Goal: Register for event/course: Sign up to attend an event or enroll in a course

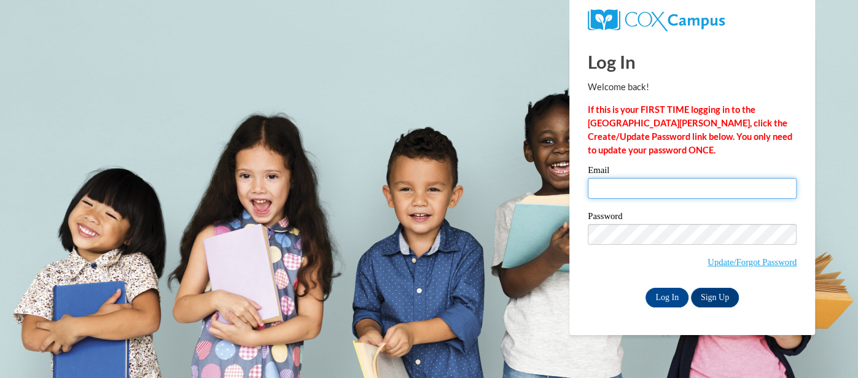
click at [645, 184] on input "Email" at bounding box center [692, 188] width 209 height 21
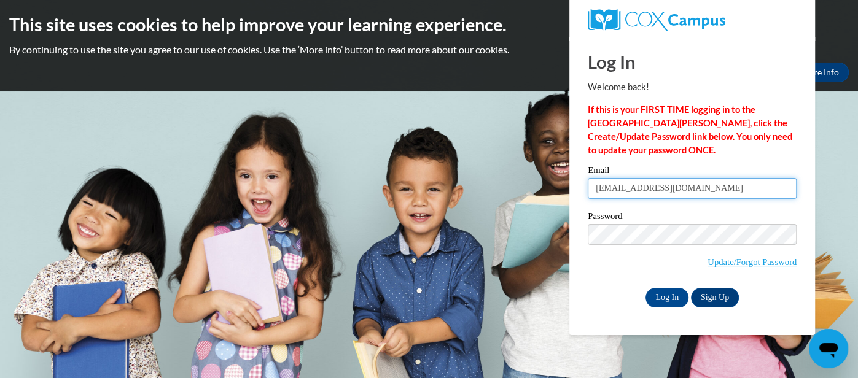
type input "kwetterau@waupun.k12.wi.us"
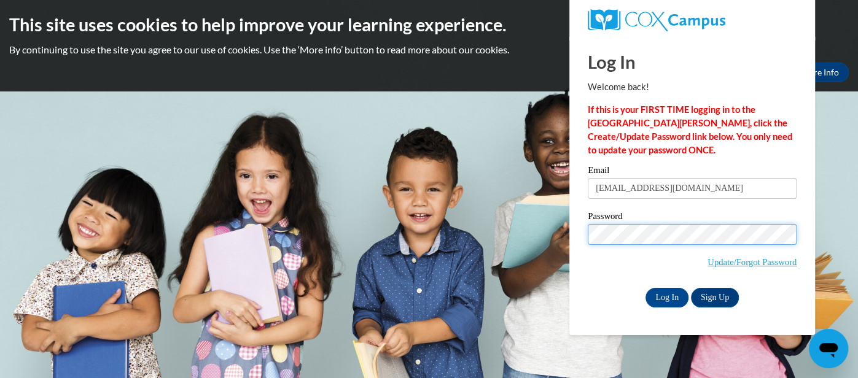
click at [646, 288] on input "Log In" at bounding box center [667, 298] width 43 height 20
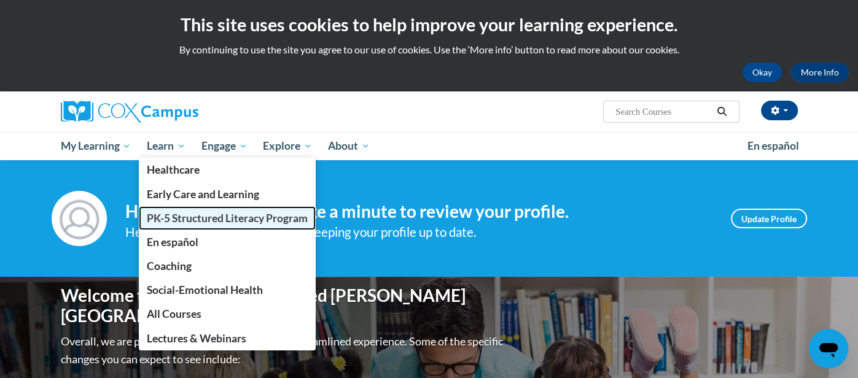
click at [198, 217] on span "PK-5 Structured Literacy Program" at bounding box center [227, 218] width 161 height 13
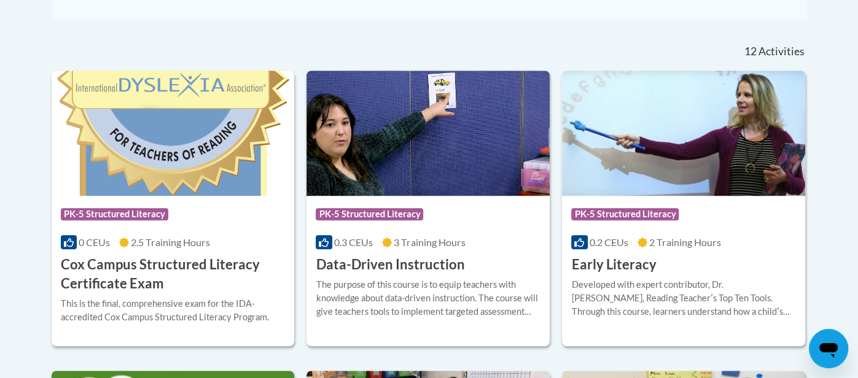
scroll to position [489, 0]
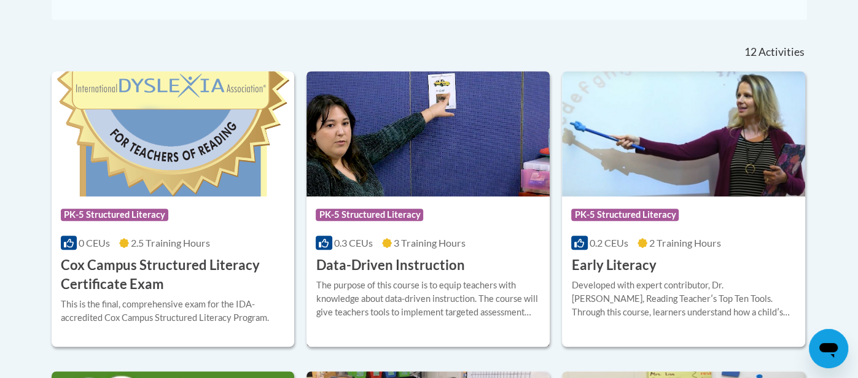
click at [402, 268] on h3 "Data-Driven Instruction" at bounding box center [390, 265] width 149 height 19
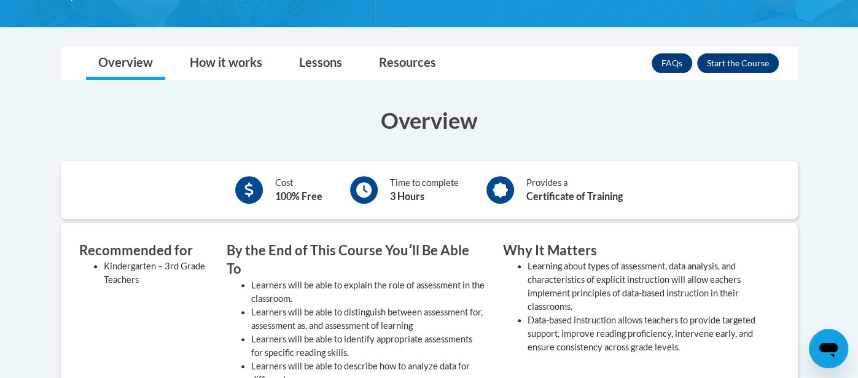
scroll to position [254, 0]
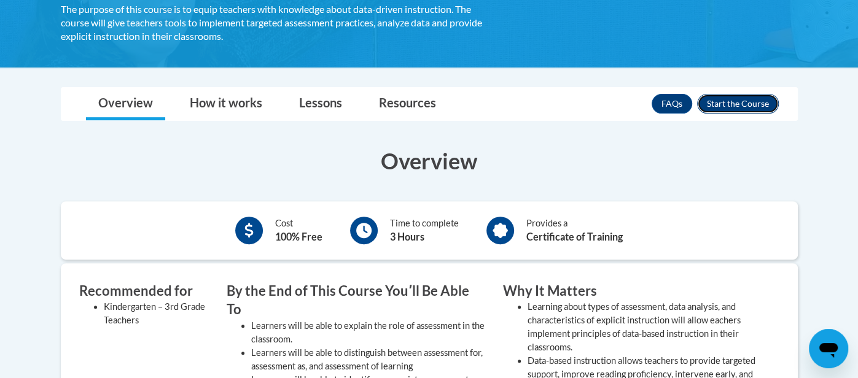
click at [740, 102] on button "Enroll" at bounding box center [738, 104] width 82 height 20
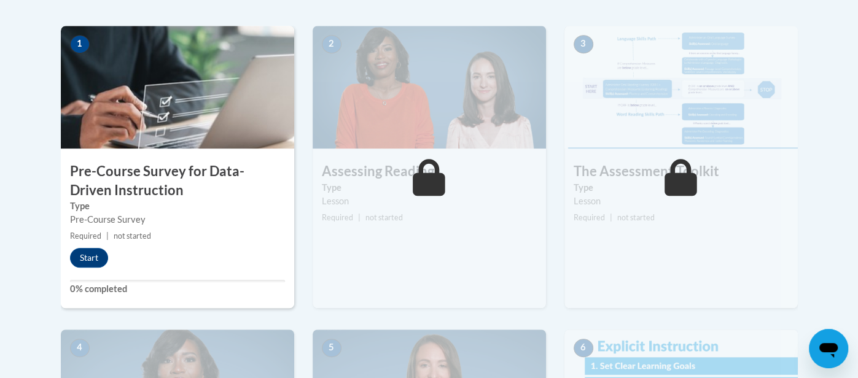
scroll to position [389, 0]
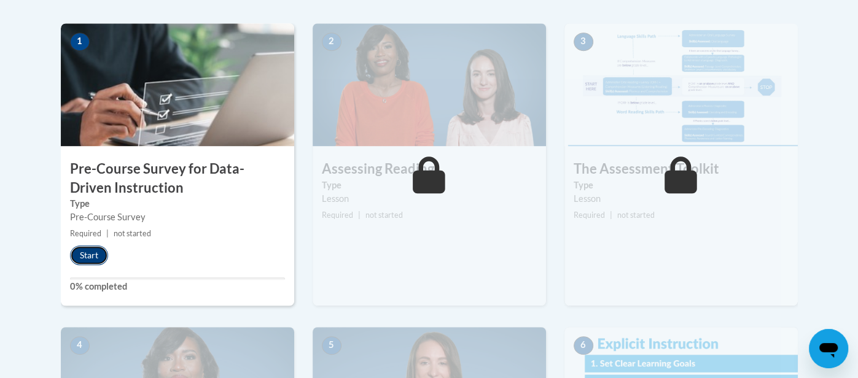
click at [90, 253] on button "Start" at bounding box center [89, 256] width 38 height 20
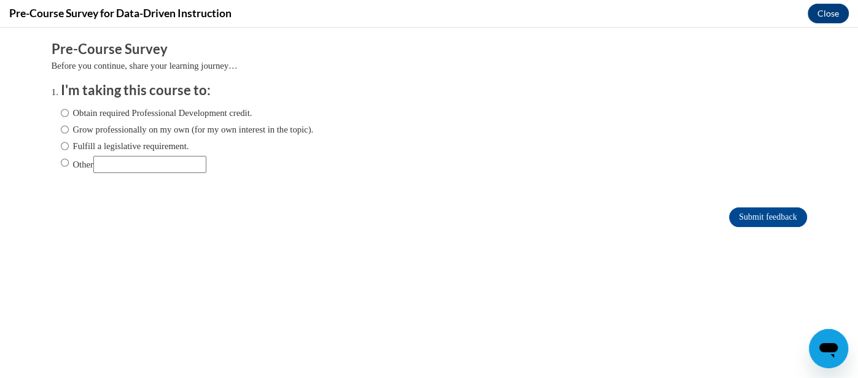
scroll to position [0, 0]
click at [66, 145] on input "Fulfill a legislative requirement." at bounding box center [65, 146] width 8 height 14
radio input "true"
click at [69, 112] on label "Obtain required Professional Development credit." at bounding box center [157, 113] width 192 height 14
click at [69, 112] on input "Obtain required Professional Development credit." at bounding box center [65, 113] width 8 height 14
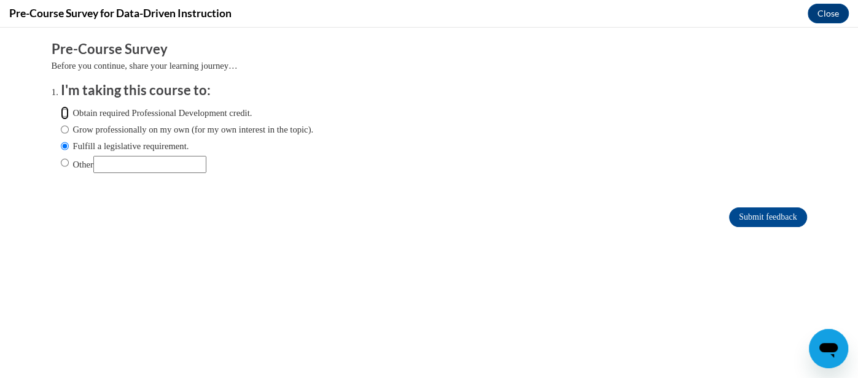
radio input "true"
click at [68, 146] on input "Fulfill a legislative requirement." at bounding box center [65, 146] width 8 height 14
radio input "true"
click at [790, 216] on input "Submit feedback" at bounding box center [767, 218] width 77 height 20
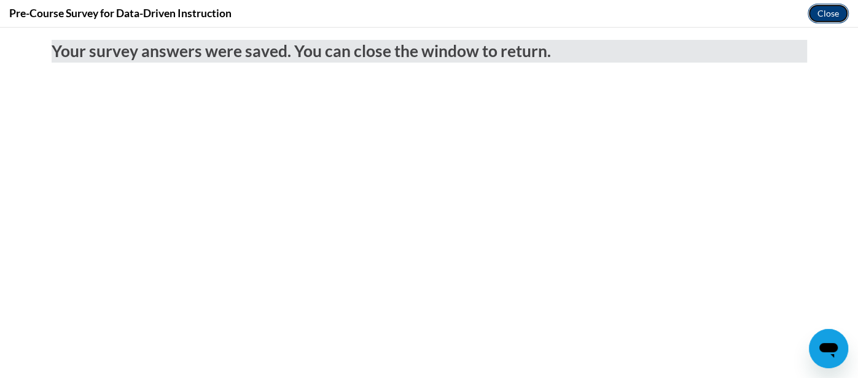
click at [824, 16] on button "Close" at bounding box center [828, 14] width 41 height 20
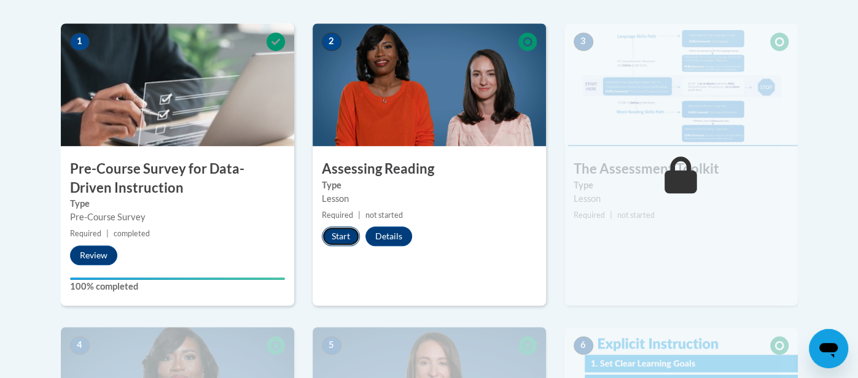
click at [340, 233] on button "Start" at bounding box center [341, 237] width 38 height 20
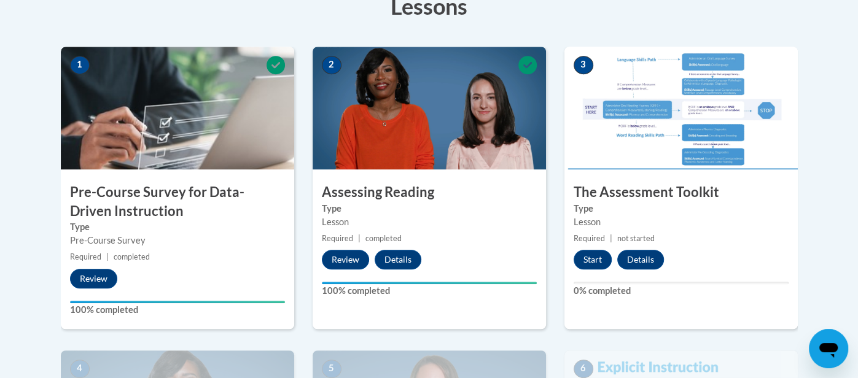
scroll to position [368, 0]
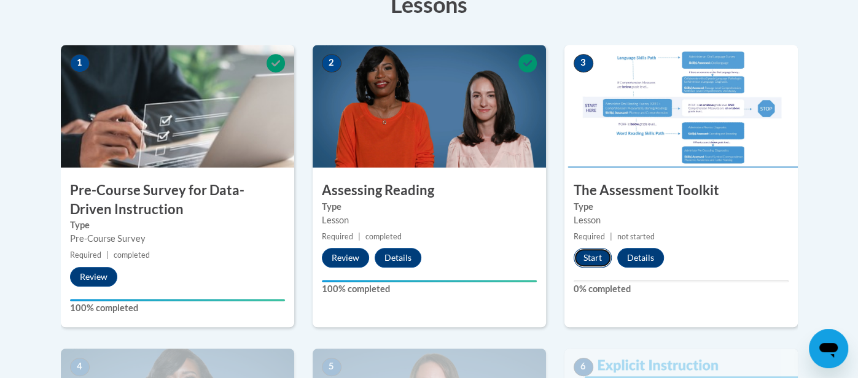
click at [588, 254] on button "Start" at bounding box center [593, 258] width 38 height 20
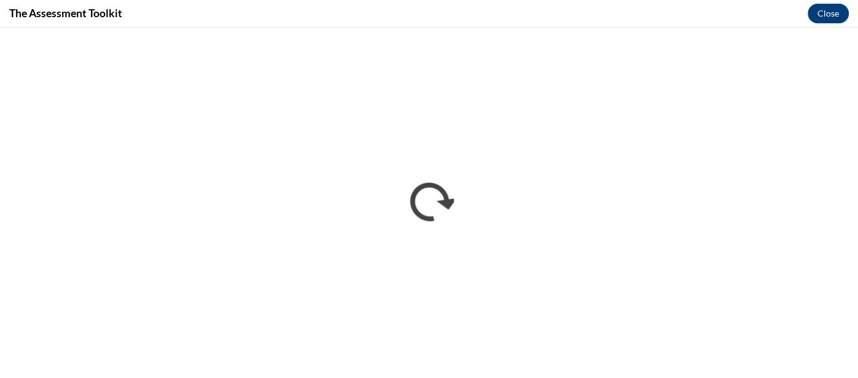
scroll to position [0, 0]
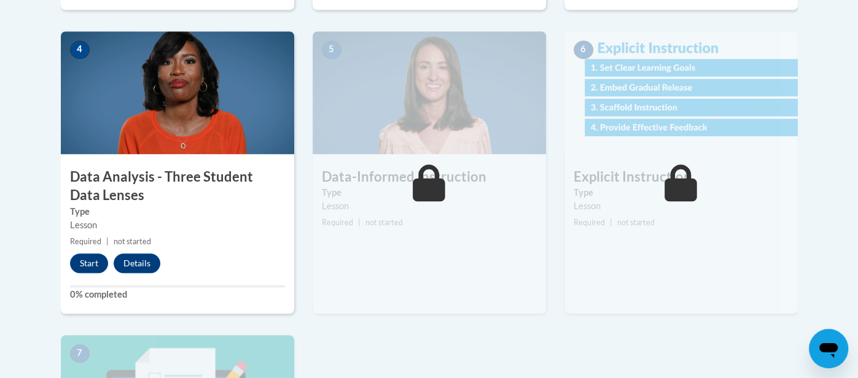
scroll to position [688, 0]
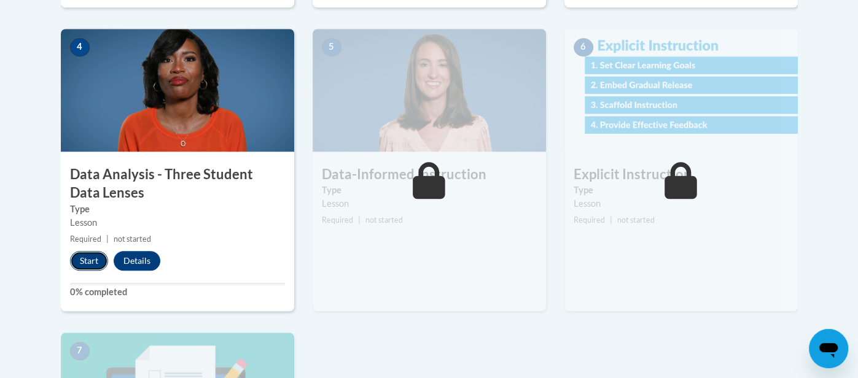
click at [84, 259] on button "Start" at bounding box center [89, 261] width 38 height 20
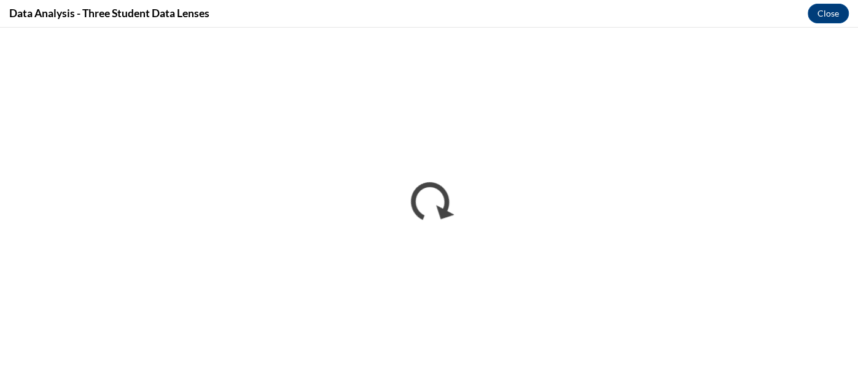
scroll to position [0, 0]
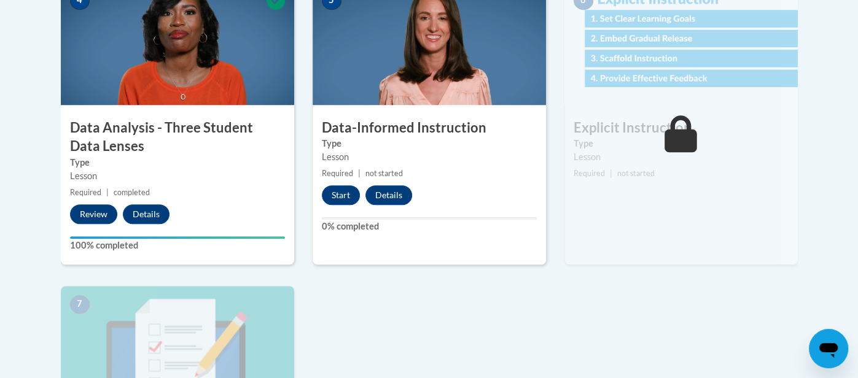
scroll to position [741, 0]
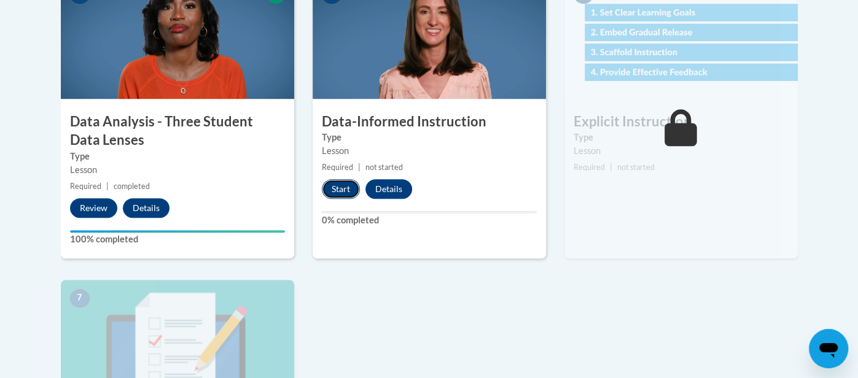
click at [343, 188] on button "Start" at bounding box center [341, 189] width 38 height 20
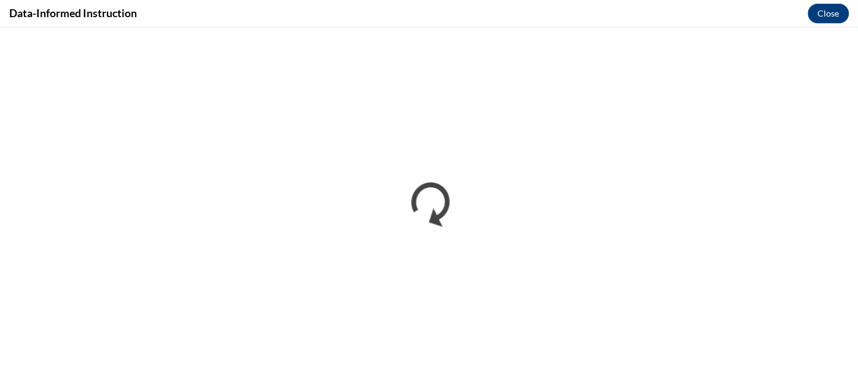
scroll to position [0, 0]
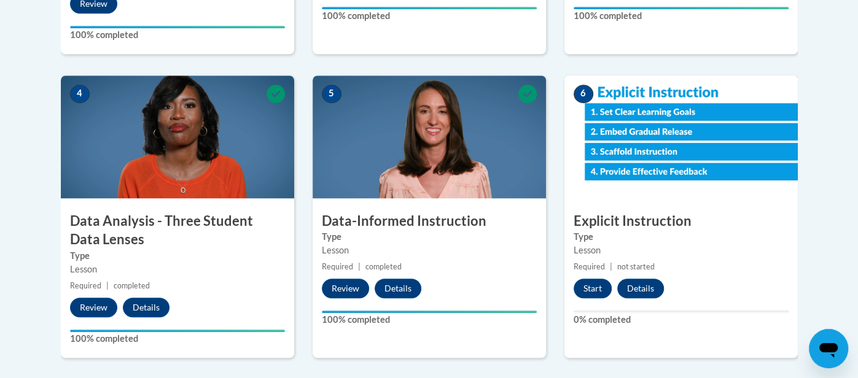
scroll to position [644, 0]
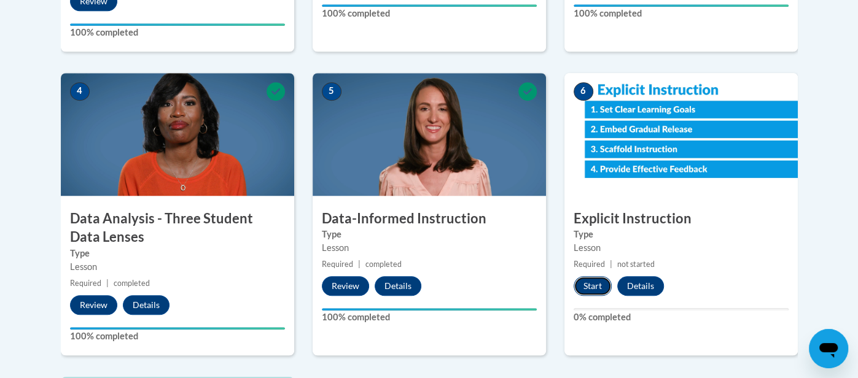
click at [593, 283] on button "Start" at bounding box center [593, 286] width 38 height 20
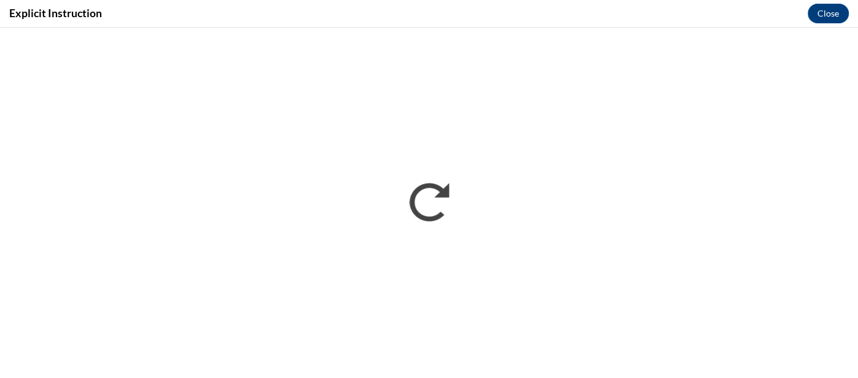
scroll to position [0, 0]
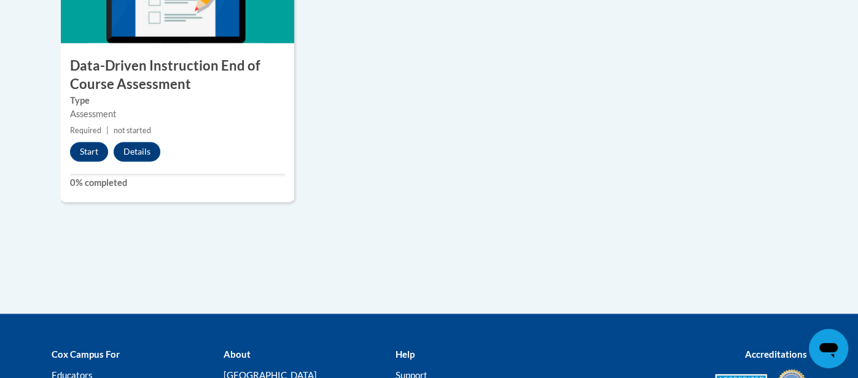
scroll to position [1106, 0]
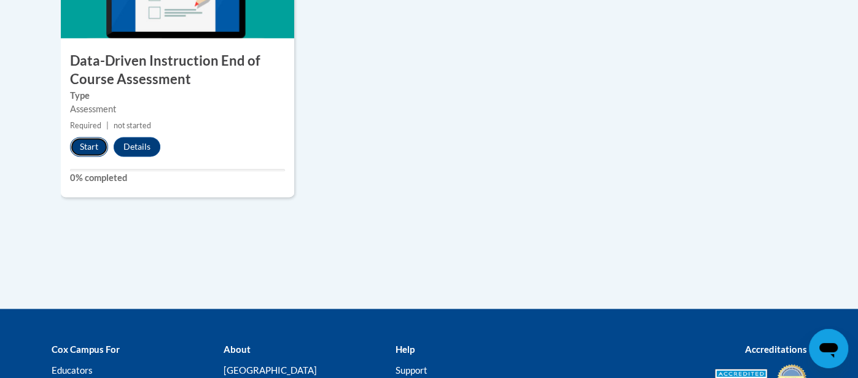
click at [95, 142] on button "Start" at bounding box center [89, 147] width 38 height 20
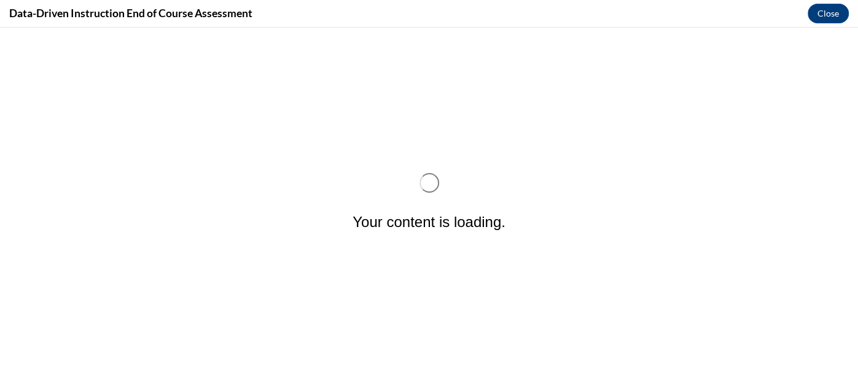
scroll to position [0, 0]
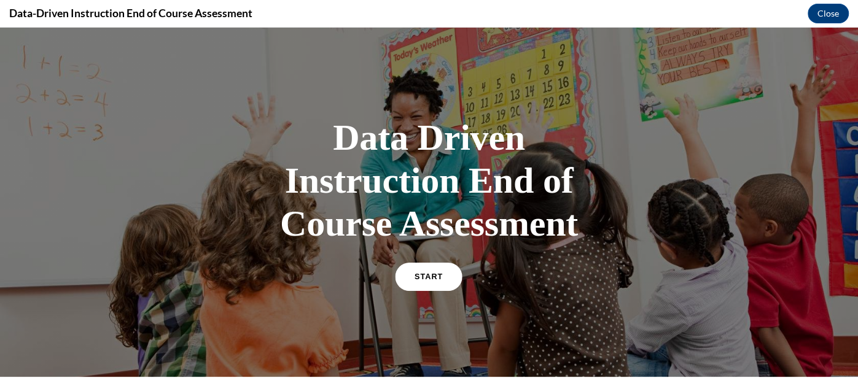
click at [436, 279] on span "START" at bounding box center [429, 277] width 28 height 9
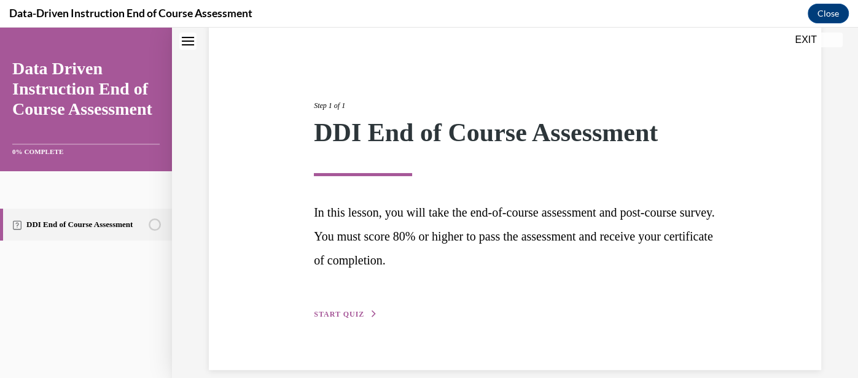
scroll to position [115, 0]
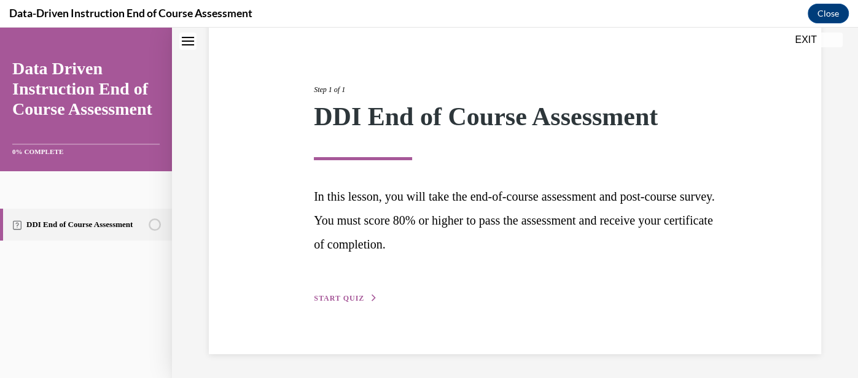
click at [340, 298] on span "START QUIZ" at bounding box center [339, 298] width 50 height 9
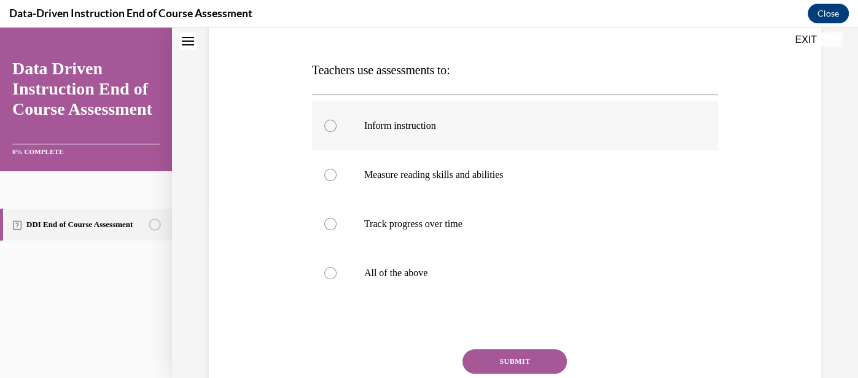
scroll to position [177, 0]
click at [509, 270] on p "All of the above" at bounding box center [525, 273] width 323 height 12
click at [337, 270] on input "All of the above" at bounding box center [330, 273] width 12 height 12
radio input "true"
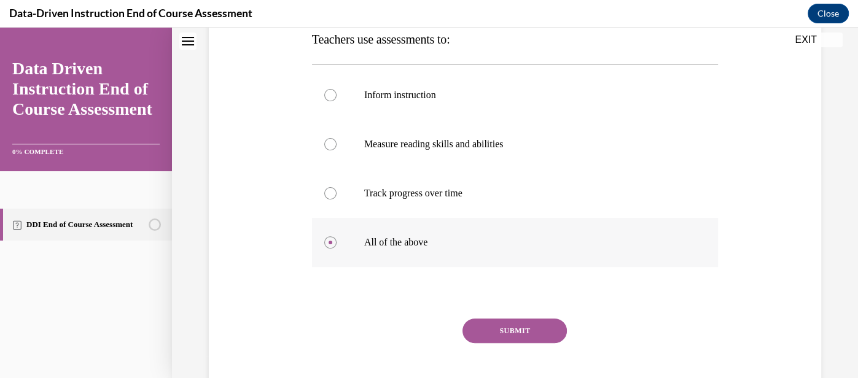
scroll to position [209, 0]
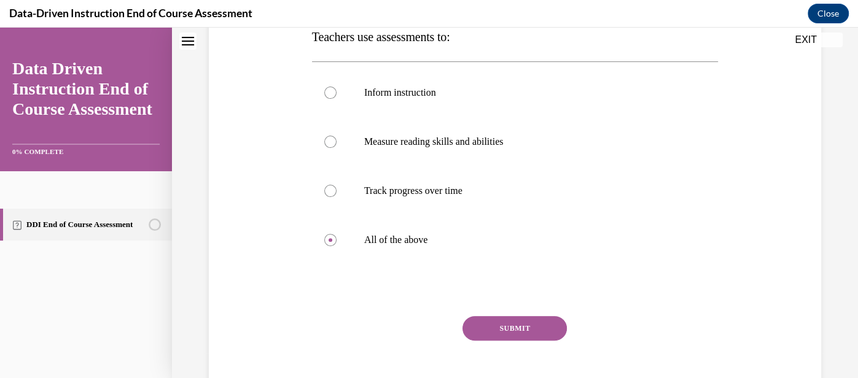
click at [524, 330] on button "SUBMIT" at bounding box center [515, 328] width 104 height 25
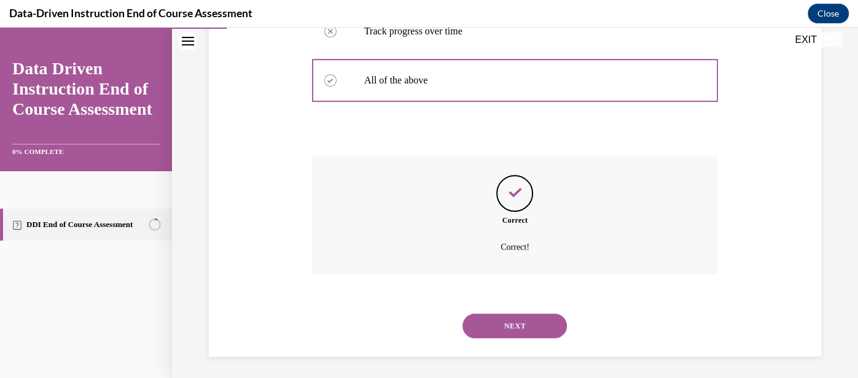
scroll to position [371, 0]
click at [524, 330] on button "NEXT" at bounding box center [515, 324] width 104 height 25
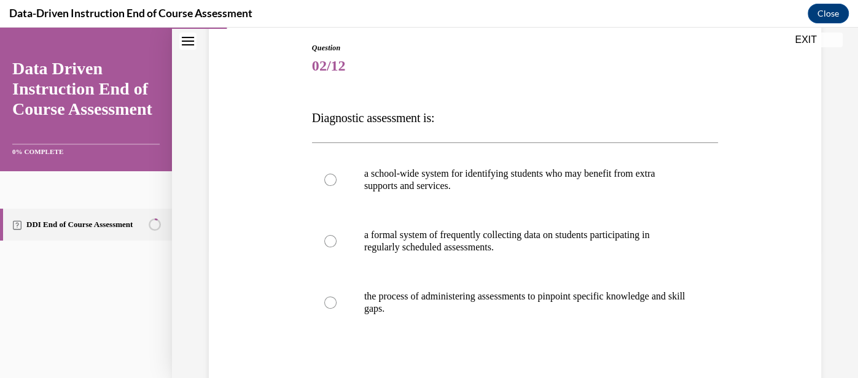
scroll to position [130, 0]
click at [493, 192] on label "a school-wide system for identifying students who may benefit from extra suppor…" at bounding box center [515, 178] width 406 height 61
click at [337, 185] on input "a school-wide system for identifying students who may benefit from extra suppor…" at bounding box center [330, 179] width 12 height 12
radio input "true"
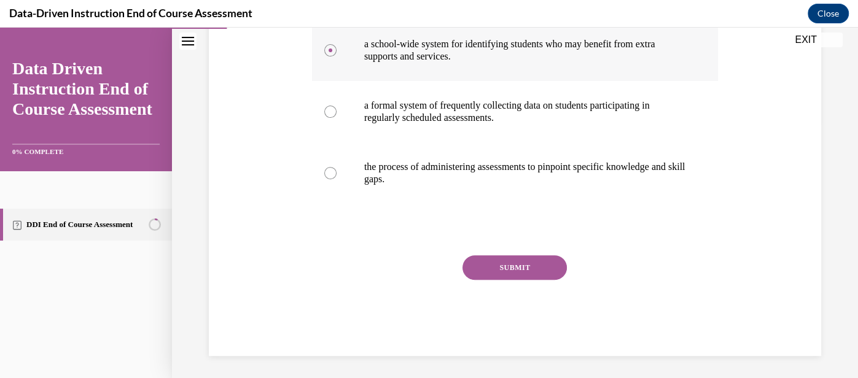
scroll to position [260, 0]
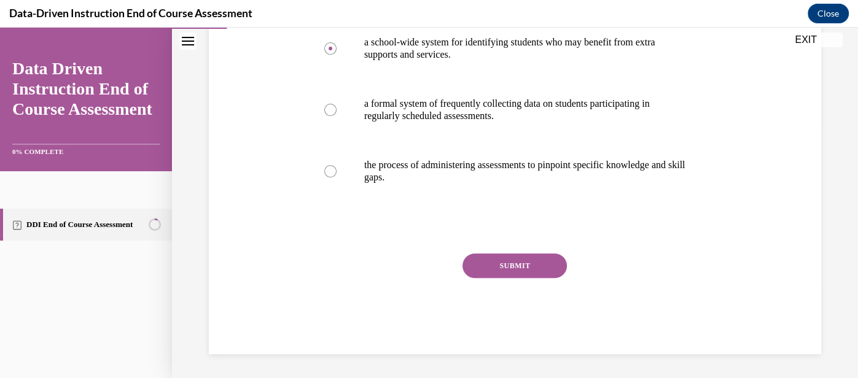
click at [519, 268] on button "SUBMIT" at bounding box center [515, 266] width 104 height 25
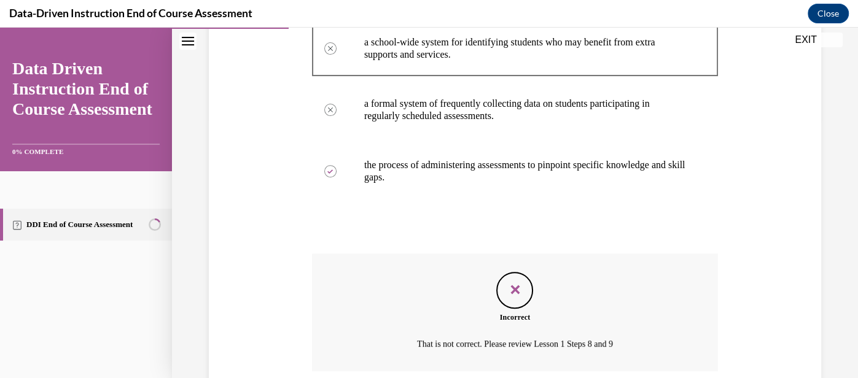
scroll to position [359, 0]
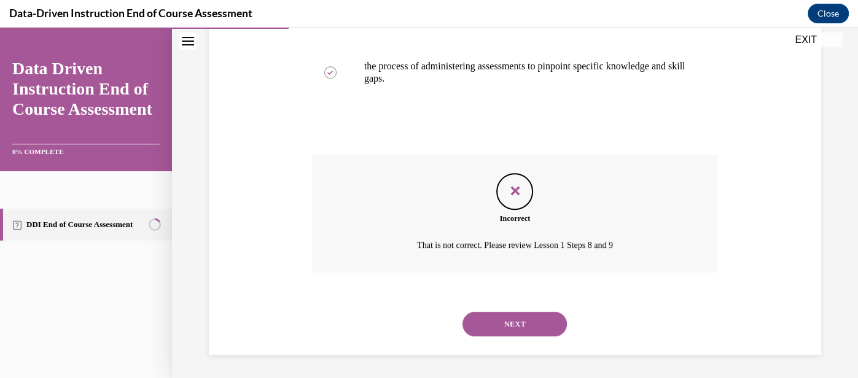
click at [519, 326] on button "NEXT" at bounding box center [515, 324] width 104 height 25
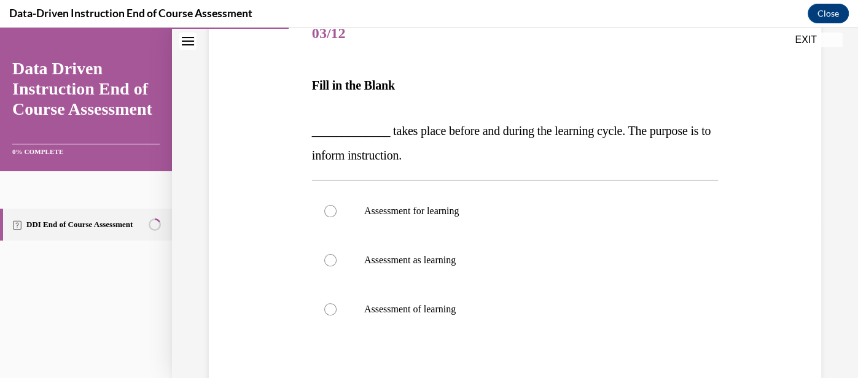
scroll to position [164, 0]
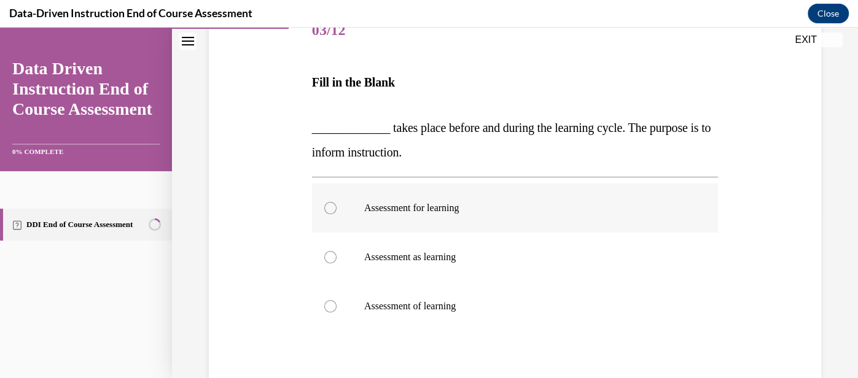
click at [466, 208] on p "Assessment for learning" at bounding box center [525, 208] width 323 height 12
click at [337, 208] on input "Assessment for learning" at bounding box center [330, 208] width 12 height 12
radio input "true"
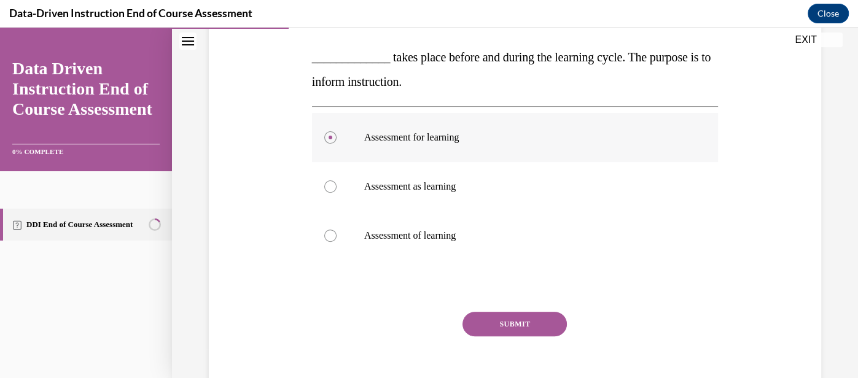
scroll to position [249, 0]
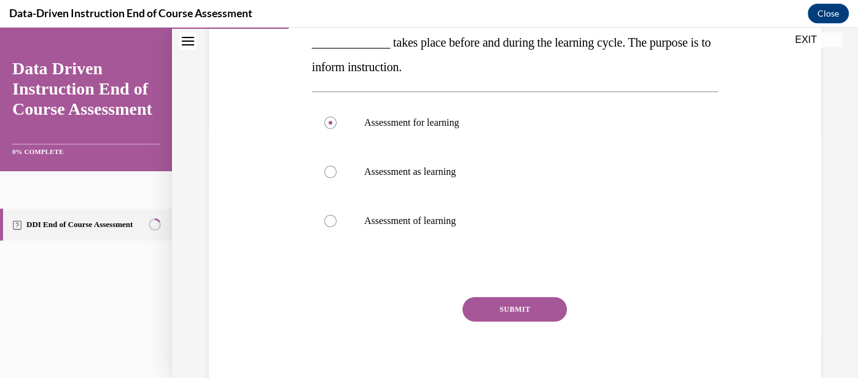
click at [519, 307] on button "SUBMIT" at bounding box center [515, 309] width 104 height 25
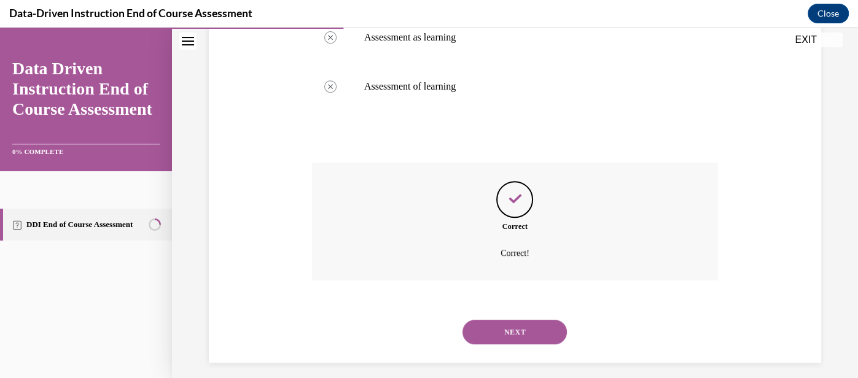
scroll to position [393, 0]
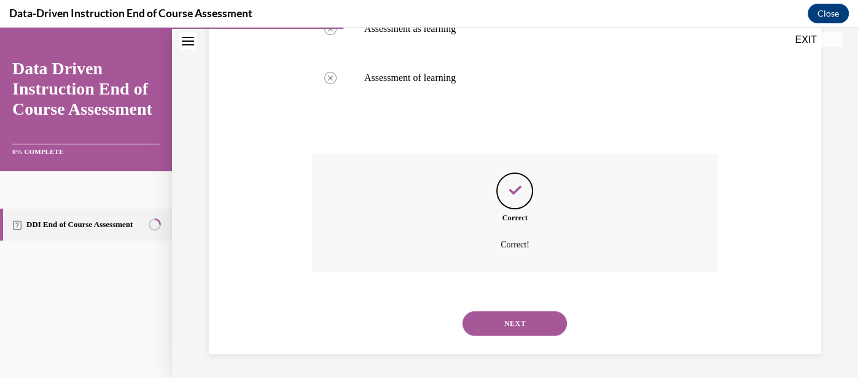
click at [522, 323] on button "NEXT" at bounding box center [515, 323] width 104 height 25
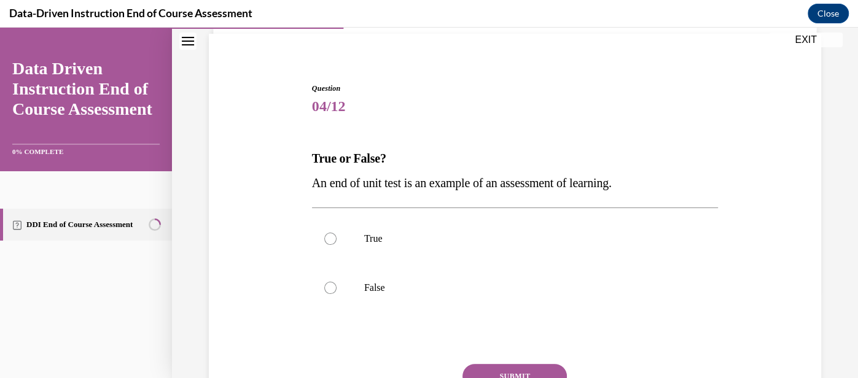
scroll to position [88, 0]
click at [465, 241] on p "True" at bounding box center [525, 238] width 323 height 12
click at [337, 241] on input "True" at bounding box center [330, 238] width 12 height 12
radio input "true"
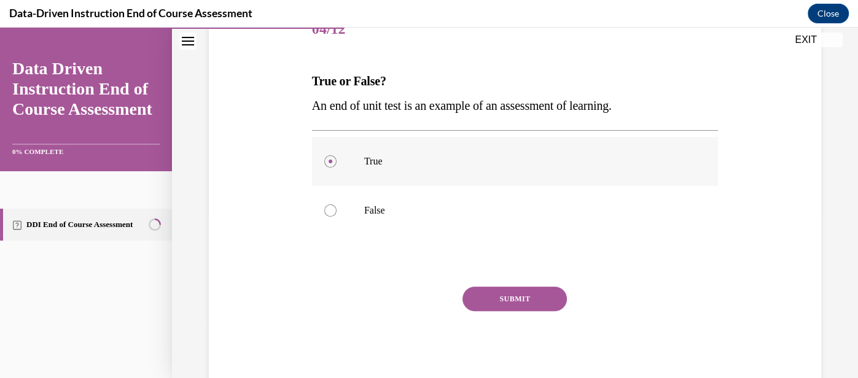
scroll to position [166, 0]
click at [512, 299] on button "SUBMIT" at bounding box center [515, 298] width 104 height 25
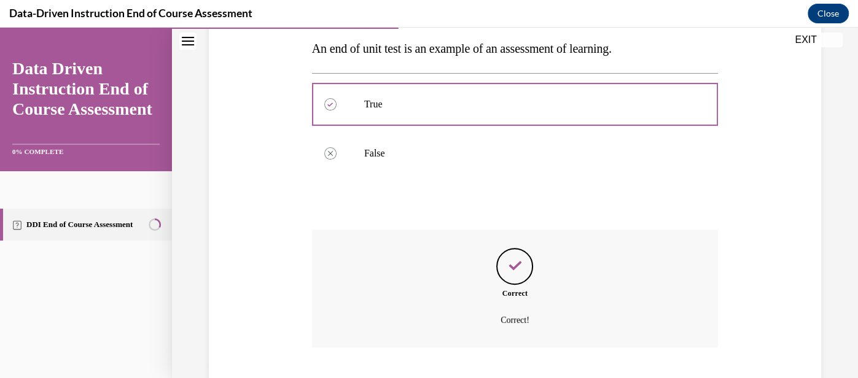
scroll to position [297, 0]
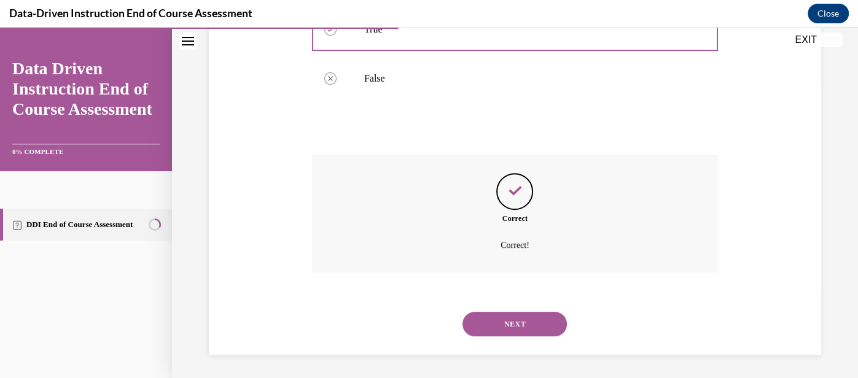
click at [526, 332] on button "NEXT" at bounding box center [515, 324] width 104 height 25
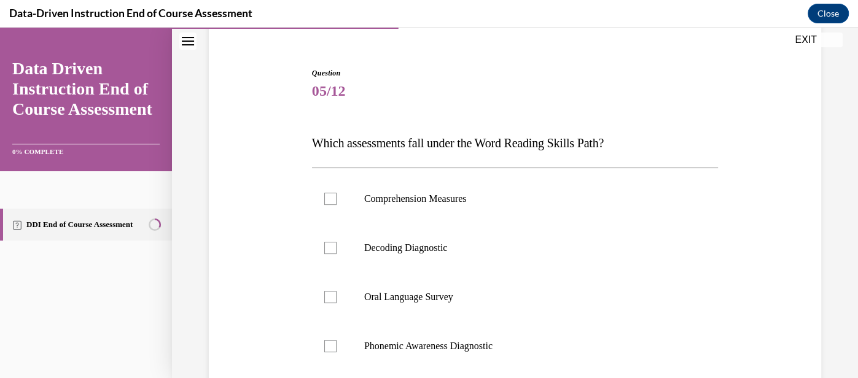
scroll to position [104, 0]
click at [331, 246] on div at bounding box center [330, 247] width 12 height 12
click at [331, 246] on input "Decoding Diagnostic" at bounding box center [330, 247] width 12 height 12
checkbox input "true"
click at [334, 348] on div at bounding box center [330, 346] width 12 height 12
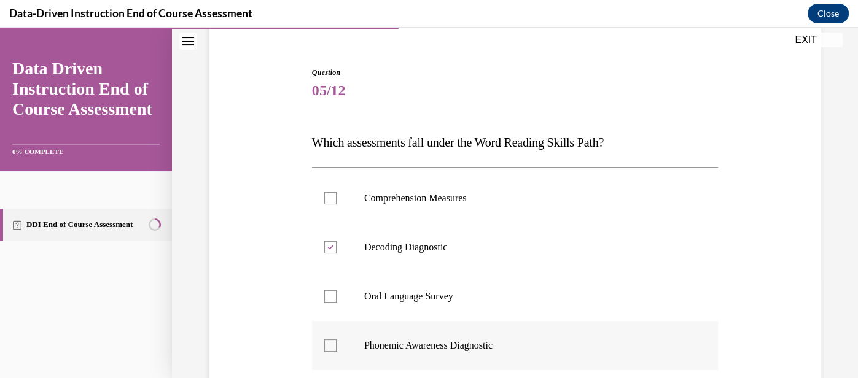
click at [334, 348] on input "Phonemic Awareness Diagnostic" at bounding box center [330, 346] width 12 height 12
checkbox input "true"
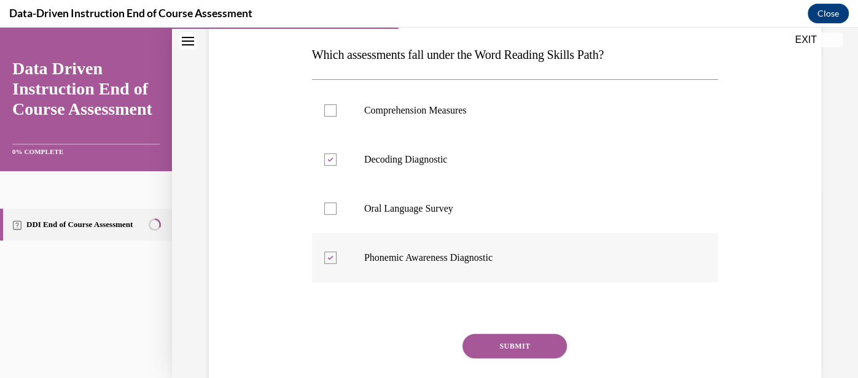
scroll to position [193, 0]
click at [525, 342] on button "SUBMIT" at bounding box center [515, 345] width 104 height 25
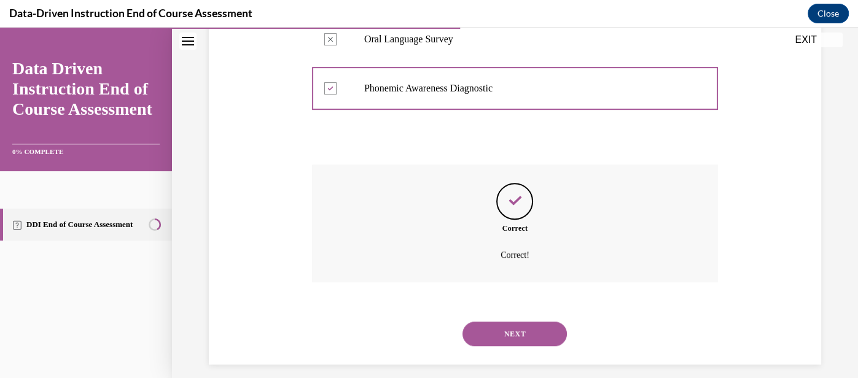
scroll to position [371, 0]
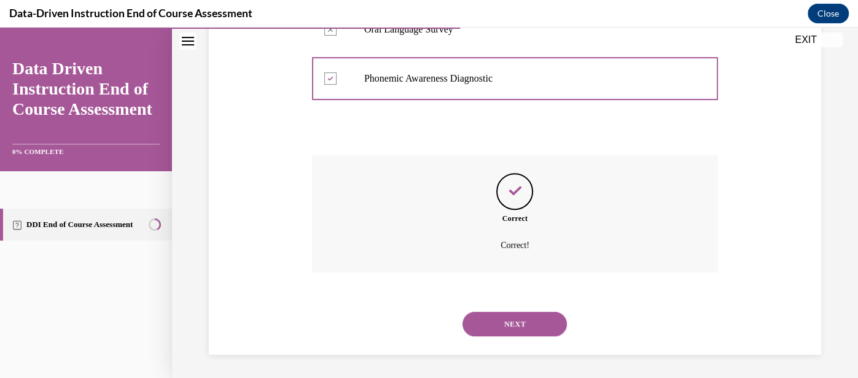
click at [520, 315] on button "NEXT" at bounding box center [515, 324] width 104 height 25
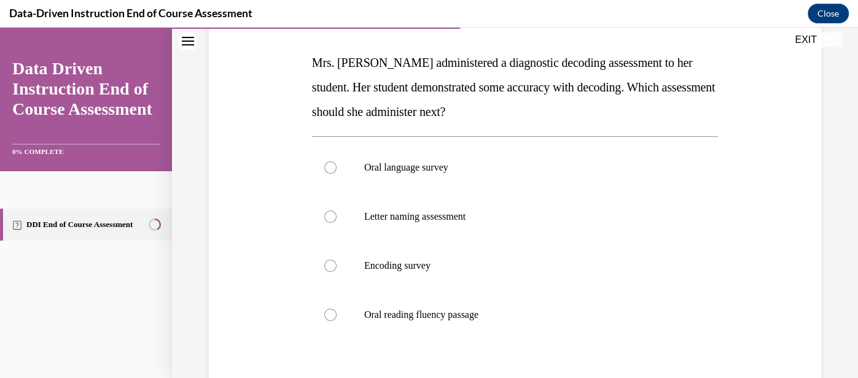
scroll to position [193, 0]
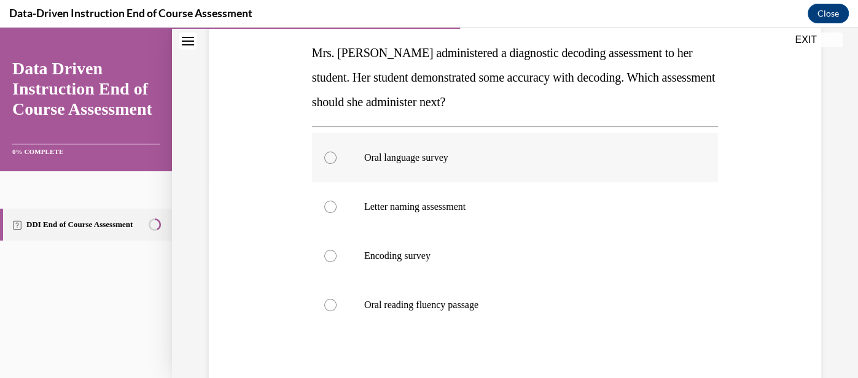
click at [597, 175] on label "Oral language survey" at bounding box center [515, 157] width 406 height 49
click at [337, 164] on input "Oral language survey" at bounding box center [330, 158] width 12 height 12
radio input "true"
click at [597, 175] on label "Oral language survey" at bounding box center [515, 157] width 406 height 49
click at [337, 164] on input "Oral language survey" at bounding box center [330, 158] width 12 height 12
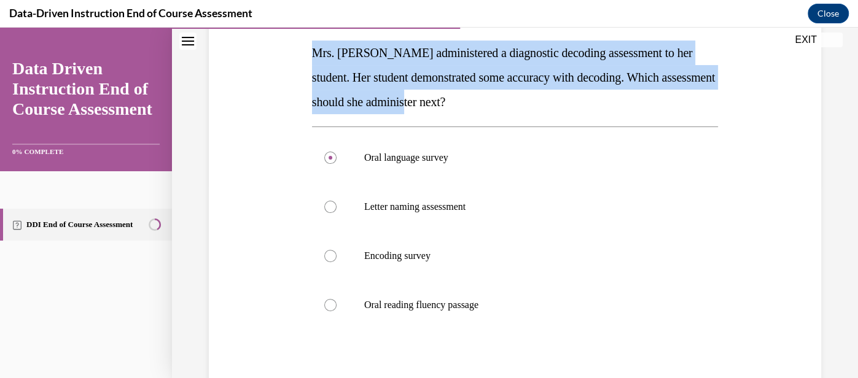
drag, startPoint x: 501, startPoint y: 101, endPoint x: 298, endPoint y: 53, distance: 208.2
click at [298, 53] on div "Question 06/12 Mrs. Lee administered a diagnostic decoding assessment to her st…" at bounding box center [515, 211] width 619 height 542
copy span "Mrs. Lee administered a diagnostic decoding assessment to her student. Her stud…"
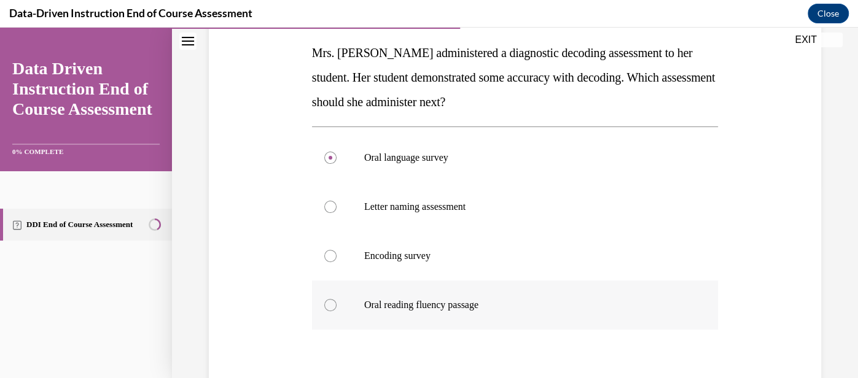
click at [438, 310] on p "Oral reading fluency passage" at bounding box center [525, 305] width 323 height 12
click at [337, 310] on input "Oral reading fluency passage" at bounding box center [330, 305] width 12 height 12
radio input "true"
click at [460, 263] on label "Encoding survey" at bounding box center [515, 256] width 406 height 49
click at [337, 262] on input "Encoding survey" at bounding box center [330, 256] width 12 height 12
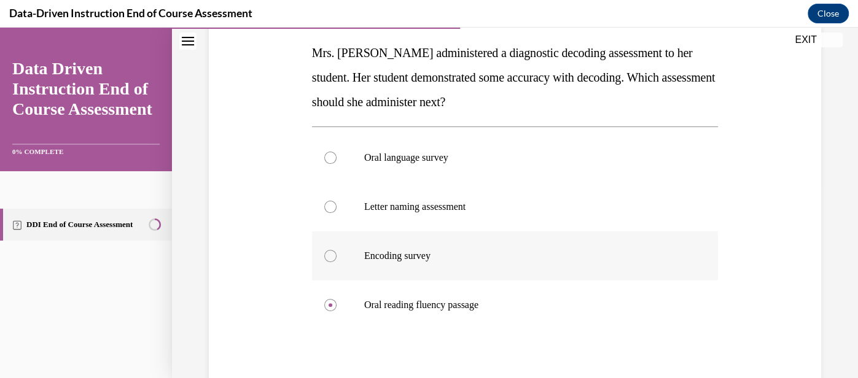
radio input "true"
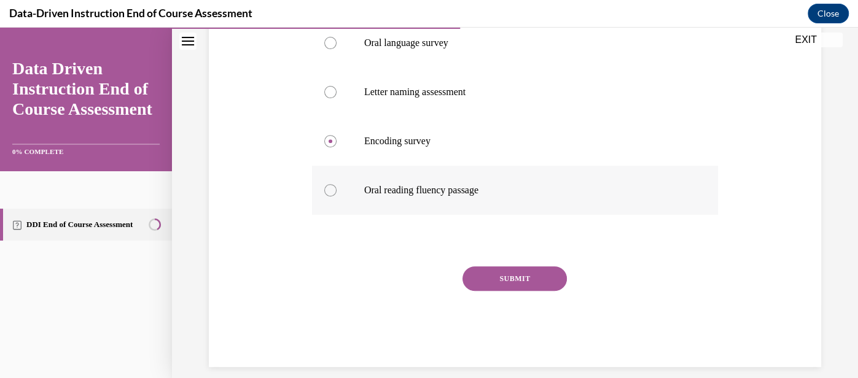
scroll to position [321, 0]
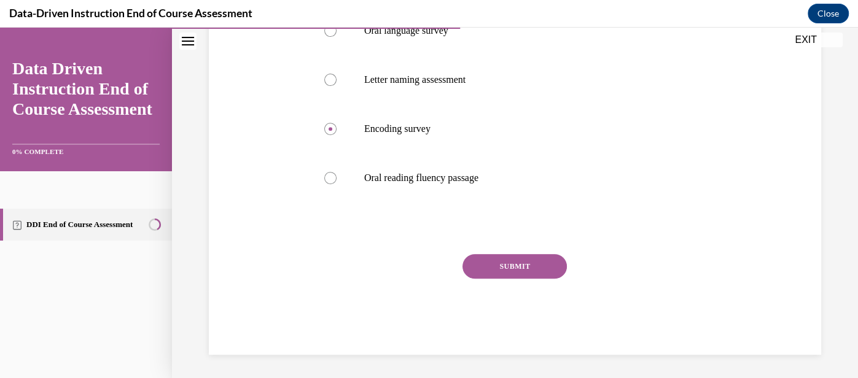
click at [494, 261] on button "SUBMIT" at bounding box center [515, 266] width 104 height 25
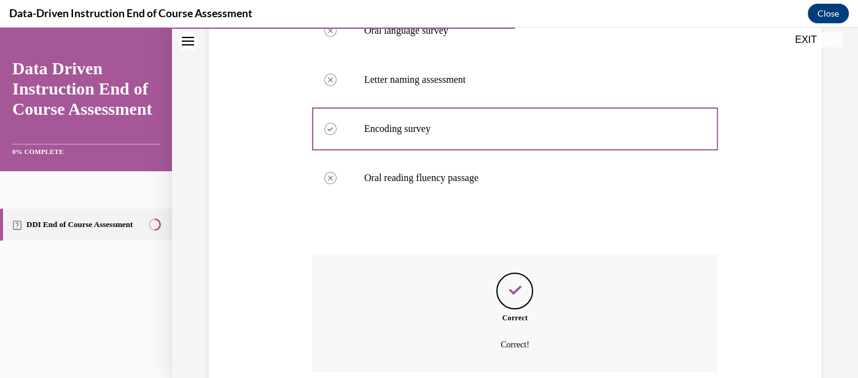
scroll to position [420, 0]
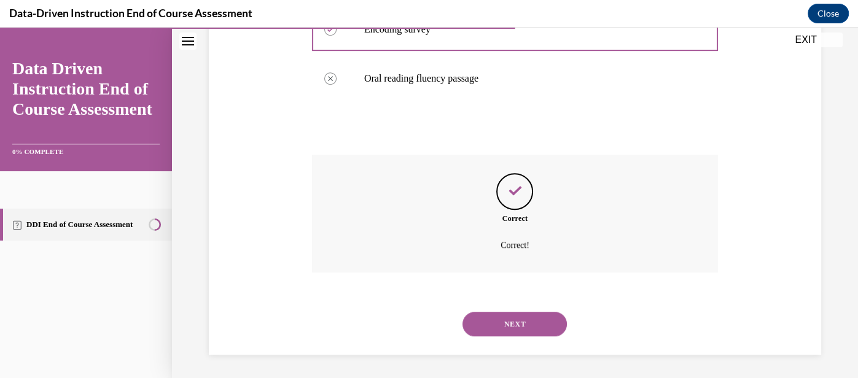
click at [524, 323] on button "NEXT" at bounding box center [515, 324] width 104 height 25
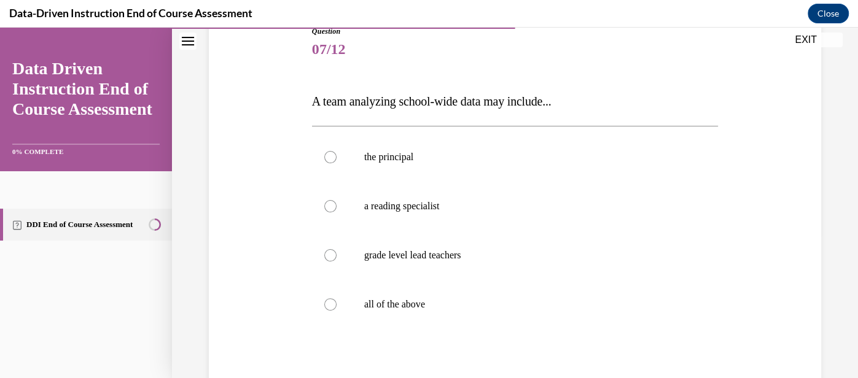
scroll to position [150, 0]
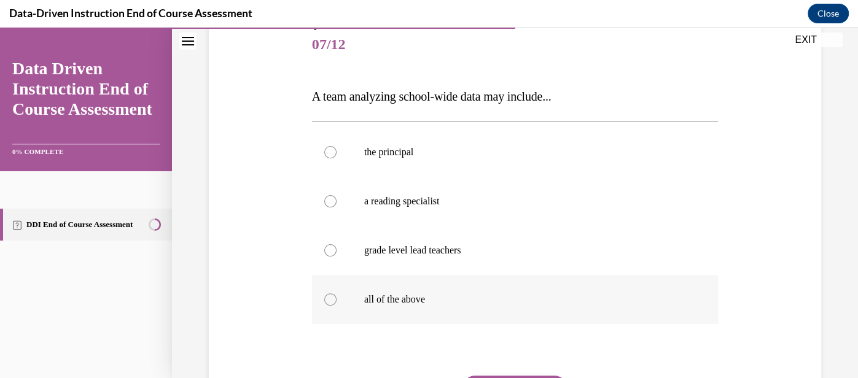
click at [402, 299] on p "all of the above" at bounding box center [525, 300] width 323 height 12
click at [337, 299] on input "all of the above" at bounding box center [330, 300] width 12 height 12
radio input "true"
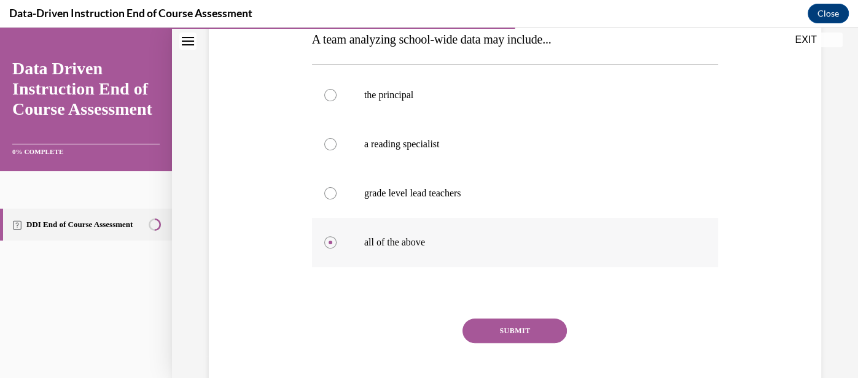
scroll to position [209, 0]
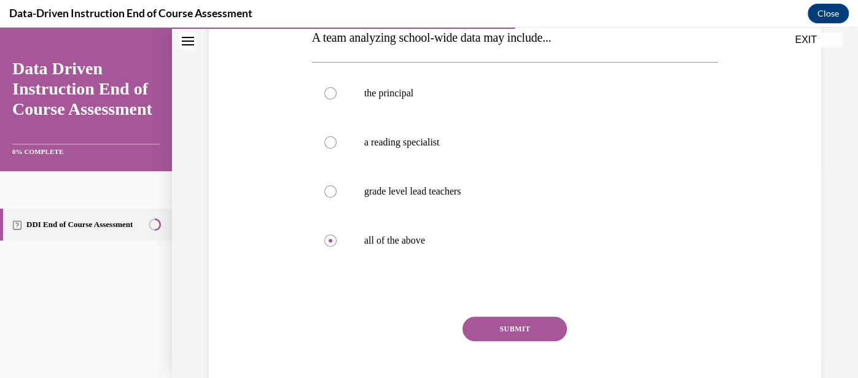
click at [530, 327] on button "SUBMIT" at bounding box center [515, 329] width 104 height 25
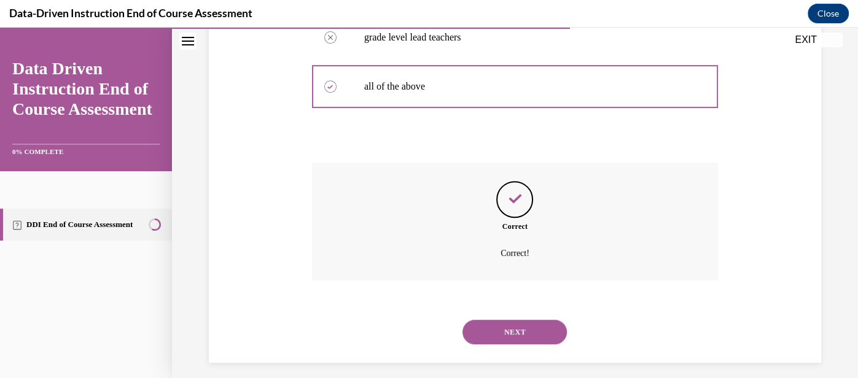
scroll to position [371, 0]
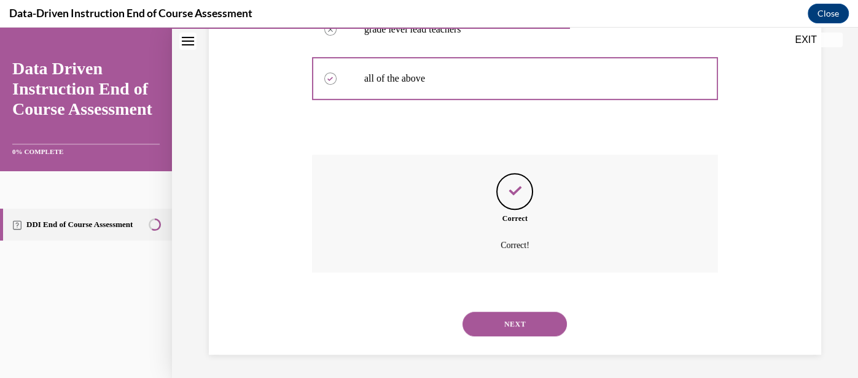
click at [532, 327] on button "NEXT" at bounding box center [515, 324] width 104 height 25
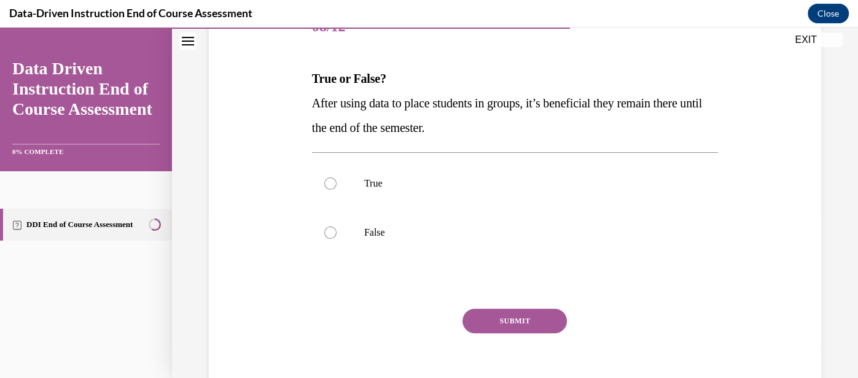
scroll to position [170, 0]
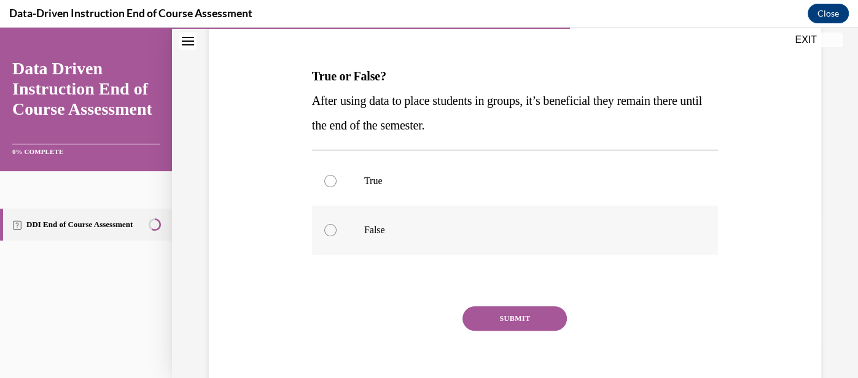
click at [496, 230] on p "False" at bounding box center [525, 230] width 323 height 12
click at [337, 230] on input "False" at bounding box center [330, 230] width 12 height 12
radio input "true"
click at [518, 322] on button "SUBMIT" at bounding box center [515, 319] width 104 height 25
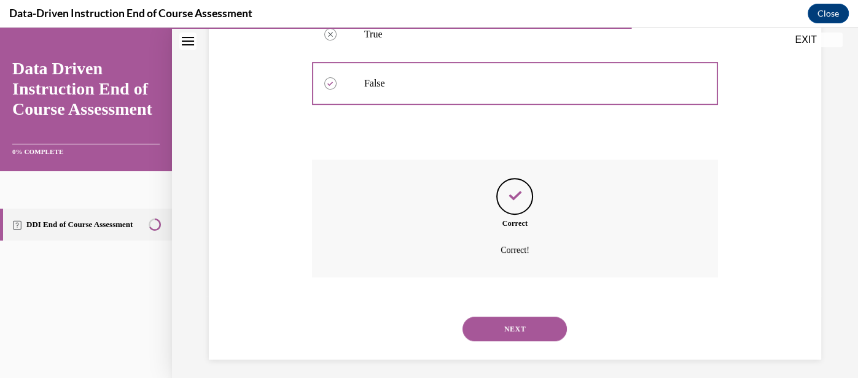
scroll to position [322, 0]
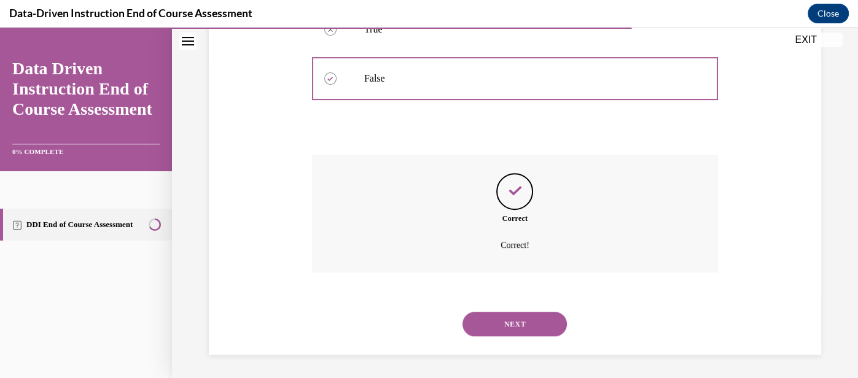
click at [518, 322] on button "NEXT" at bounding box center [515, 324] width 104 height 25
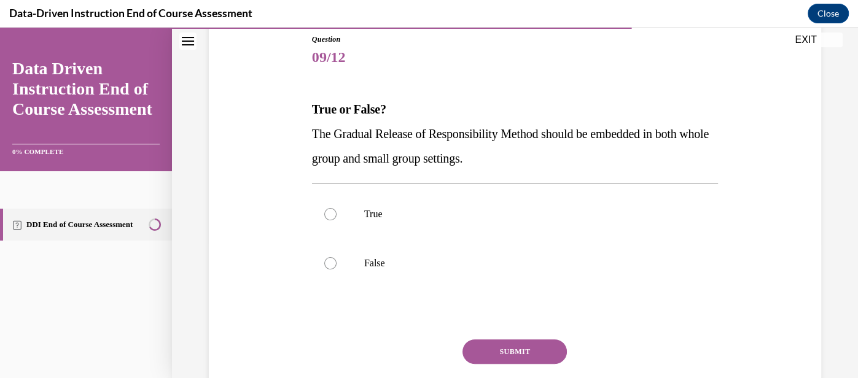
scroll to position [140, 0]
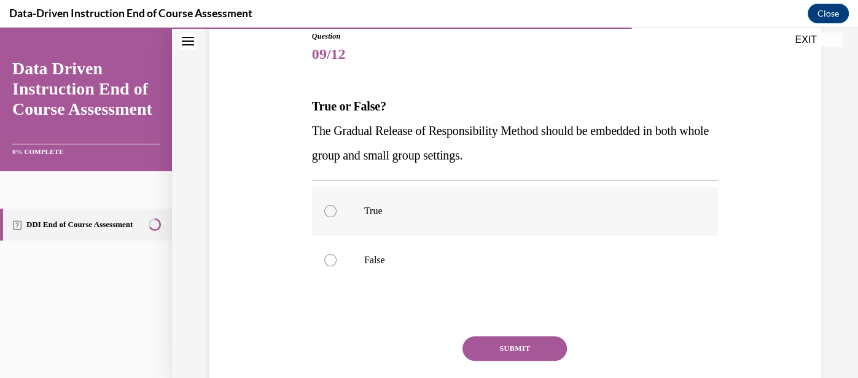
click at [464, 230] on label "True" at bounding box center [515, 211] width 406 height 49
click at [337, 217] on input "True" at bounding box center [330, 211] width 12 height 12
radio input "true"
click at [511, 350] on button "SUBMIT" at bounding box center [515, 349] width 104 height 25
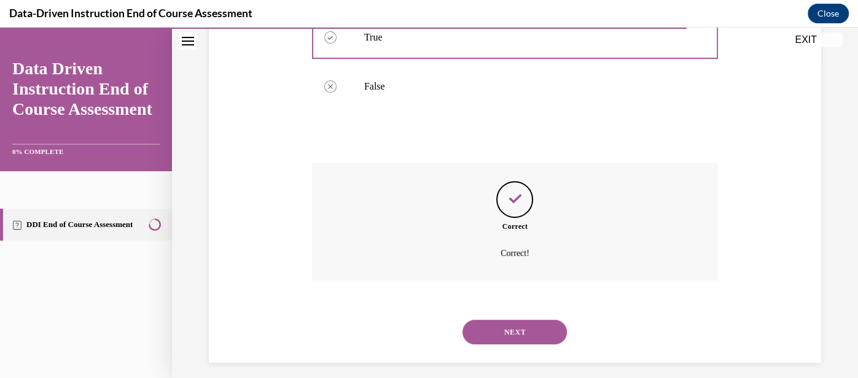
scroll to position [322, 0]
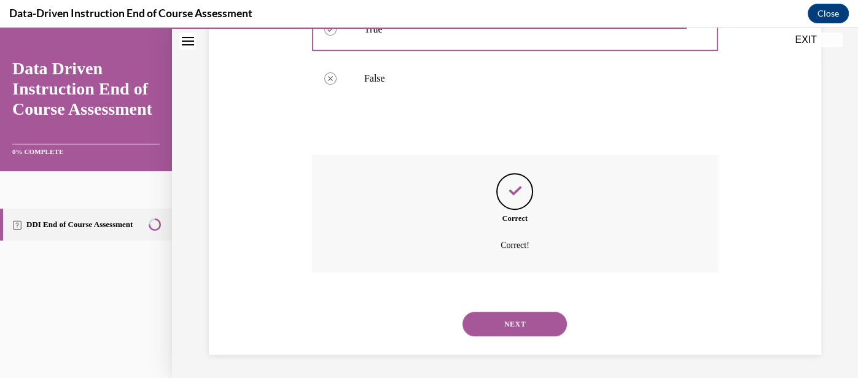
click at [525, 326] on button "NEXT" at bounding box center [515, 324] width 104 height 25
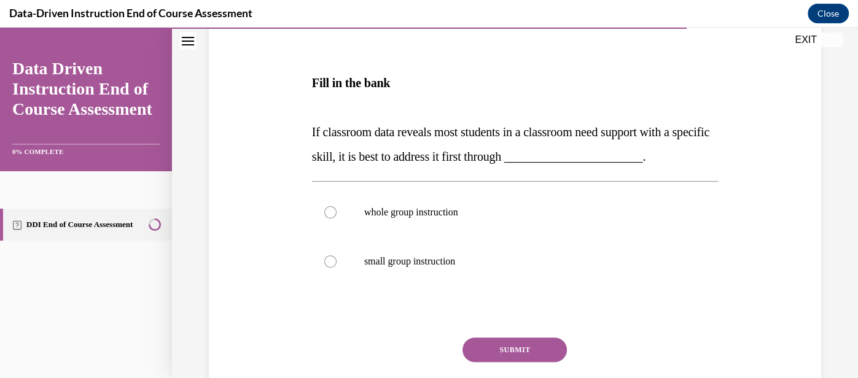
scroll to position [190, 0]
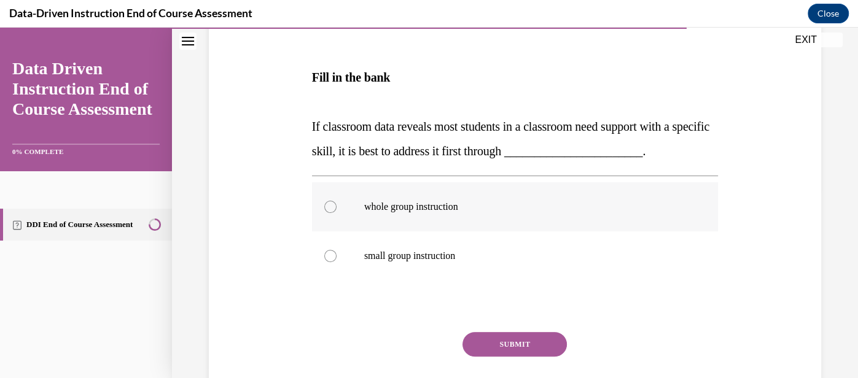
click at [437, 211] on p "whole group instruction" at bounding box center [525, 207] width 323 height 12
click at [337, 211] on input "whole group instruction" at bounding box center [330, 207] width 12 height 12
radio input "true"
click at [507, 342] on button "SUBMIT" at bounding box center [515, 344] width 104 height 25
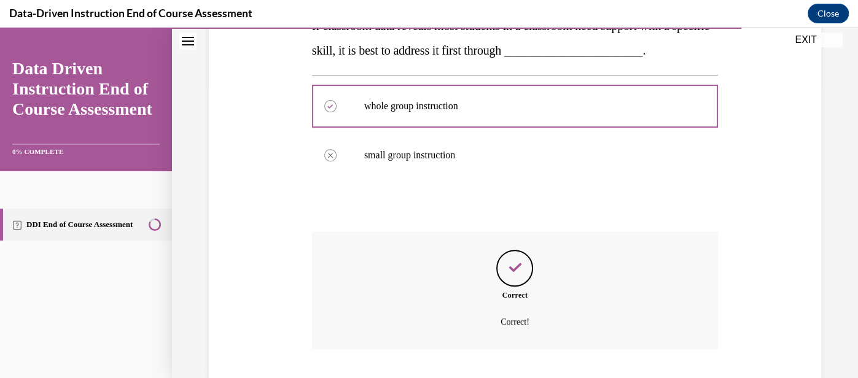
scroll to position [368, 0]
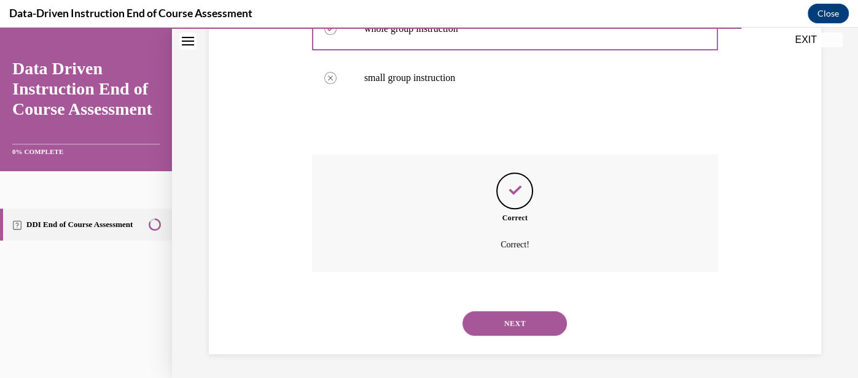
click at [520, 329] on button "NEXT" at bounding box center [515, 323] width 104 height 25
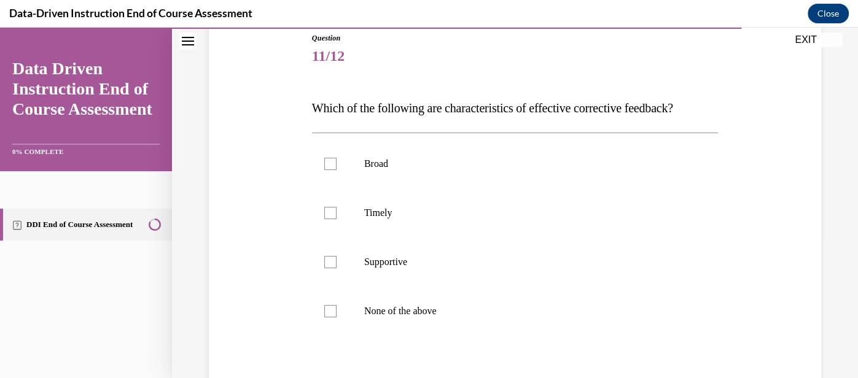
scroll to position [142, 0]
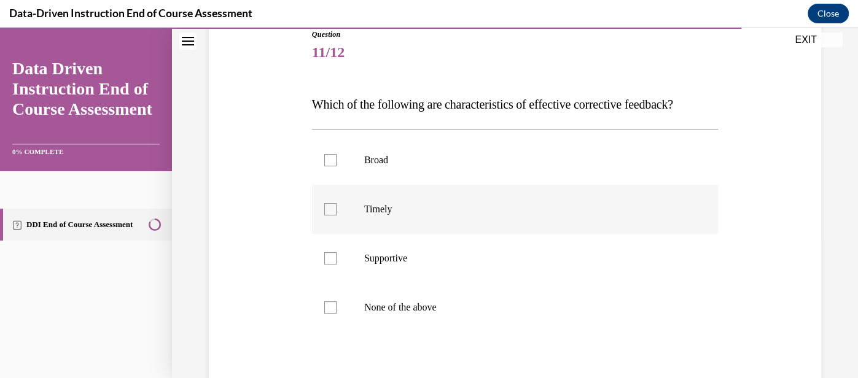
click at [444, 216] on label "Timely" at bounding box center [515, 209] width 406 height 49
click at [337, 216] on input "Timely" at bounding box center [330, 209] width 12 height 12
checkbox input "true"
click at [445, 260] on p "Supportive" at bounding box center [525, 258] width 323 height 12
click at [337, 260] on input "Supportive" at bounding box center [330, 258] width 12 height 12
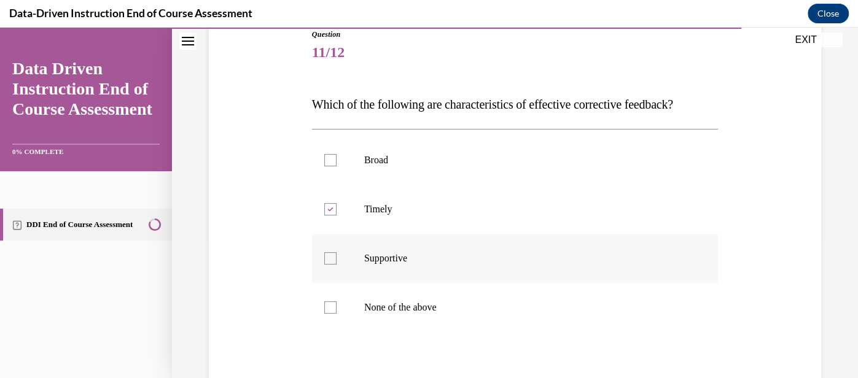
checkbox input "true"
click at [469, 103] on span "Which of the following are characteristics of effective corrective feedback?" at bounding box center [492, 105] width 361 height 14
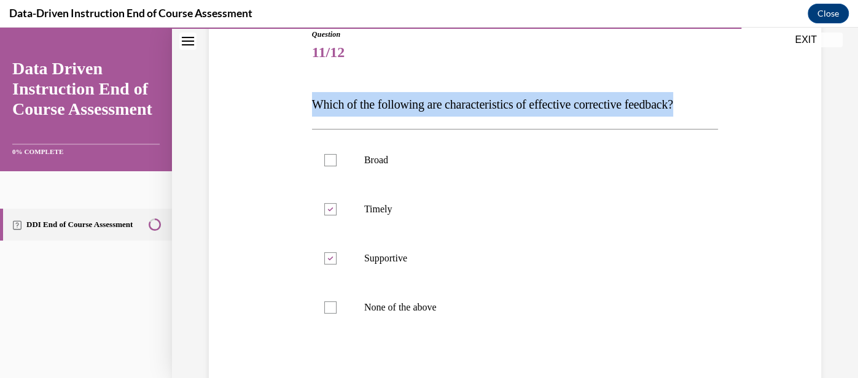
click at [469, 103] on span "Which of the following are characteristics of effective corrective feedback?" at bounding box center [492, 105] width 361 height 14
copy span "Which of the following are characteristics of effective corrective feedback?"
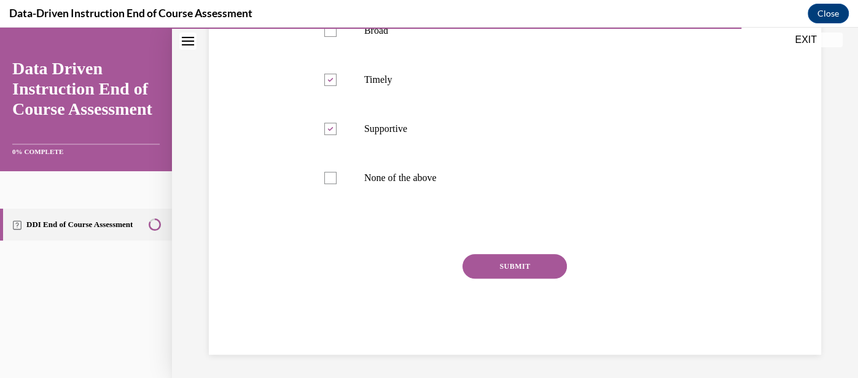
click at [518, 266] on button "SUBMIT" at bounding box center [515, 266] width 104 height 25
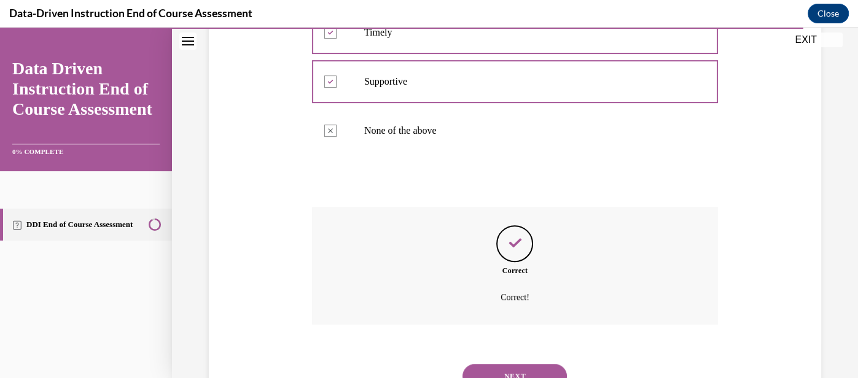
scroll to position [371, 0]
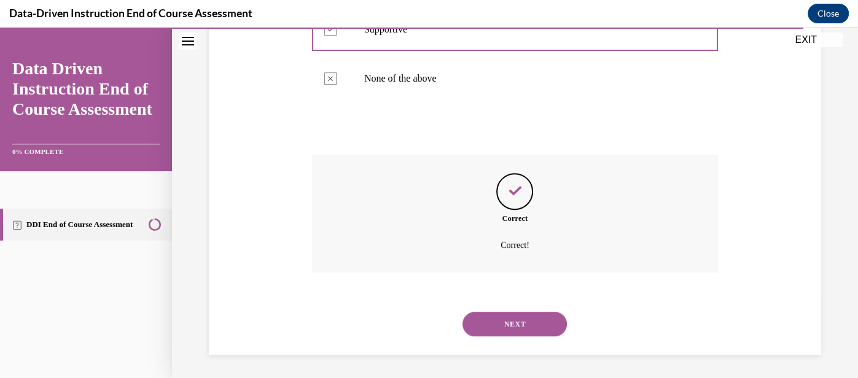
click at [523, 324] on button "NEXT" at bounding box center [515, 324] width 104 height 25
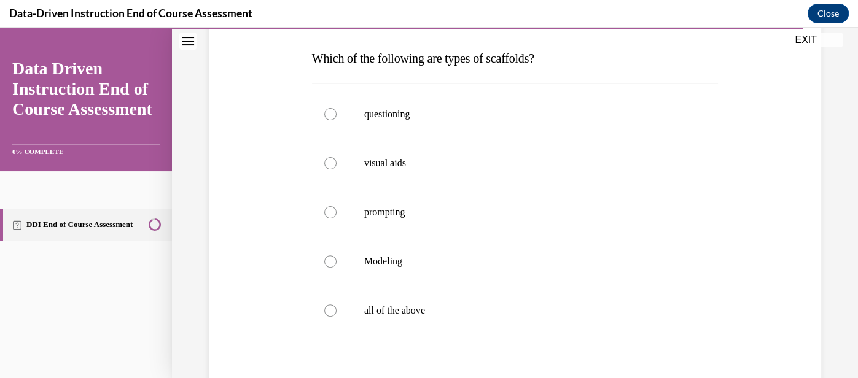
scroll to position [190, 0]
click at [489, 308] on p "all of the above" at bounding box center [525, 309] width 323 height 12
click at [337, 308] on input "all of the above" at bounding box center [330, 309] width 12 height 12
radio input "true"
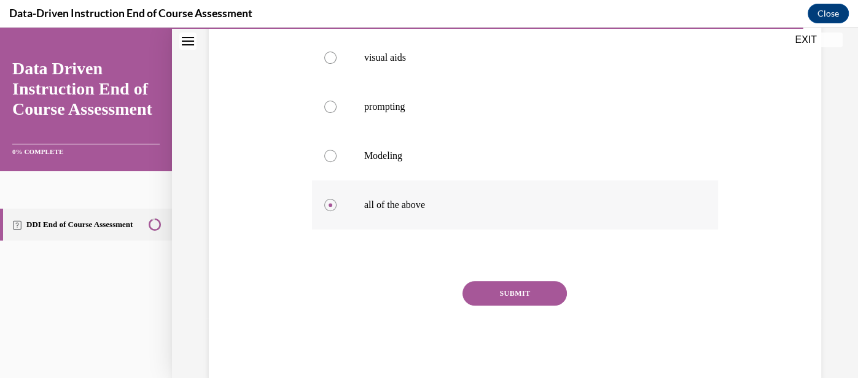
scroll to position [321, 0]
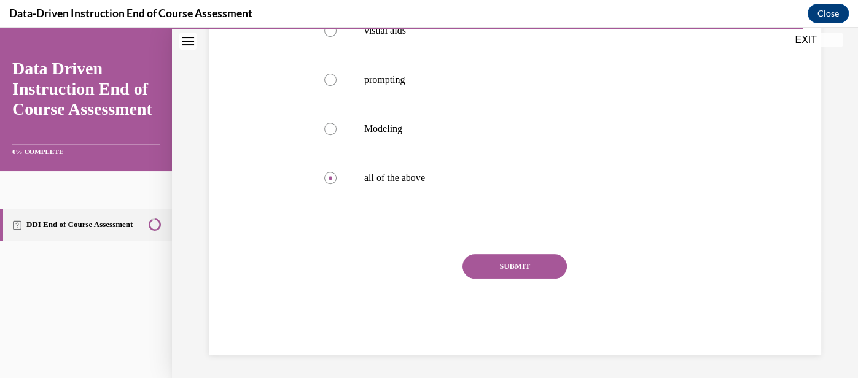
click at [526, 268] on button "SUBMIT" at bounding box center [515, 266] width 104 height 25
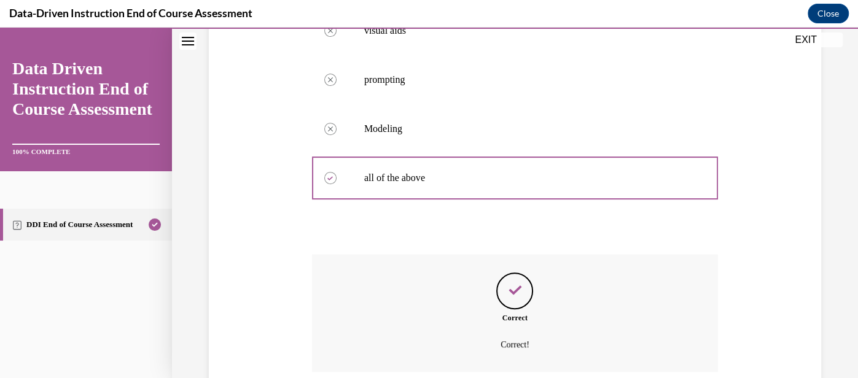
scroll to position [420, 0]
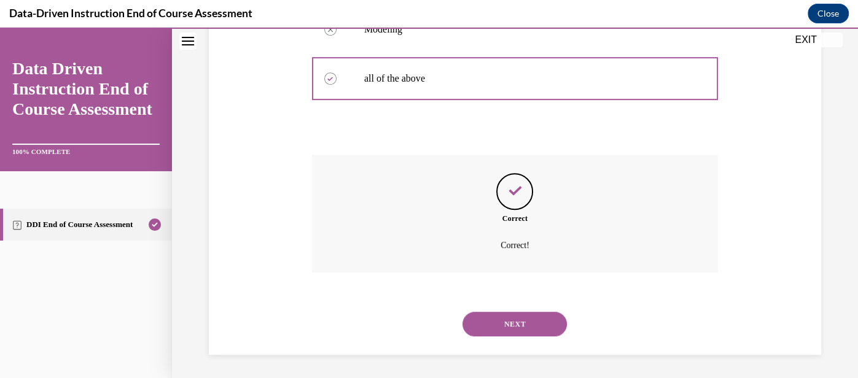
click at [521, 319] on button "NEXT" at bounding box center [515, 324] width 104 height 25
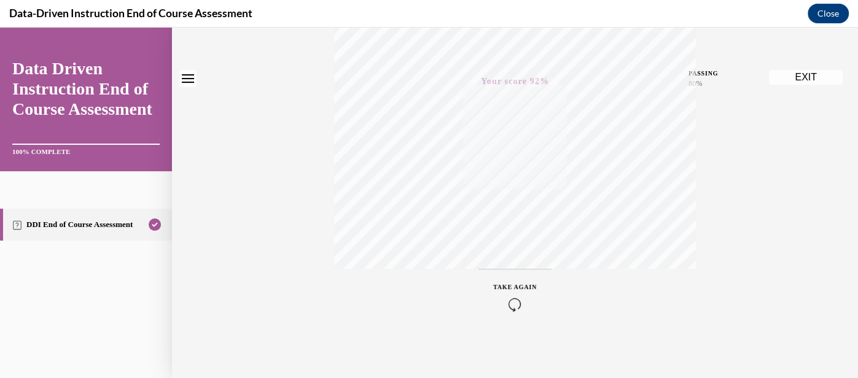
scroll to position [0, 0]
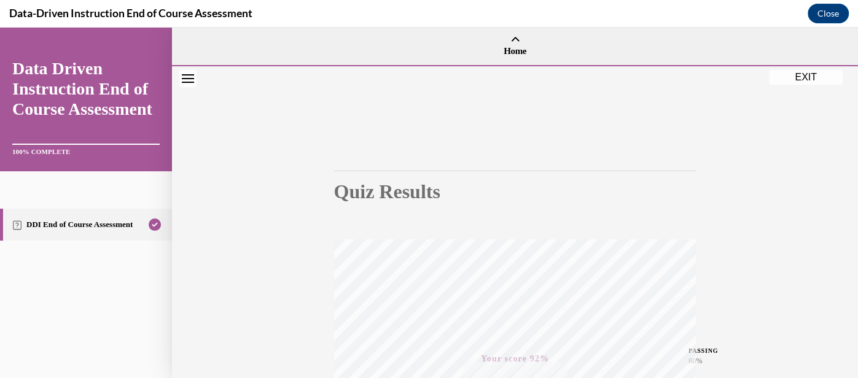
click at [811, 75] on button "EXIT" at bounding box center [806, 77] width 74 height 15
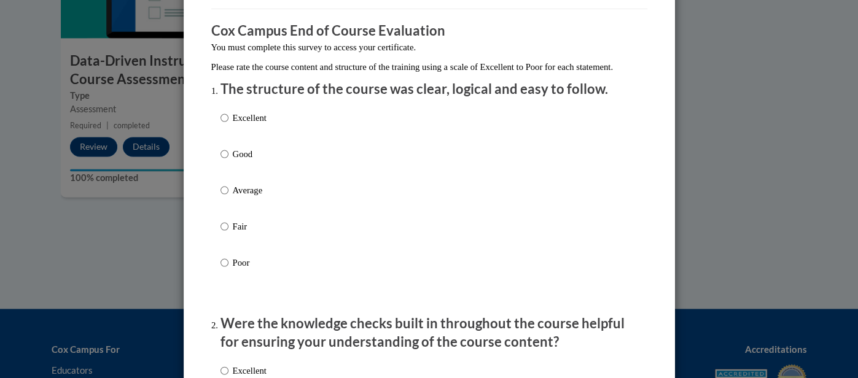
scroll to position [95, 0]
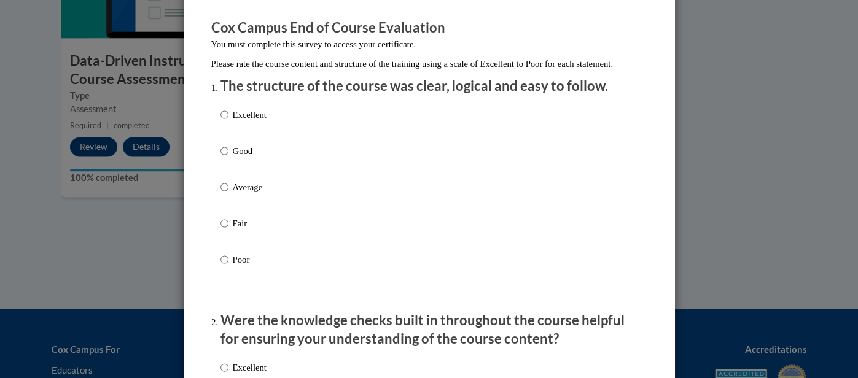
click at [249, 136] on label "Excellent" at bounding box center [244, 124] width 46 height 33
click at [229, 122] on input "Excellent" at bounding box center [225, 115] width 8 height 14
radio input "true"
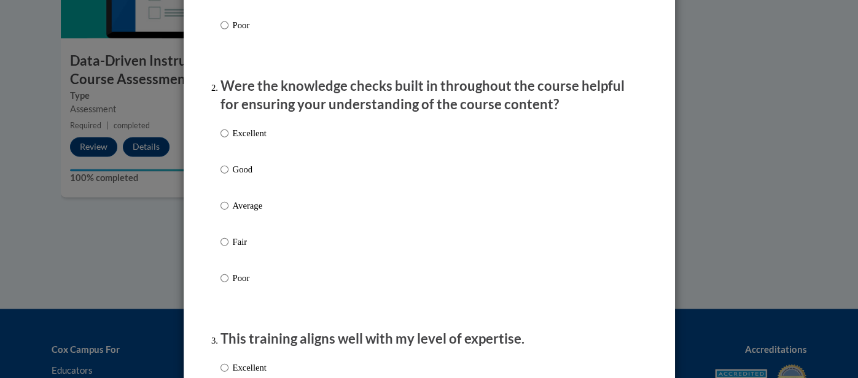
scroll to position [334, 0]
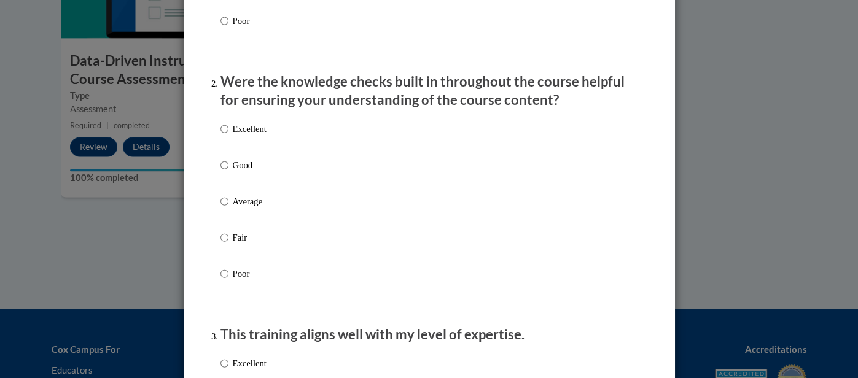
click at [254, 172] on p "Good" at bounding box center [250, 165] width 34 height 14
click at [229, 172] on input "Good" at bounding box center [225, 165] width 8 height 14
radio input "true"
click at [260, 136] on p "Excellent" at bounding box center [250, 129] width 34 height 14
click at [229, 136] on input "Excellent" at bounding box center [225, 129] width 8 height 14
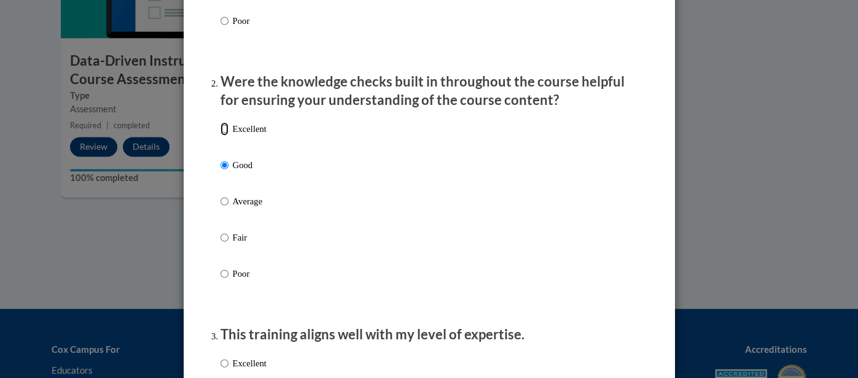
radio input "true"
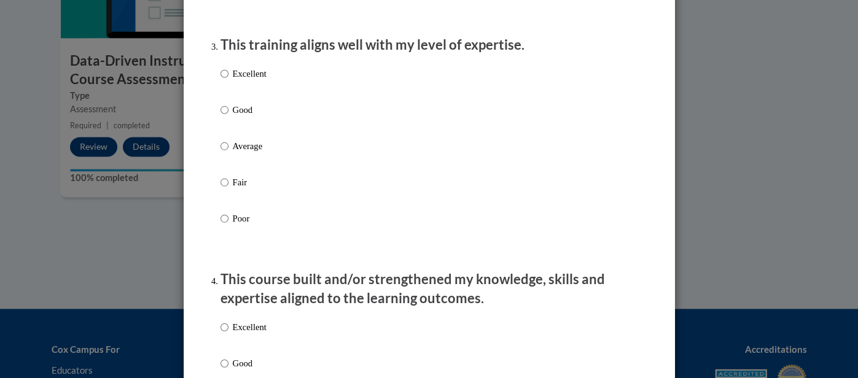
scroll to position [626, 0]
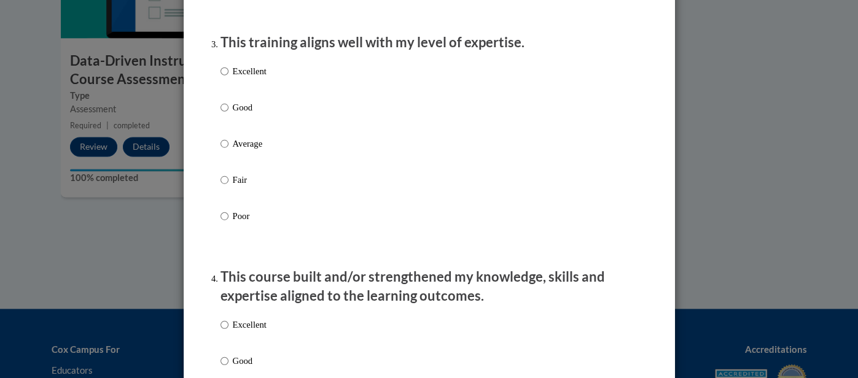
click at [247, 150] on p "Average" at bounding box center [250, 144] width 34 height 14
click at [229, 150] on input "Average" at bounding box center [225, 144] width 8 height 14
radio input "true"
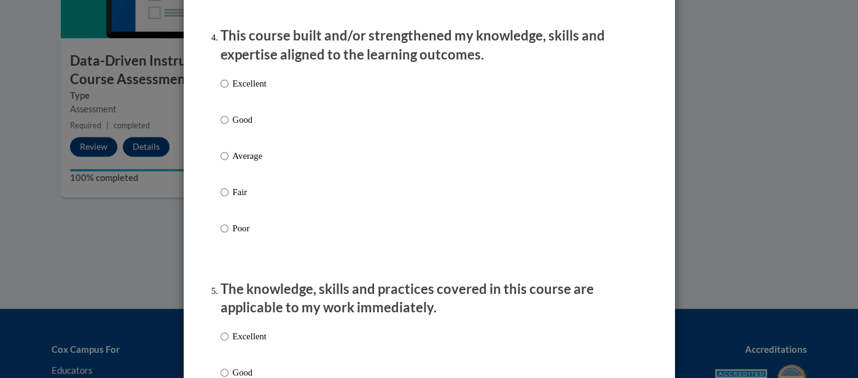
scroll to position [868, 0]
click at [251, 126] on p "Good" at bounding box center [250, 119] width 34 height 14
click at [229, 126] on input "Good" at bounding box center [225, 119] width 8 height 14
radio input "true"
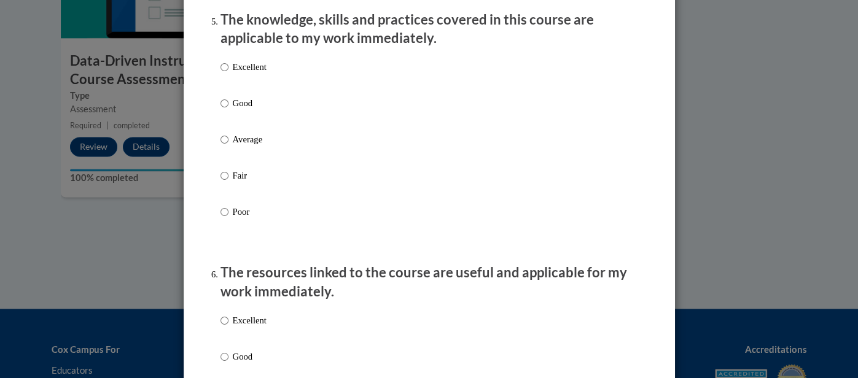
scroll to position [1138, 0]
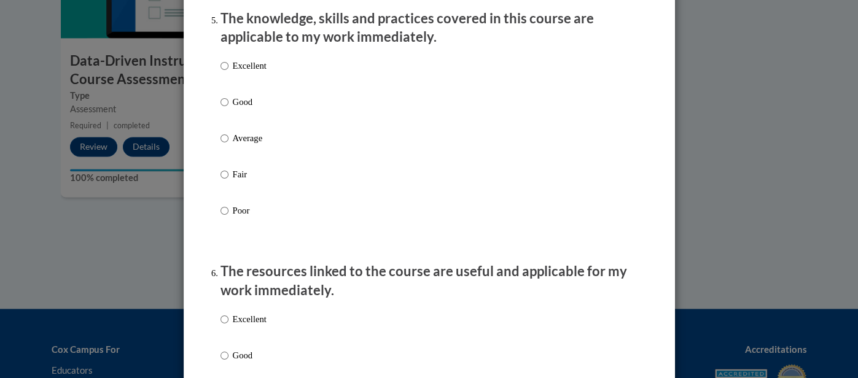
click at [240, 72] on p "Excellent" at bounding box center [250, 66] width 34 height 14
click at [229, 72] on input "Excellent" at bounding box center [225, 66] width 8 height 14
radio input "true"
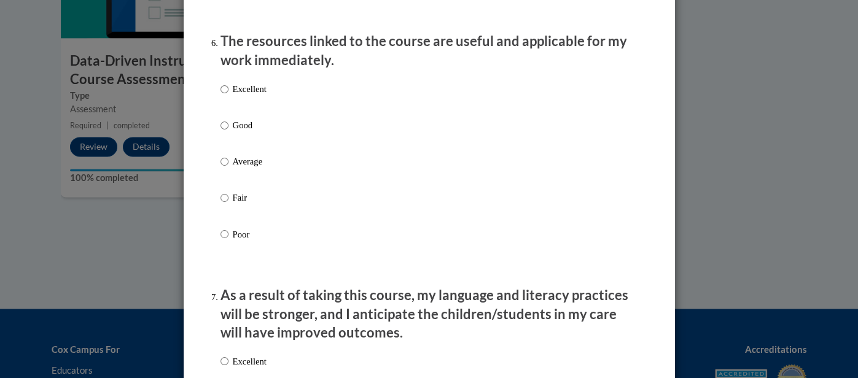
scroll to position [1369, 0]
click at [243, 95] on p "Excellent" at bounding box center [250, 89] width 34 height 14
click at [229, 95] on input "Excellent" at bounding box center [225, 89] width 8 height 14
radio input "true"
click at [241, 131] on p "Good" at bounding box center [250, 125] width 34 height 14
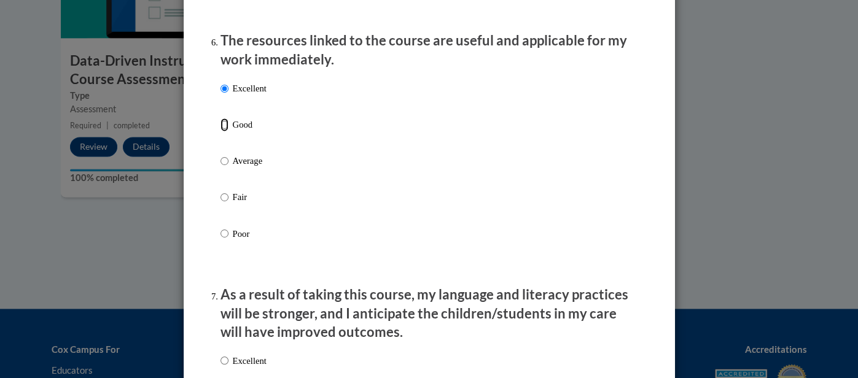
click at [229, 131] on input "Good" at bounding box center [225, 125] width 8 height 14
radio input "true"
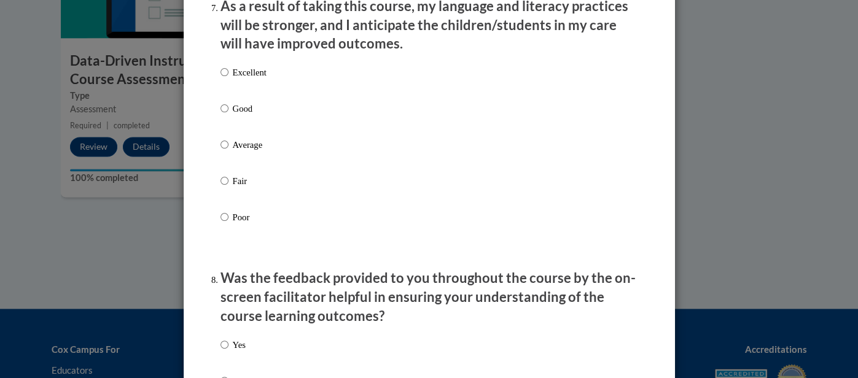
scroll to position [1657, 0]
click at [238, 115] on p "Good" at bounding box center [250, 109] width 34 height 14
click at [229, 115] on input "Good" at bounding box center [225, 109] width 8 height 14
radio input "true"
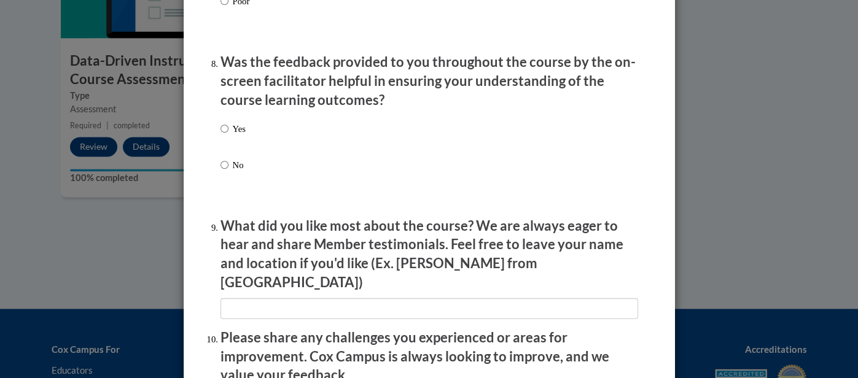
scroll to position [1880, 0]
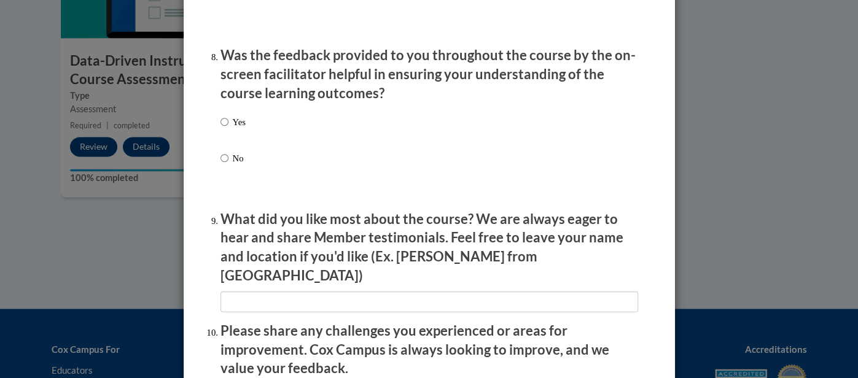
click at [240, 129] on p "Yes" at bounding box center [239, 122] width 13 height 14
click at [229, 129] on input "Yes" at bounding box center [225, 122] width 8 height 14
radio input "true"
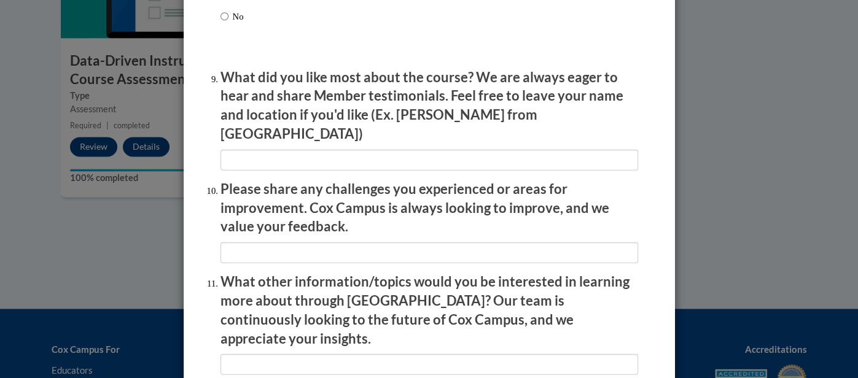
scroll to position [2026, 0]
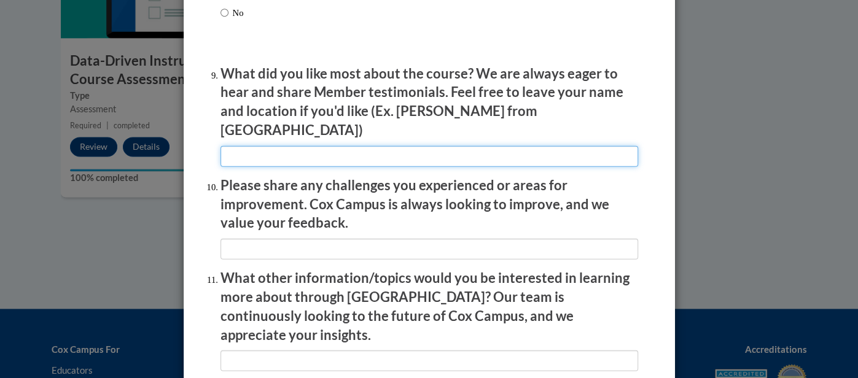
click at [272, 158] on input "textbox" at bounding box center [430, 156] width 418 height 21
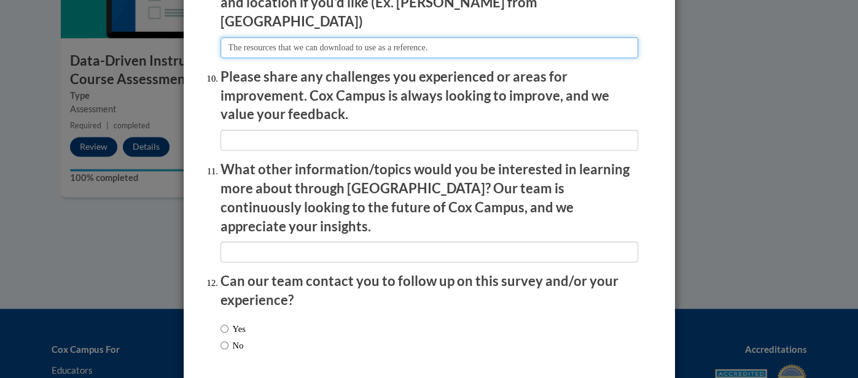
scroll to position [2141, 0]
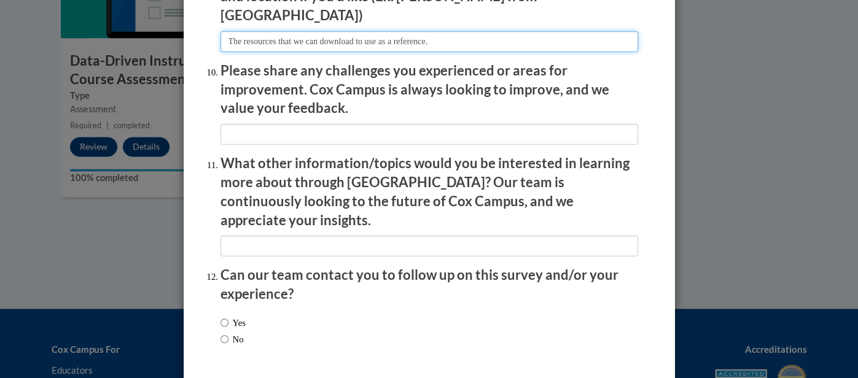
type input "The resources that we can download to use as a reference."
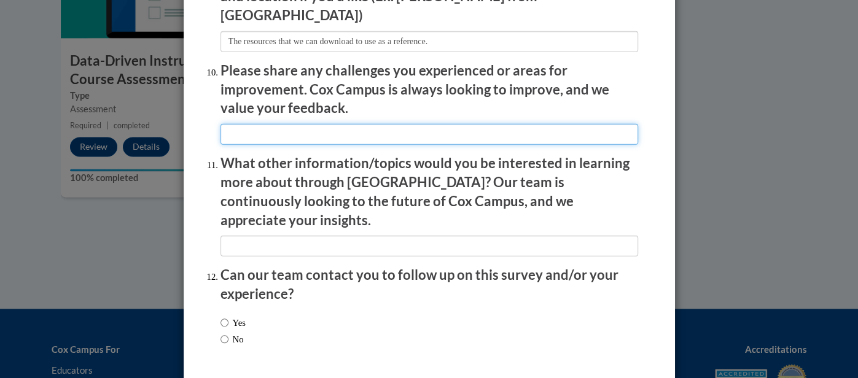
click at [443, 132] on input "textbox" at bounding box center [430, 134] width 418 height 21
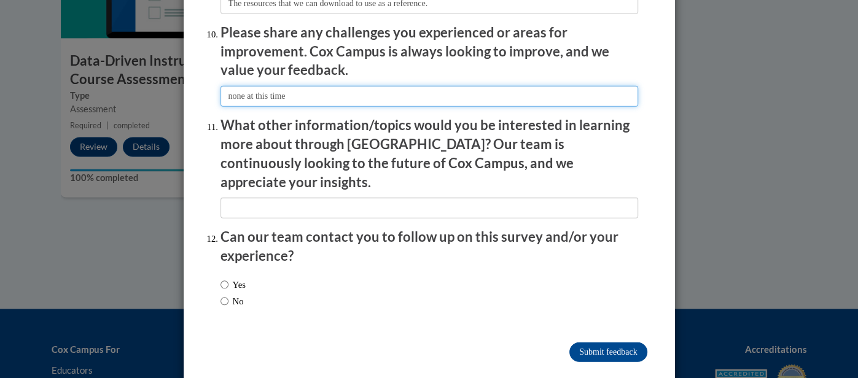
scroll to position [2179, 0]
type input "none at this time"
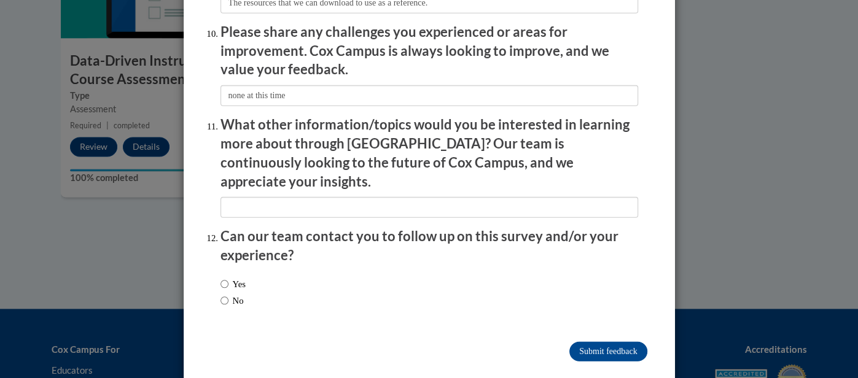
click at [359, 289] on div "Yes No" at bounding box center [430, 295] width 418 height 46
click at [236, 294] on label "No" at bounding box center [232, 301] width 23 height 14
click at [229, 294] on input "No" at bounding box center [225, 301] width 8 height 14
radio input "true"
click at [623, 342] on input "Submit feedback" at bounding box center [607, 352] width 77 height 20
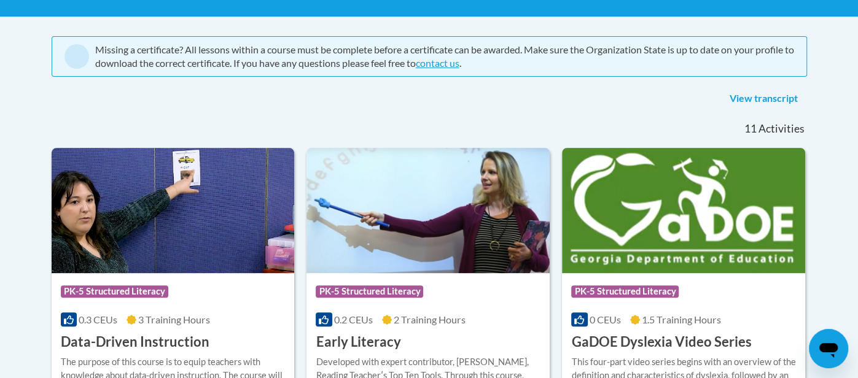
scroll to position [242, 0]
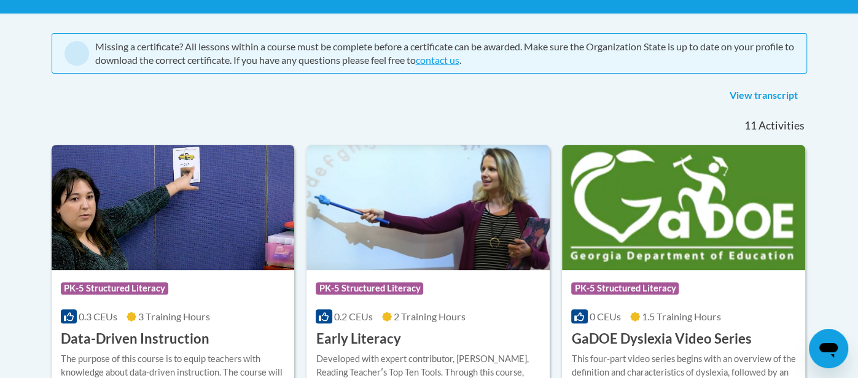
click at [184, 305] on div "Course Category: PK-5 Structured Literacy 0.3 CEUs 3 Training Hours COURSE Data…" at bounding box center [173, 309] width 243 height 79
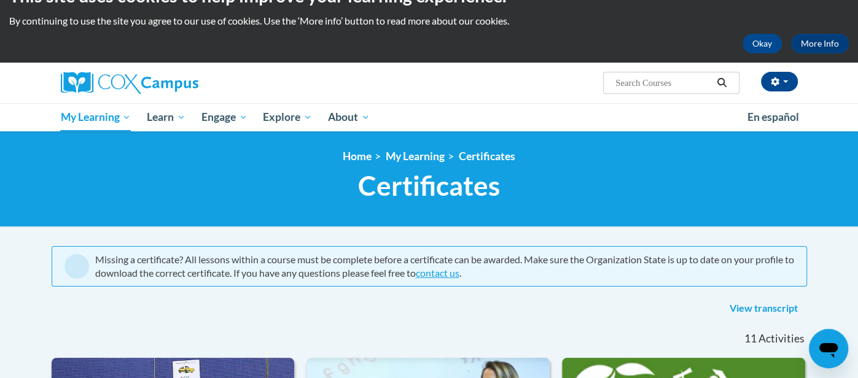
scroll to position [28, 0]
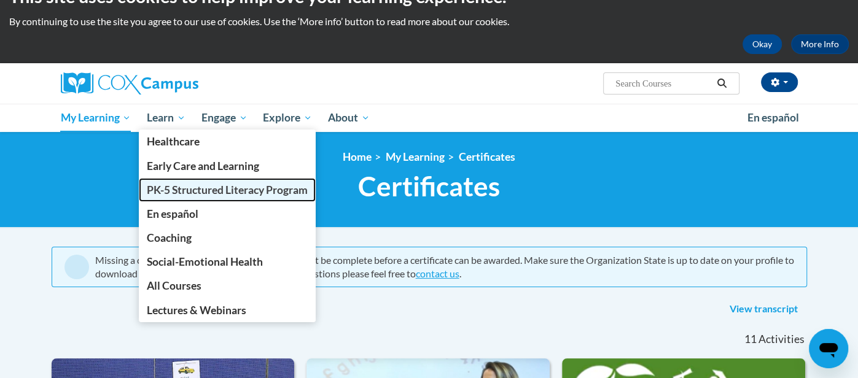
click at [198, 187] on span "PK-5 Structured Literacy Program" at bounding box center [227, 190] width 161 height 13
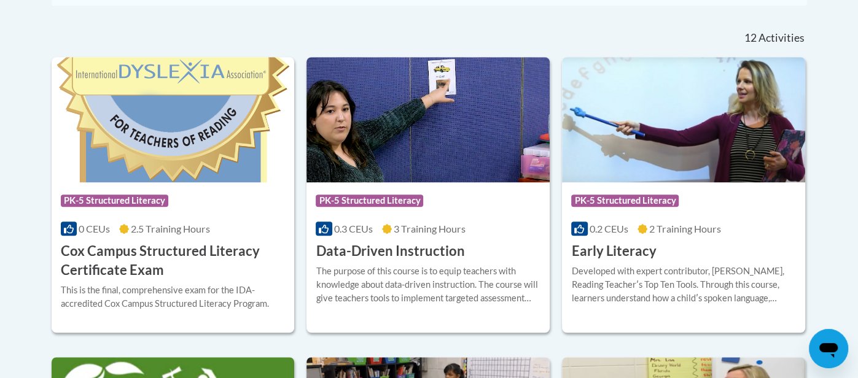
scroll to position [501, 0]
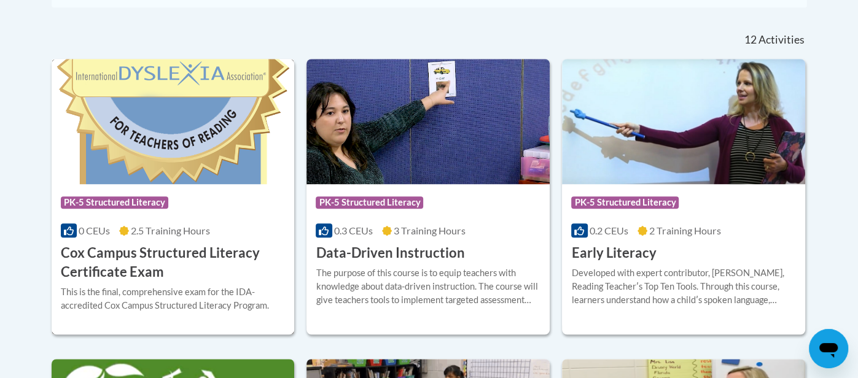
click at [161, 235] on span "2.5 Training Hours" at bounding box center [170, 231] width 79 height 12
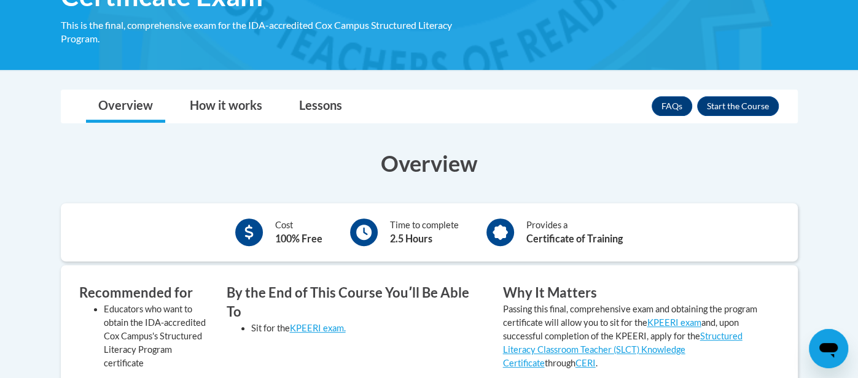
scroll to position [252, 0]
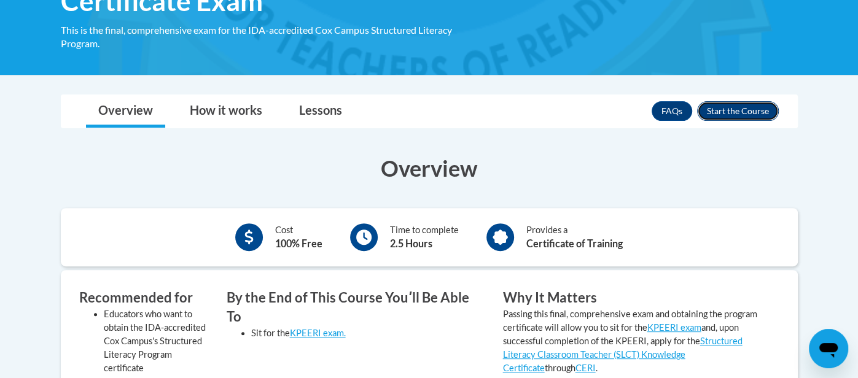
click at [729, 110] on button "Enroll" at bounding box center [738, 111] width 82 height 20
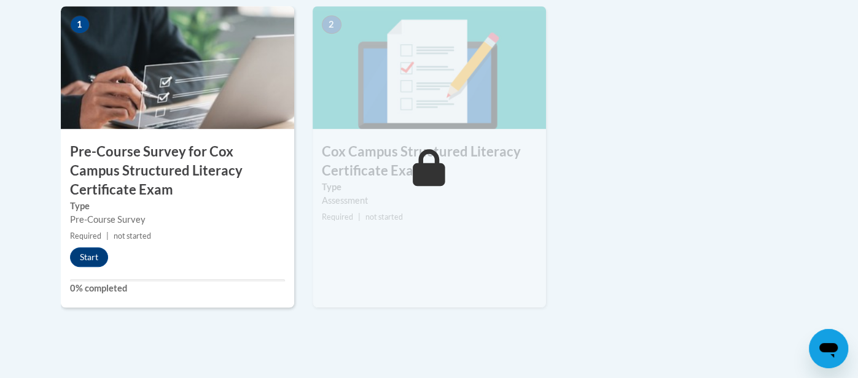
scroll to position [459, 0]
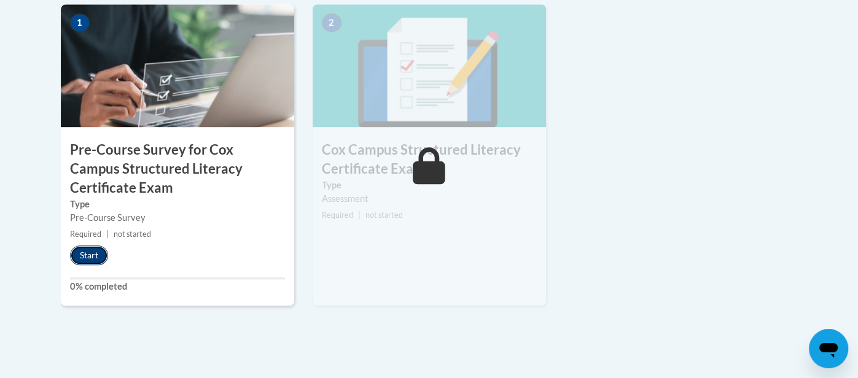
click at [90, 256] on button "Start" at bounding box center [89, 256] width 38 height 20
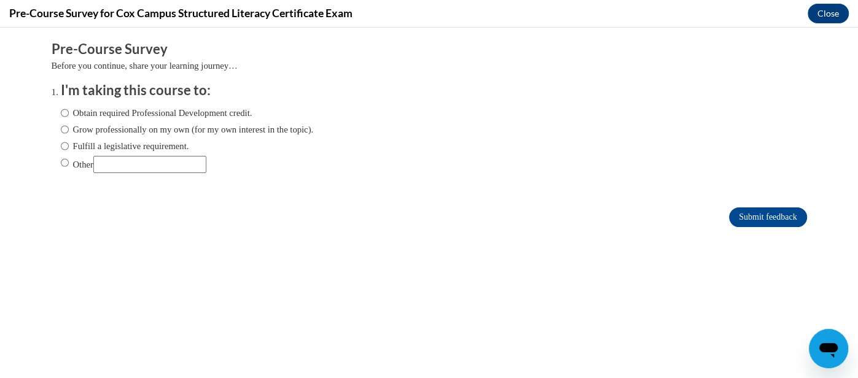
scroll to position [0, 0]
click at [125, 147] on label "Fulfill a legislative requirement." at bounding box center [125, 146] width 128 height 14
click at [69, 147] on input "Fulfill a legislative requirement." at bounding box center [65, 146] width 8 height 14
radio input "true"
click at [757, 218] on input "Submit feedback" at bounding box center [767, 218] width 77 height 20
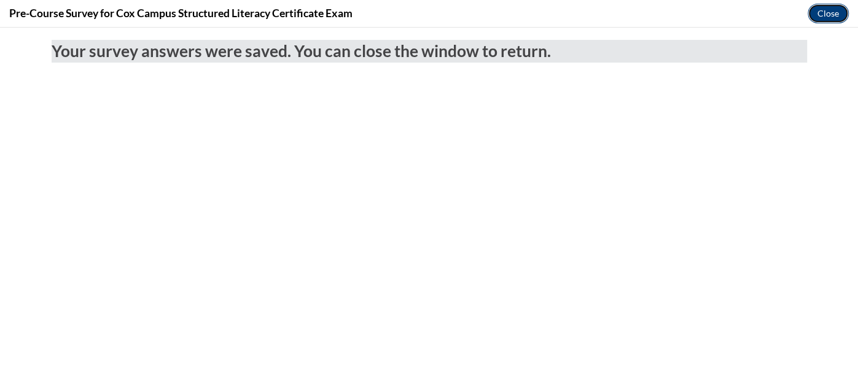
click at [825, 17] on button "Close" at bounding box center [828, 14] width 41 height 20
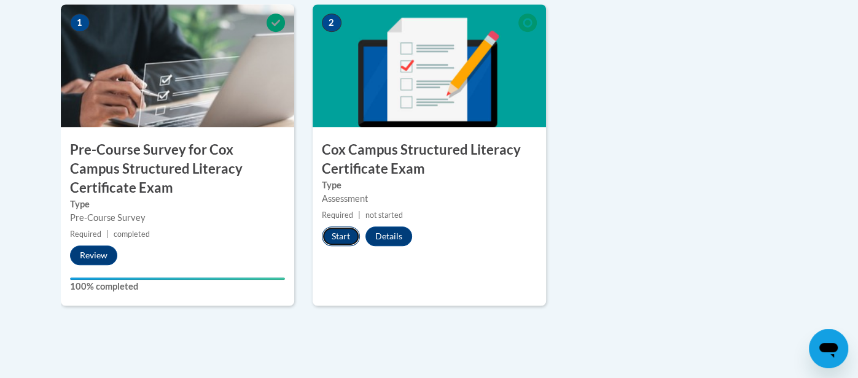
click at [341, 235] on button "Start" at bounding box center [341, 237] width 38 height 20
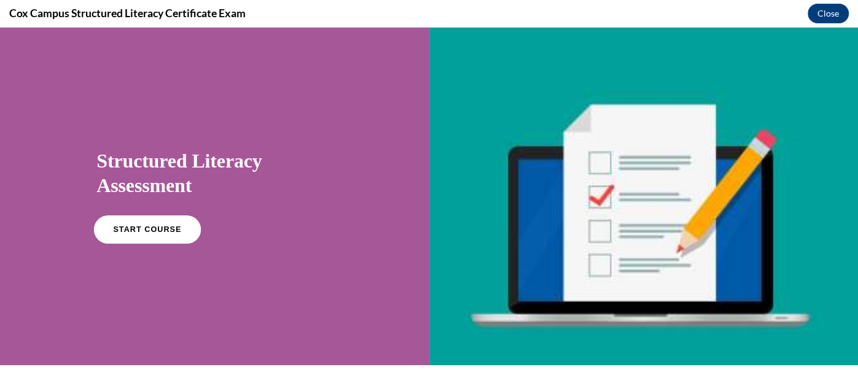
click at [159, 238] on link "START COURSE" at bounding box center [147, 230] width 107 height 28
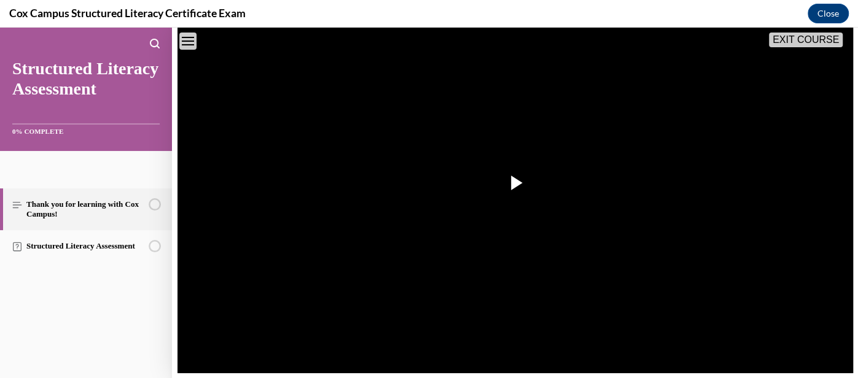
scroll to position [247, 0]
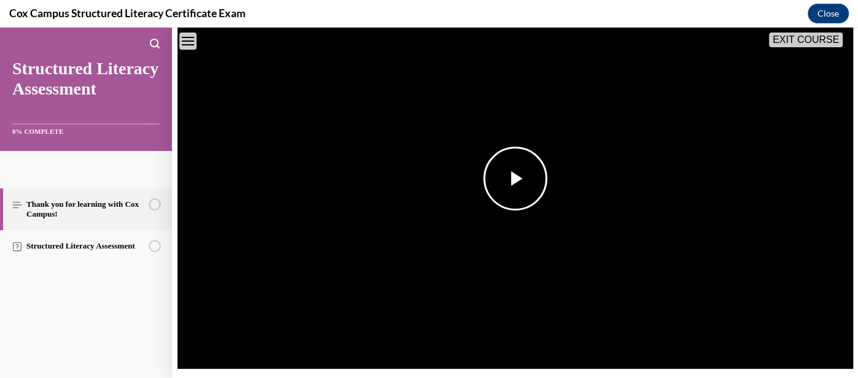
click at [515, 179] on span "Video player" at bounding box center [515, 179] width 0 height 0
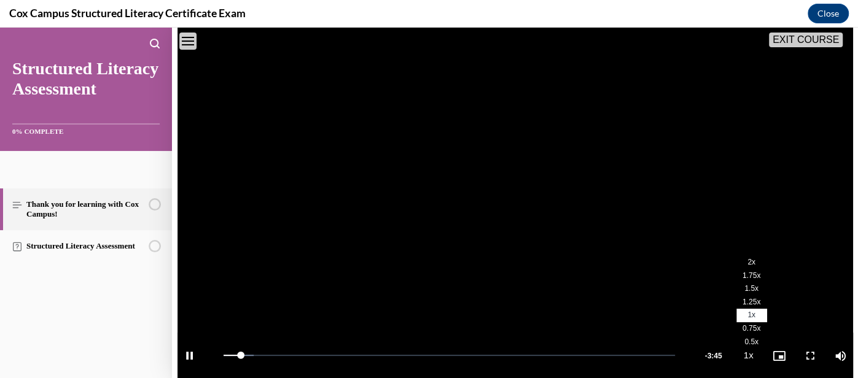
click at [749, 289] on span "1.5x" at bounding box center [751, 288] width 14 height 9
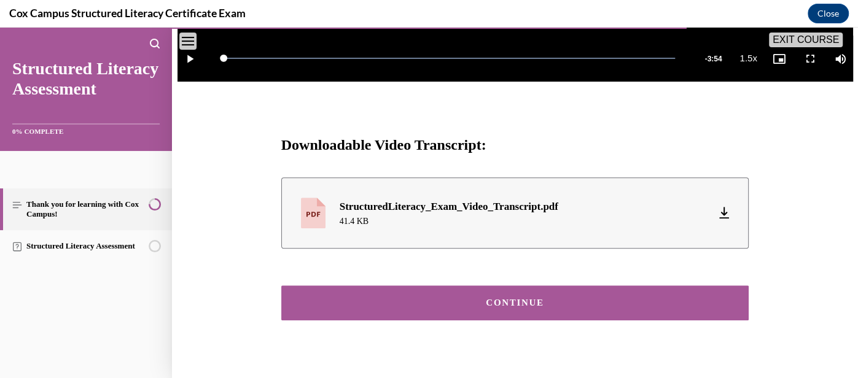
scroll to position [552, 0]
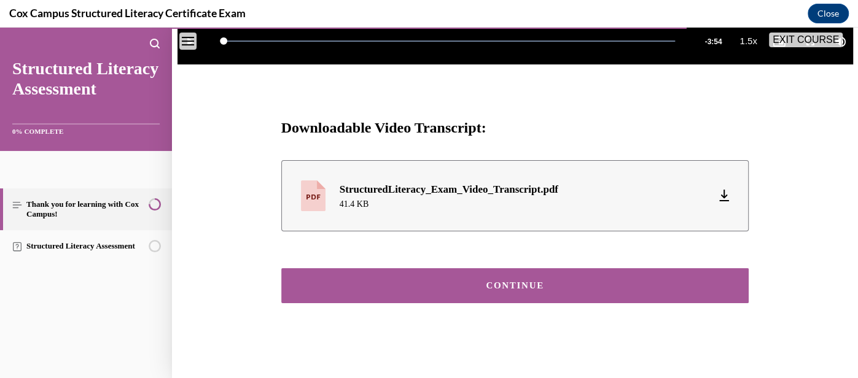
click at [625, 281] on div "CONTINUE" at bounding box center [515, 285] width 430 height 9
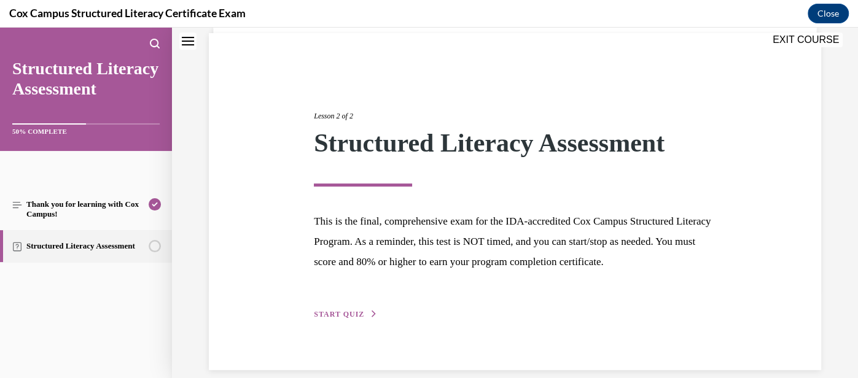
scroll to position [93, 0]
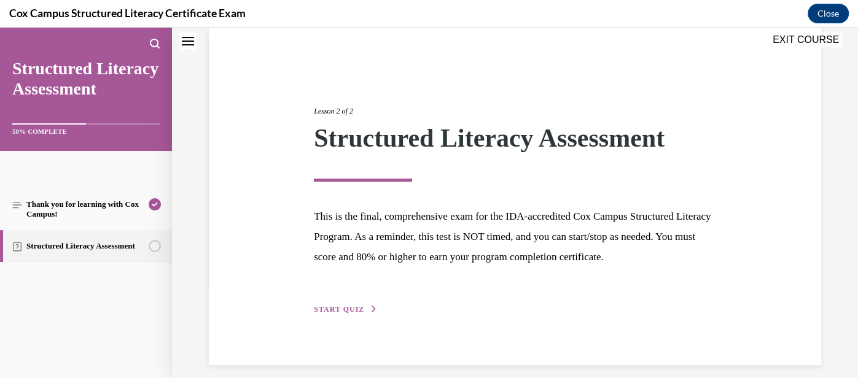
click at [345, 311] on span "START QUIZ" at bounding box center [339, 309] width 50 height 9
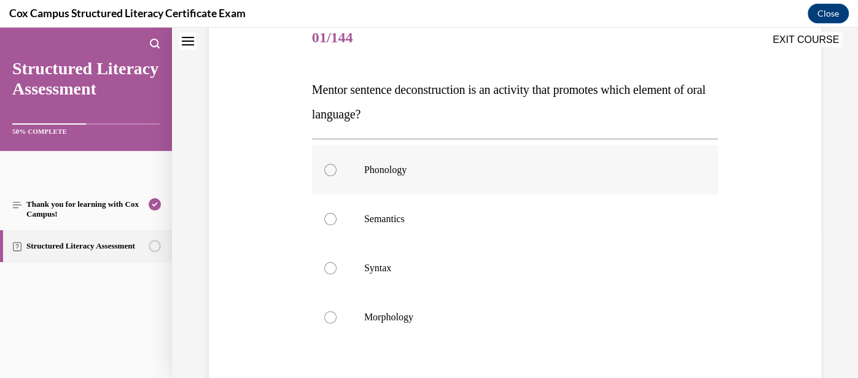
scroll to position [159, 0]
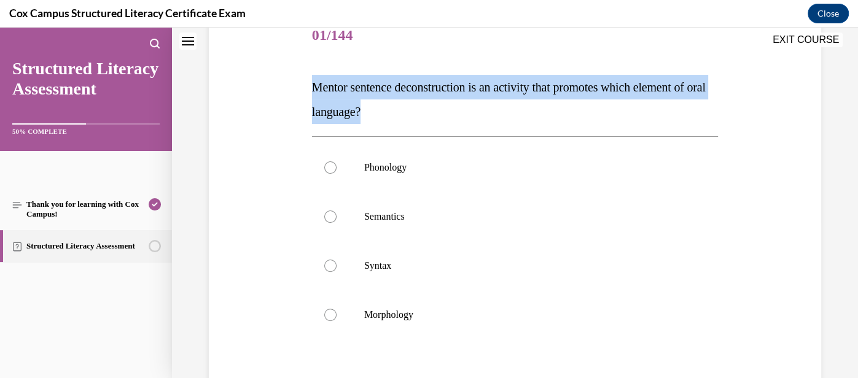
drag, startPoint x: 414, startPoint y: 109, endPoint x: 310, endPoint y: 87, distance: 106.1
click at [310, 87] on div "Question 01/144 Mentor sentence deconstruction is an activity that promotes whi…" at bounding box center [515, 242] width 412 height 499
copy span "Mentor sentence deconstruction is an activity that promotes which element of or…"
click at [387, 271] on p "Syntax" at bounding box center [525, 266] width 323 height 12
click at [337, 271] on input "Syntax" at bounding box center [330, 266] width 12 height 12
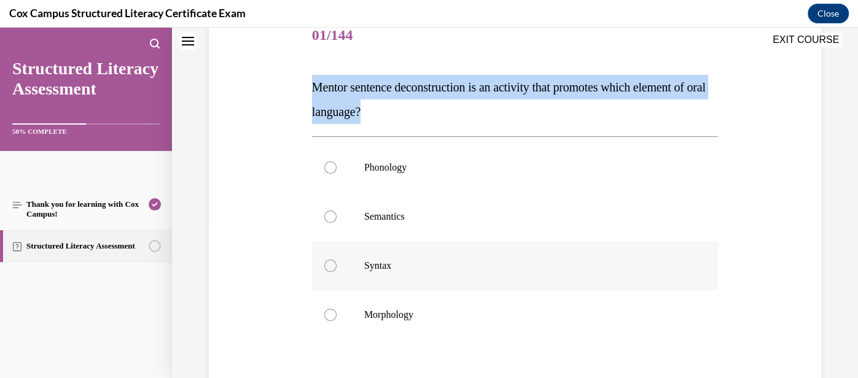
radio input "true"
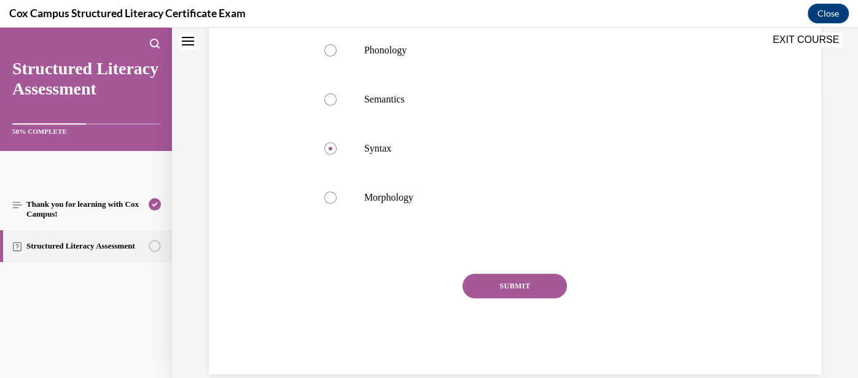
click at [536, 289] on button "SUBMIT" at bounding box center [515, 286] width 104 height 25
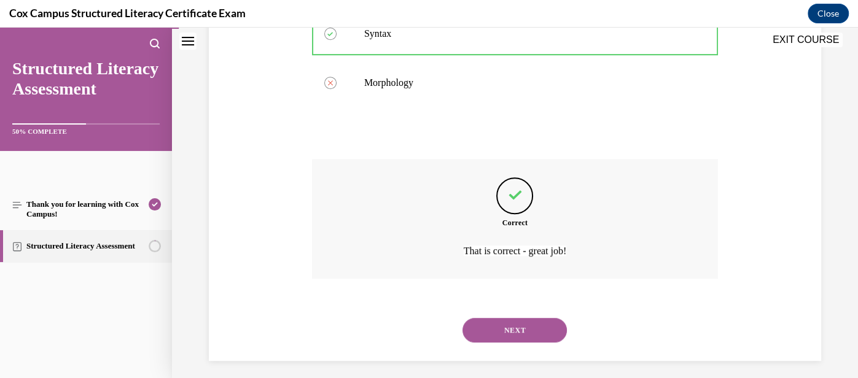
scroll to position [397, 0]
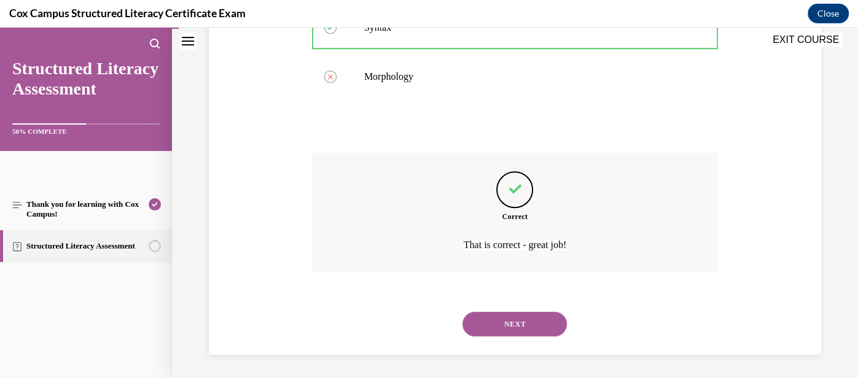
click at [531, 324] on button "NEXT" at bounding box center [515, 324] width 104 height 25
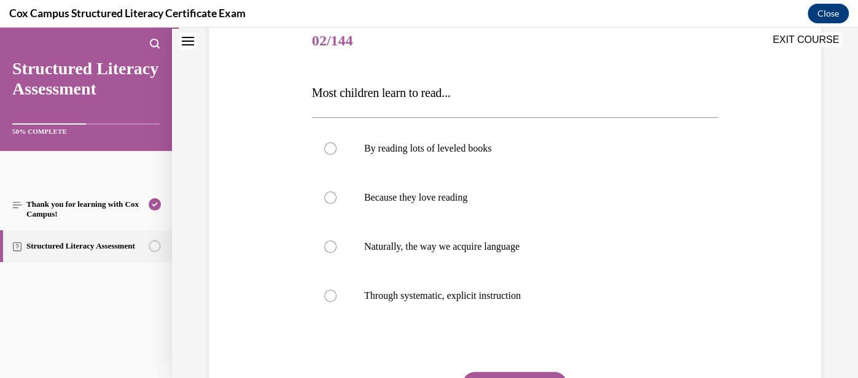
scroll to position [154, 0]
click at [541, 288] on label "Through systematic, explicit instruction" at bounding box center [515, 295] width 406 height 49
click at [337, 289] on input "Through systematic, explicit instruction" at bounding box center [330, 295] width 12 height 12
radio input "true"
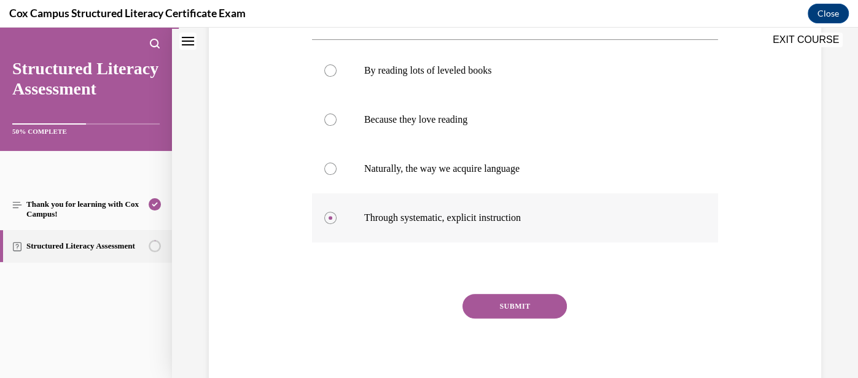
scroll to position [237, 0]
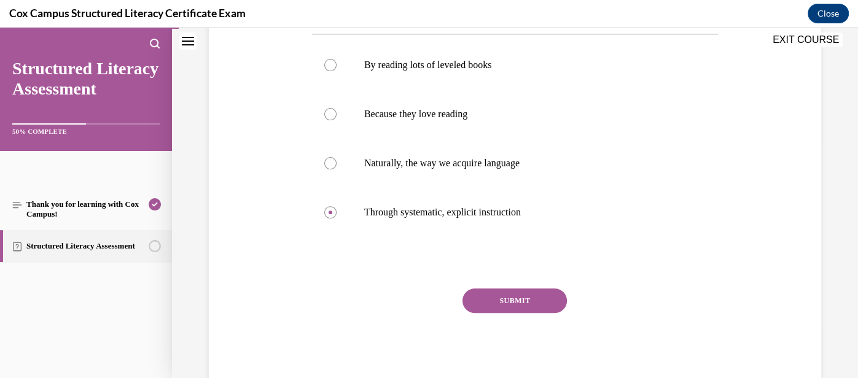
click at [507, 300] on button "SUBMIT" at bounding box center [515, 301] width 104 height 25
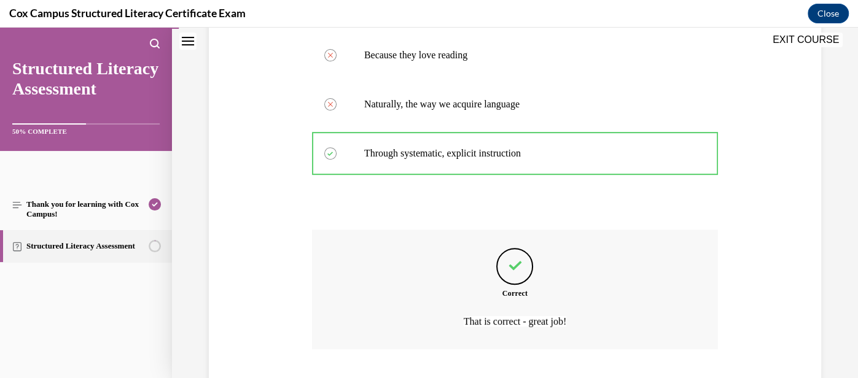
scroll to position [373, 0]
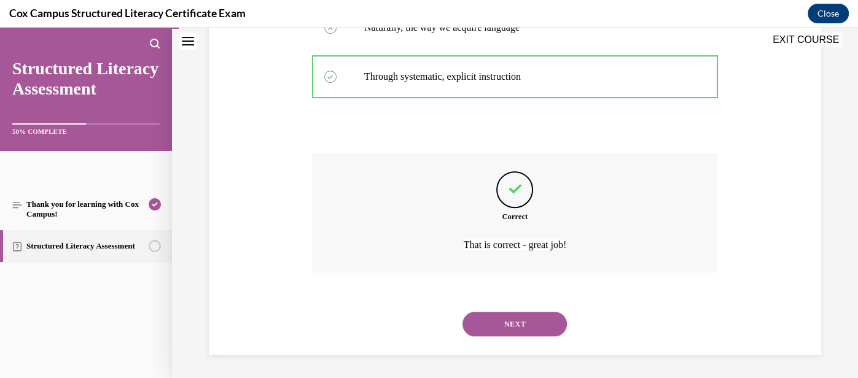
click at [525, 330] on button "NEXT" at bounding box center [515, 324] width 104 height 25
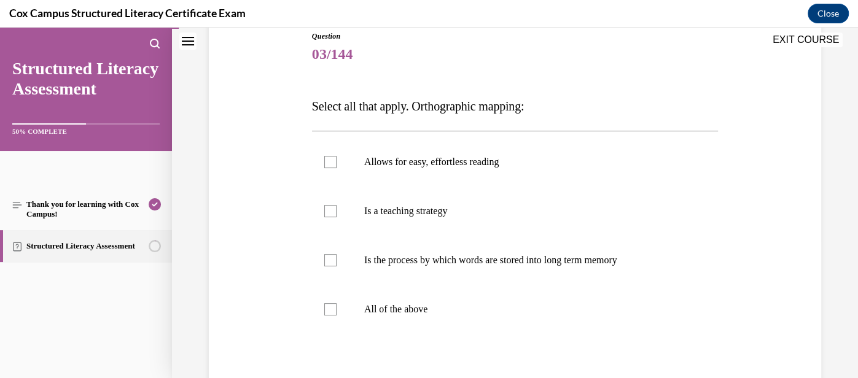
scroll to position [141, 0]
click at [545, 152] on label "Allows for easy, effortless reading" at bounding box center [515, 160] width 406 height 49
click at [337, 155] on input "Allows for easy, effortless reading" at bounding box center [330, 161] width 12 height 12
checkbox input "true"
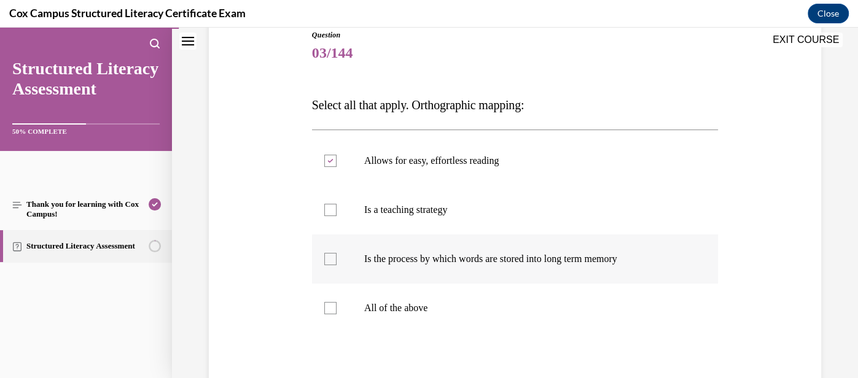
click at [518, 261] on span "Is the process by which words are stored into long term memory" at bounding box center [490, 259] width 253 height 10
click at [337, 261] on input "Is the process by which words are stored into long term memory" at bounding box center [330, 259] width 12 height 12
checkbox input "true"
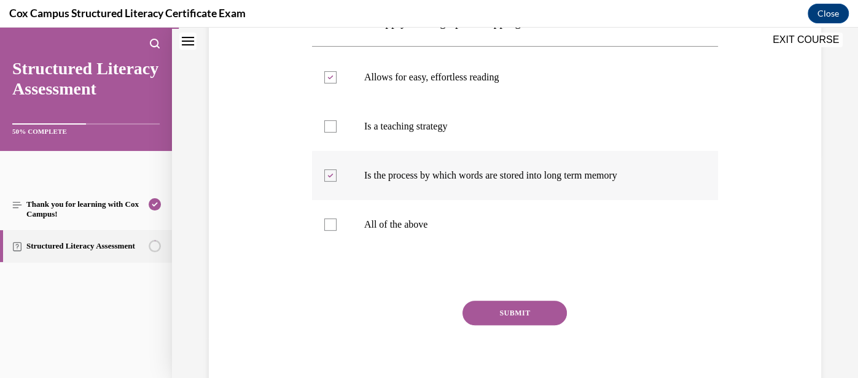
scroll to position [229, 0]
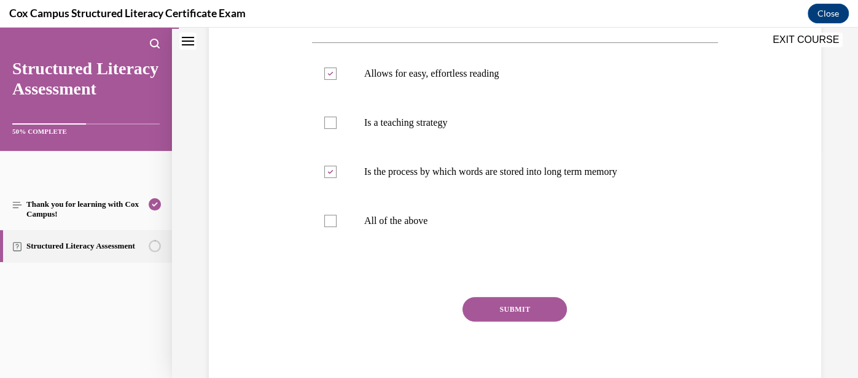
click at [521, 308] on button "SUBMIT" at bounding box center [515, 309] width 104 height 25
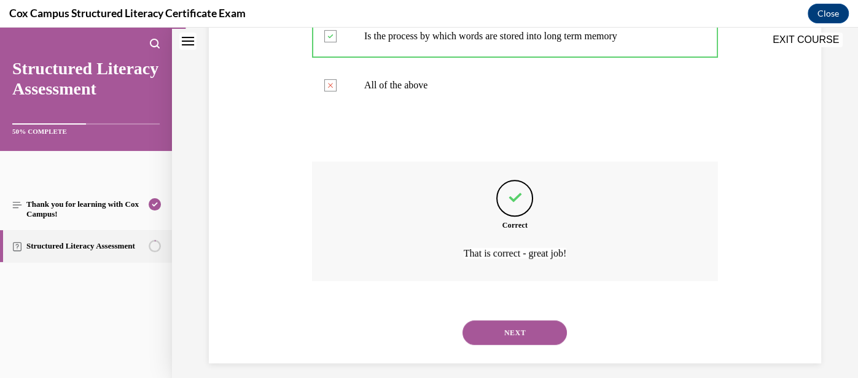
scroll to position [373, 0]
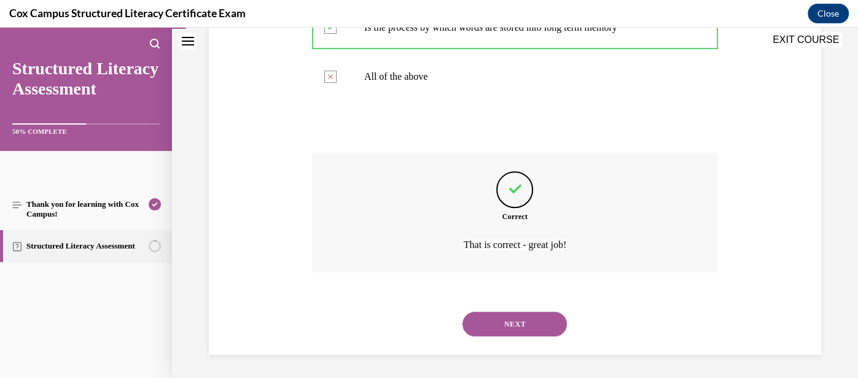
click at [521, 318] on button "NEXT" at bounding box center [515, 324] width 104 height 25
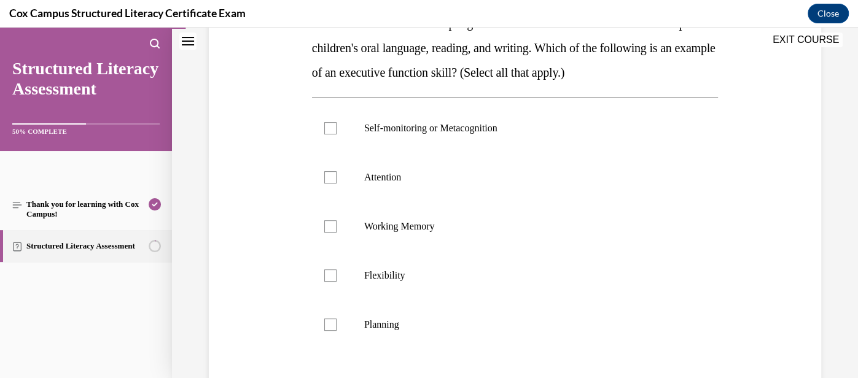
scroll to position [224, 0]
click at [557, 125] on p "Self-monitoring or Metacognition" at bounding box center [525, 128] width 323 height 12
click at [337, 125] on input "Self-monitoring or Metacognition" at bounding box center [330, 128] width 12 height 12
checkbox input "true"
click at [537, 163] on label "Attention" at bounding box center [515, 176] width 406 height 49
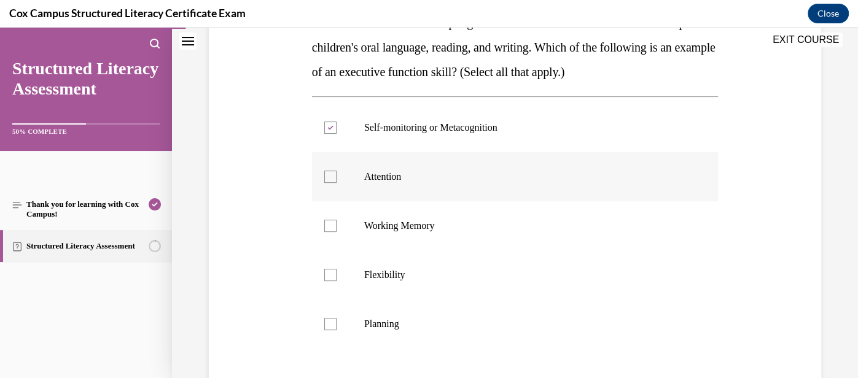
click at [337, 171] on input "Attention" at bounding box center [330, 177] width 12 height 12
checkbox input "true"
click at [513, 264] on label "Flexibility" at bounding box center [515, 275] width 406 height 49
click at [337, 269] on input "Flexibility" at bounding box center [330, 275] width 12 height 12
checkbox input "true"
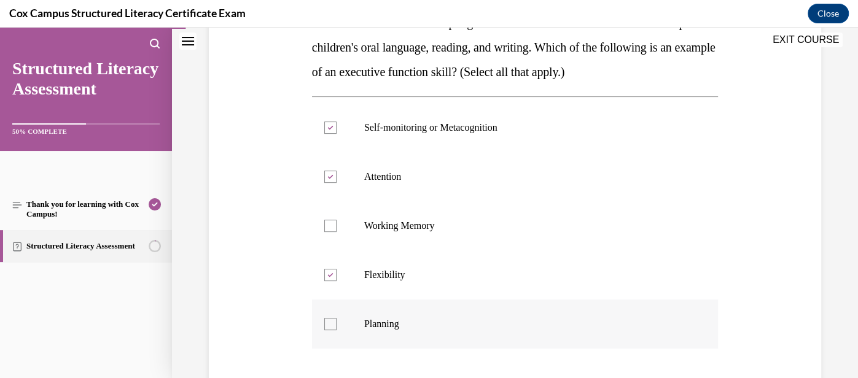
click at [506, 311] on label "Planning" at bounding box center [515, 324] width 406 height 49
click at [337, 318] on input "Planning" at bounding box center [330, 324] width 12 height 12
checkbox input "true"
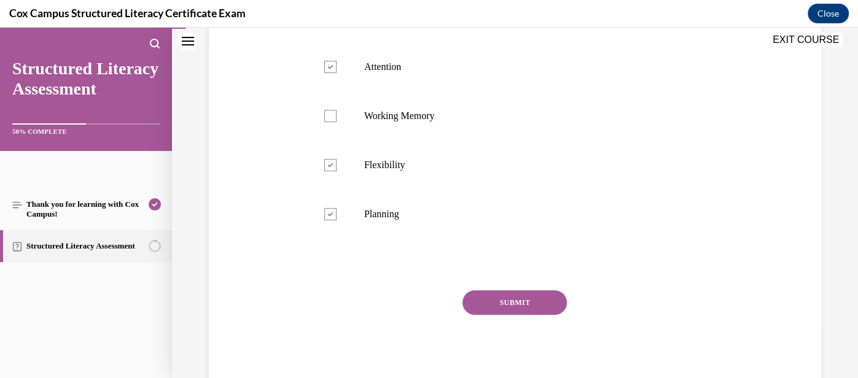
click at [517, 308] on button "SUBMIT" at bounding box center [515, 303] width 104 height 25
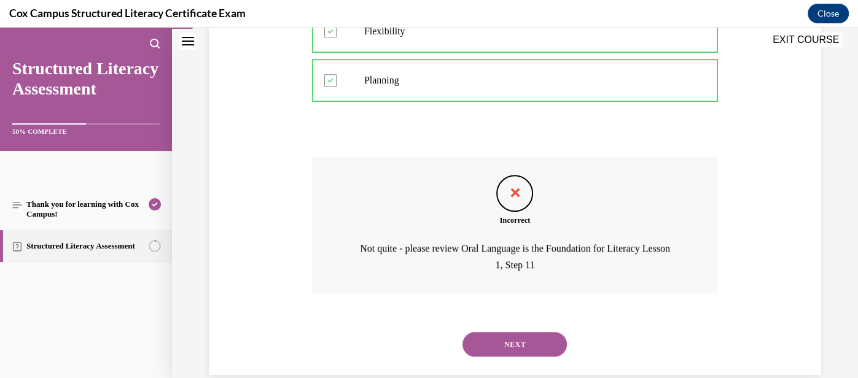
scroll to position [488, 0]
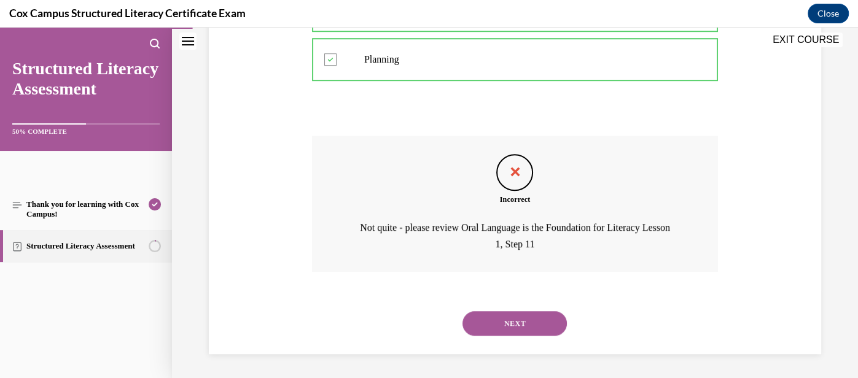
click at [506, 322] on button "NEXT" at bounding box center [515, 323] width 104 height 25
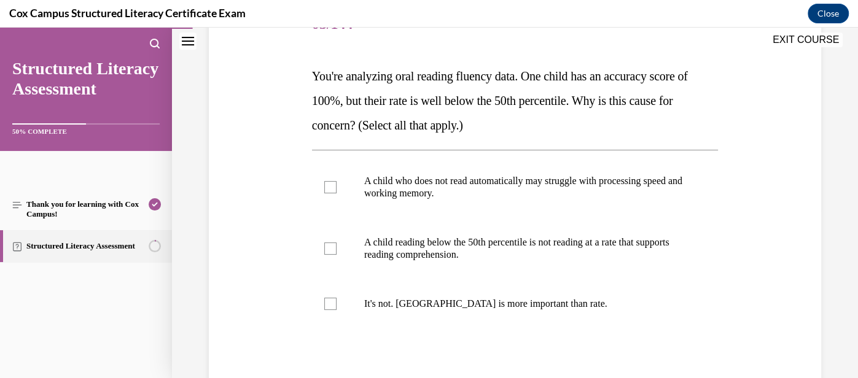
scroll to position [176, 0]
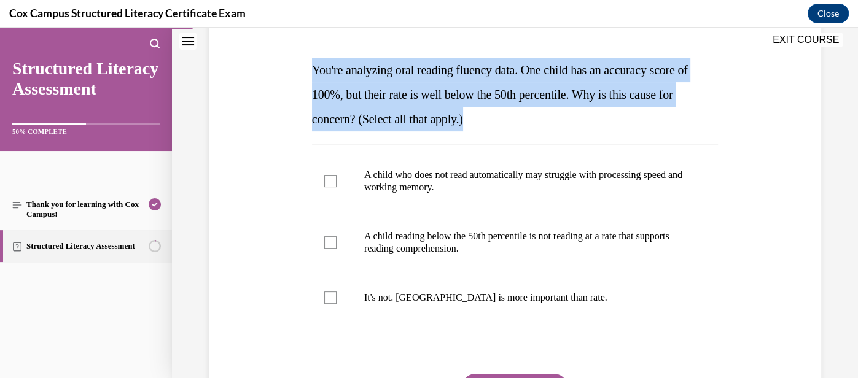
drag, startPoint x: 486, startPoint y: 118, endPoint x: 297, endPoint y: 71, distance: 194.3
click at [297, 71] on div "Question 05/144 You're analyzing oral reading fluency data. One child has an ac…" at bounding box center [515, 216] width 619 height 517
copy span "You're analyzing oral reading fluency data. One child has an accuracy score of …"
click at [555, 245] on p "A child reading below the 50th percentile is not reading at a rate that support…" at bounding box center [525, 242] width 323 height 25
click at [337, 245] on input "A child reading below the 50th percentile is not reading at a rate that support…" at bounding box center [330, 242] width 12 height 12
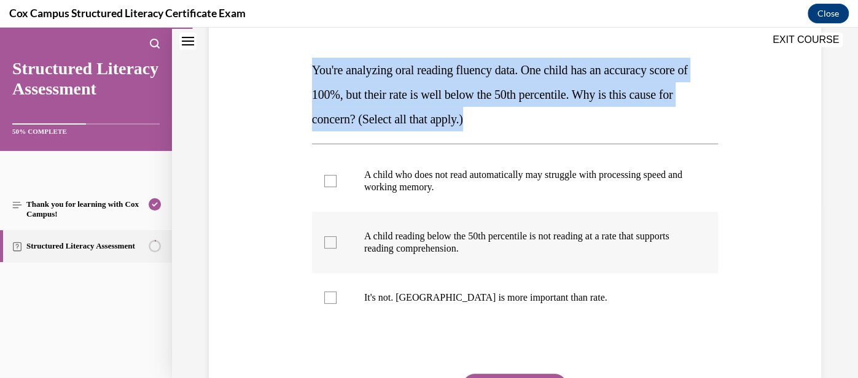
checkbox input "true"
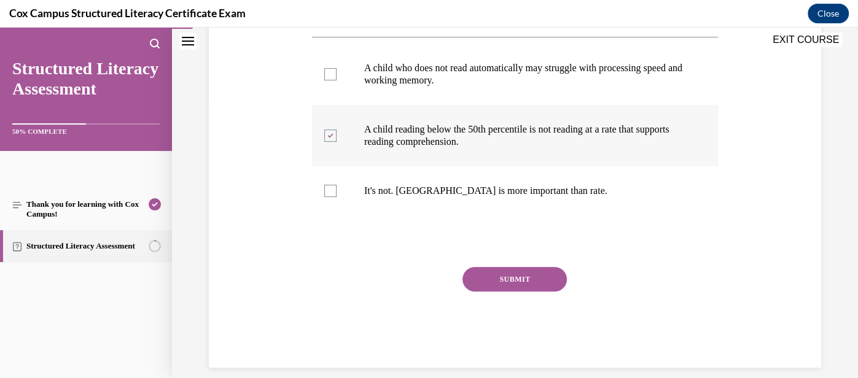
scroll to position [296, 0]
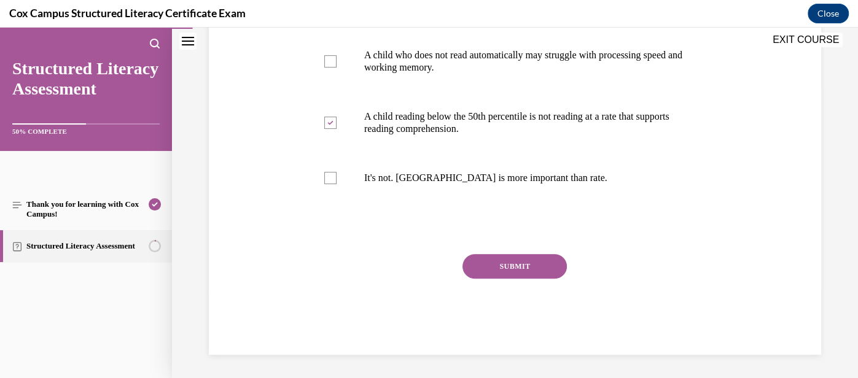
click at [534, 260] on button "SUBMIT" at bounding box center [515, 266] width 104 height 25
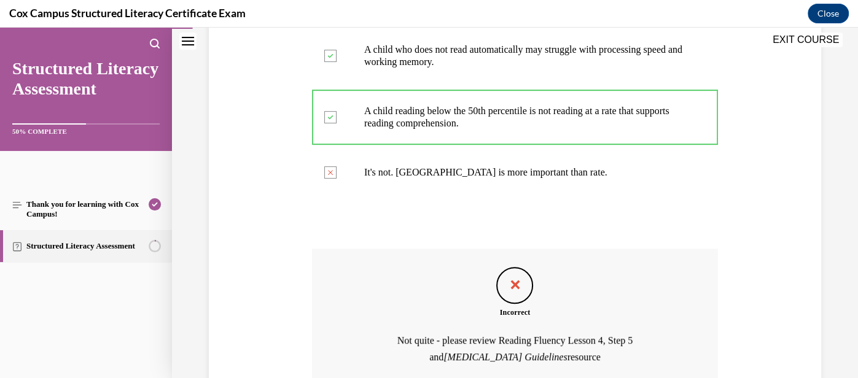
scroll to position [415, 0]
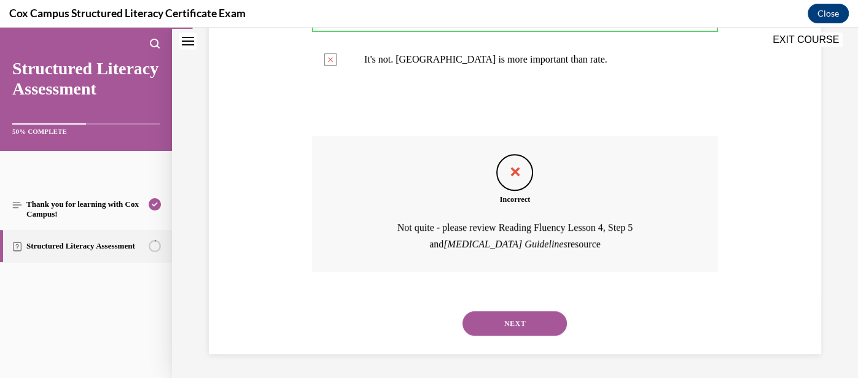
click at [532, 320] on button "NEXT" at bounding box center [515, 323] width 104 height 25
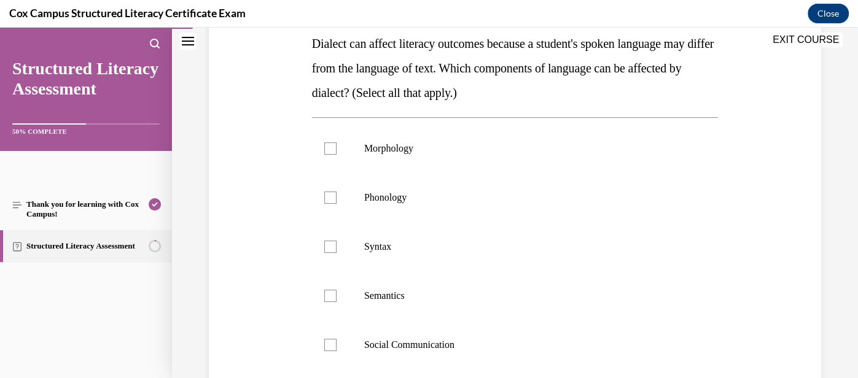
scroll to position [200, 0]
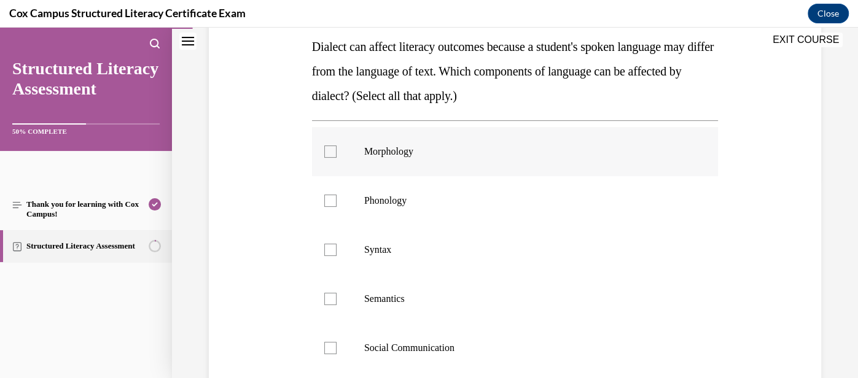
click at [332, 150] on div at bounding box center [330, 152] width 12 height 12
click at [332, 150] on input "Morphology" at bounding box center [330, 152] width 12 height 12
checkbox input "true"
click at [332, 200] on div at bounding box center [330, 201] width 12 height 12
click at [332, 200] on input "Phonology" at bounding box center [330, 201] width 12 height 12
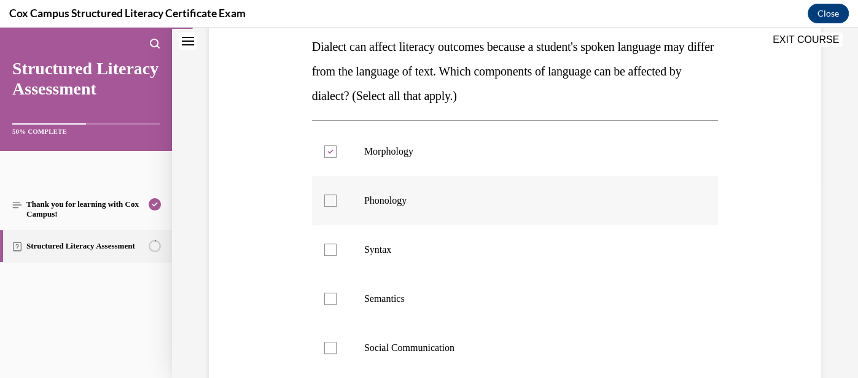
checkbox input "true"
click at [334, 248] on div at bounding box center [330, 250] width 12 height 12
click at [334, 248] on input "Syntax" at bounding box center [330, 250] width 12 height 12
checkbox input "true"
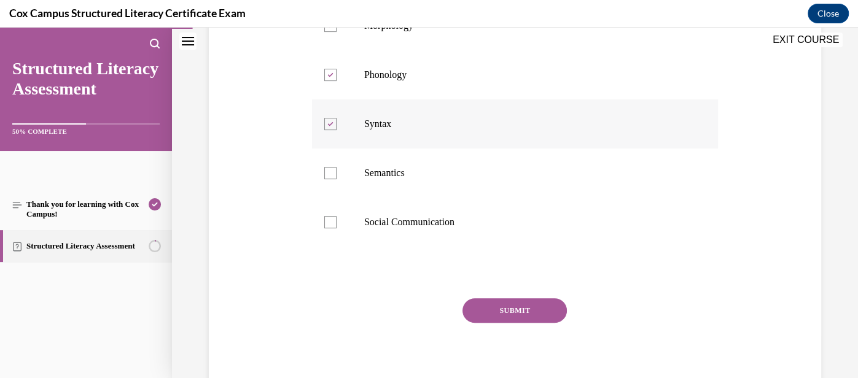
scroll to position [329, 0]
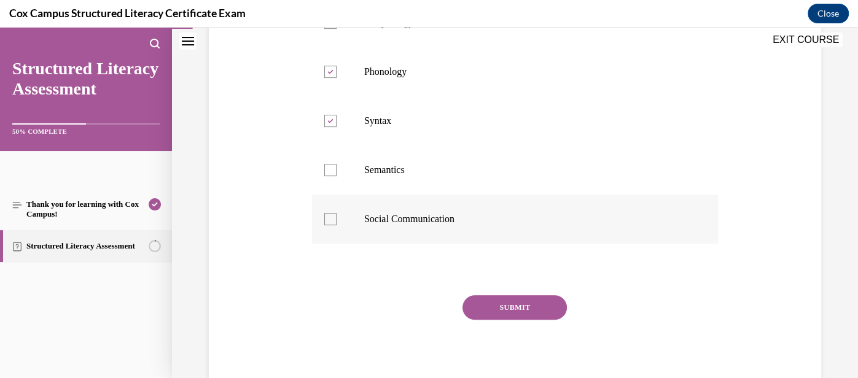
click at [330, 223] on div at bounding box center [330, 219] width 12 height 12
click at [330, 223] on input "Social Communication" at bounding box center [330, 219] width 12 height 12
checkbox input "true"
click at [332, 169] on div at bounding box center [330, 170] width 12 height 12
click at [332, 169] on input "Semantics" at bounding box center [330, 170] width 12 height 12
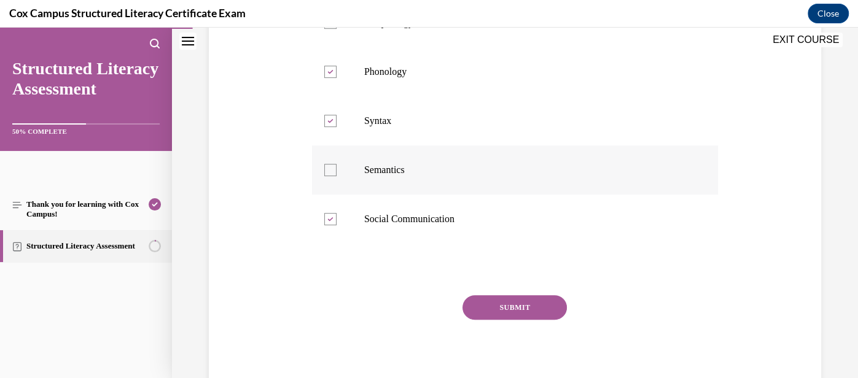
checkbox input "true"
click at [514, 305] on button "SUBMIT" at bounding box center [515, 307] width 104 height 25
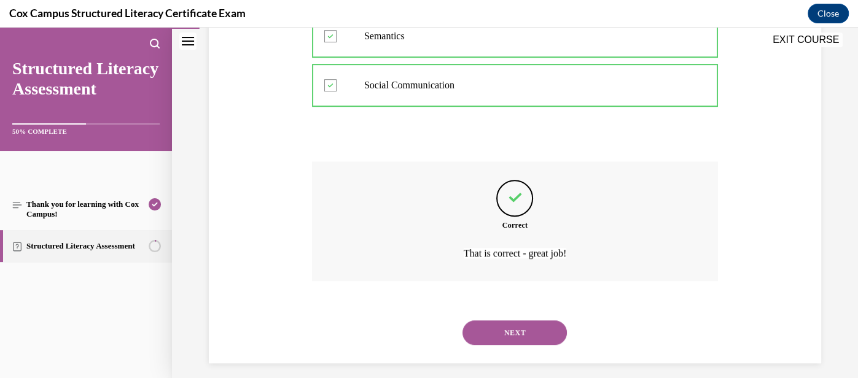
scroll to position [471, 0]
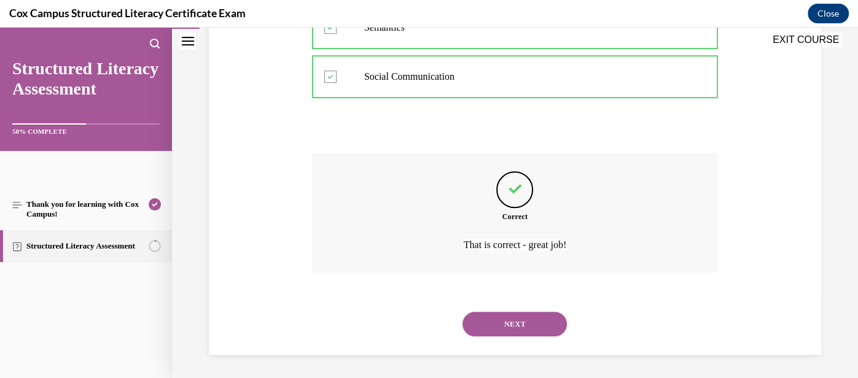
click at [517, 318] on button "NEXT" at bounding box center [515, 324] width 104 height 25
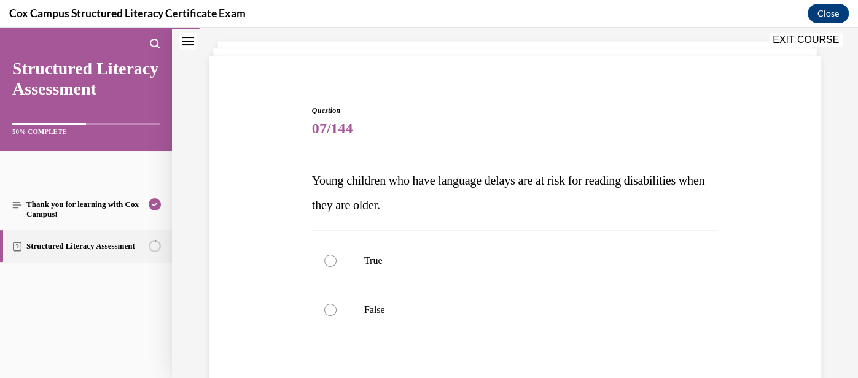
scroll to position [73, 0]
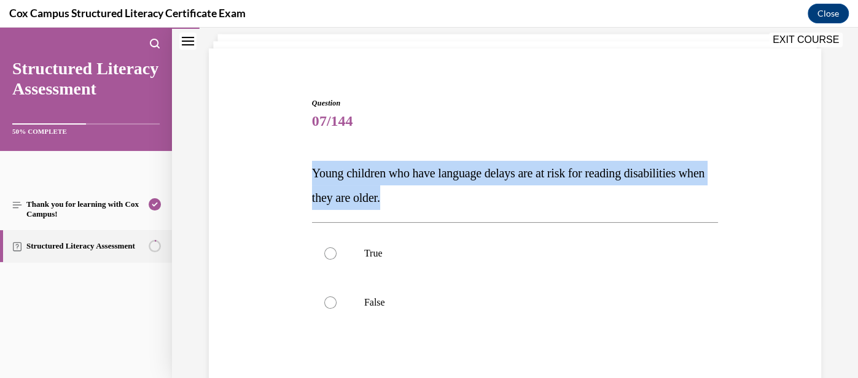
drag, startPoint x: 436, startPoint y: 196, endPoint x: 304, endPoint y: 178, distance: 133.3
click at [304, 178] on div "Question 07/144 Young children who have language delays are at risk for reading…" at bounding box center [515, 270] width 619 height 419
copy span "Young children who have language delays are at risk for reading disabilities wh…"
click at [512, 240] on label "True" at bounding box center [515, 253] width 406 height 49
click at [337, 248] on input "True" at bounding box center [330, 254] width 12 height 12
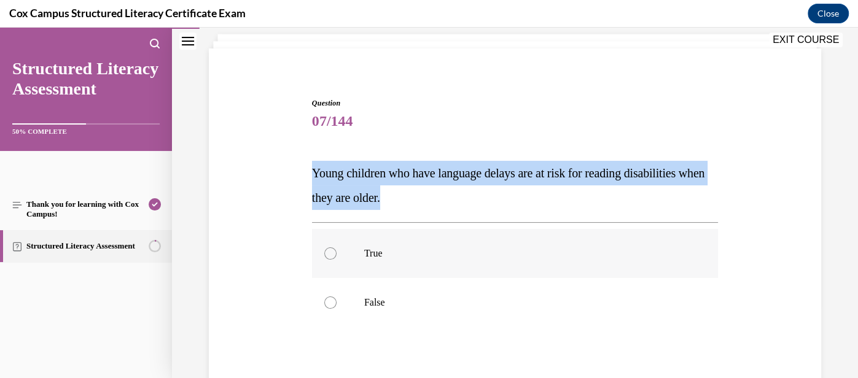
radio input "true"
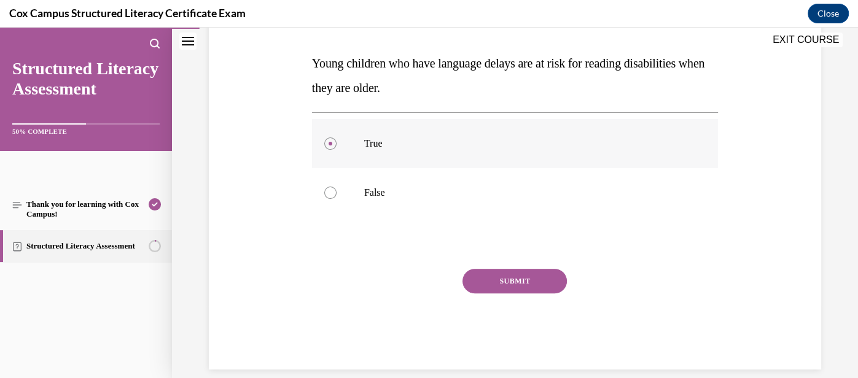
scroll to position [186, 0]
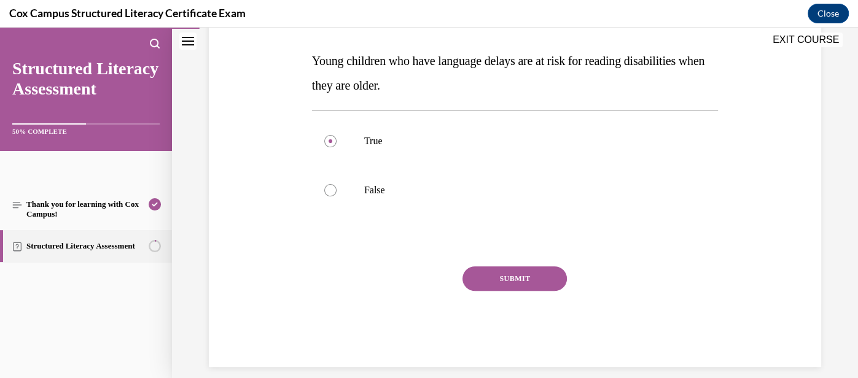
click at [514, 278] on button "SUBMIT" at bounding box center [515, 279] width 104 height 25
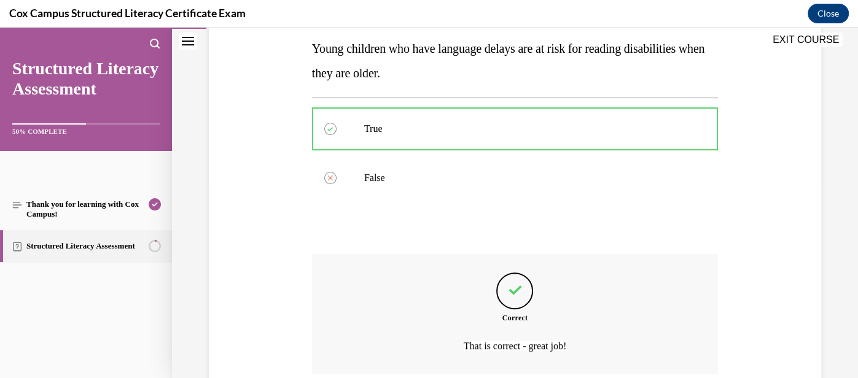
scroll to position [299, 0]
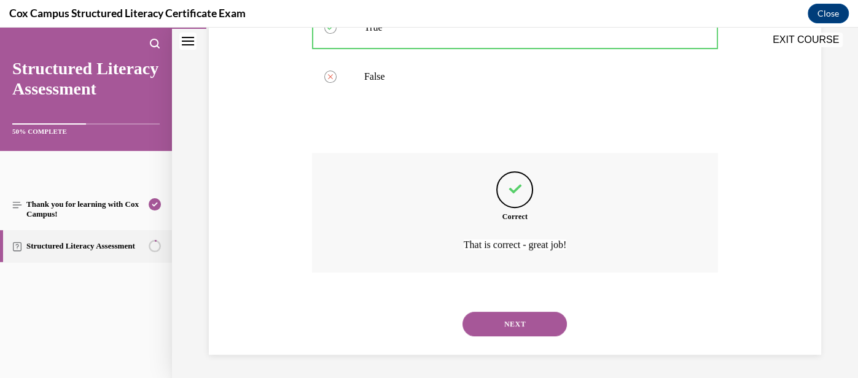
click at [528, 329] on button "NEXT" at bounding box center [515, 324] width 104 height 25
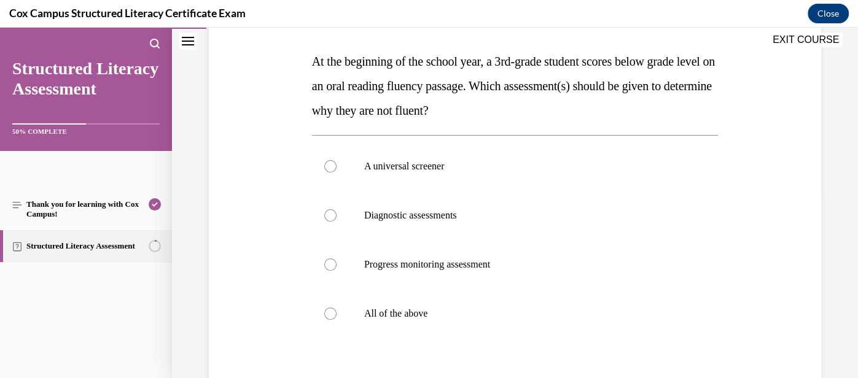
scroll to position [186, 0]
click at [587, 220] on p "Diagnostic assessments" at bounding box center [525, 215] width 323 height 12
click at [337, 220] on input "Diagnostic assessments" at bounding box center [330, 215] width 12 height 12
radio input "true"
click at [566, 265] on p "Progress monitoring assessment" at bounding box center [525, 264] width 323 height 12
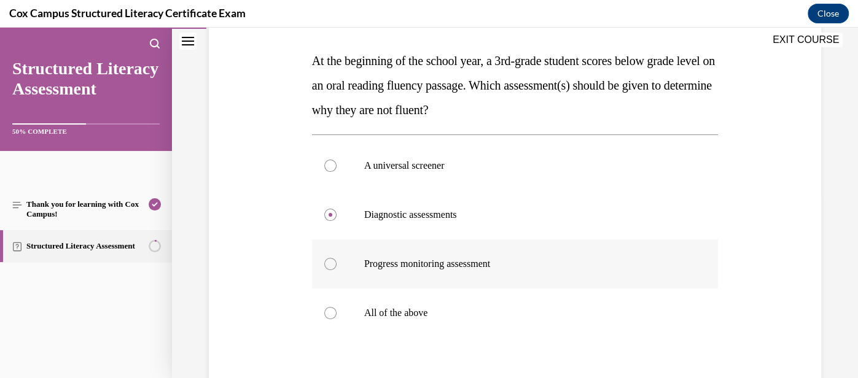
click at [337, 265] on input "Progress monitoring assessment" at bounding box center [330, 264] width 12 height 12
radio input "true"
click at [542, 219] on p "Diagnostic assessments" at bounding box center [525, 215] width 323 height 12
click at [337, 219] on input "Diagnostic assessments" at bounding box center [330, 215] width 12 height 12
radio input "true"
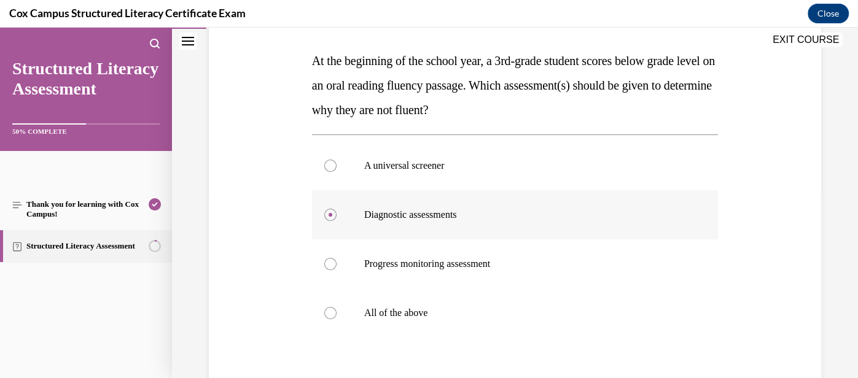
click at [457, 217] on span "Diagnostic assessments" at bounding box center [410, 214] width 93 height 10
click at [337, 217] on input "Diagnostic assessments" at bounding box center [330, 215] width 12 height 12
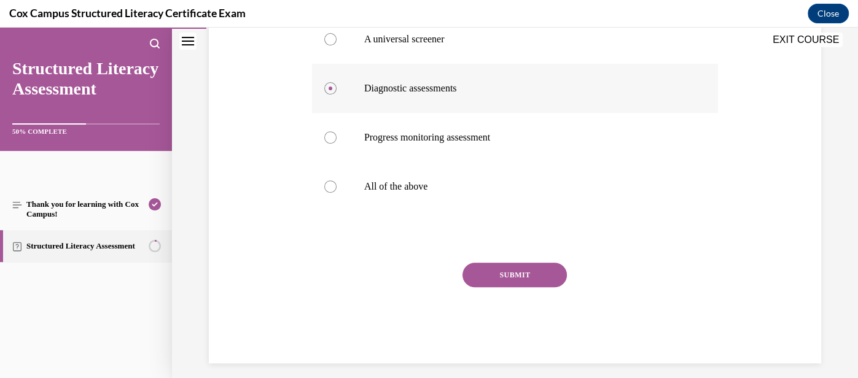
scroll to position [321, 0]
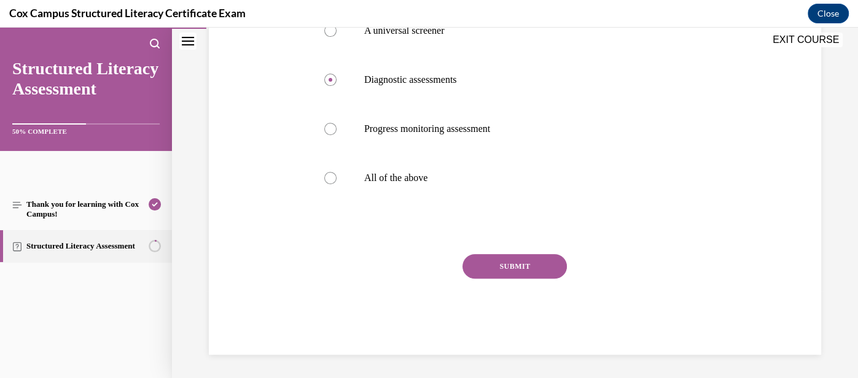
click at [507, 265] on button "SUBMIT" at bounding box center [515, 266] width 104 height 25
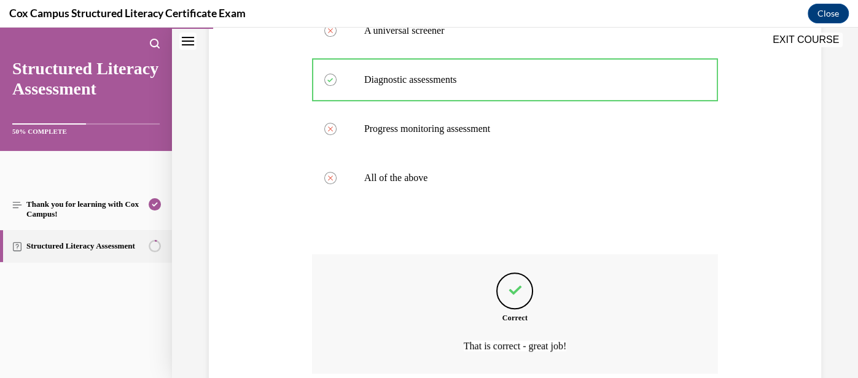
scroll to position [422, 0]
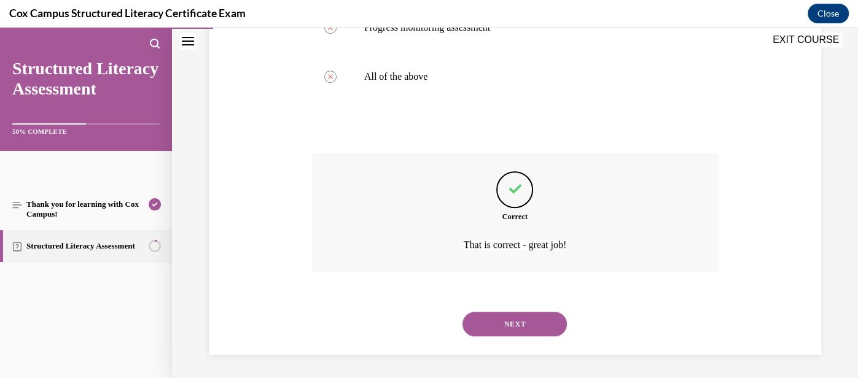
click at [520, 322] on button "NEXT" at bounding box center [515, 324] width 104 height 25
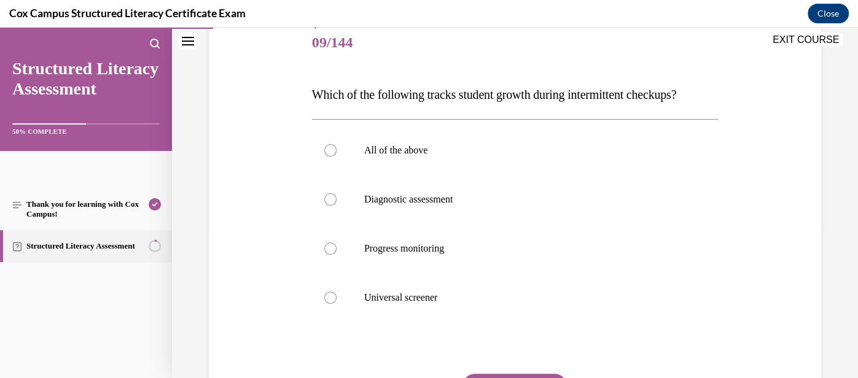
scroll to position [154, 0]
click at [540, 94] on span "Which of the following tracks student growth during intermittent checkups?" at bounding box center [494, 93] width 364 height 14
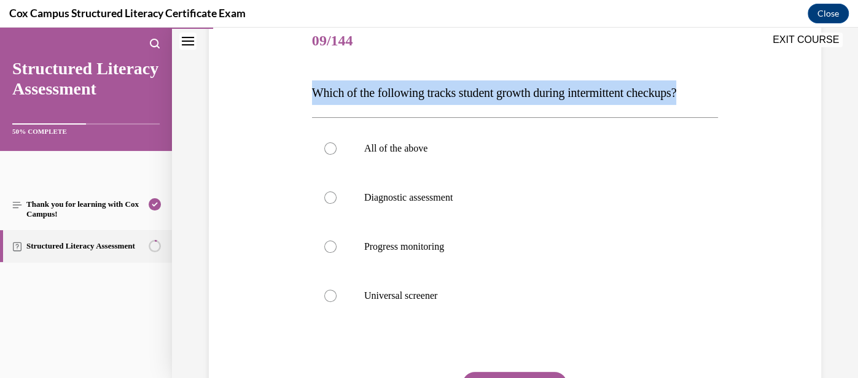
copy span "Which of the following tracks student growth during intermittent checkups?"
click at [428, 253] on label "Progress monitoring" at bounding box center [515, 246] width 406 height 49
click at [337, 253] on input "Progress monitoring" at bounding box center [330, 247] width 12 height 12
radio input "true"
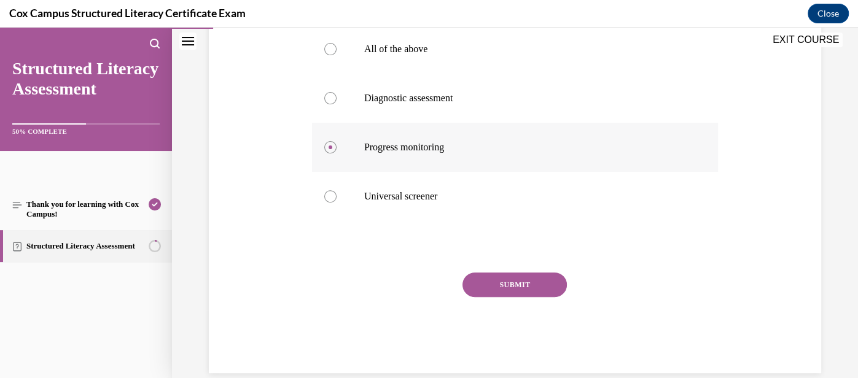
scroll to position [260, 0]
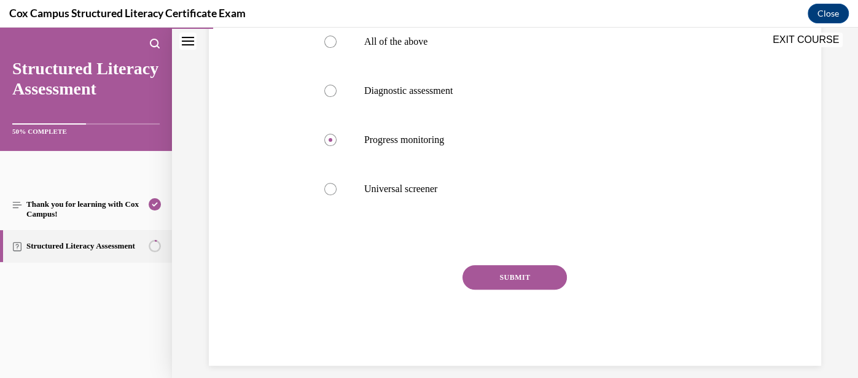
click at [504, 283] on button "SUBMIT" at bounding box center [515, 277] width 104 height 25
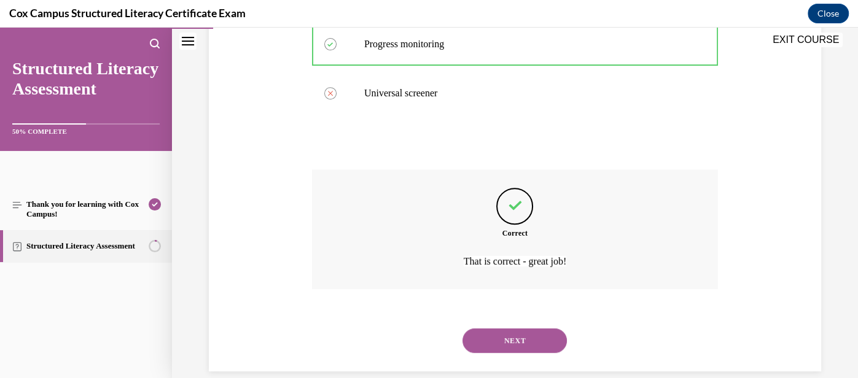
scroll to position [373, 0]
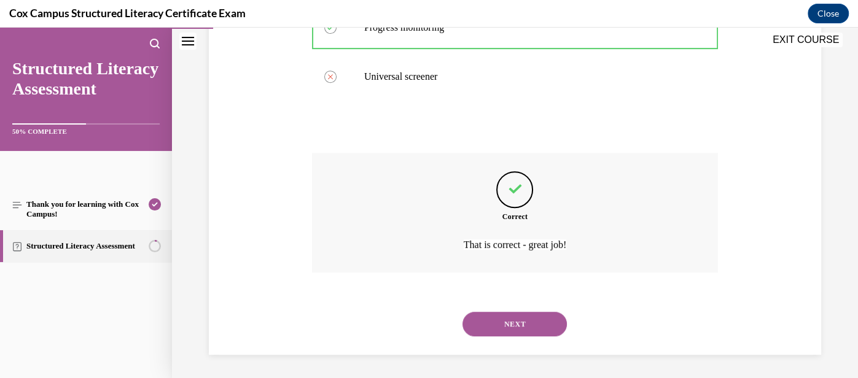
click at [515, 331] on button "NEXT" at bounding box center [515, 324] width 104 height 25
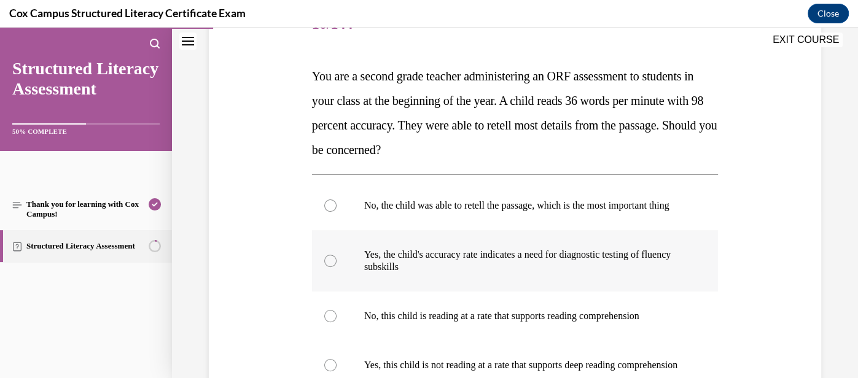
scroll to position [168, 0]
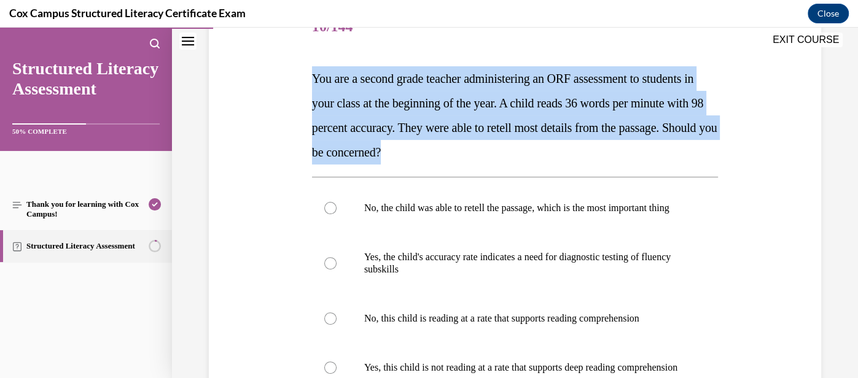
drag, startPoint x: 532, startPoint y: 157, endPoint x: 305, endPoint y: 84, distance: 238.2
click at [305, 84] on div "Question 10/144 You are a second grade teacher administering an ORF assessment …" at bounding box center [515, 255] width 619 height 579
copy span "You are a second grade teacher administering an ORF assessment to students in y…"
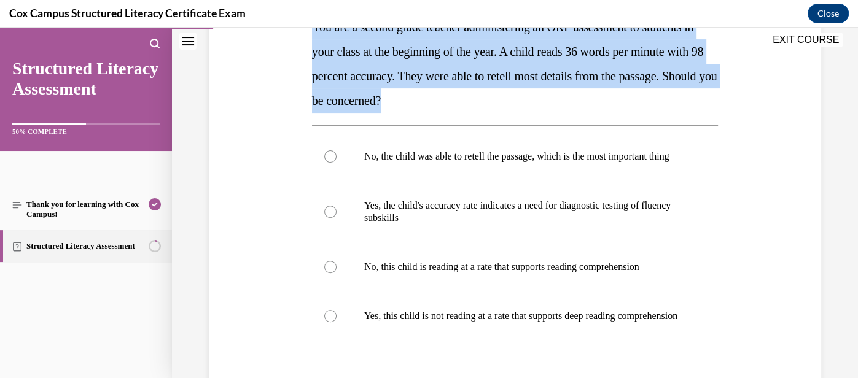
scroll to position [221, 0]
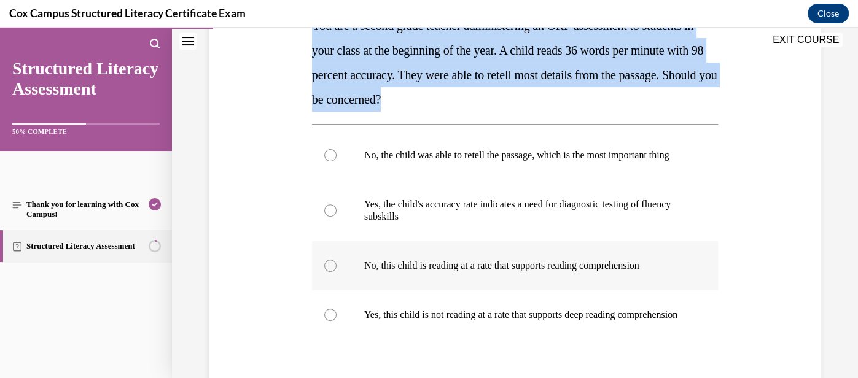
click at [652, 284] on label "No, this child is reading at a rate that supports reading comprehension" at bounding box center [515, 265] width 406 height 49
click at [337, 272] on input "No, this child is reading at a rate that supports reading comprehension" at bounding box center [330, 266] width 12 height 12
radio input "true"
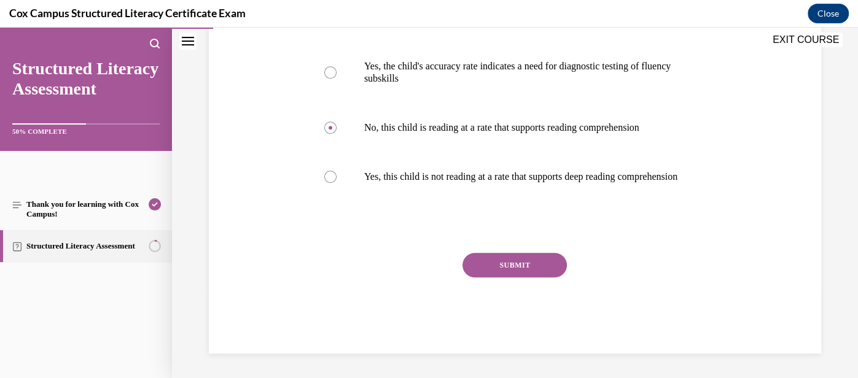
scroll to position [374, 0]
click at [550, 275] on button "SUBMIT" at bounding box center [515, 265] width 104 height 25
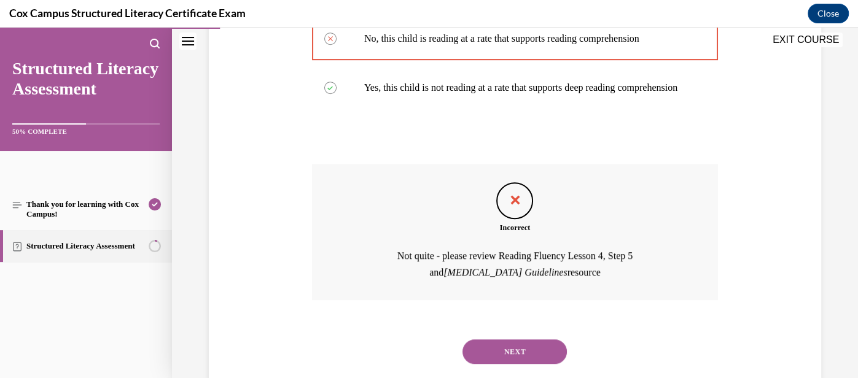
scroll to position [501, 0]
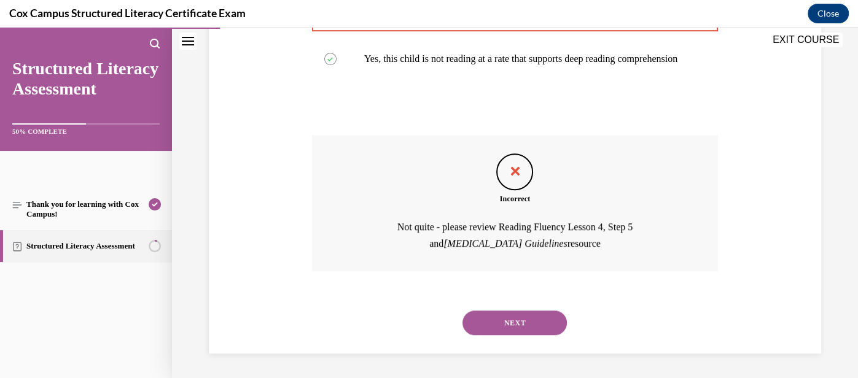
click at [522, 330] on button "NEXT" at bounding box center [515, 323] width 104 height 25
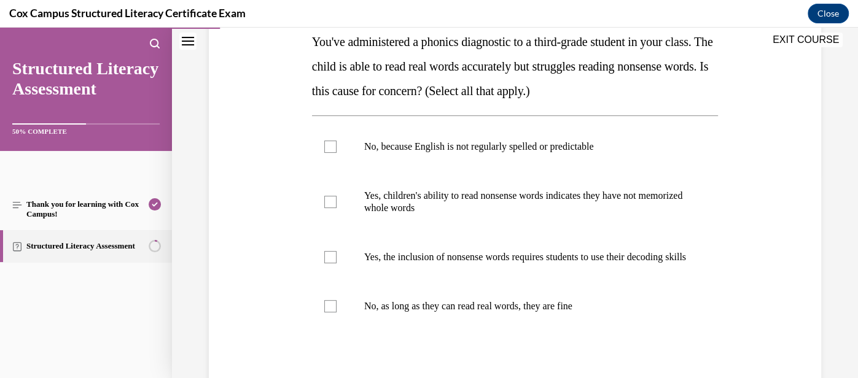
scroll to position [205, 0]
click at [595, 209] on p "Yes, children's ability to read nonsense words indicates they have not memorize…" at bounding box center [525, 202] width 323 height 25
click at [337, 208] on input "Yes, children's ability to read nonsense words indicates they have not memorize…" at bounding box center [330, 202] width 12 height 12
checkbox input "true"
click at [582, 264] on p "Yes, the inclusion of nonsense words requires students to use their decoding sk…" at bounding box center [525, 257] width 323 height 12
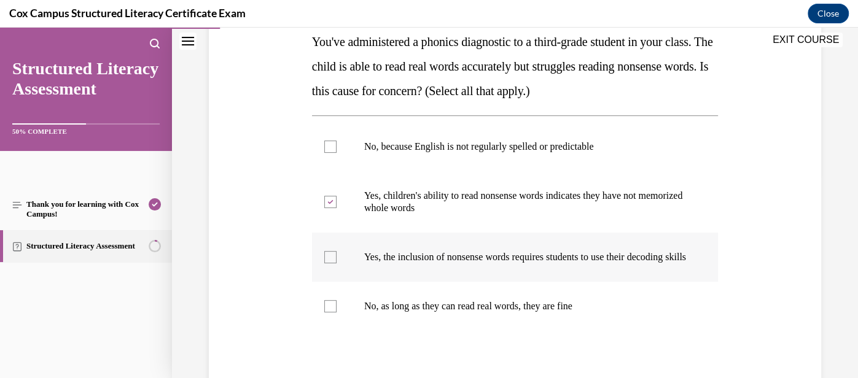
click at [337, 264] on input "Yes, the inclusion of nonsense words requires students to use their decoding sk…" at bounding box center [330, 257] width 12 height 12
checkbox input "true"
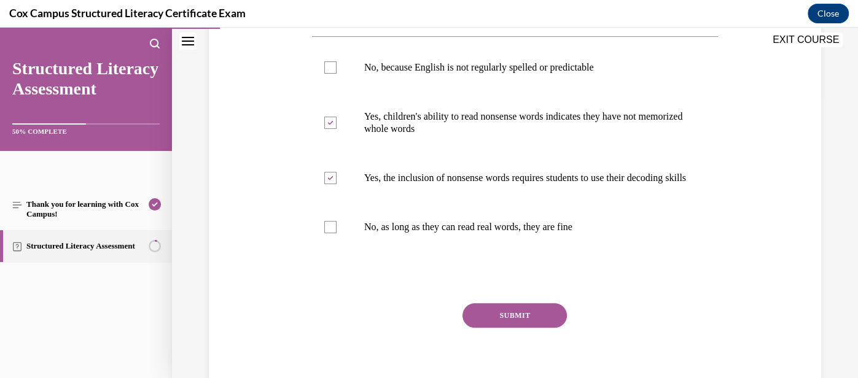
click at [550, 324] on button "SUBMIT" at bounding box center [515, 315] width 104 height 25
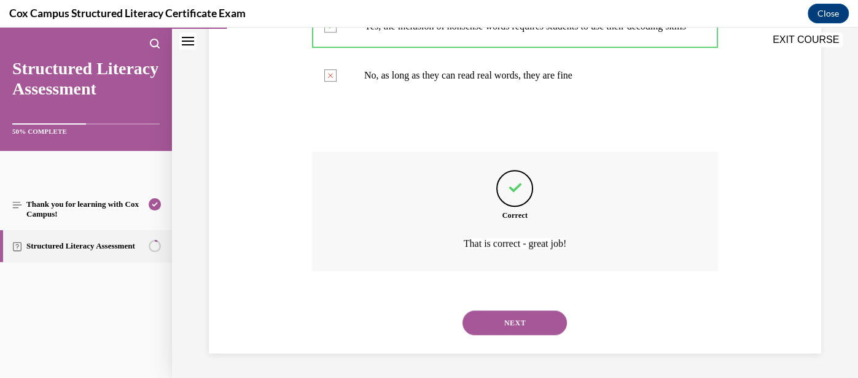
scroll to position [447, 0]
click at [544, 324] on button "NEXT" at bounding box center [515, 323] width 104 height 25
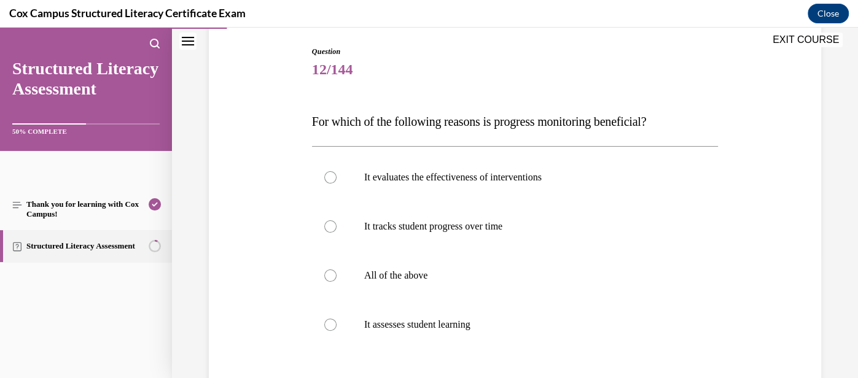
scroll to position [125, 0]
click at [542, 291] on label "All of the above" at bounding box center [515, 275] width 406 height 49
click at [337, 281] on input "All of the above" at bounding box center [330, 275] width 12 height 12
radio input "true"
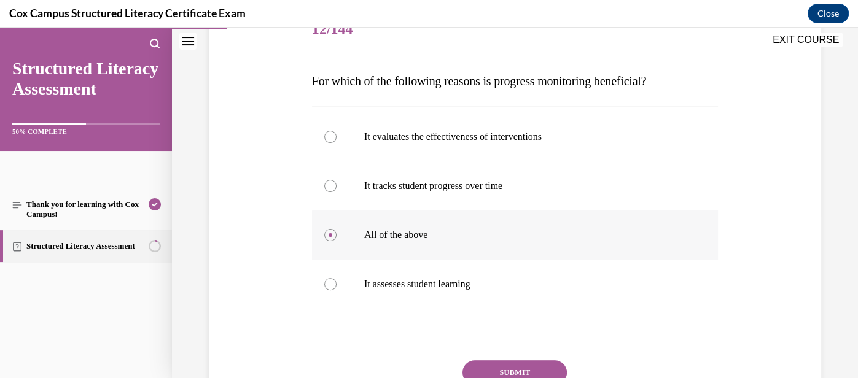
scroll to position [174, 0]
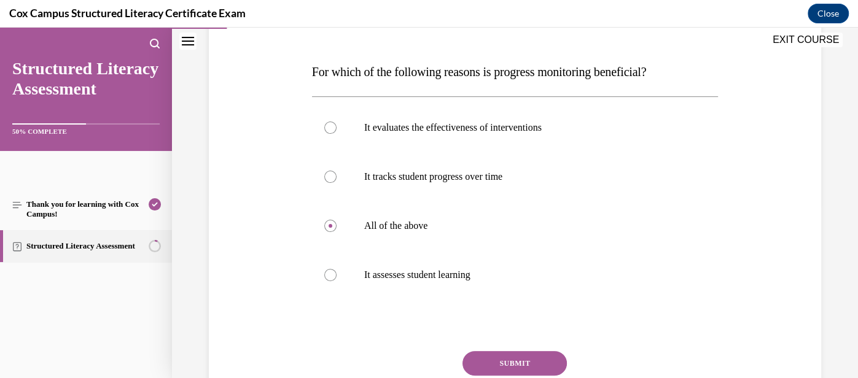
click at [525, 361] on button "SUBMIT" at bounding box center [515, 363] width 104 height 25
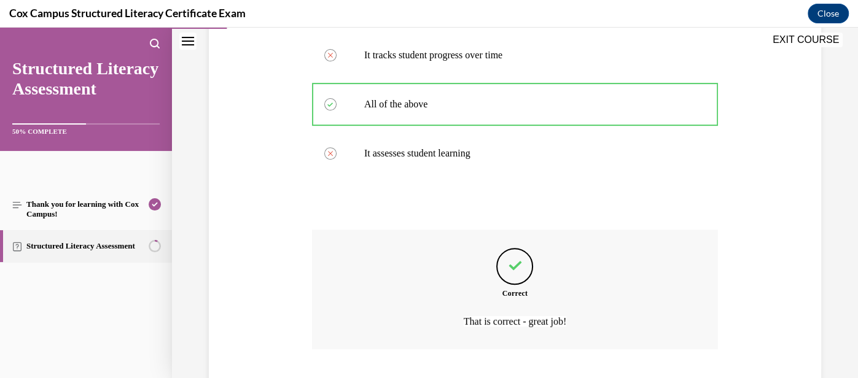
scroll to position [373, 0]
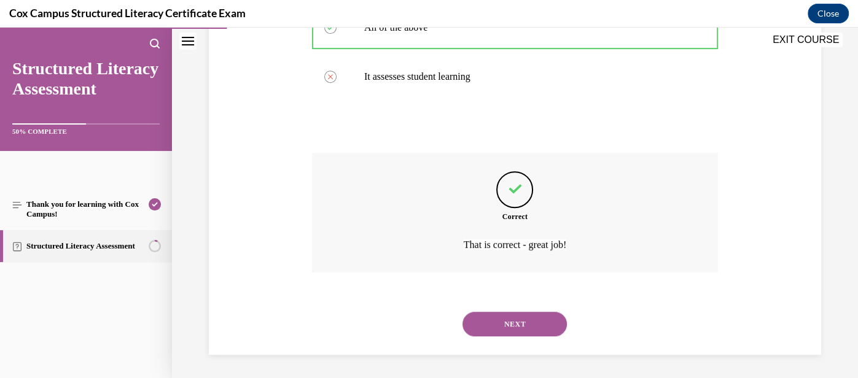
click at [517, 329] on button "NEXT" at bounding box center [515, 324] width 104 height 25
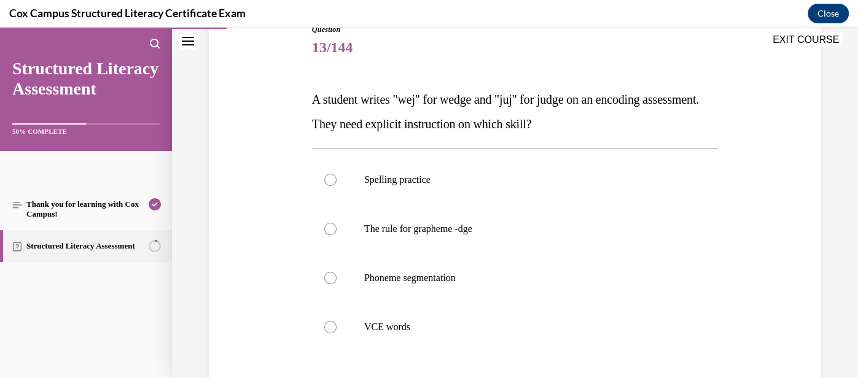
scroll to position [146, 0]
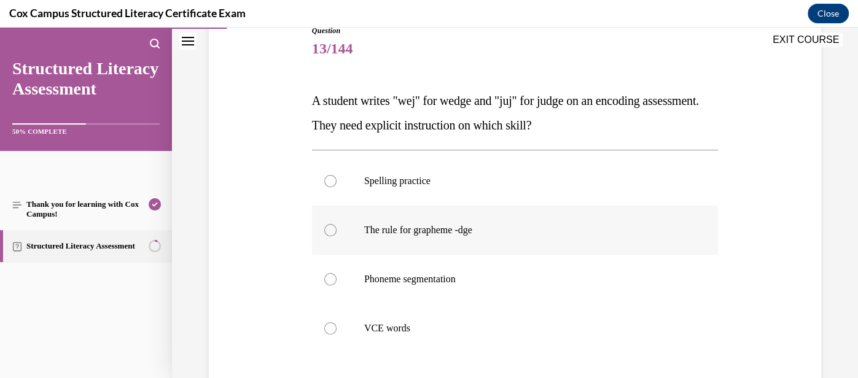
click at [485, 232] on p "The rule for grapheme -dge" at bounding box center [525, 230] width 323 height 12
click at [337, 232] on input "The rule for grapheme -dge" at bounding box center [330, 230] width 12 height 12
radio input "true"
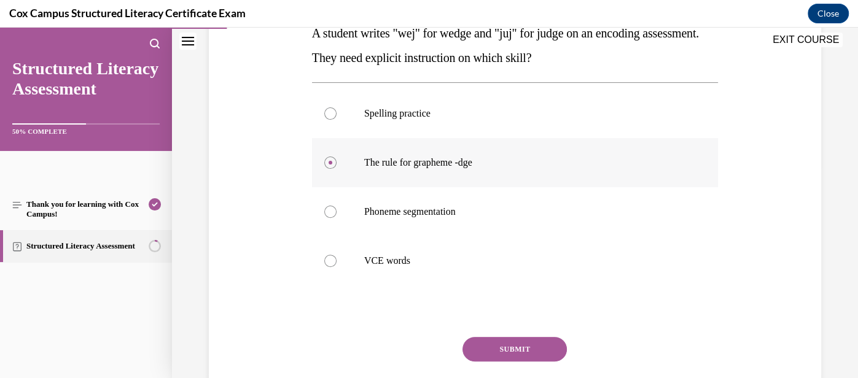
scroll to position [229, 0]
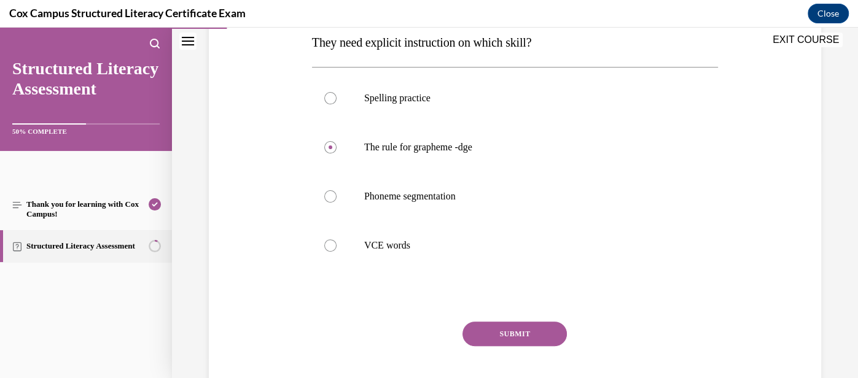
click at [514, 335] on button "SUBMIT" at bounding box center [515, 334] width 104 height 25
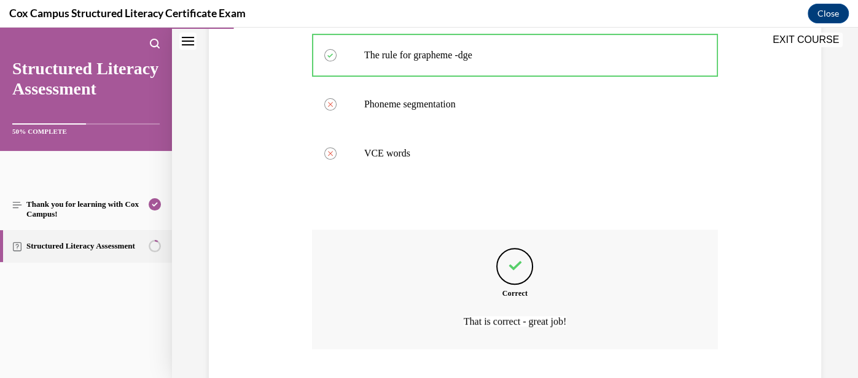
scroll to position [397, 0]
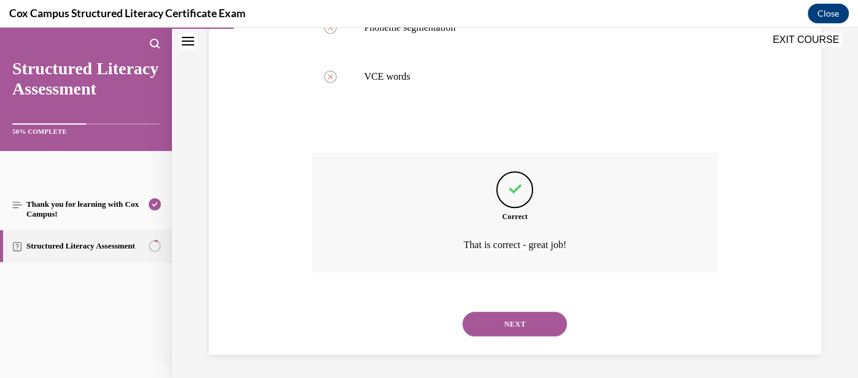
click at [516, 330] on button "NEXT" at bounding box center [515, 324] width 104 height 25
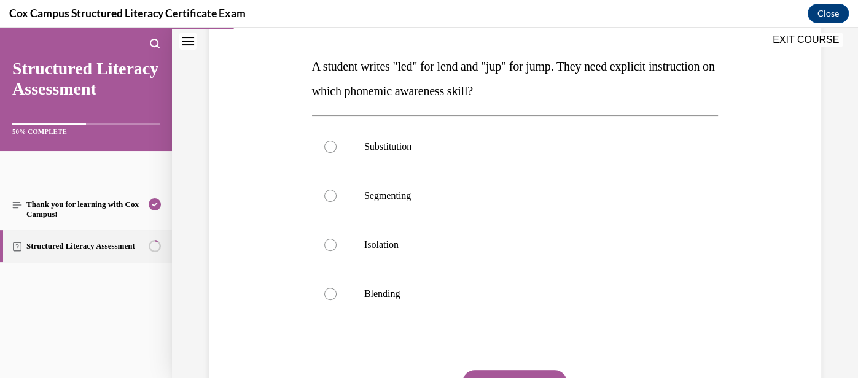
scroll to position [186, 0]
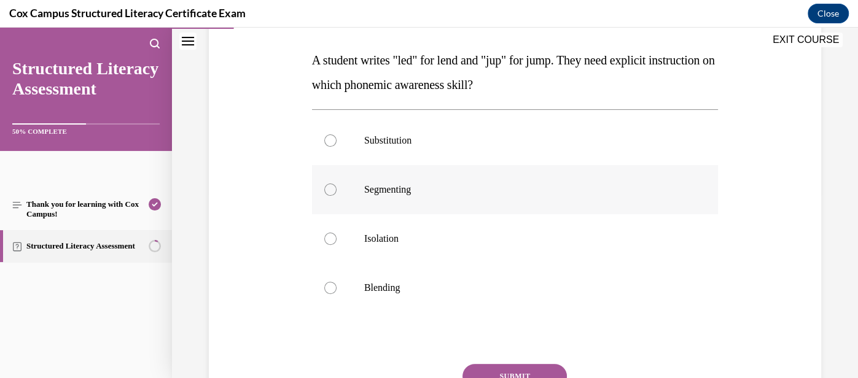
click at [383, 199] on label "Segmenting" at bounding box center [515, 189] width 406 height 49
click at [337, 196] on input "Segmenting" at bounding box center [330, 190] width 12 height 12
radio input "true"
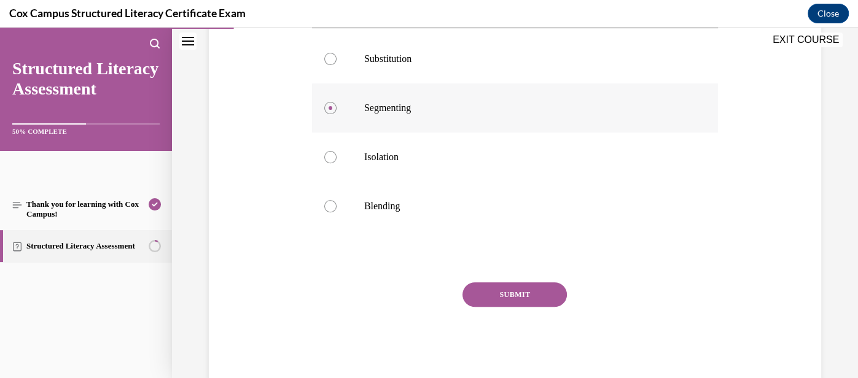
scroll to position [296, 0]
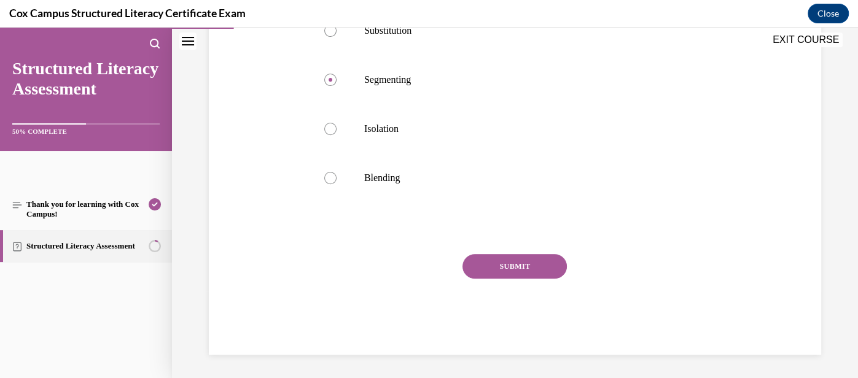
click at [506, 268] on button "SUBMIT" at bounding box center [515, 266] width 104 height 25
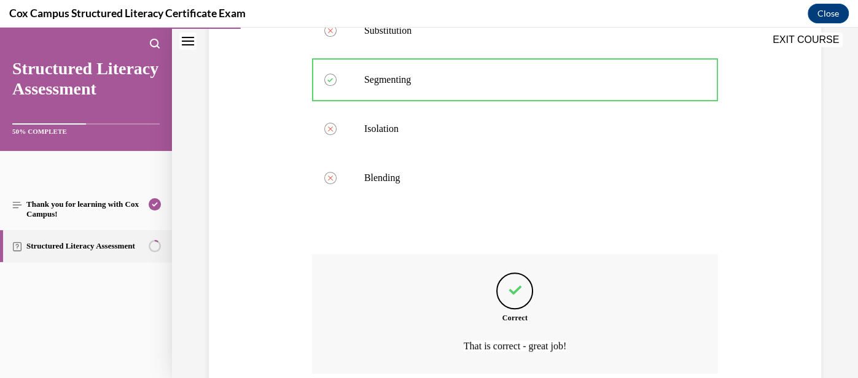
scroll to position [397, 0]
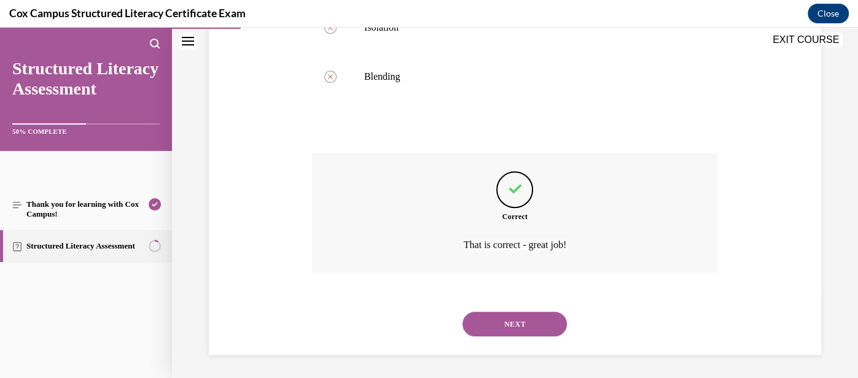
click at [516, 319] on button "NEXT" at bounding box center [515, 324] width 104 height 25
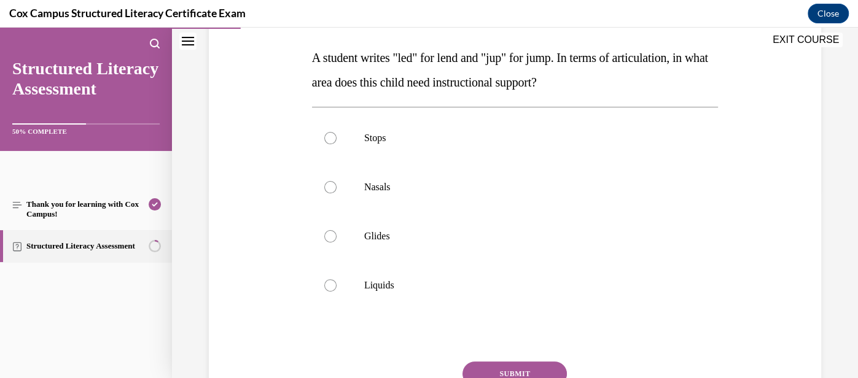
scroll to position [191, 0]
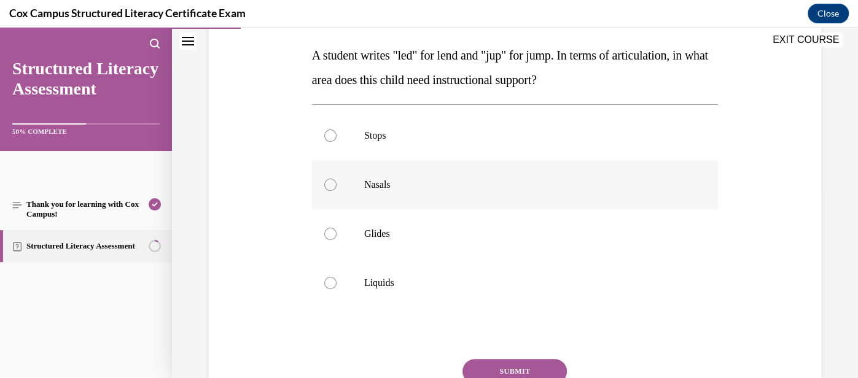
click at [397, 182] on p "Nasals" at bounding box center [525, 185] width 323 height 12
click at [337, 182] on input "Nasals" at bounding box center [330, 185] width 12 height 12
radio input "true"
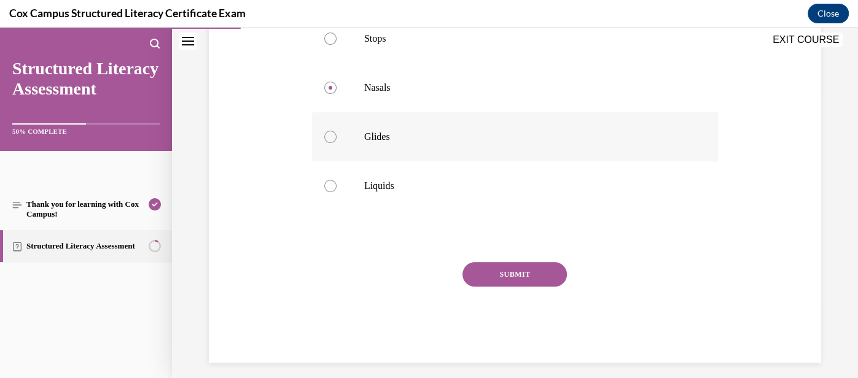
scroll to position [296, 0]
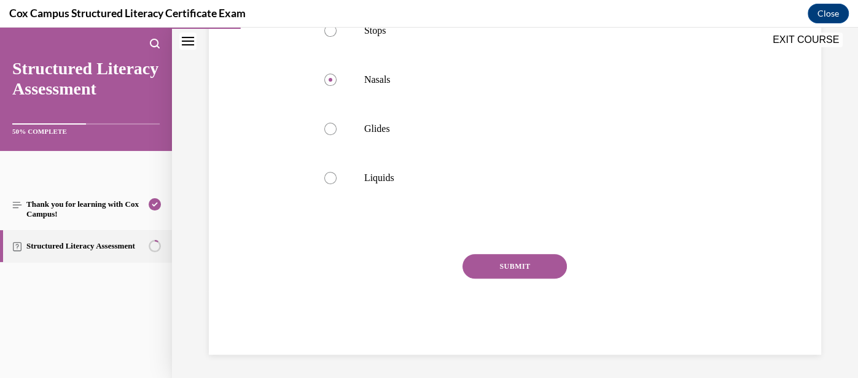
click at [534, 258] on button "SUBMIT" at bounding box center [515, 266] width 104 height 25
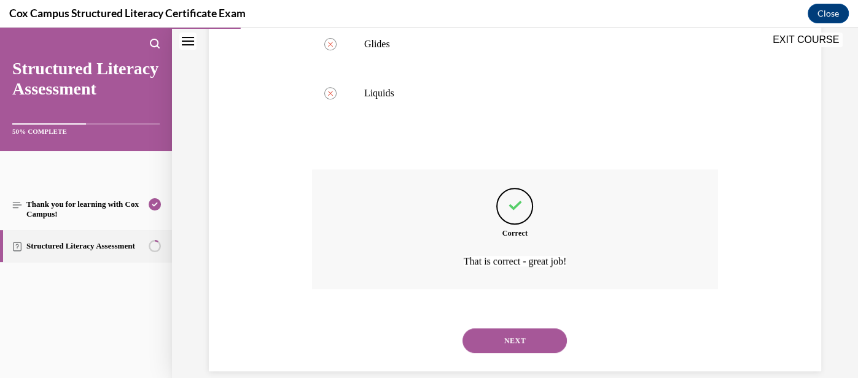
scroll to position [397, 0]
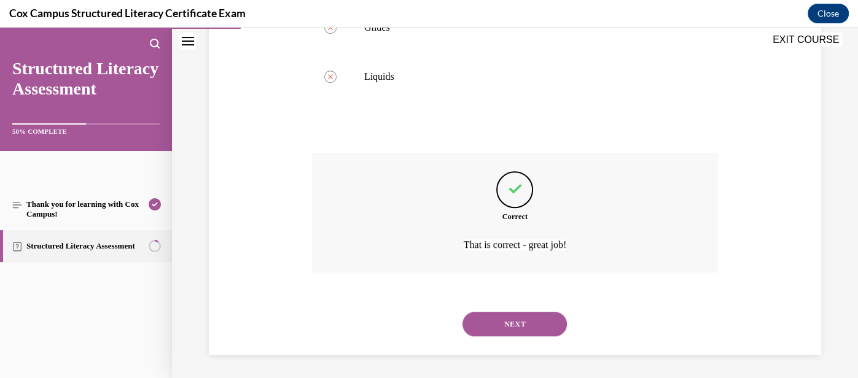
click at [523, 327] on button "NEXT" at bounding box center [515, 324] width 104 height 25
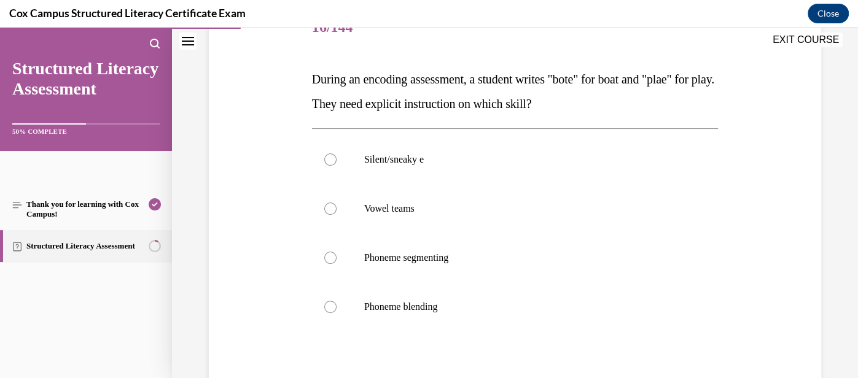
scroll to position [165, 0]
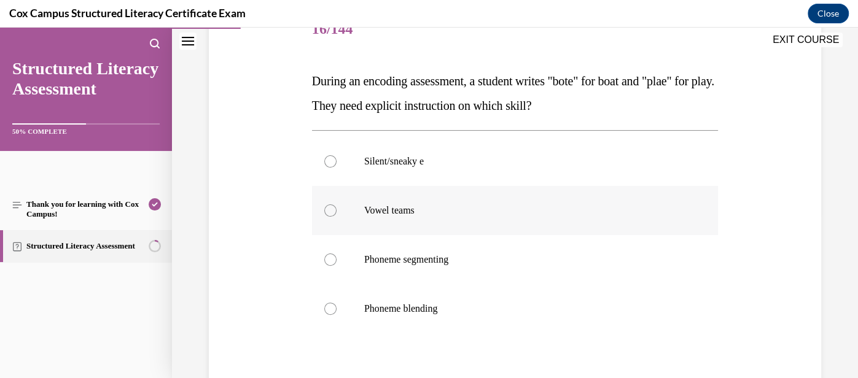
click at [484, 209] on p "Vowel teams" at bounding box center [525, 211] width 323 height 12
click at [337, 209] on input "Vowel teams" at bounding box center [330, 211] width 12 height 12
radio input "true"
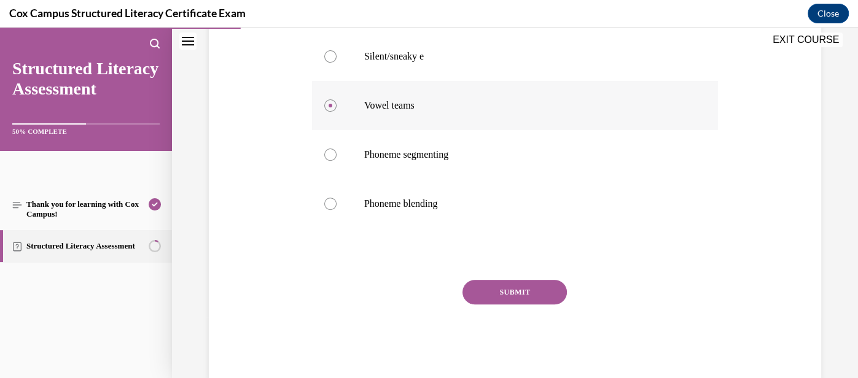
scroll to position [271, 0]
click at [501, 304] on div "SUBMIT" at bounding box center [515, 309] width 406 height 61
click at [516, 294] on button "SUBMIT" at bounding box center [515, 291] width 104 height 25
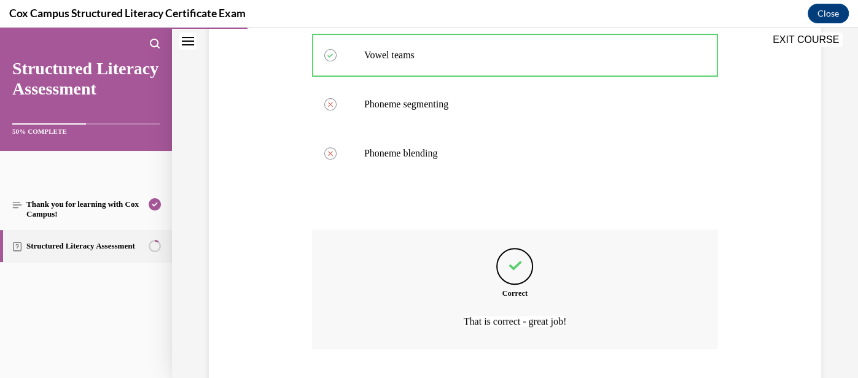
scroll to position [397, 0]
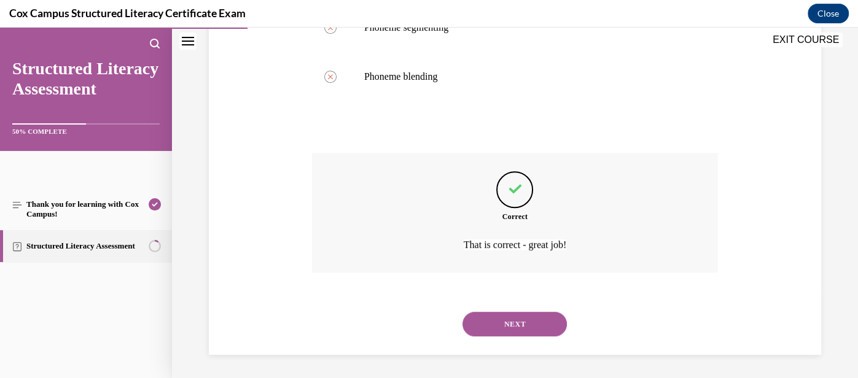
click at [526, 320] on button "NEXT" at bounding box center [515, 324] width 104 height 25
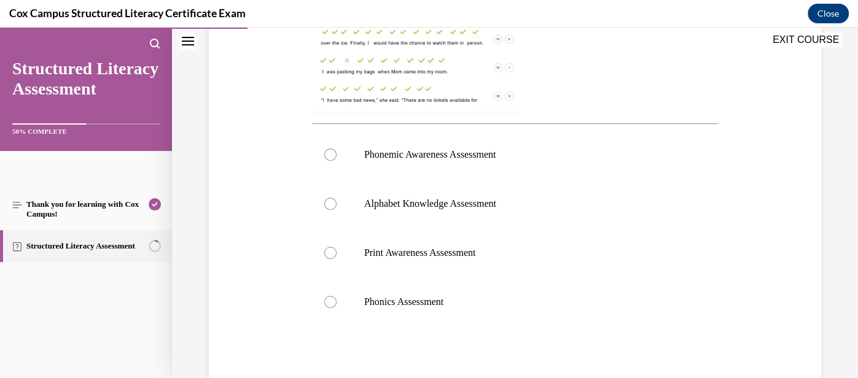
scroll to position [438, 0]
click at [518, 311] on label "Phonics Assessment" at bounding box center [515, 303] width 406 height 49
click at [337, 310] on input "Phonics Assessment" at bounding box center [330, 303] width 12 height 12
radio input "true"
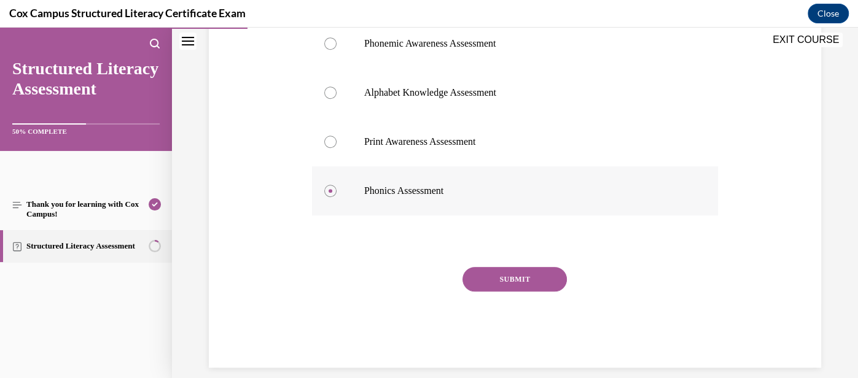
scroll to position [564, 0]
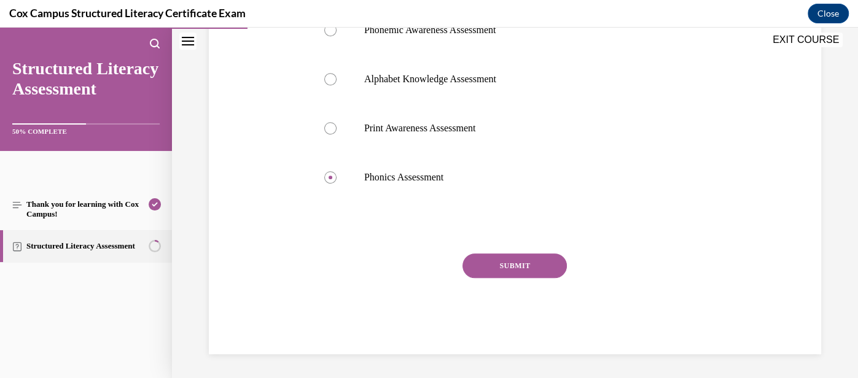
click at [514, 268] on button "SUBMIT" at bounding box center [515, 266] width 104 height 25
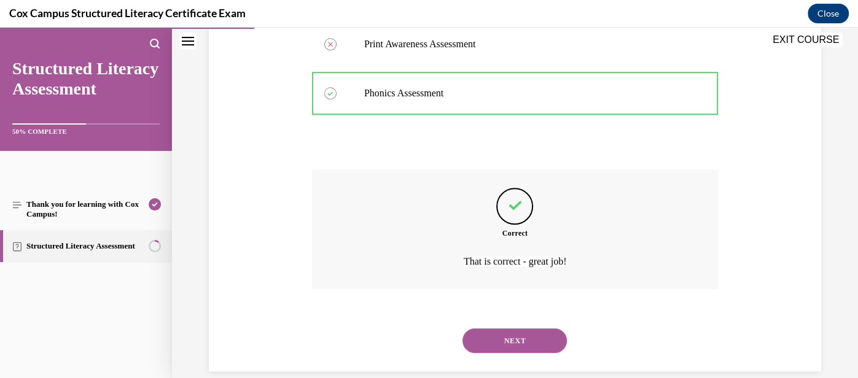
scroll to position [665, 0]
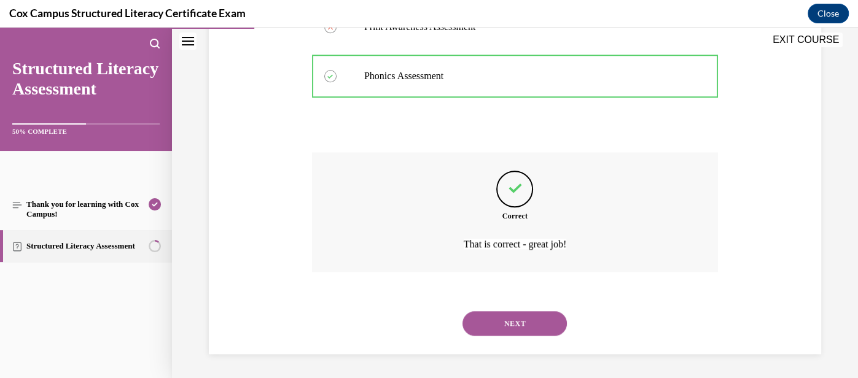
click at [514, 334] on button "NEXT" at bounding box center [515, 323] width 104 height 25
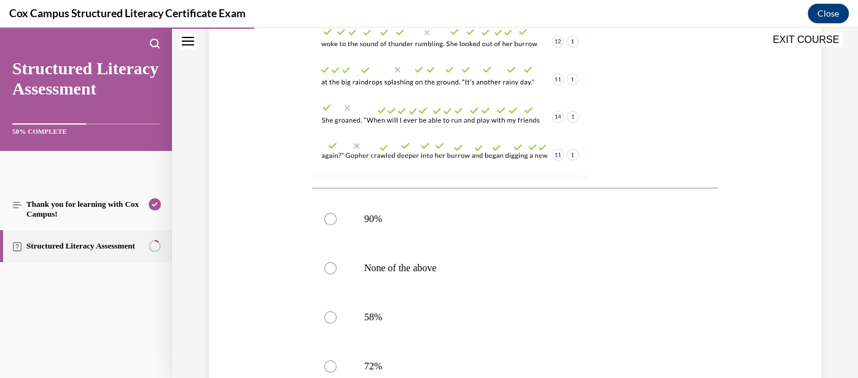
scroll to position [363, 0]
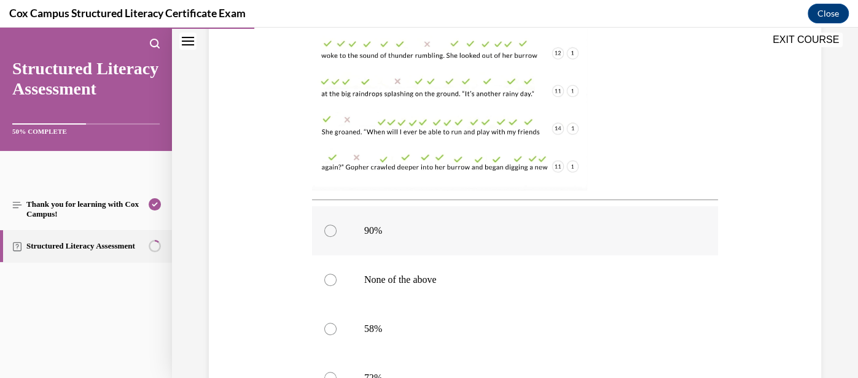
click at [472, 235] on p "90%" at bounding box center [525, 231] width 323 height 12
click at [337, 235] on input "90%" at bounding box center [330, 231] width 12 height 12
radio input "true"
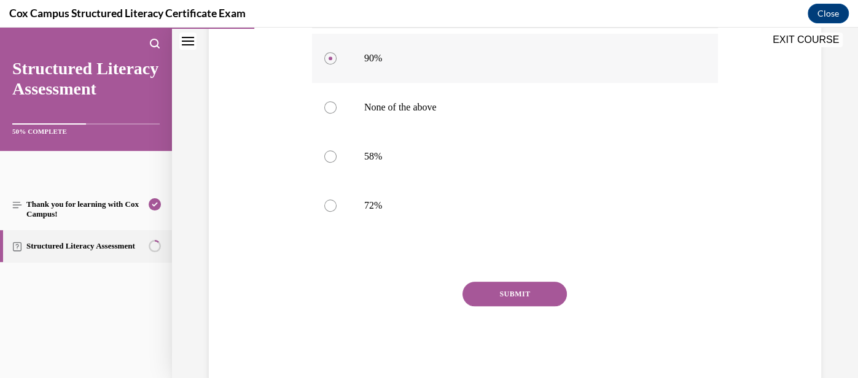
scroll to position [541, 0]
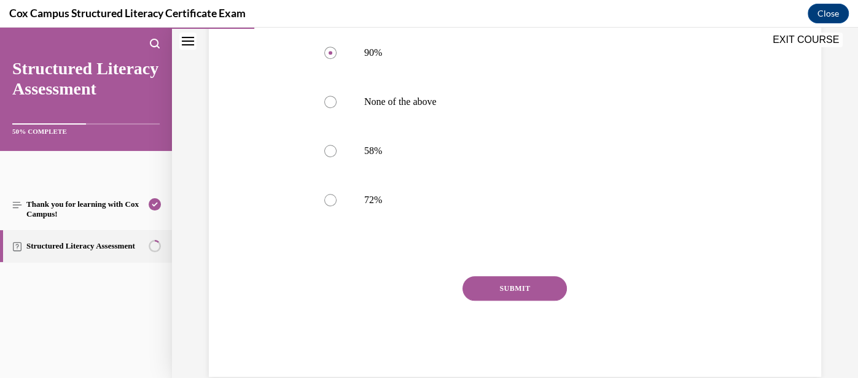
click at [535, 289] on button "SUBMIT" at bounding box center [515, 288] width 104 height 25
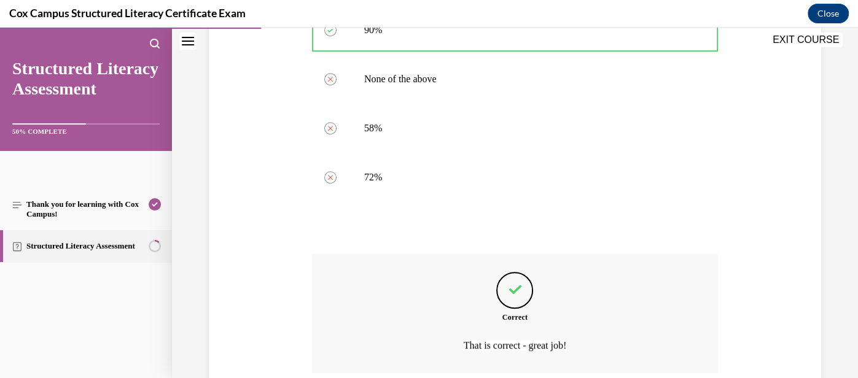
scroll to position [665, 0]
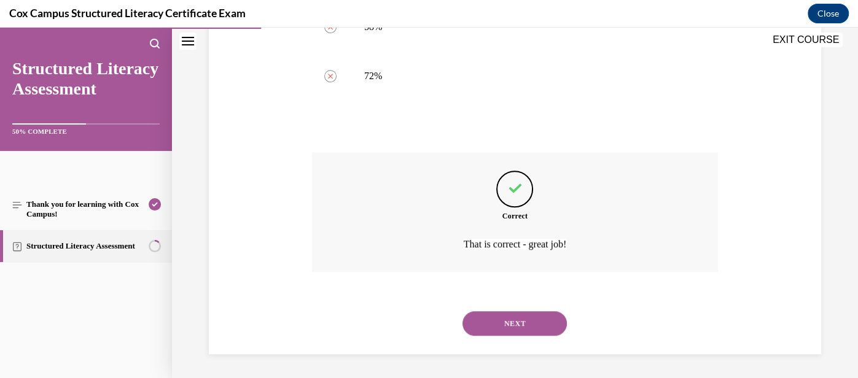
click at [528, 323] on button "NEXT" at bounding box center [515, 323] width 104 height 25
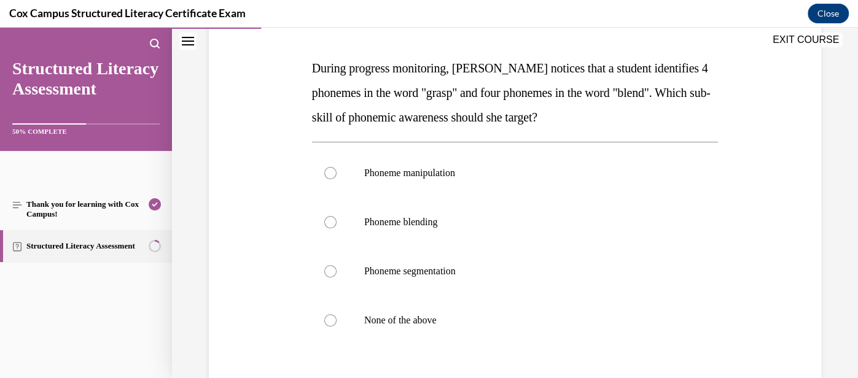
scroll to position [190, 0]
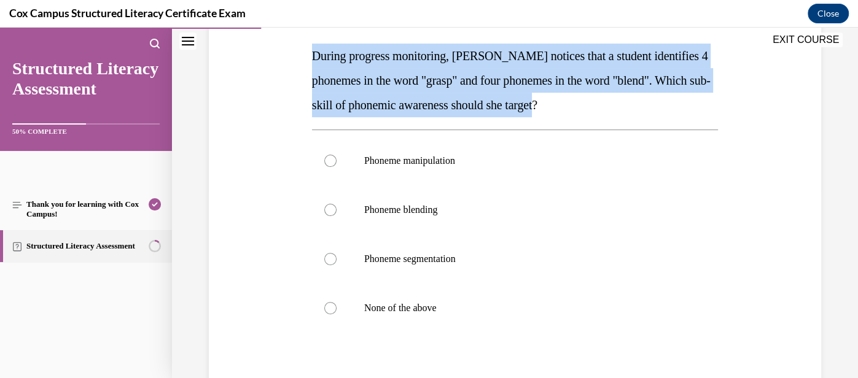
drag, startPoint x: 592, startPoint y: 101, endPoint x: 311, endPoint y: 53, distance: 284.7
click at [312, 53] on p "During progress monitoring, [PERSON_NAME] notices that a student identifies 4 p…" at bounding box center [515, 81] width 406 height 74
copy span "During progress monitoring, [PERSON_NAME] notices that a student identifies 4 p…"
click at [502, 259] on p "Phoneme segmentation" at bounding box center [525, 259] width 323 height 12
click at [337, 259] on input "Phoneme segmentation" at bounding box center [330, 259] width 12 height 12
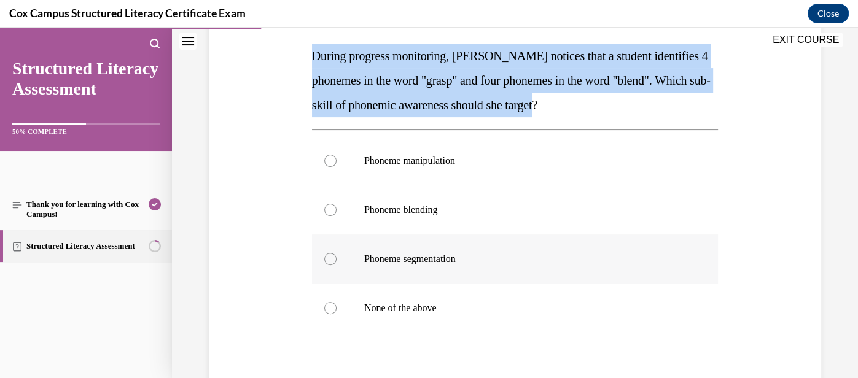
radio input "true"
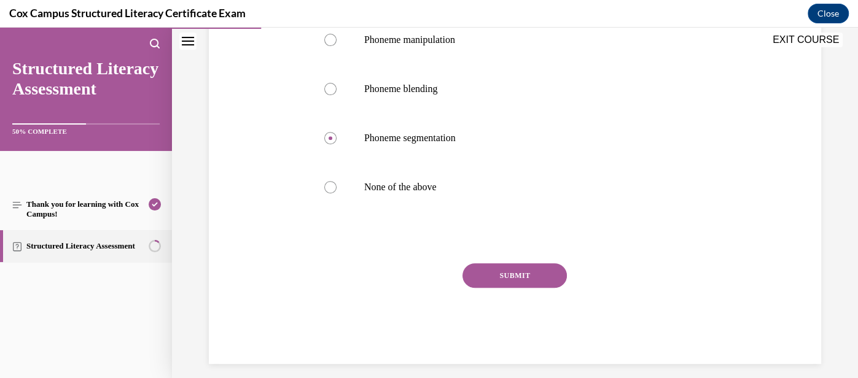
click at [505, 274] on button "SUBMIT" at bounding box center [515, 276] width 104 height 25
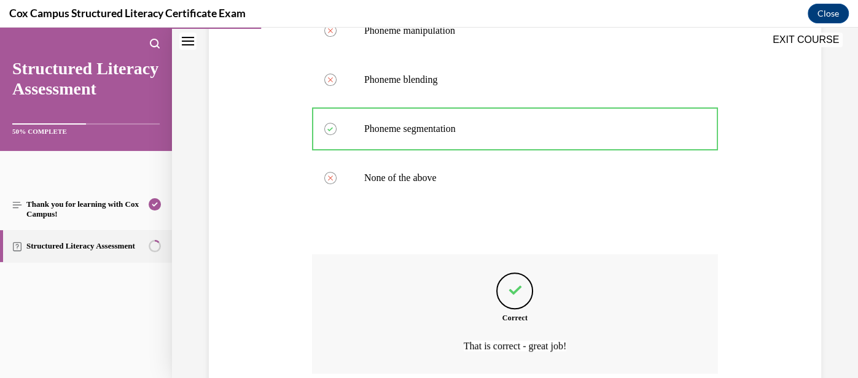
scroll to position [422, 0]
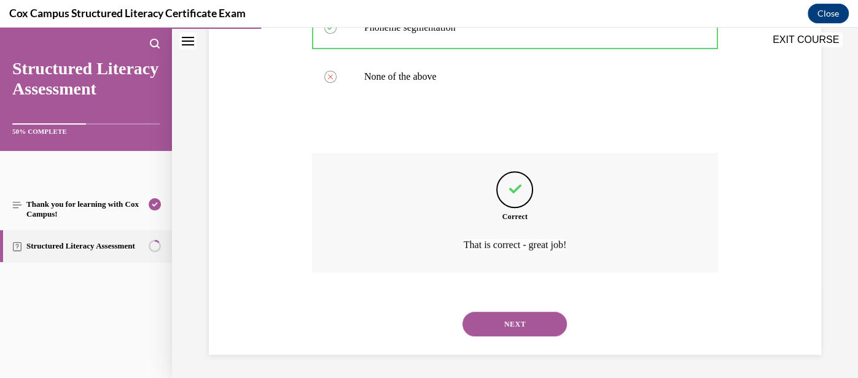
click at [522, 322] on button "NEXT" at bounding box center [515, 324] width 104 height 25
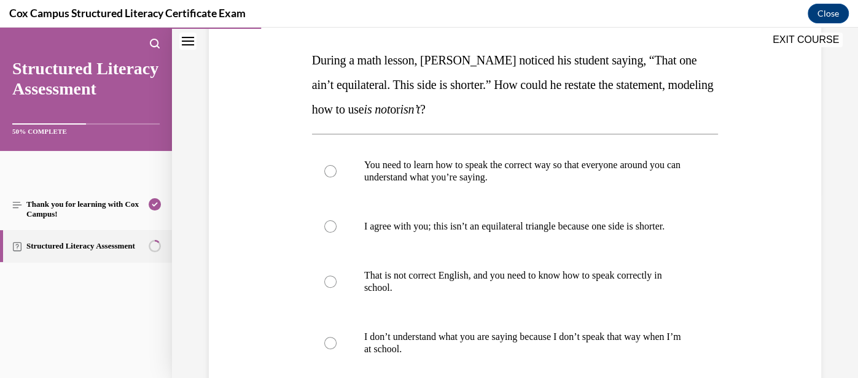
scroll to position [183, 0]
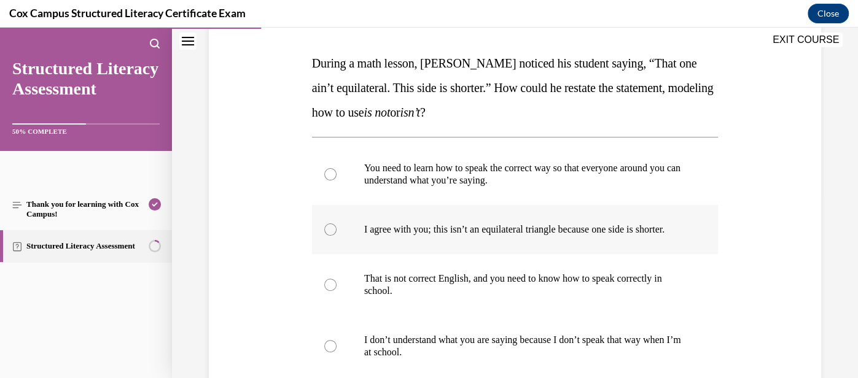
click at [492, 236] on p "I agree with you; this isn’t an equilateral triangle because one side is shorte…" at bounding box center [525, 230] width 323 height 12
click at [337, 236] on input "I agree with you; this isn’t an equilateral triangle because one side is shorte…" at bounding box center [330, 230] width 12 height 12
radio input "true"
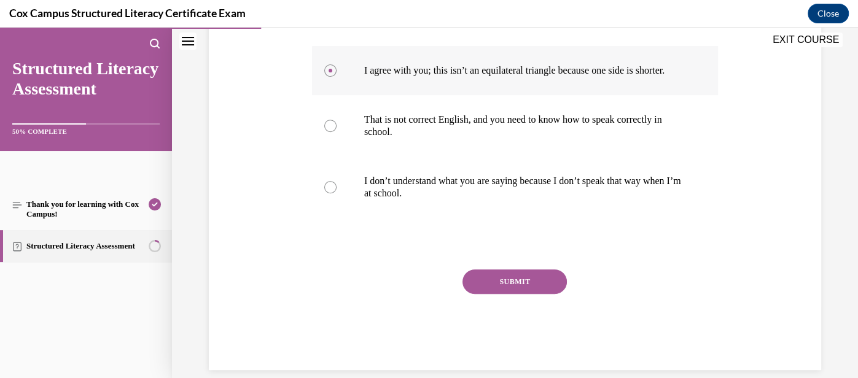
scroll to position [343, 0]
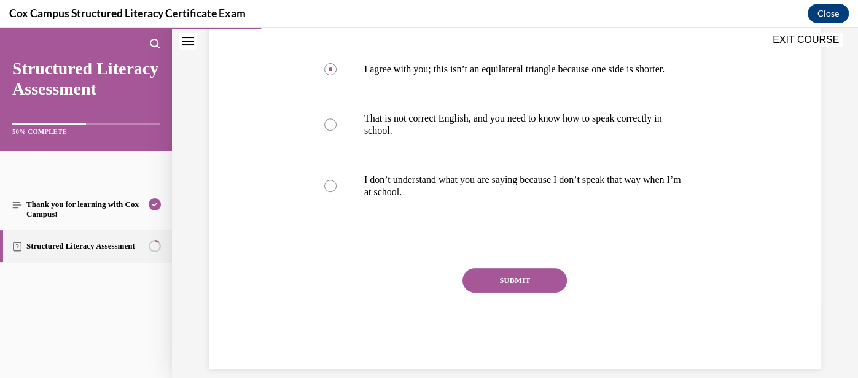
click at [504, 290] on button "SUBMIT" at bounding box center [515, 280] width 104 height 25
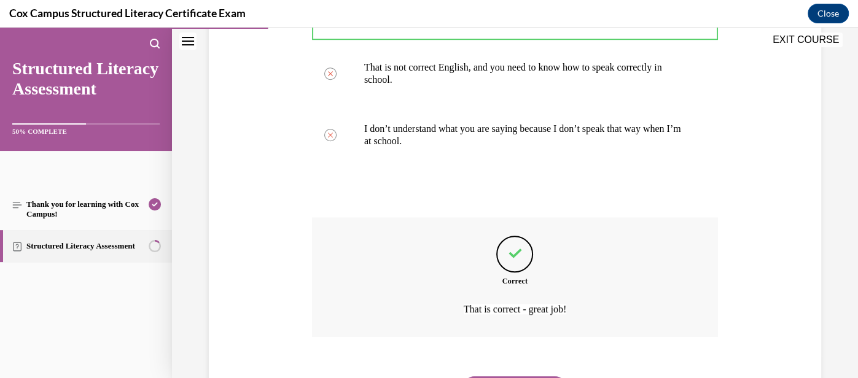
scroll to position [471, 0]
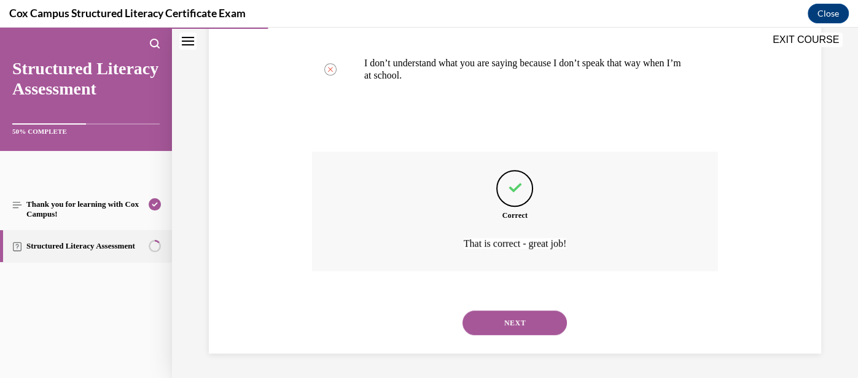
click at [504, 324] on button "NEXT" at bounding box center [515, 323] width 104 height 25
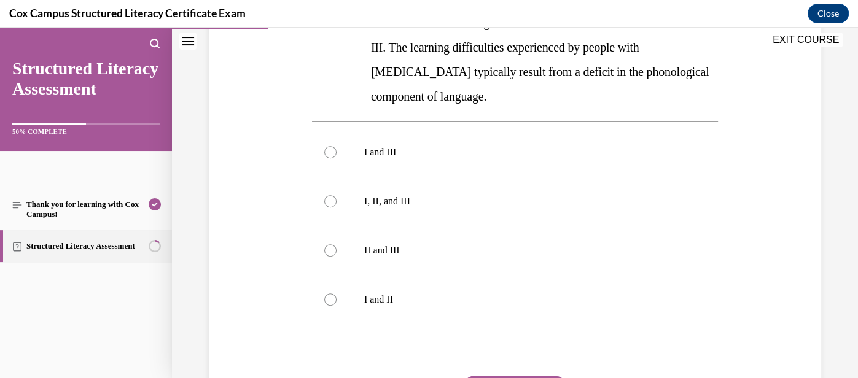
scroll to position [346, 0]
click at [439, 201] on p "I, II, and III" at bounding box center [525, 201] width 323 height 12
click at [337, 201] on input "I, II, and III" at bounding box center [330, 201] width 12 height 12
radio input "true"
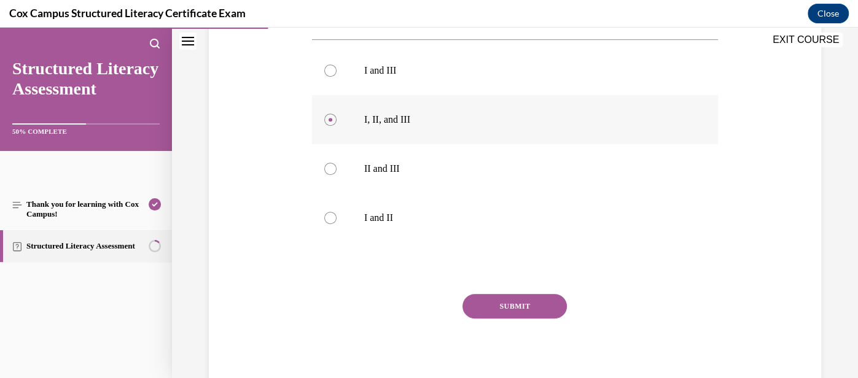
scroll to position [429, 0]
click at [506, 303] on button "SUBMIT" at bounding box center [515, 306] width 104 height 25
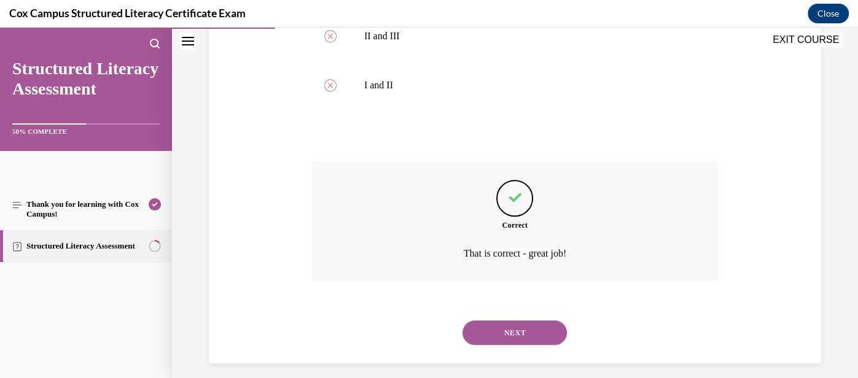
scroll to position [569, 0]
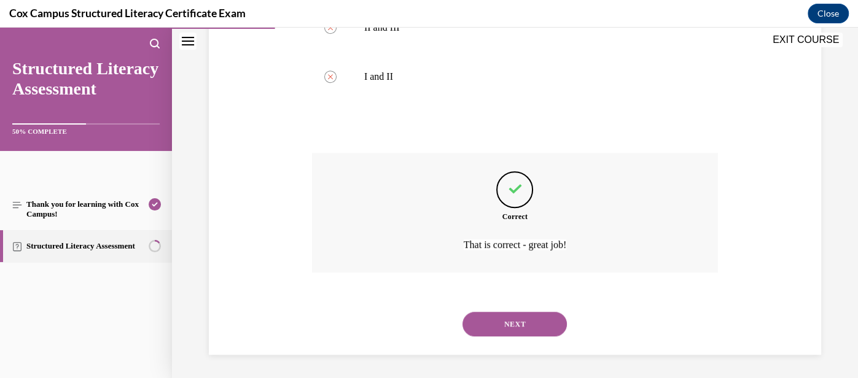
click at [523, 321] on button "NEXT" at bounding box center [515, 324] width 104 height 25
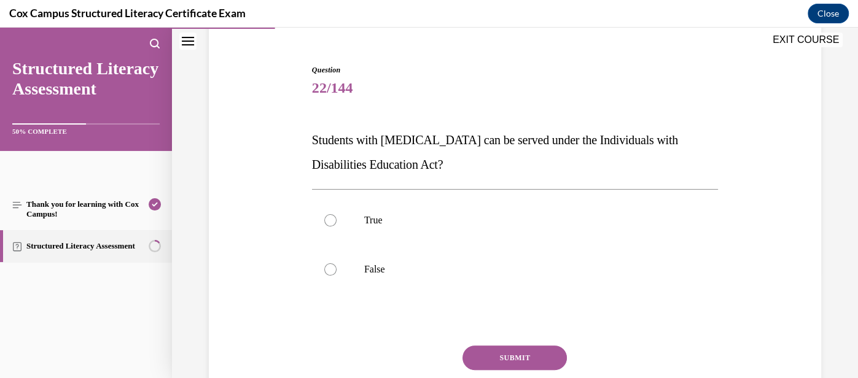
scroll to position [109, 0]
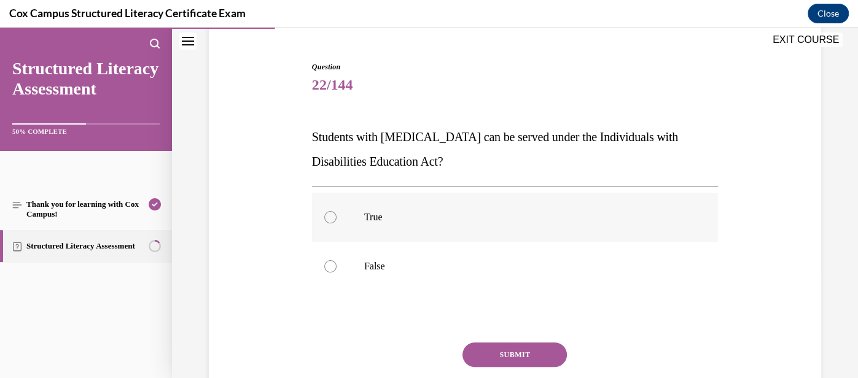
click at [499, 223] on label "True" at bounding box center [515, 217] width 406 height 49
click at [337, 223] on input "True" at bounding box center [330, 217] width 12 height 12
radio input "true"
click at [514, 348] on button "SUBMIT" at bounding box center [515, 355] width 104 height 25
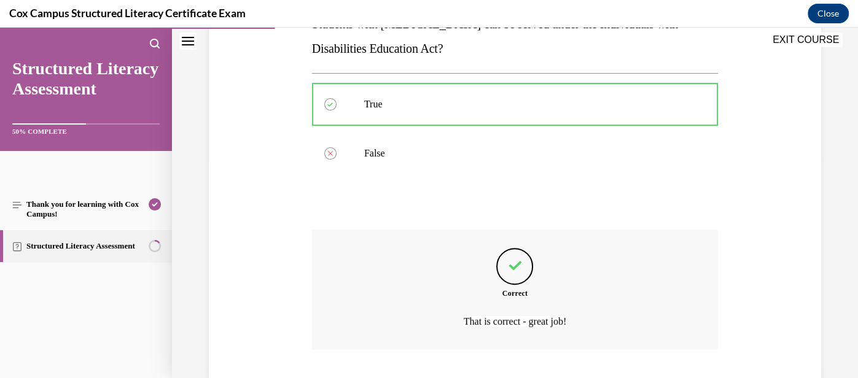
scroll to position [299, 0]
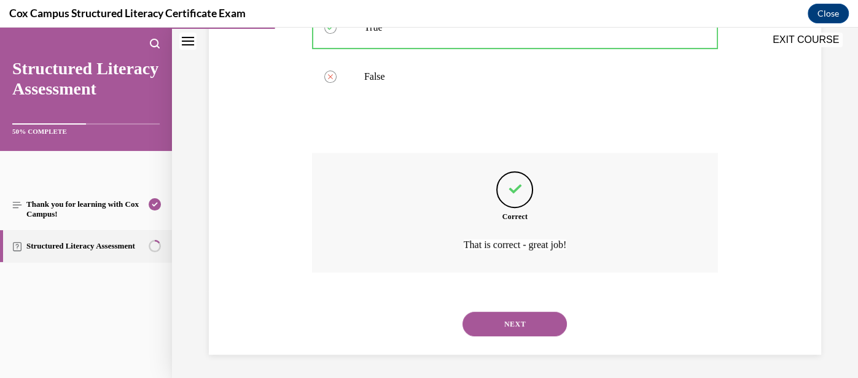
click at [509, 321] on button "NEXT" at bounding box center [515, 324] width 104 height 25
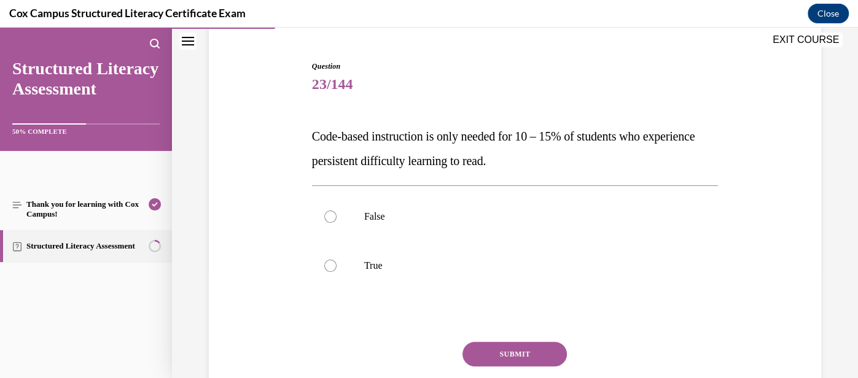
scroll to position [116, 0]
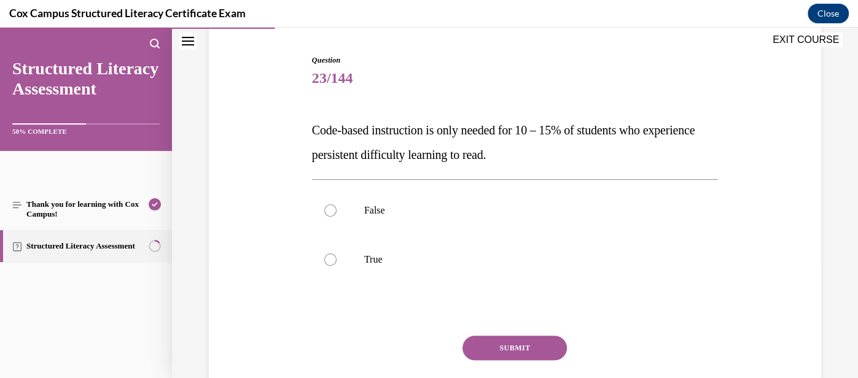
drag, startPoint x: 591, startPoint y: 158, endPoint x: 289, endPoint y: 129, distance: 303.6
click at [289, 129] on div "Question 23/144 Code-based instruction is only needed for 10 – 15% of students …" at bounding box center [515, 227] width 619 height 419
copy span "Code-based instruction is only needed for 10 – 15% of students who experience p…"
click at [498, 211] on p "False" at bounding box center [525, 211] width 323 height 12
click at [337, 211] on input "False" at bounding box center [330, 211] width 12 height 12
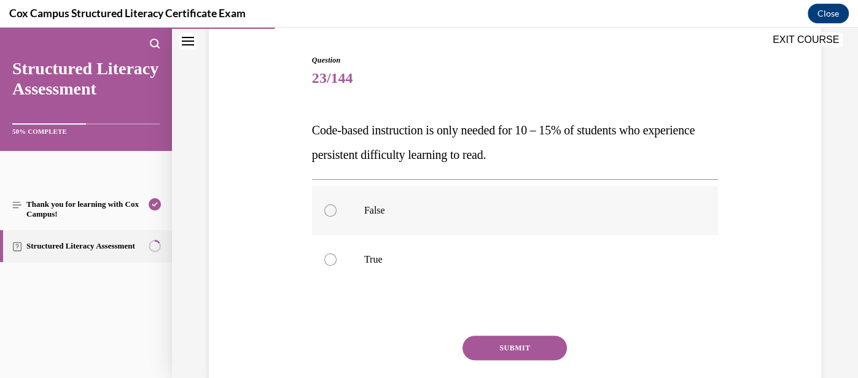
radio input "true"
click at [534, 354] on button "SUBMIT" at bounding box center [515, 348] width 104 height 25
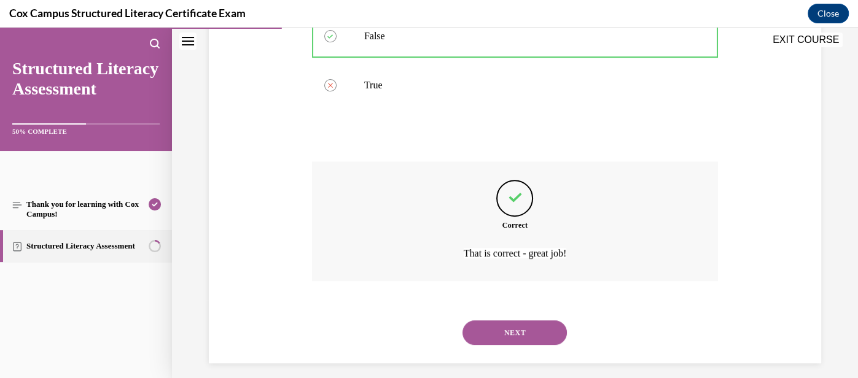
scroll to position [299, 0]
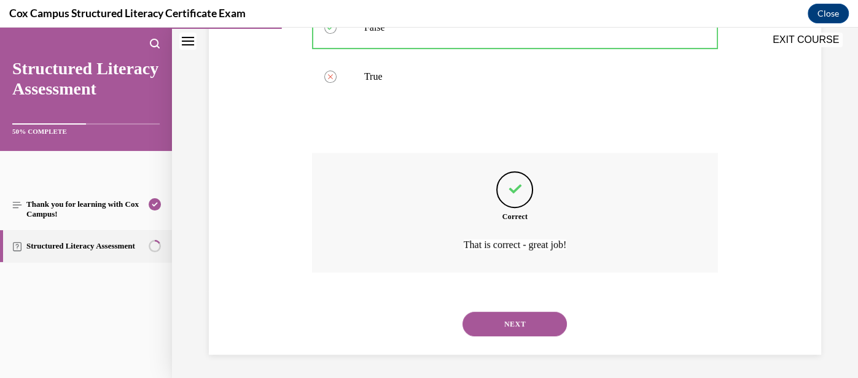
click at [518, 322] on button "NEXT" at bounding box center [515, 324] width 104 height 25
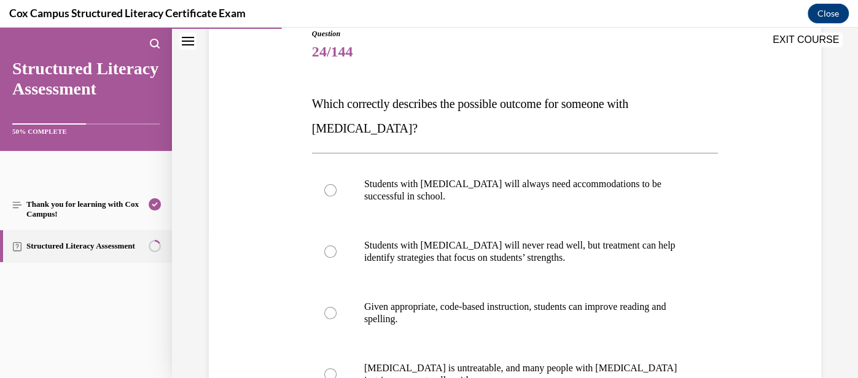
scroll to position [146, 0]
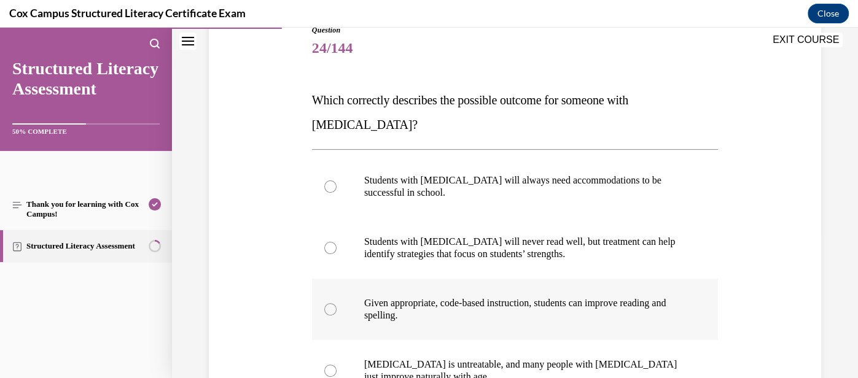
click at [526, 298] on span "Given appropriate, code-based instruction, students can improve reading and spe…" at bounding box center [515, 309] width 302 height 23
click at [337, 303] on input "Given appropriate, code-based instruction, students can improve reading and spe…" at bounding box center [330, 309] width 12 height 12
radio input "true"
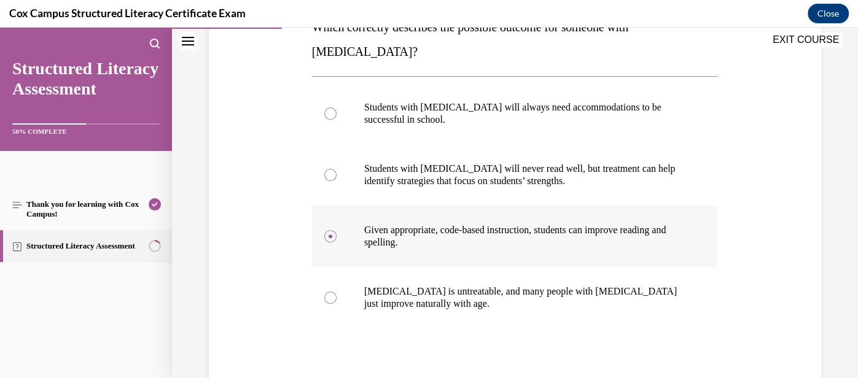
scroll to position [222, 0]
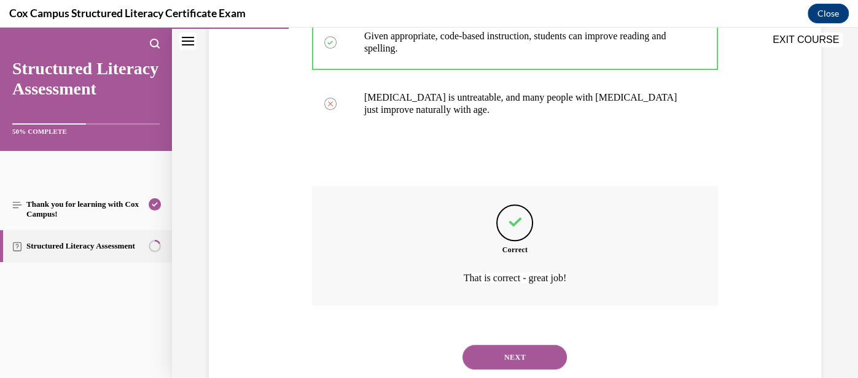
scroll to position [422, 0]
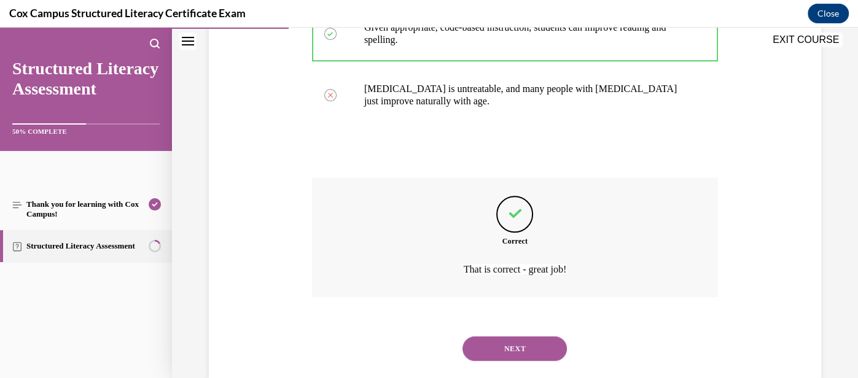
click at [528, 337] on button "NEXT" at bounding box center [515, 349] width 104 height 25
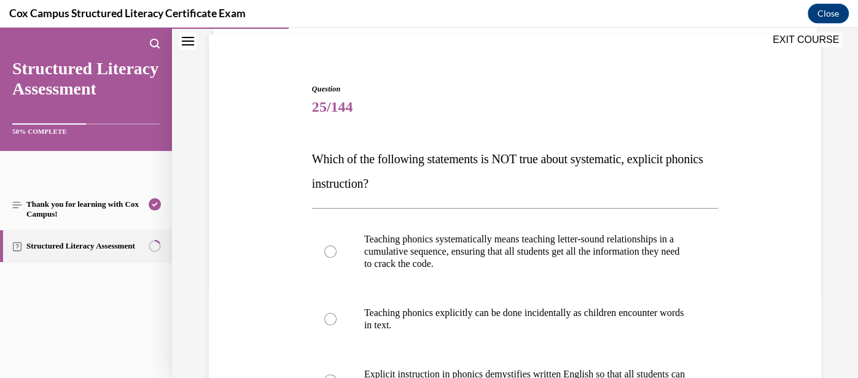
scroll to position [85, 0]
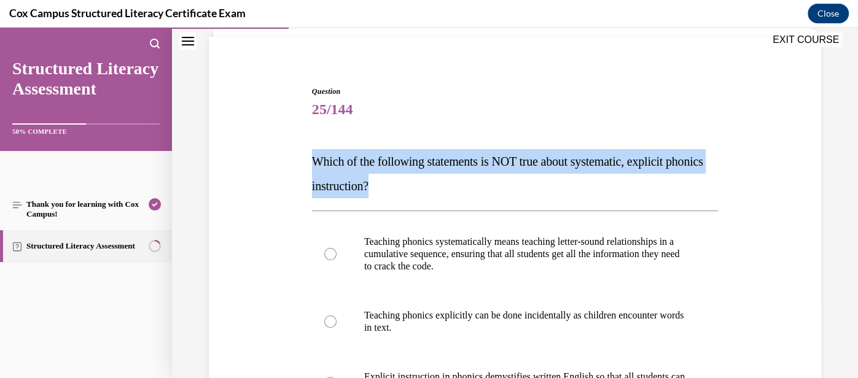
drag, startPoint x: 431, startPoint y: 187, endPoint x: 289, endPoint y: 154, distance: 145.6
click at [289, 154] on div "Question 25/144 Which of the following statements is NOT true about systematic,…" at bounding box center [515, 344] width 619 height 591
copy span "Which of the following statements is NOT true about systematic, explicit phonic…"
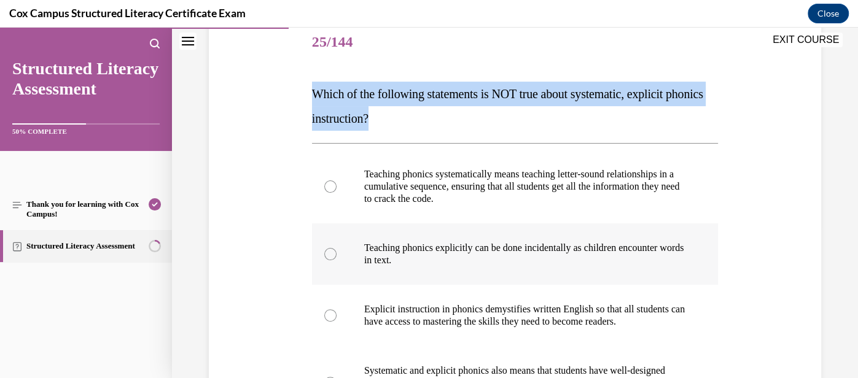
scroll to position [151, 0]
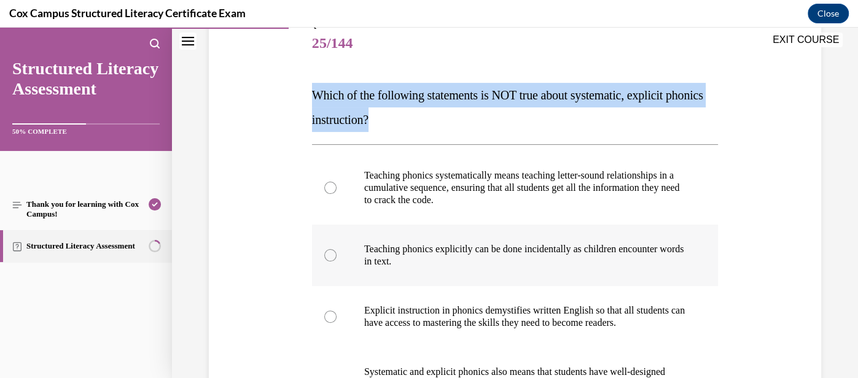
click at [584, 255] on p "Teaching phonics explicitly can be done incidentally as children encounter word…" at bounding box center [525, 255] width 323 height 25
click at [337, 255] on input "Teaching phonics explicitly can be done incidentally as children encounter word…" at bounding box center [330, 255] width 12 height 12
radio input "true"
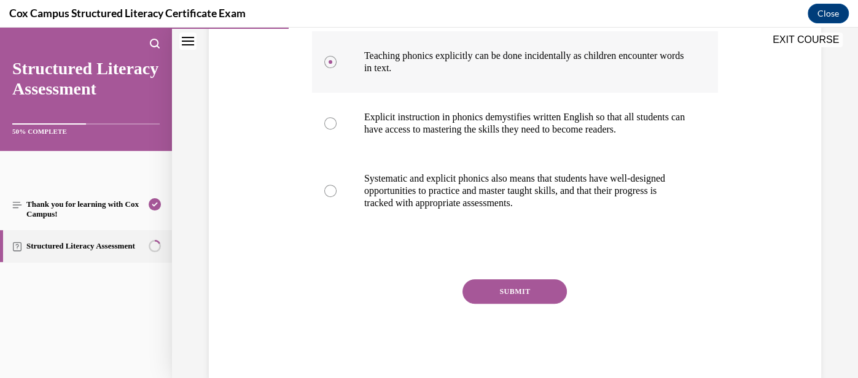
scroll to position [350, 0]
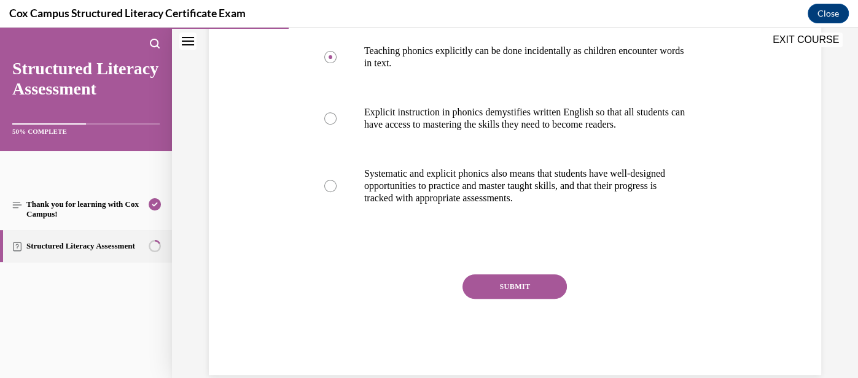
click at [518, 293] on button "SUBMIT" at bounding box center [515, 287] width 104 height 25
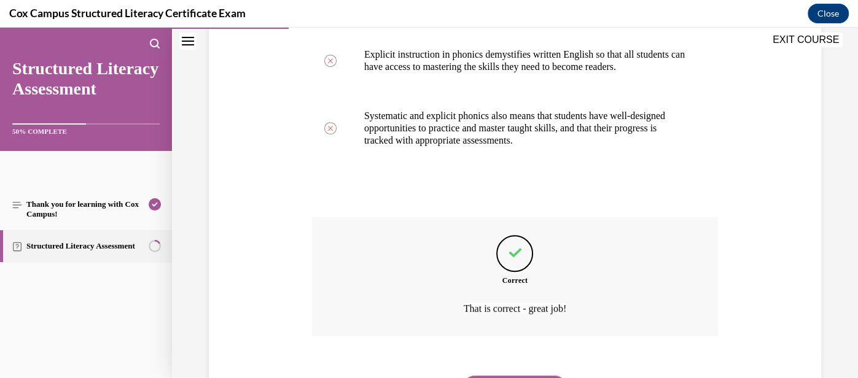
scroll to position [484, 0]
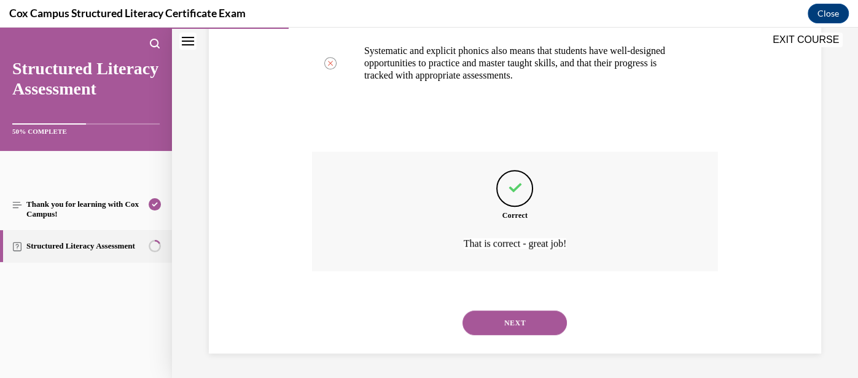
click at [521, 327] on button "NEXT" at bounding box center [515, 323] width 104 height 25
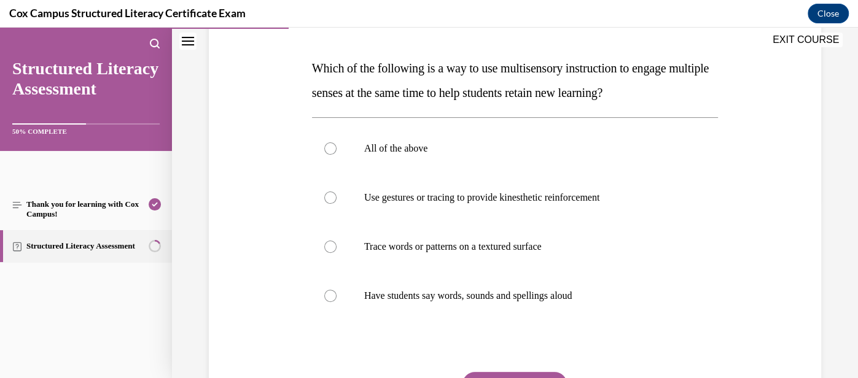
scroll to position [176, 0]
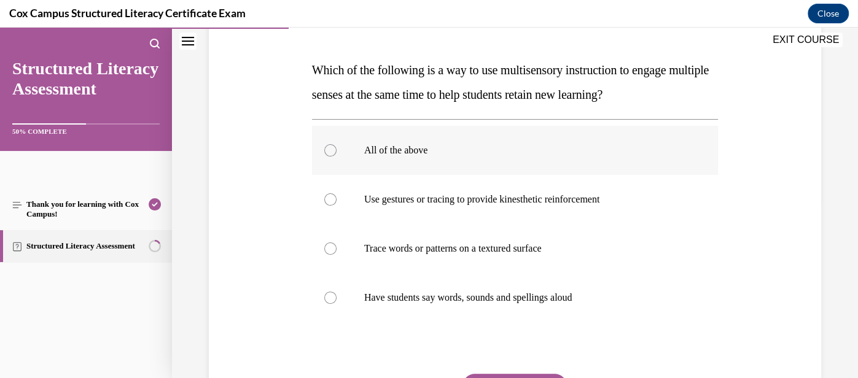
click at [459, 154] on p "All of the above" at bounding box center [525, 150] width 323 height 12
click at [337, 154] on input "All of the above" at bounding box center [330, 150] width 12 height 12
radio input "true"
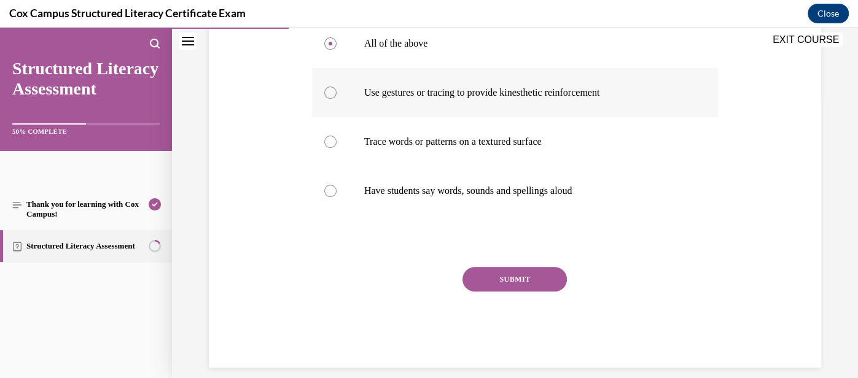
scroll to position [296, 0]
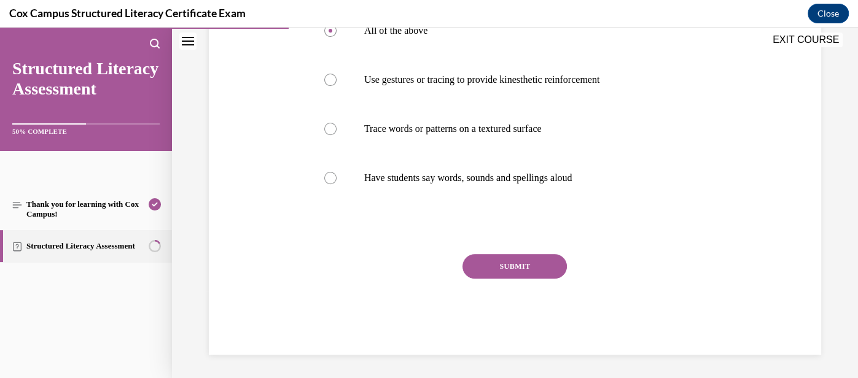
click at [538, 265] on button "SUBMIT" at bounding box center [515, 266] width 104 height 25
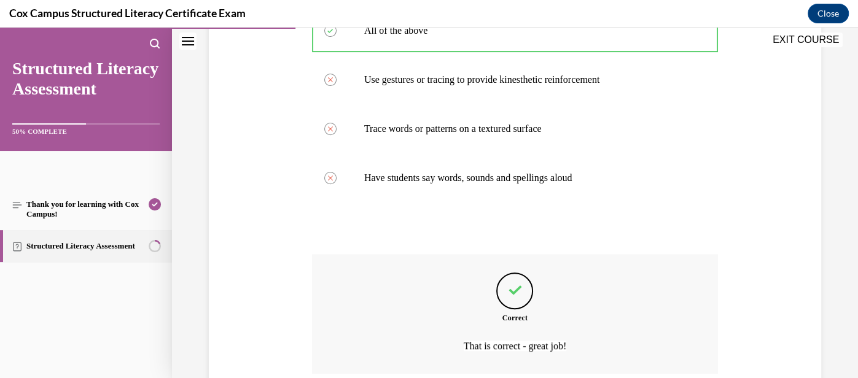
scroll to position [397, 0]
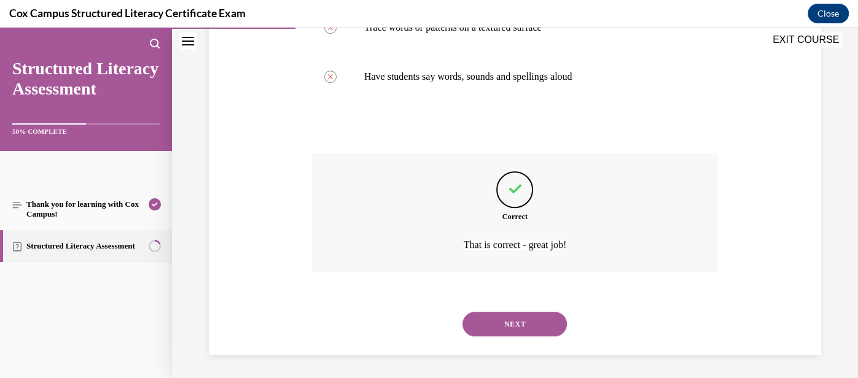
click at [522, 319] on button "NEXT" at bounding box center [515, 324] width 104 height 25
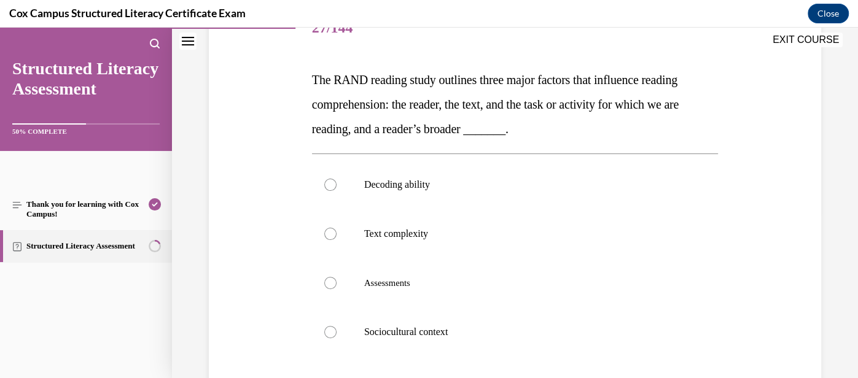
scroll to position [165, 0]
drag, startPoint x: 541, startPoint y: 138, endPoint x: 294, endPoint y: 85, distance: 252.7
click at [294, 85] on div "Question 27/144 The RAND reading study outlines three major factors that influe…" at bounding box center [515, 240] width 619 height 542
copy span "The RAND reading study outlines three major factors that influence reading comp…"
click at [418, 324] on label "Sociocultural context" at bounding box center [515, 333] width 406 height 49
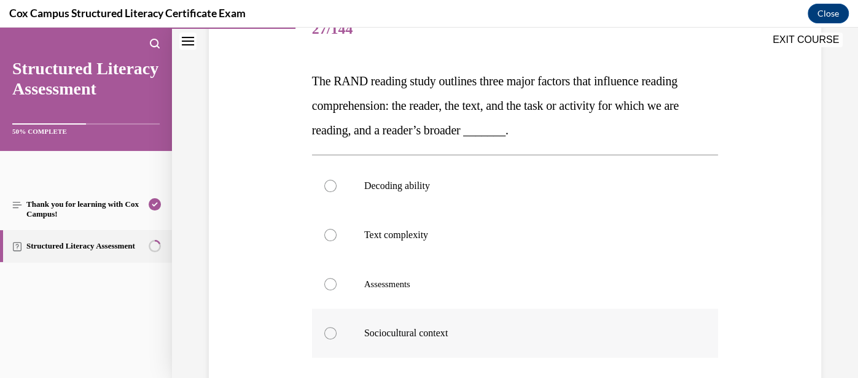
click at [337, 327] on input "Sociocultural context" at bounding box center [330, 333] width 12 height 12
radio input "true"
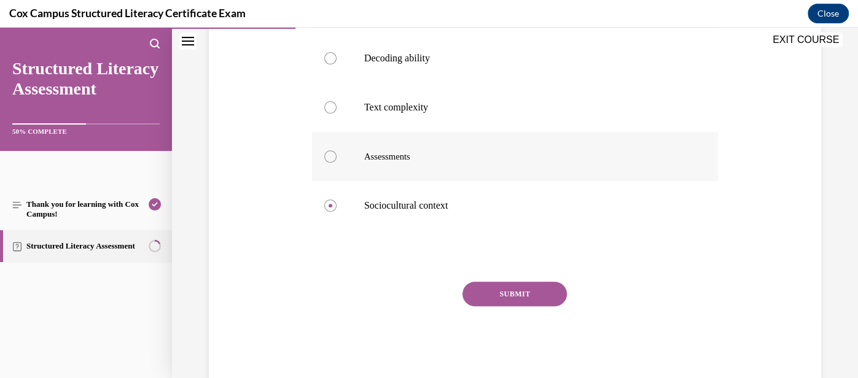
scroll to position [297, 0]
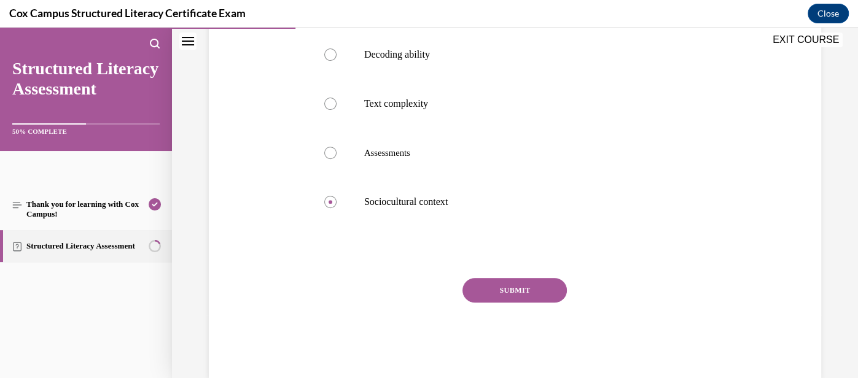
click at [512, 295] on button "SUBMIT" at bounding box center [515, 290] width 104 height 25
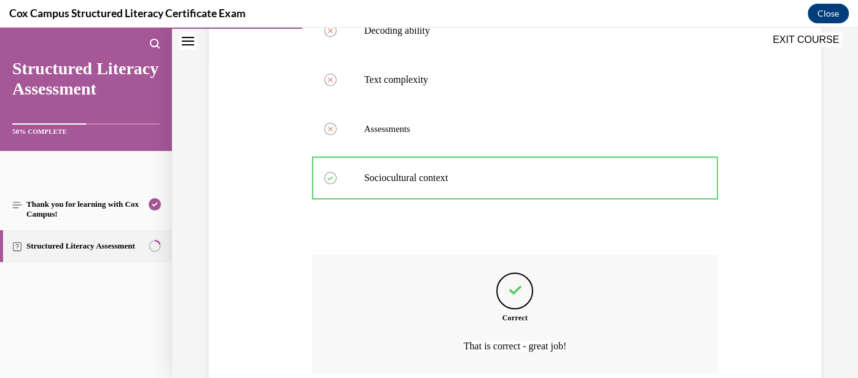
scroll to position [422, 0]
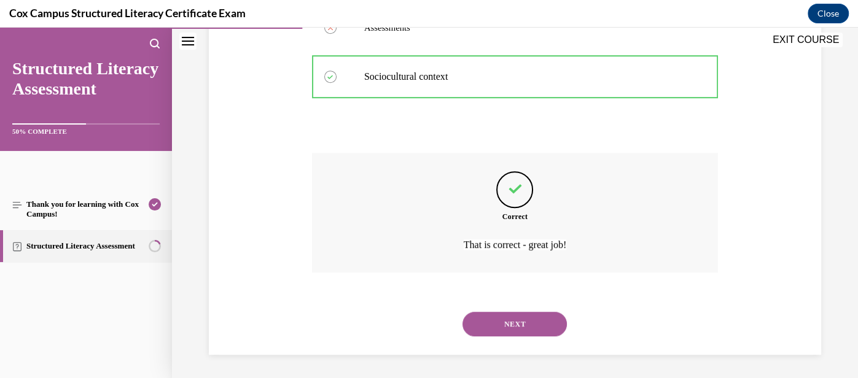
click at [528, 326] on button "NEXT" at bounding box center [515, 324] width 104 height 25
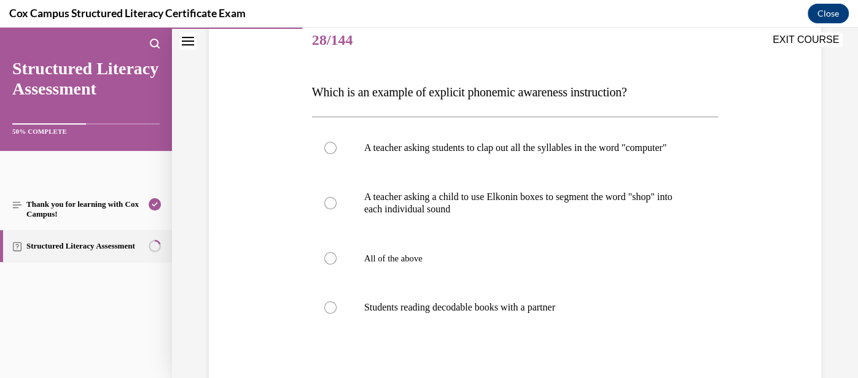
scroll to position [180, 0]
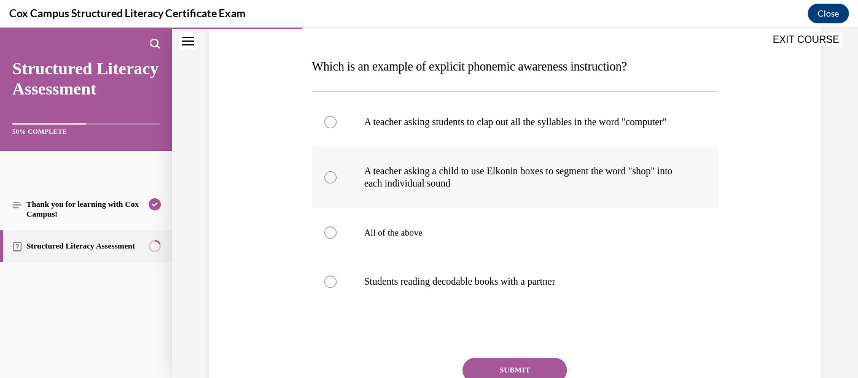
click at [525, 190] on p "A teacher asking a child to use Elkonin boxes to segment the word "shop" into e…" at bounding box center [525, 177] width 323 height 25
click at [337, 184] on input "A teacher asking a child to use Elkonin boxes to segment the word "shop" into e…" at bounding box center [330, 177] width 12 height 12
radio input "true"
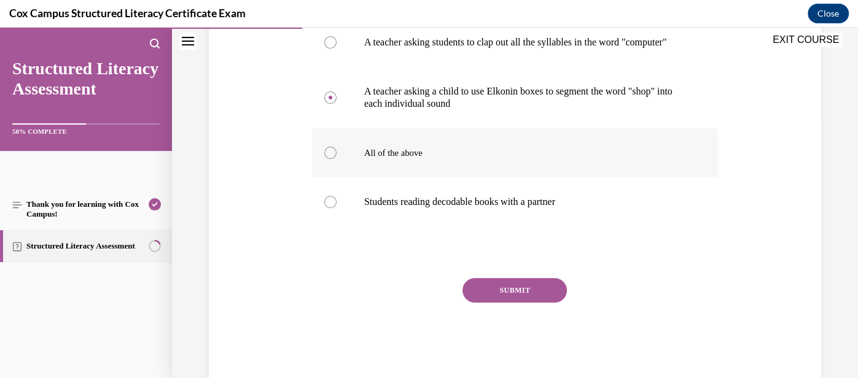
scroll to position [296, 0]
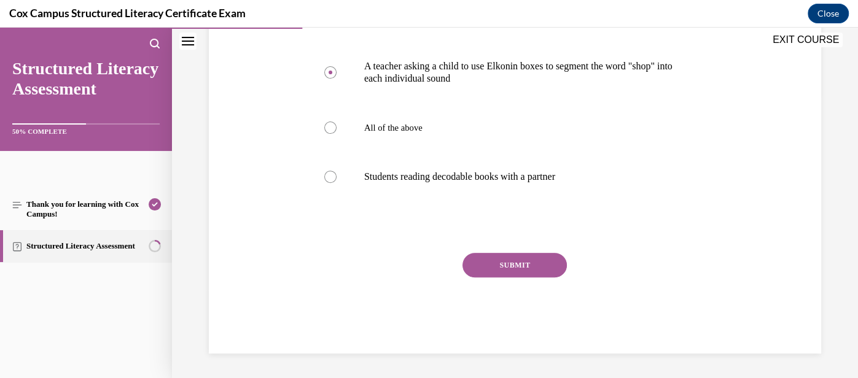
click at [516, 262] on button "SUBMIT" at bounding box center [515, 265] width 104 height 25
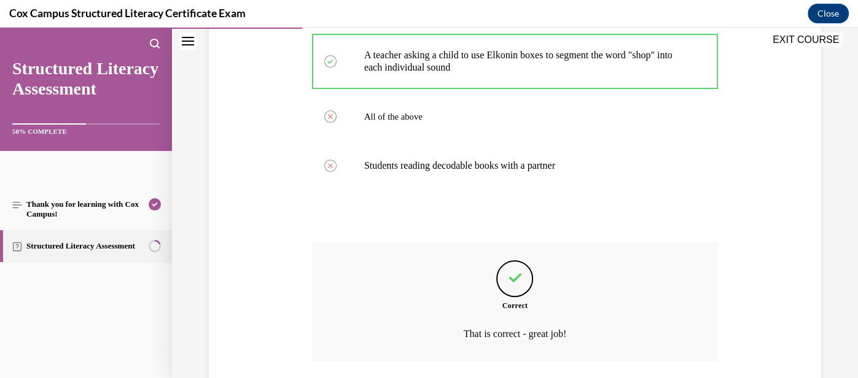
scroll to position [397, 0]
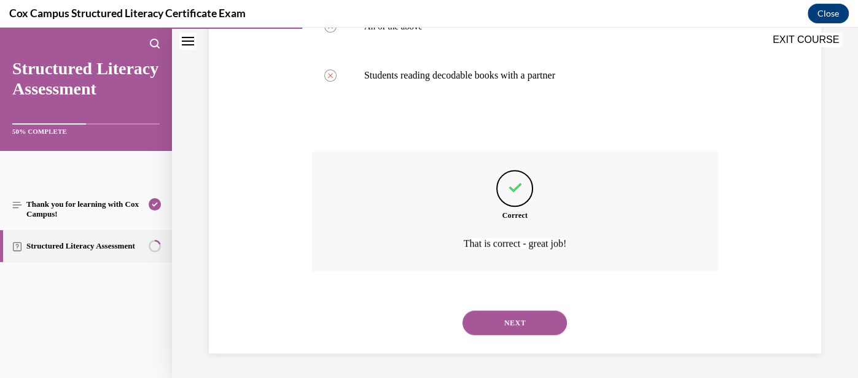
click at [525, 321] on button "NEXT" at bounding box center [515, 323] width 104 height 25
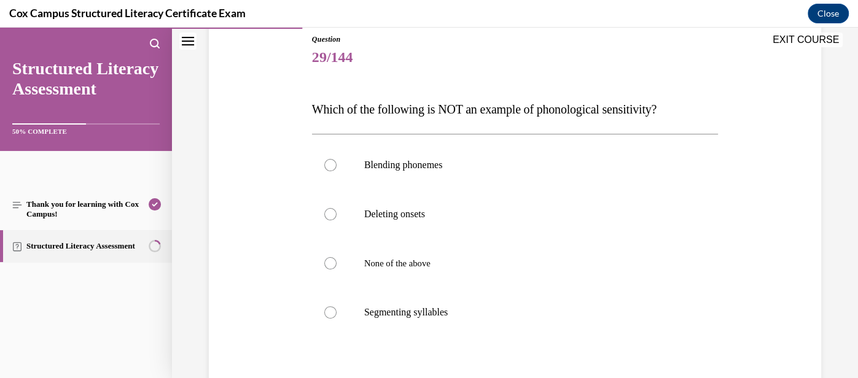
scroll to position [137, 0]
click at [450, 173] on label "Blending phonemes" at bounding box center [515, 165] width 406 height 49
click at [337, 171] on input "Blending phonemes" at bounding box center [330, 165] width 12 height 12
radio input "true"
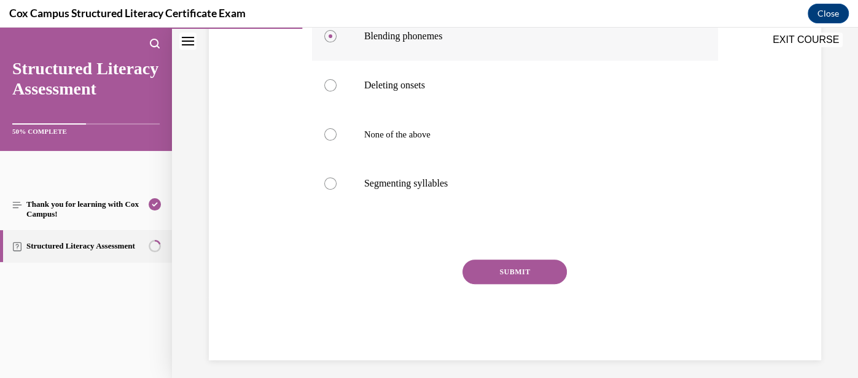
scroll to position [272, 0]
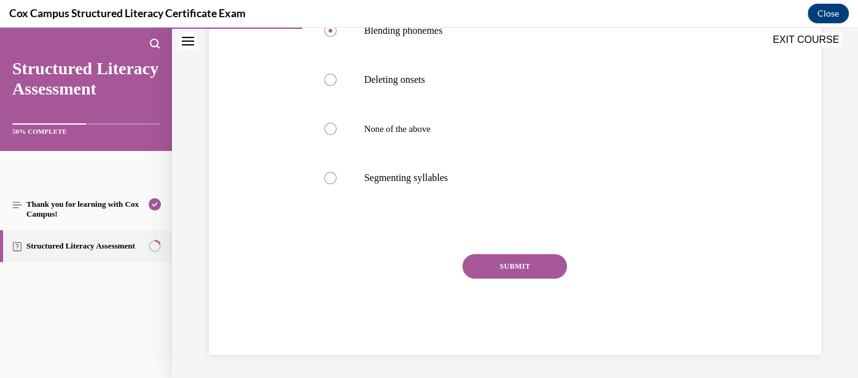
click at [501, 264] on button "SUBMIT" at bounding box center [515, 266] width 104 height 25
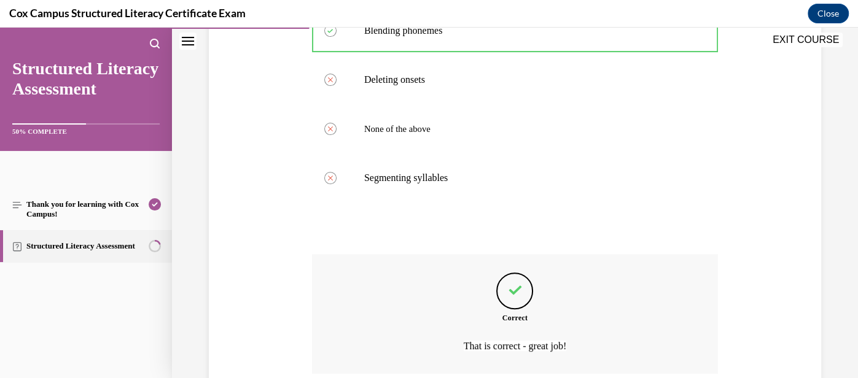
scroll to position [373, 0]
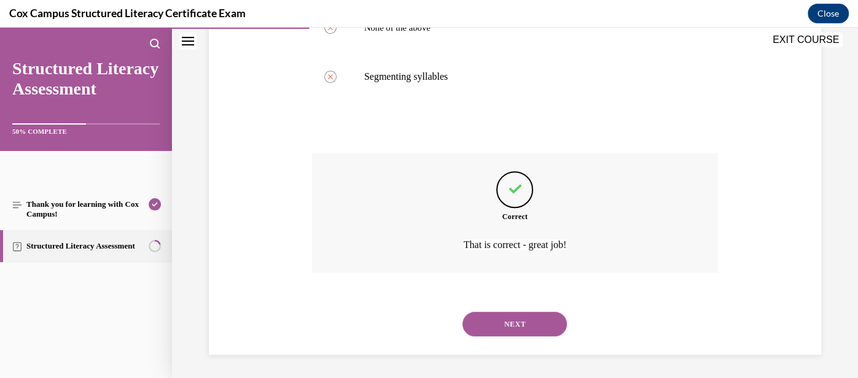
click at [506, 321] on button "NEXT" at bounding box center [515, 324] width 104 height 25
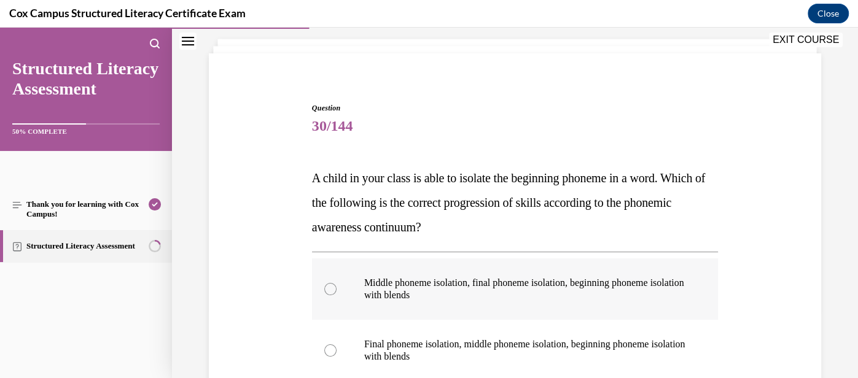
scroll to position [74, 0]
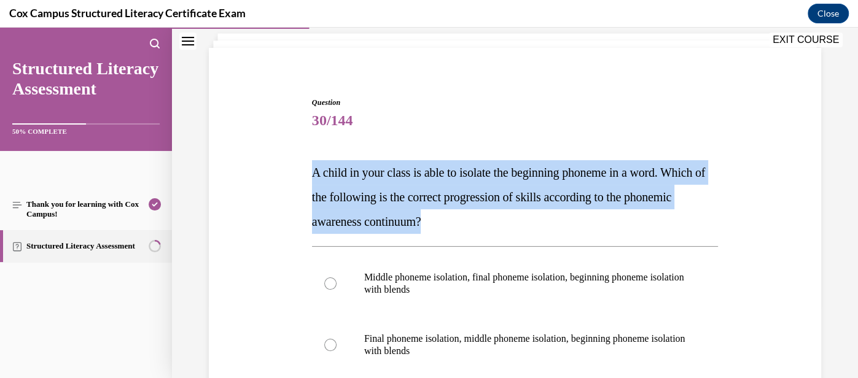
drag, startPoint x: 505, startPoint y: 222, endPoint x: 289, endPoint y: 165, distance: 223.6
click at [289, 165] on div "Question 30/144 A child in your class is able to isolate the beginning phoneme …" at bounding box center [515, 349] width 619 height 579
copy span "A child in your class is able to isolate the beginning phoneme in a word. Which…"
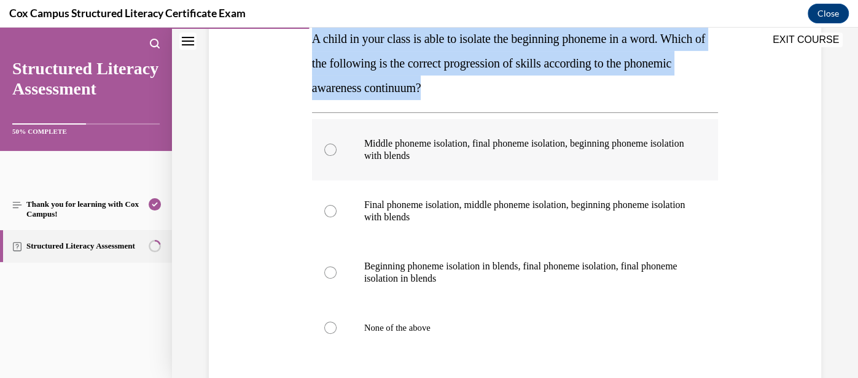
scroll to position [212, 0]
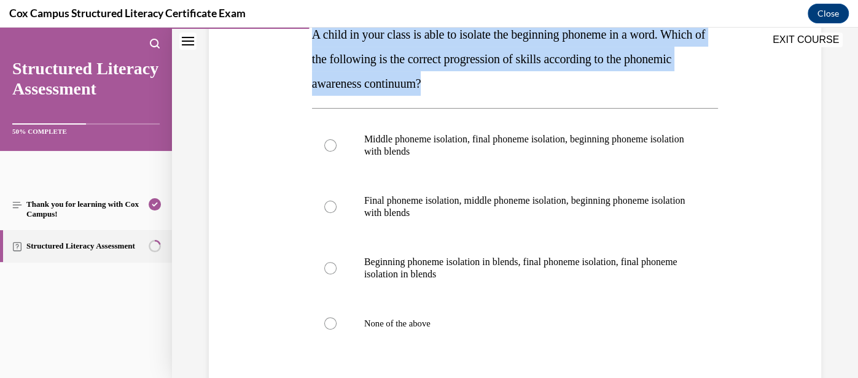
click at [472, 85] on span "A child in your class is able to isolate the beginning phoneme in a word. Which…" at bounding box center [508, 59] width 393 height 63
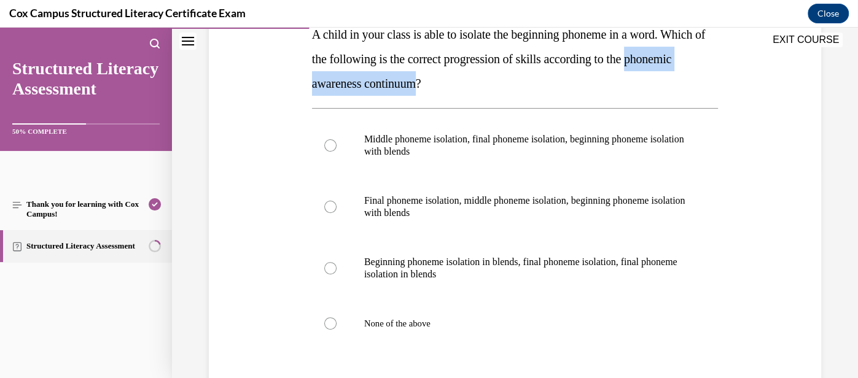
drag, startPoint x: 481, startPoint y: 84, endPoint x: 309, endPoint y: 88, distance: 172.0
click at [309, 88] on div "Question 30/144 A child in your class is able to isolate the beginning phoneme …" at bounding box center [515, 220] width 412 height 560
click at [522, 219] on label "Final phoneme isolation, middle phoneme isolation, beginning phoneme isolation …" at bounding box center [515, 206] width 406 height 61
click at [337, 213] on input "Final phoneme isolation, middle phoneme isolation, beginning phoneme isolation …" at bounding box center [330, 207] width 12 height 12
radio input "true"
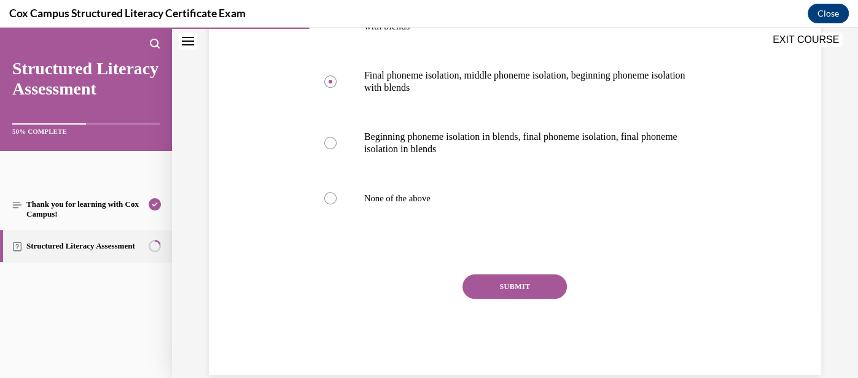
click at [518, 289] on button "SUBMIT" at bounding box center [515, 287] width 104 height 25
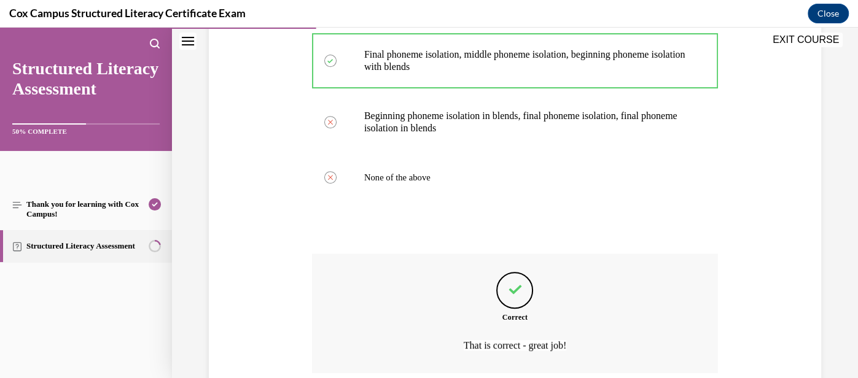
scroll to position [459, 0]
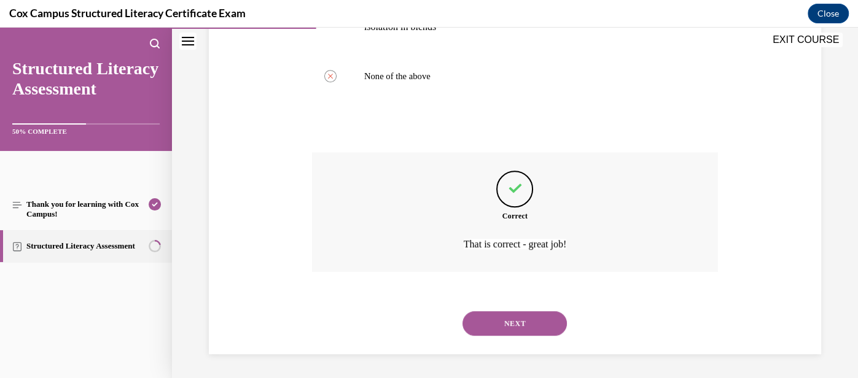
click at [524, 318] on button "NEXT" at bounding box center [515, 323] width 104 height 25
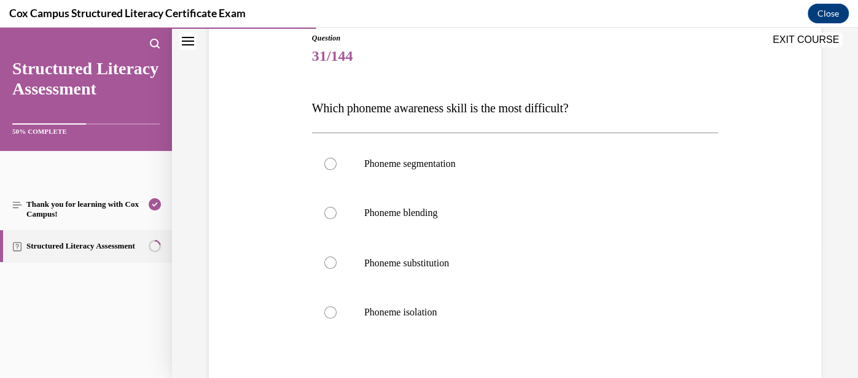
scroll to position [141, 0]
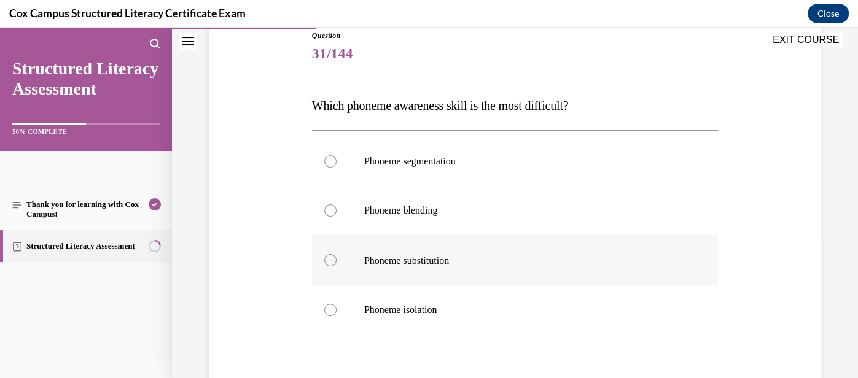
click at [489, 273] on label "Phoneme substitution" at bounding box center [515, 260] width 406 height 50
click at [337, 267] on input "Phoneme substitution" at bounding box center [330, 260] width 12 height 12
radio input "true"
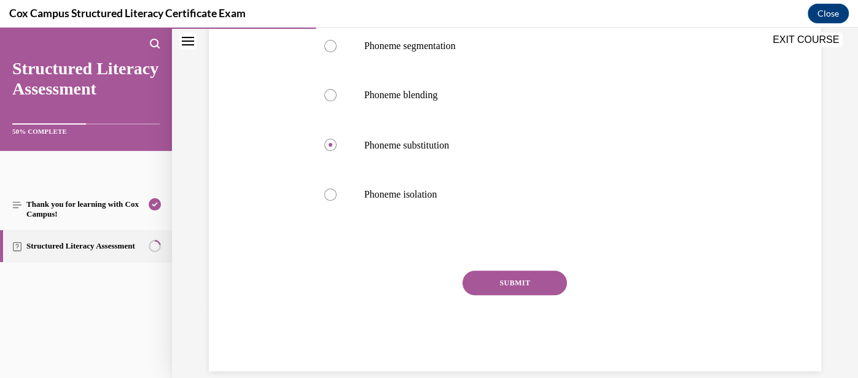
click at [504, 285] on button "SUBMIT" at bounding box center [515, 283] width 104 height 25
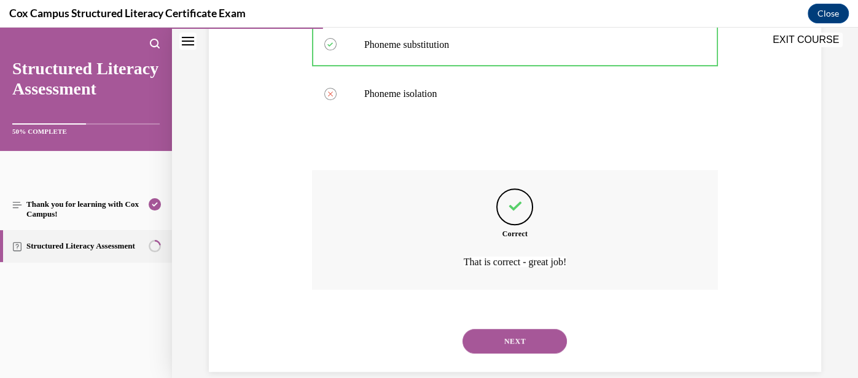
scroll to position [374, 0]
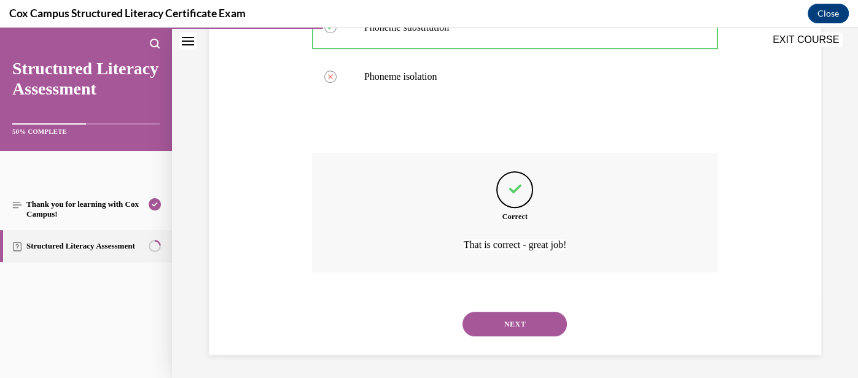
click at [512, 324] on button "NEXT" at bounding box center [515, 324] width 104 height 25
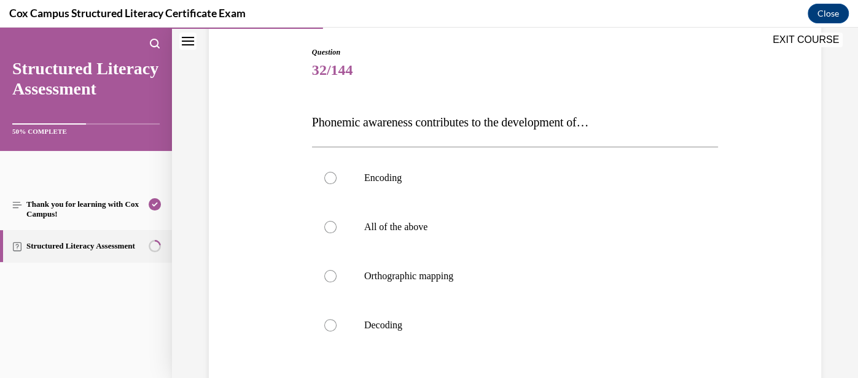
scroll to position [124, 0]
click at [633, 114] on p "Phonemic awareness contributes to the development of…" at bounding box center [515, 122] width 406 height 25
drag, startPoint x: 632, startPoint y: 122, endPoint x: 238, endPoint y: 115, distance: 394.4
click at [238, 115] on div "Question 32/144 Phonemic awareness contributes to the development of…  Encoding…" at bounding box center [515, 256] width 619 height 493
click at [528, 221] on p "All of the above" at bounding box center [525, 227] width 323 height 12
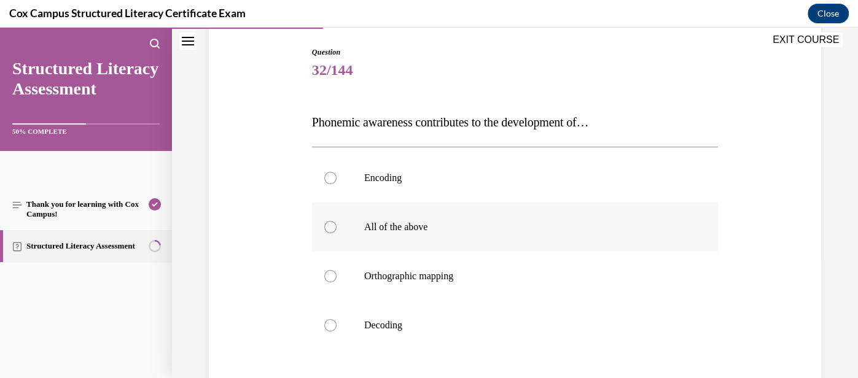
click at [337, 221] on input "All of the above" at bounding box center [330, 227] width 12 height 12
radio input "true"
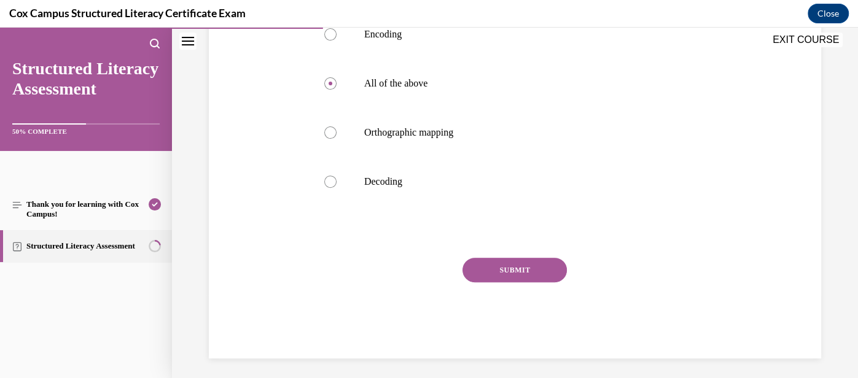
click at [518, 270] on button "SUBMIT" at bounding box center [515, 270] width 104 height 25
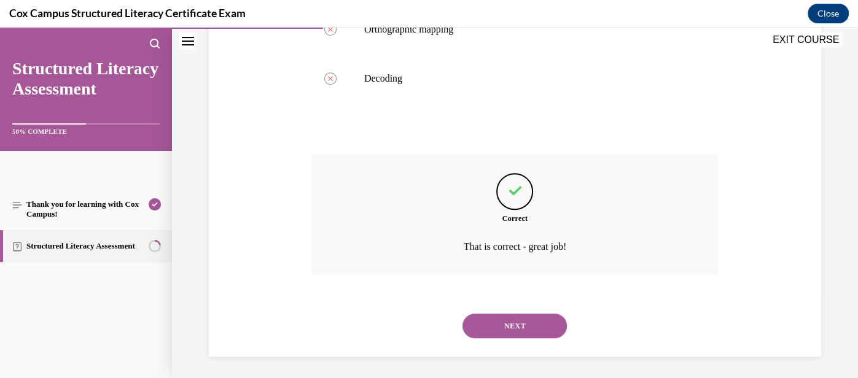
scroll to position [373, 0]
click at [518, 321] on button "NEXT" at bounding box center [515, 324] width 104 height 25
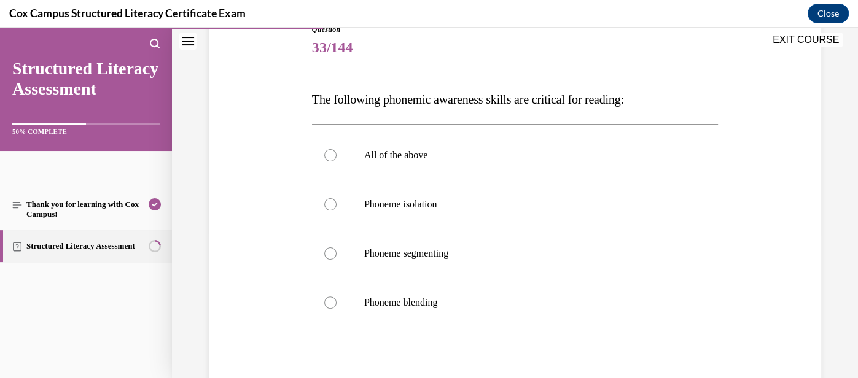
scroll to position [152, 0]
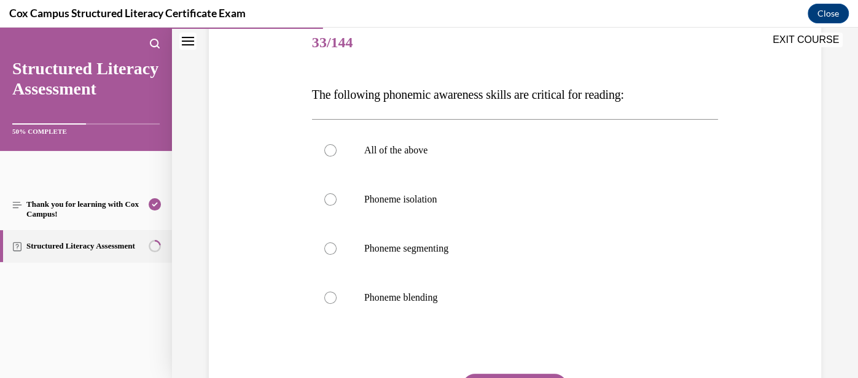
click at [548, 93] on span "The following phonemic awareness skills are critical for reading:" at bounding box center [468, 95] width 312 height 14
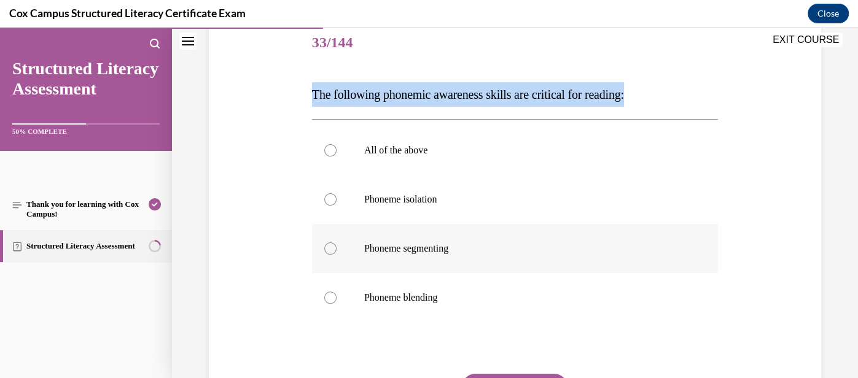
click at [449, 253] on p "Phoneme segmenting" at bounding box center [525, 249] width 323 height 12
click at [337, 253] on input "Phoneme segmenting" at bounding box center [330, 249] width 12 height 12
radio input "true"
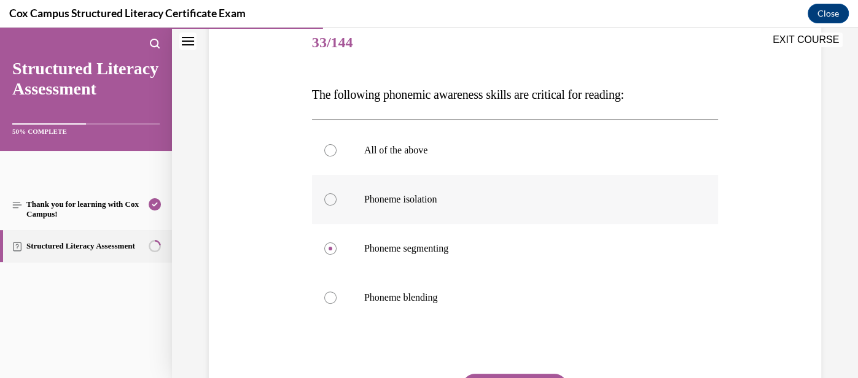
click at [434, 206] on label "Phoneme isolation" at bounding box center [515, 199] width 406 height 49
click at [337, 206] on input "Phoneme isolation" at bounding box center [330, 199] width 12 height 12
radio input "true"
click at [429, 157] on label "All of the above" at bounding box center [515, 150] width 406 height 49
click at [337, 157] on input "All of the above" at bounding box center [330, 150] width 12 height 12
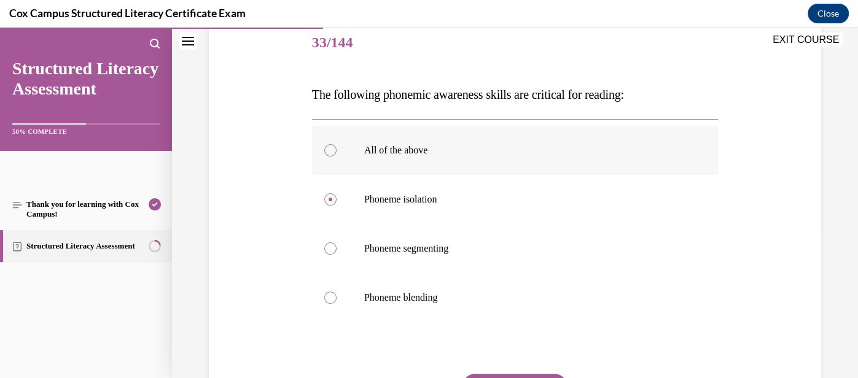
radio input "true"
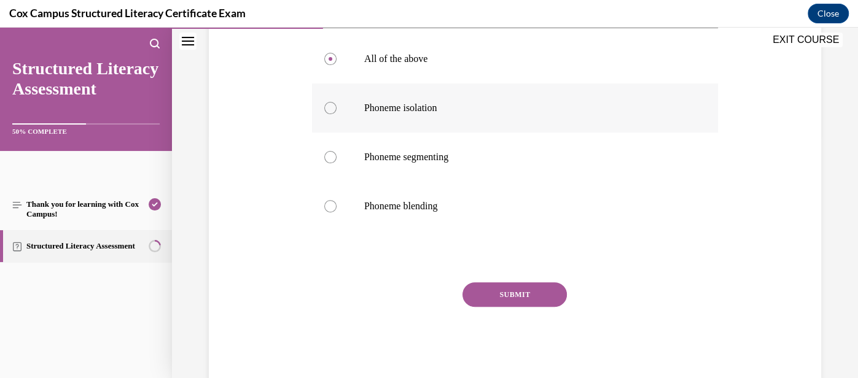
scroll to position [272, 0]
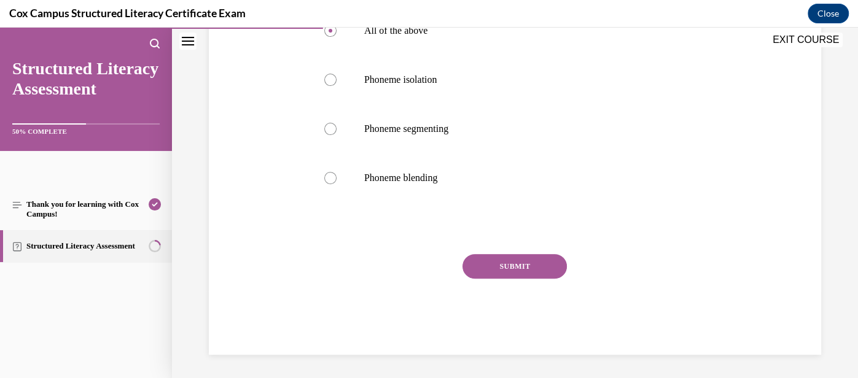
click at [506, 265] on button "SUBMIT" at bounding box center [515, 266] width 104 height 25
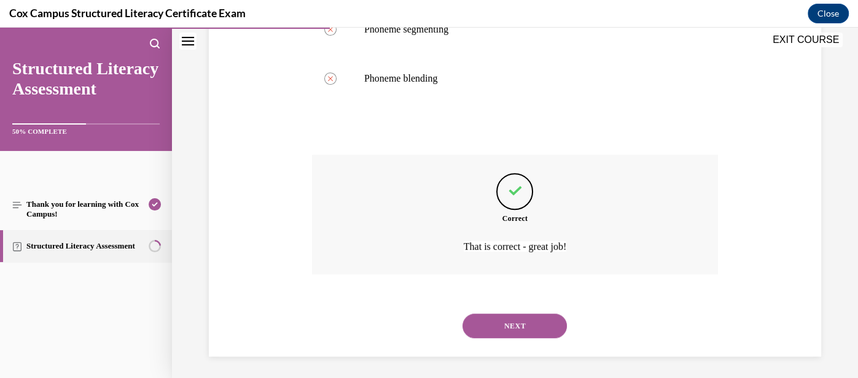
scroll to position [373, 0]
click at [523, 327] on button "NEXT" at bounding box center [515, 324] width 104 height 25
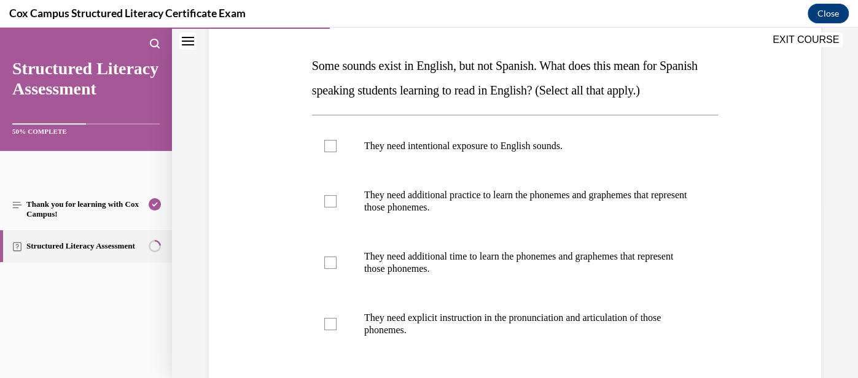
scroll to position [184, 0]
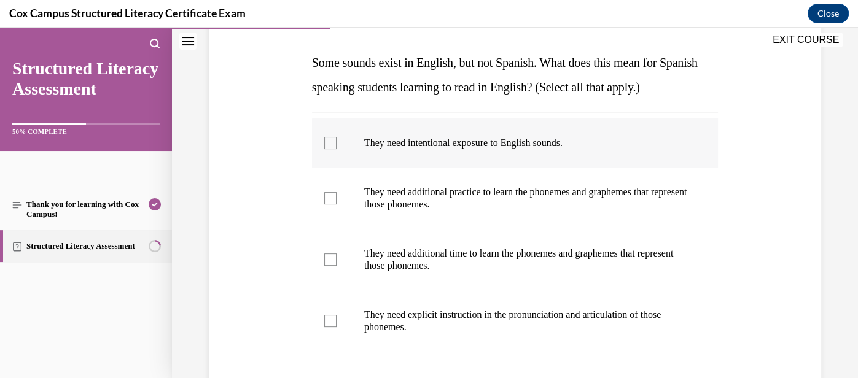
click at [329, 149] on label "They need intentional exposure to English sounds." at bounding box center [515, 143] width 406 height 49
click at [329, 149] on input "They need intentional exposure to English sounds." at bounding box center [330, 143] width 12 height 12
checkbox input "true"
click at [332, 196] on div at bounding box center [330, 198] width 12 height 12
click at [332, 196] on input "They need additional practice to learn the phonemes and graphemes that represen…" at bounding box center [330, 198] width 12 height 12
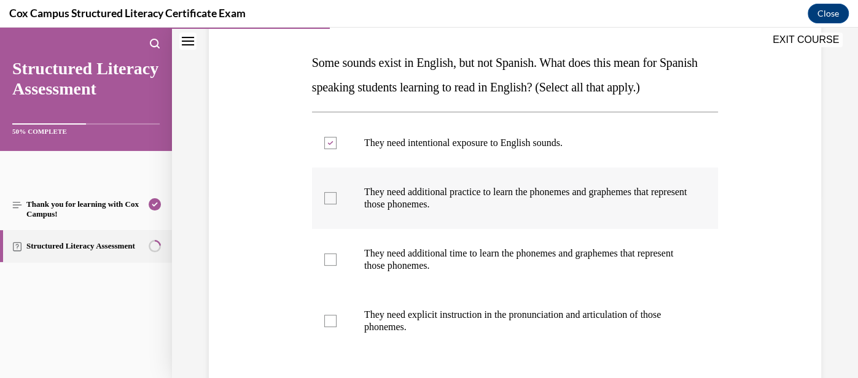
checkbox input "true"
click at [330, 260] on div at bounding box center [330, 260] width 12 height 12
click at [330, 260] on input "They need additional time to learn the phonemes and graphemes that represent th…" at bounding box center [330, 260] width 12 height 12
checkbox input "true"
click at [332, 323] on div at bounding box center [330, 321] width 12 height 12
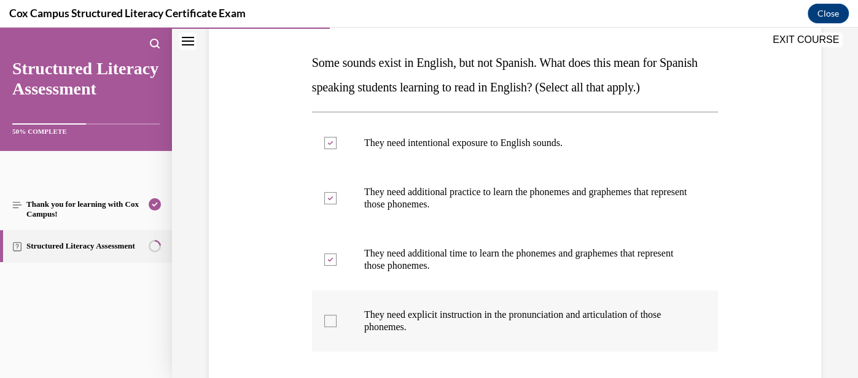
click at [332, 323] on input "They need explicit instruction in the pronunciation and articulation of those p…" at bounding box center [330, 321] width 12 height 12
checkbox input "true"
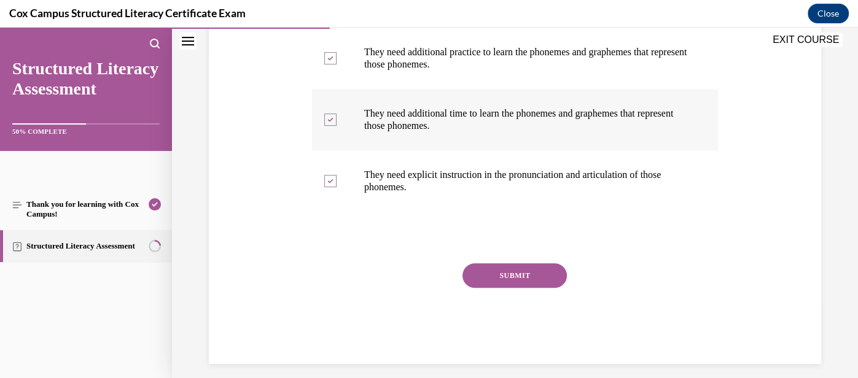
scroll to position [334, 0]
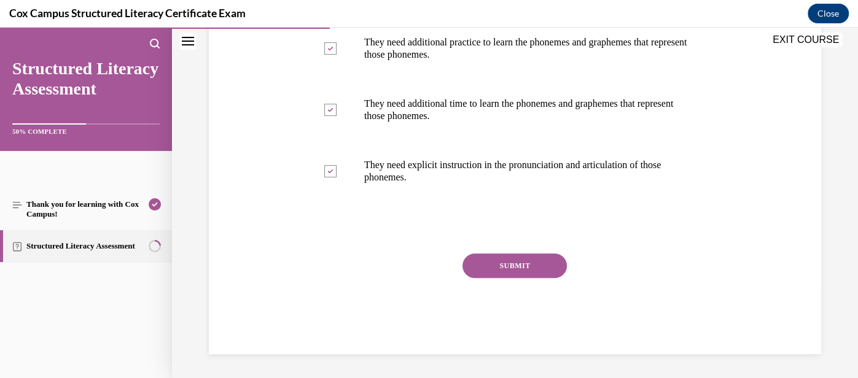
click at [512, 265] on button "SUBMIT" at bounding box center [515, 266] width 104 height 25
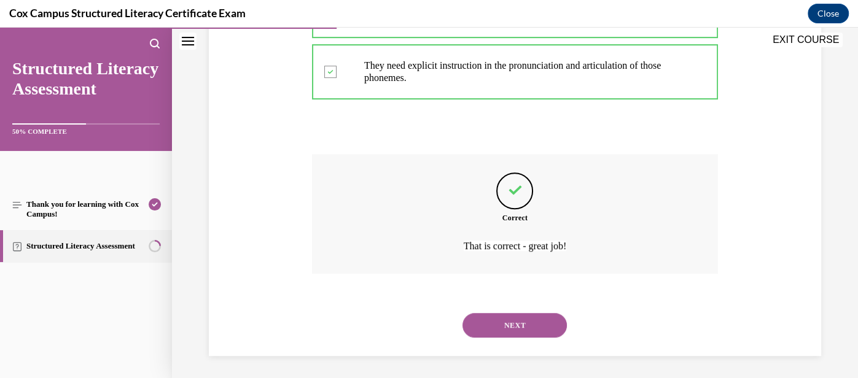
scroll to position [435, 0]
click at [518, 319] on button "NEXT" at bounding box center [515, 323] width 104 height 25
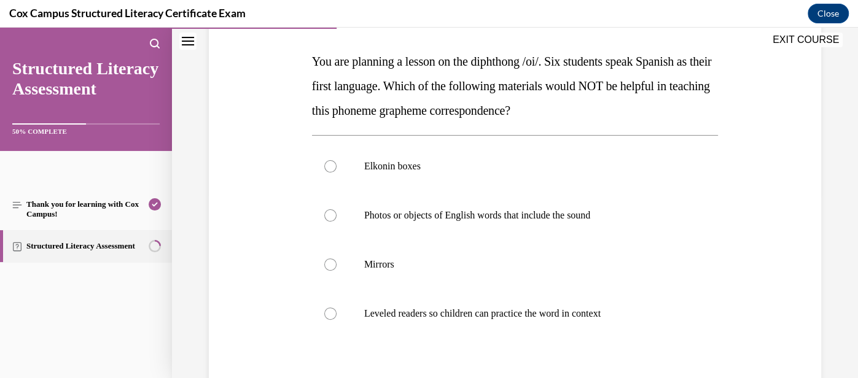
scroll to position [183, 0]
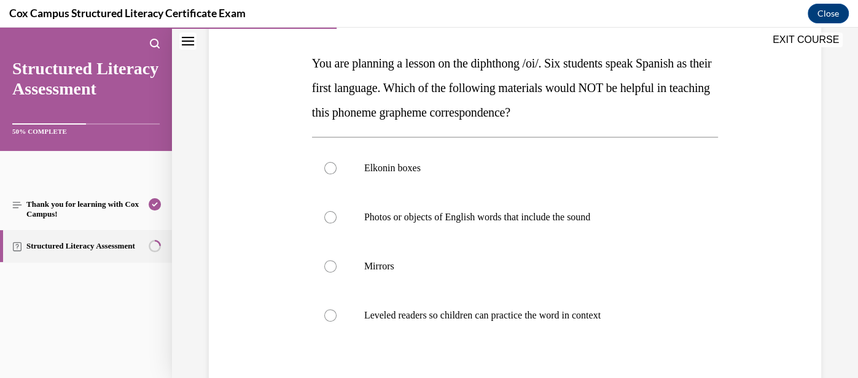
drag, startPoint x: 639, startPoint y: 115, endPoint x: 277, endPoint y: 49, distance: 367.7
click at [277, 49] on div "Question 35/144 You are planning a lesson on the diphthong /oi/. Six students s…" at bounding box center [515, 222] width 619 height 542
click at [537, 310] on p "Leveled readers so children can practice the word in context" at bounding box center [525, 316] width 323 height 12
click at [337, 310] on input "Leveled readers so children can practice the word in context" at bounding box center [330, 316] width 12 height 12
radio input "true"
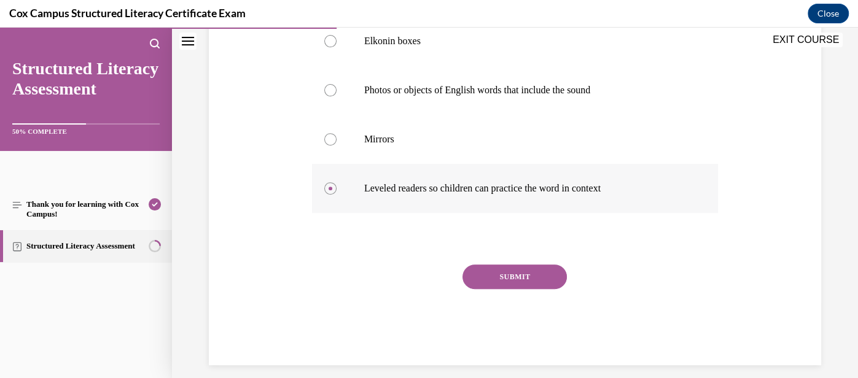
scroll to position [321, 0]
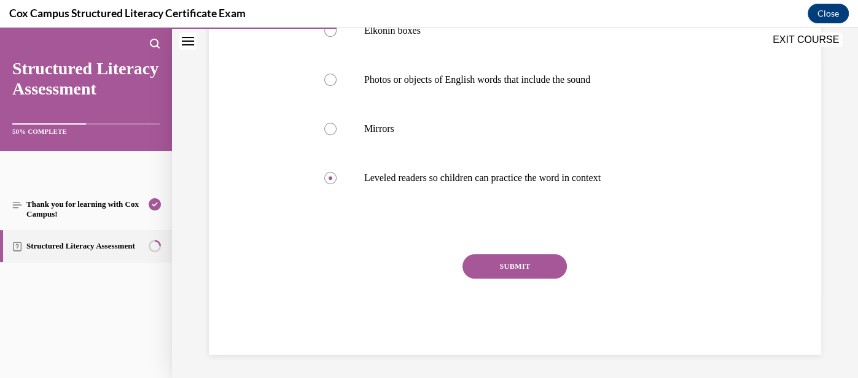
click at [512, 272] on button "SUBMIT" at bounding box center [515, 266] width 104 height 25
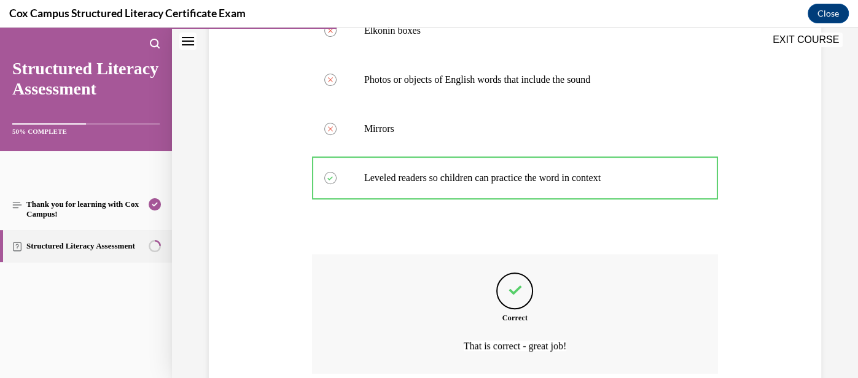
scroll to position [422, 0]
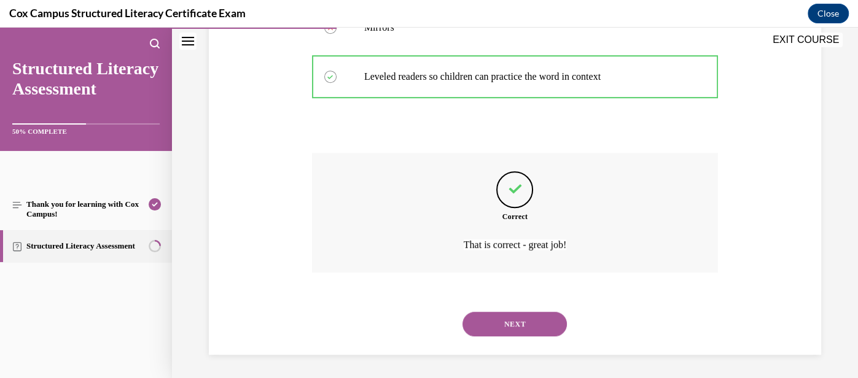
click at [513, 328] on button "NEXT" at bounding box center [515, 324] width 104 height 25
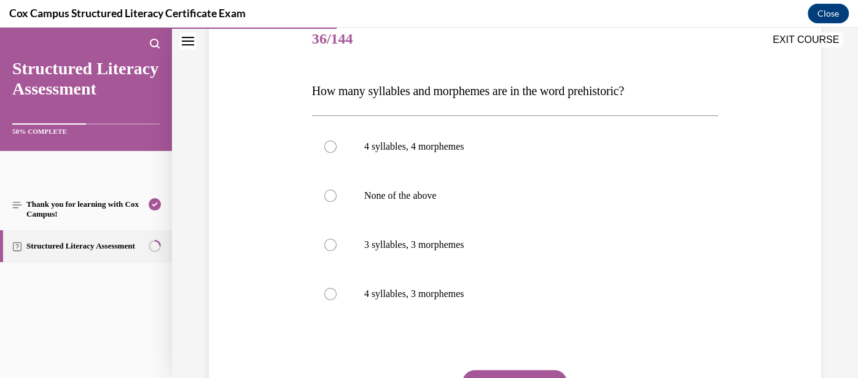
scroll to position [163, 0]
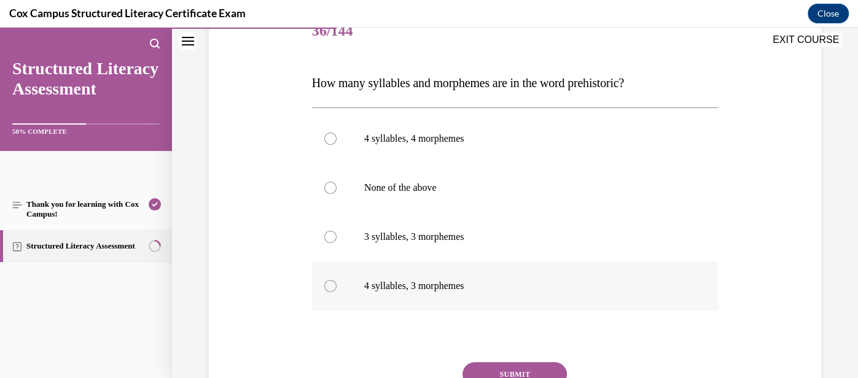
click at [445, 290] on p "4 syllables, 3 morphemes" at bounding box center [525, 286] width 323 height 12
click at [337, 290] on input "4 syllables, 3 morphemes" at bounding box center [330, 286] width 12 height 12
radio input "true"
click at [529, 372] on button "SUBMIT" at bounding box center [515, 374] width 104 height 25
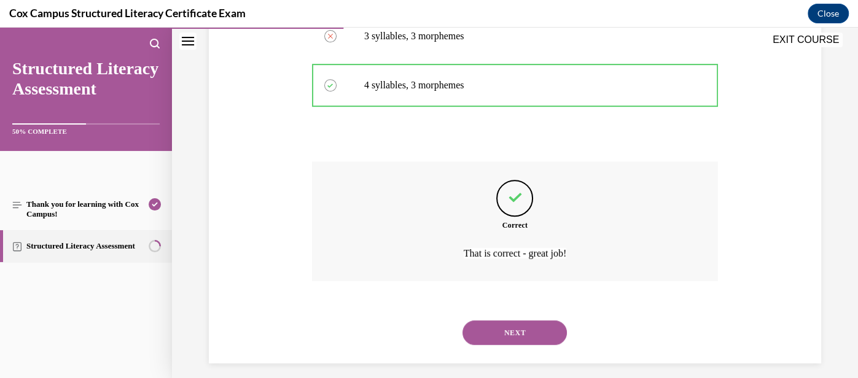
scroll to position [373, 0]
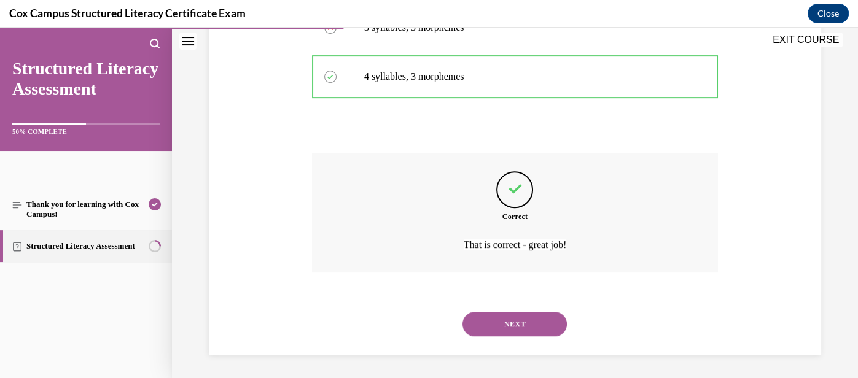
click at [521, 326] on button "NEXT" at bounding box center [515, 324] width 104 height 25
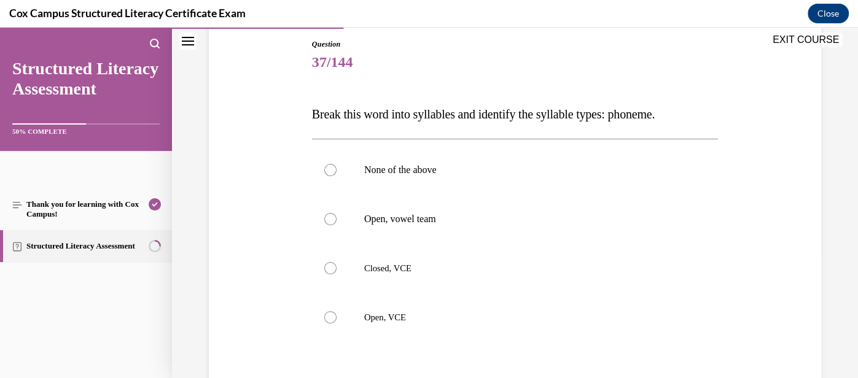
scroll to position [137, 0]
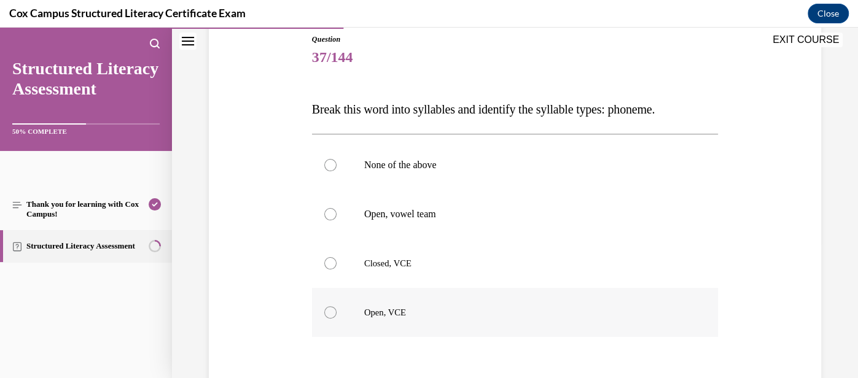
click at [491, 319] on label "Open, VCE" at bounding box center [515, 312] width 406 height 49
click at [337, 319] on input "Open, VCE" at bounding box center [330, 313] width 12 height 12
radio input "true"
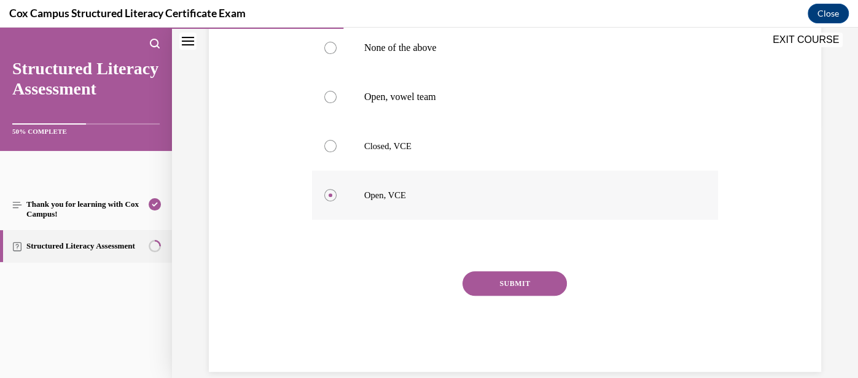
scroll to position [255, 0]
click at [533, 286] on button "SUBMIT" at bounding box center [515, 283] width 104 height 25
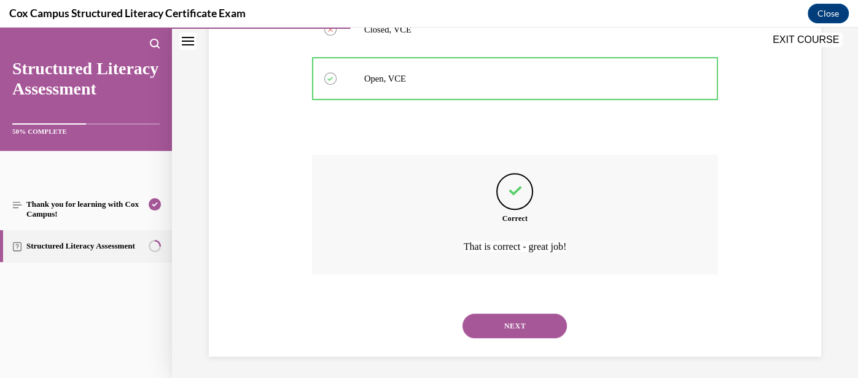
scroll to position [373, 0]
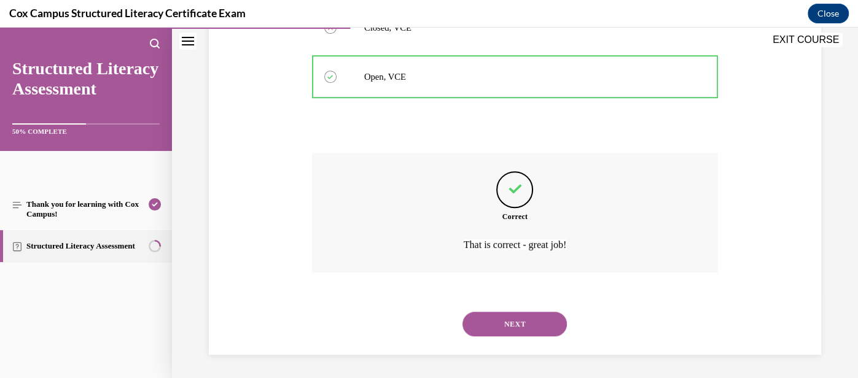
click at [531, 324] on button "NEXT" at bounding box center [515, 324] width 104 height 25
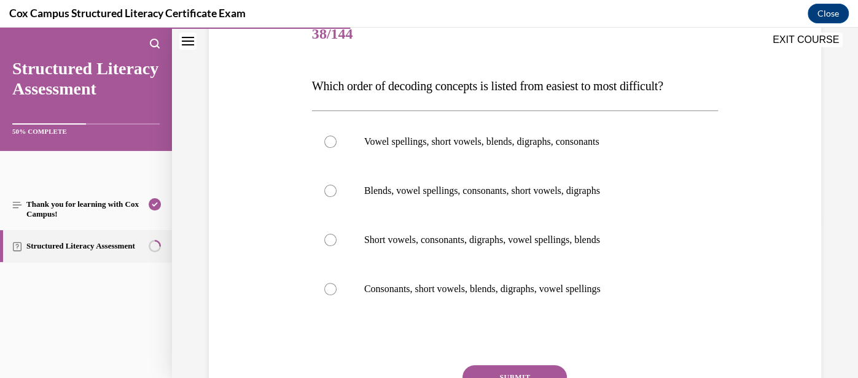
scroll to position [160, 0]
drag, startPoint x: 350, startPoint y: 84, endPoint x: 493, endPoint y: 89, distance: 143.2
click at [493, 89] on span "Which order of decoding concepts is listed from easiest to most difficult?" at bounding box center [487, 86] width 351 height 14
click at [507, 291] on p "Consonants, short vowels, blends, digraphs, vowel spellings" at bounding box center [525, 289] width 323 height 12
click at [337, 291] on input "Consonants, short vowels, blends, digraphs, vowel spellings" at bounding box center [330, 289] width 12 height 12
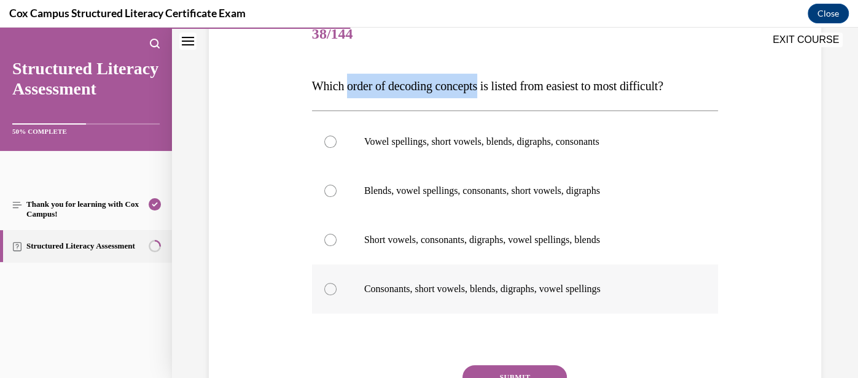
radio input "true"
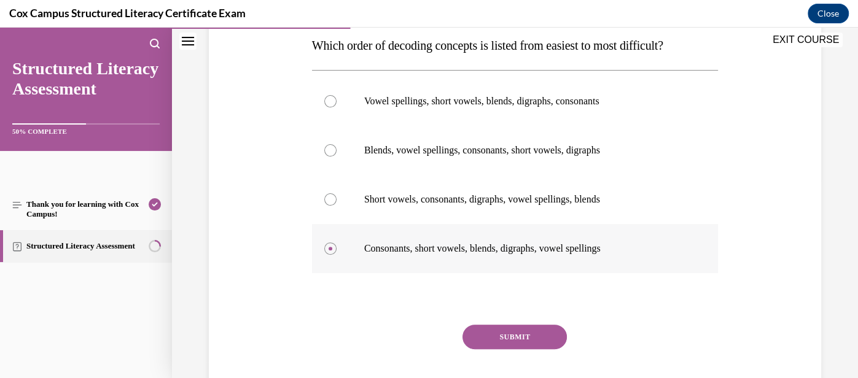
scroll to position [208, 0]
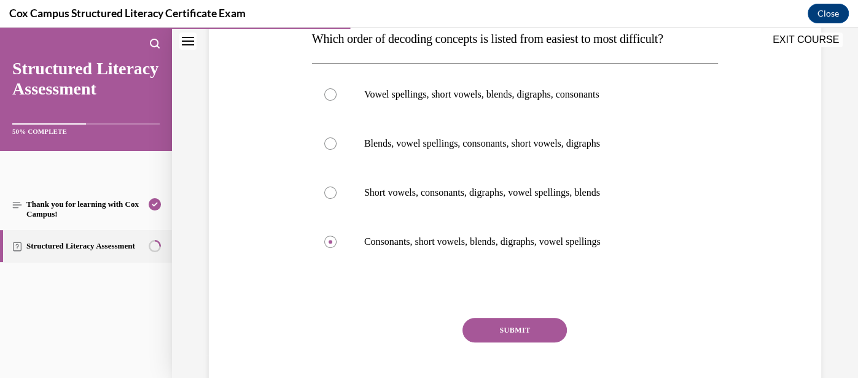
click at [523, 336] on button "SUBMIT" at bounding box center [515, 330] width 104 height 25
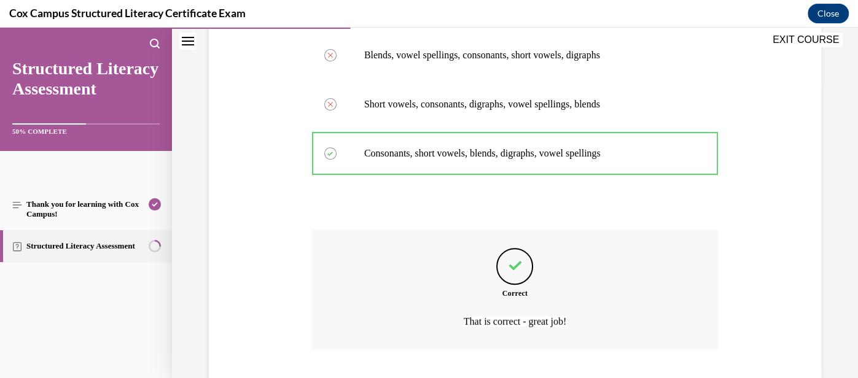
scroll to position [373, 0]
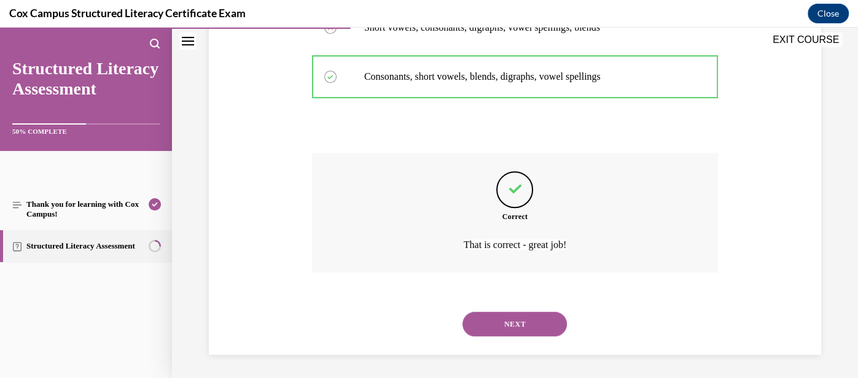
click at [520, 326] on button "NEXT" at bounding box center [515, 324] width 104 height 25
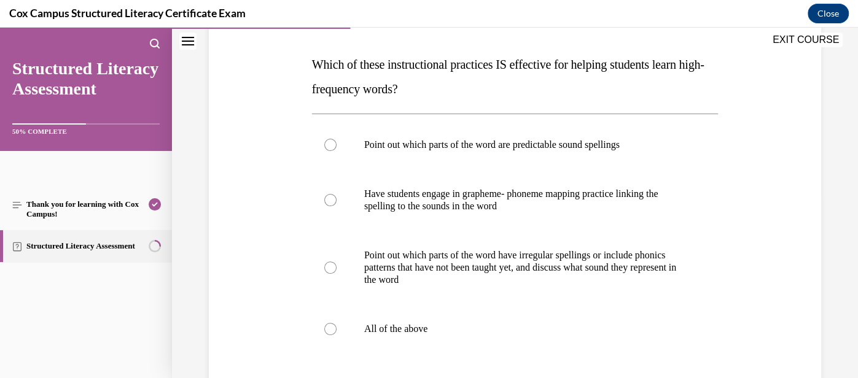
scroll to position [179, 0]
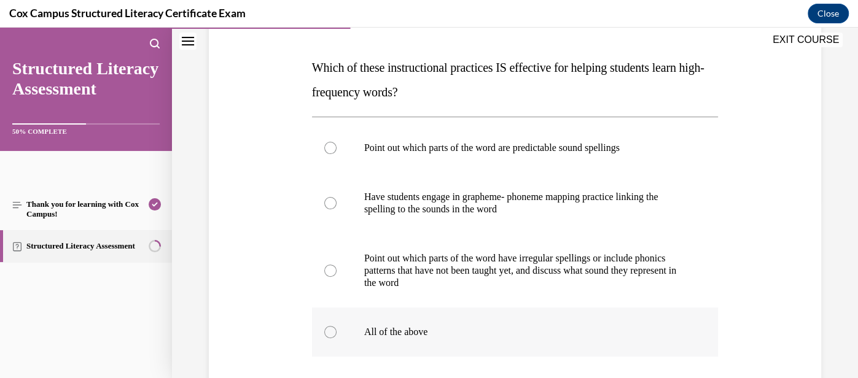
click at [518, 326] on p "All of the above" at bounding box center [525, 332] width 323 height 12
click at [337, 326] on input "All of the above" at bounding box center [330, 332] width 12 height 12
radio input "true"
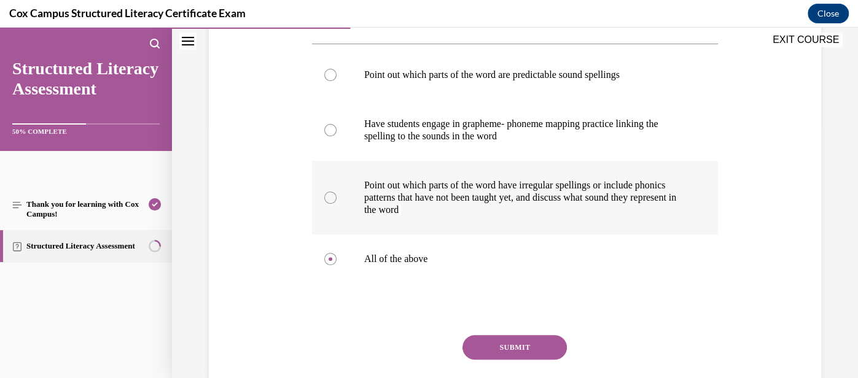
scroll to position [255, 0]
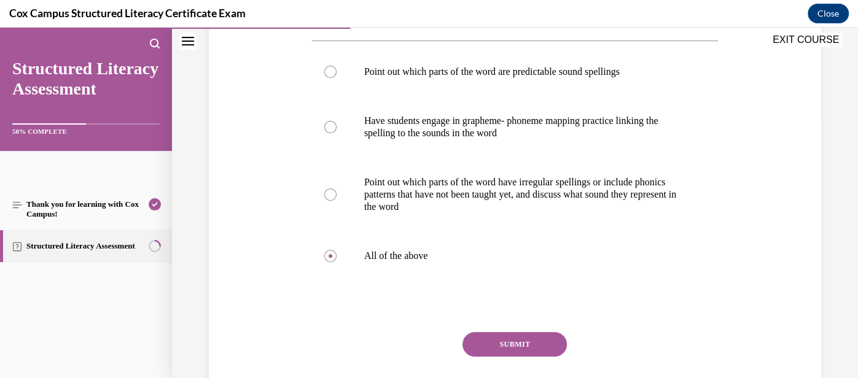
click at [533, 345] on button "SUBMIT" at bounding box center [515, 344] width 104 height 25
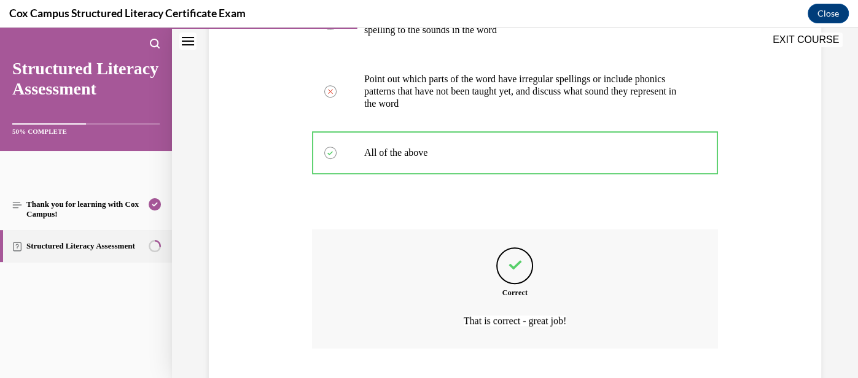
scroll to position [435, 0]
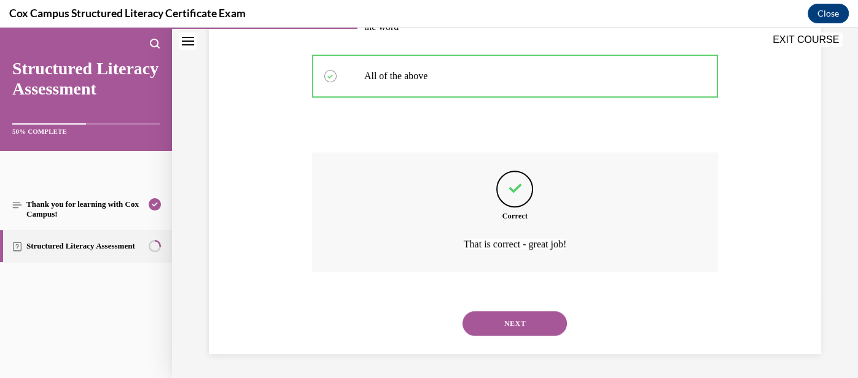
click at [520, 327] on button "NEXT" at bounding box center [515, 323] width 104 height 25
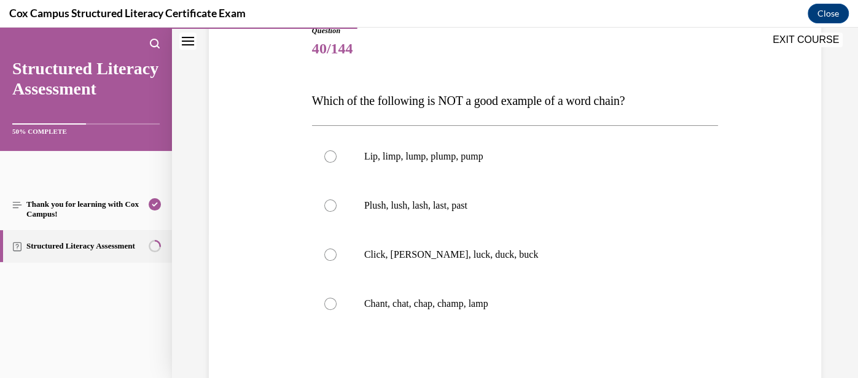
scroll to position [146, 0]
click at [493, 311] on label "Chant, chat, chap, champ, lamp" at bounding box center [515, 303] width 406 height 49
click at [337, 310] on input "Chant, chat, chap, champ, lamp" at bounding box center [330, 303] width 12 height 12
radio input "true"
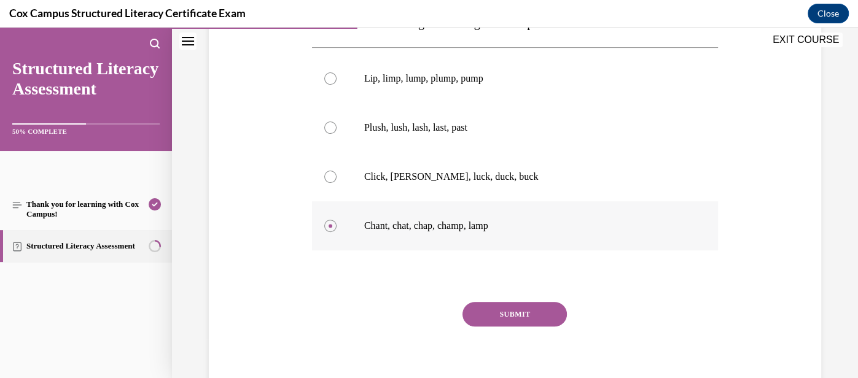
scroll to position [225, 0]
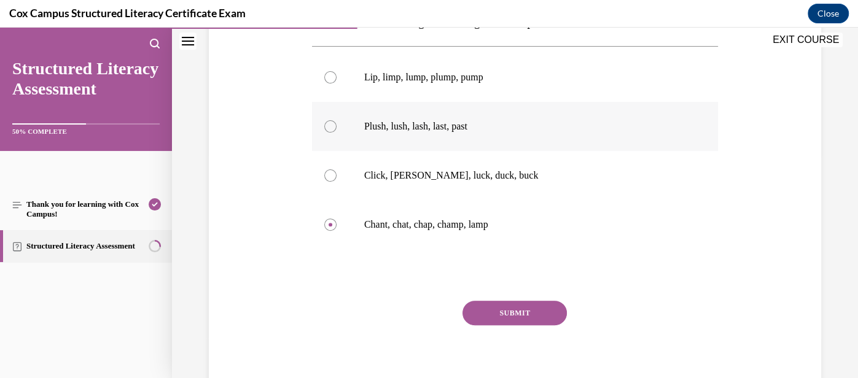
click at [416, 130] on p "Plush, lush, lash, last, past" at bounding box center [525, 126] width 323 height 12
click at [337, 130] on input "Plush, lush, lash, last, past" at bounding box center [330, 126] width 12 height 12
radio input "true"
click at [509, 312] on button "SUBMIT" at bounding box center [515, 313] width 104 height 25
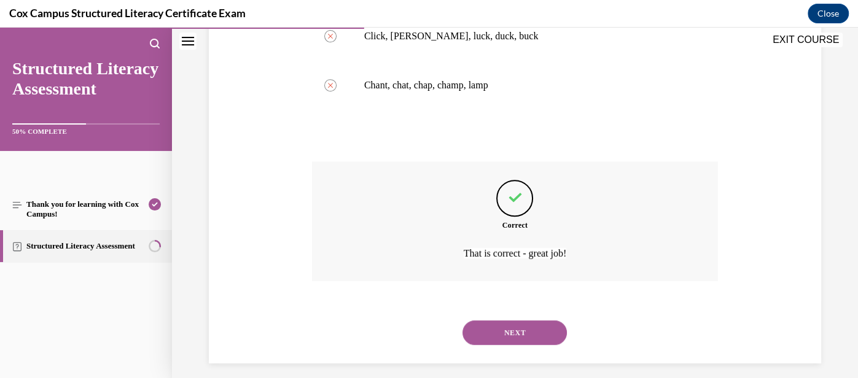
scroll to position [373, 0]
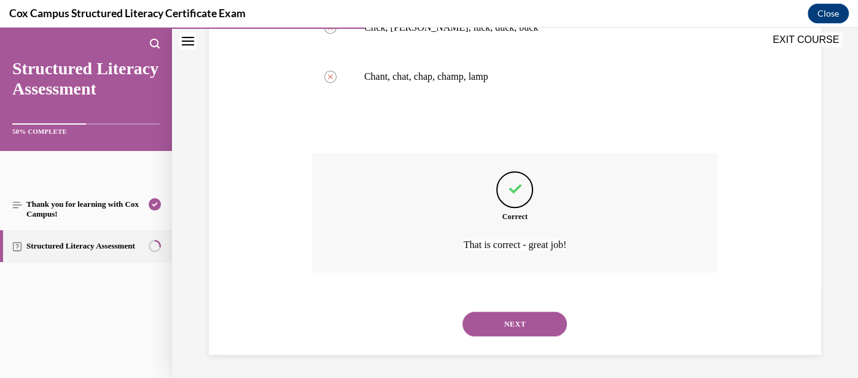
click at [510, 322] on button "NEXT" at bounding box center [515, 324] width 104 height 25
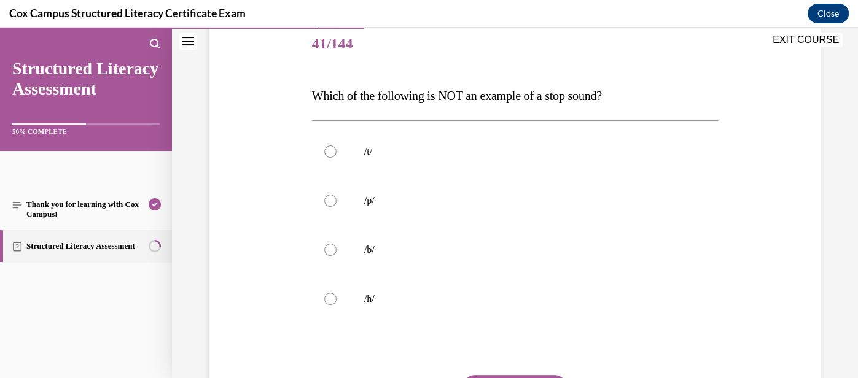
scroll to position [151, 0]
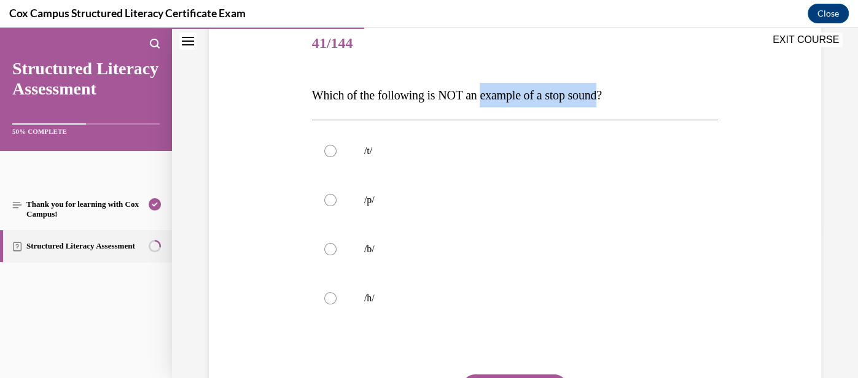
drag, startPoint x: 492, startPoint y: 95, endPoint x: 620, endPoint y: 96, distance: 127.8
click at [602, 96] on span "Which of the following is NOT an example of a stop sound?" at bounding box center [457, 95] width 290 height 14
click at [345, 292] on label "/h/" at bounding box center [515, 298] width 406 height 49
click at [337, 292] on input "/h/" at bounding box center [330, 298] width 12 height 12
radio input "true"
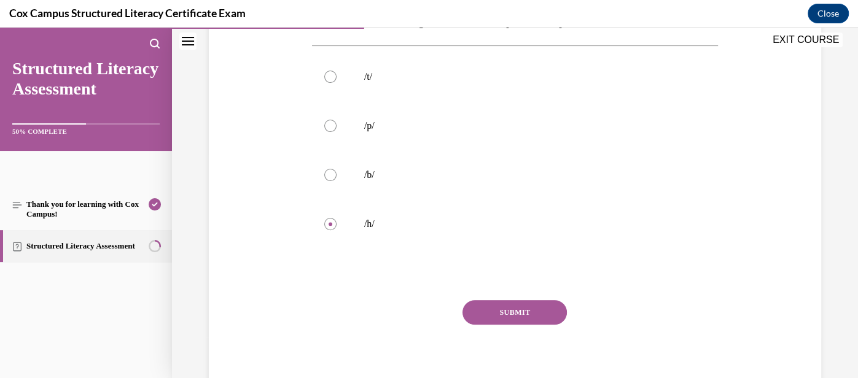
click at [501, 311] on button "SUBMIT" at bounding box center [515, 312] width 104 height 25
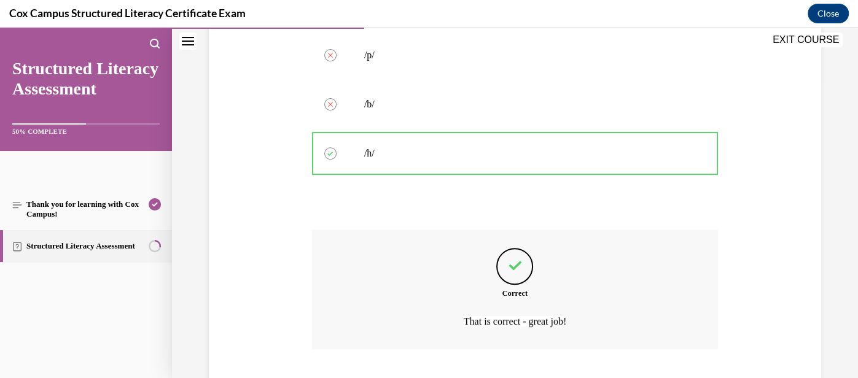
scroll to position [373, 0]
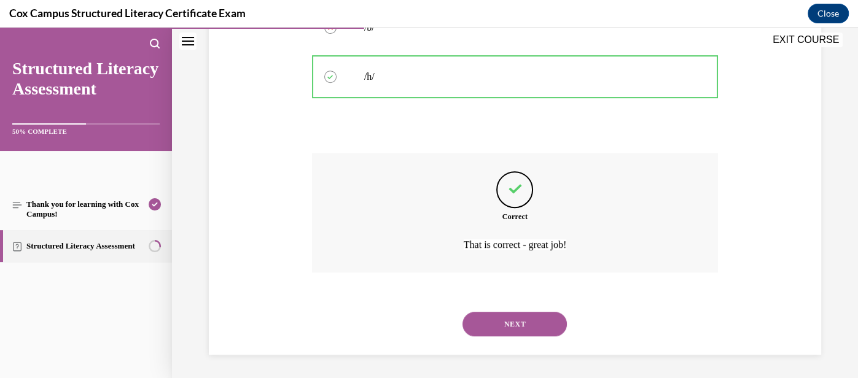
click at [504, 316] on button "NEXT" at bounding box center [515, 324] width 104 height 25
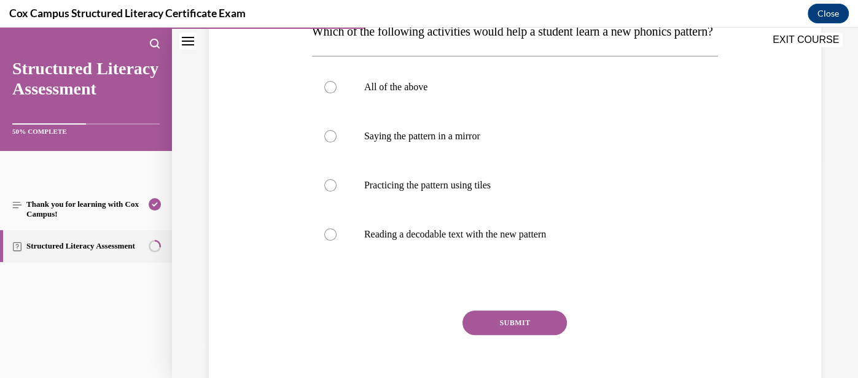
scroll to position [221, 0]
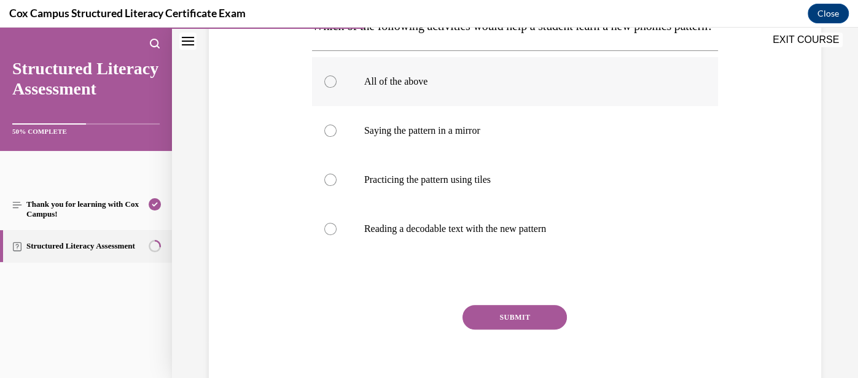
click at [459, 106] on label "All of the above" at bounding box center [515, 81] width 406 height 49
click at [337, 88] on input "All of the above" at bounding box center [330, 82] width 12 height 12
radio input "true"
click at [527, 330] on button "SUBMIT" at bounding box center [515, 317] width 104 height 25
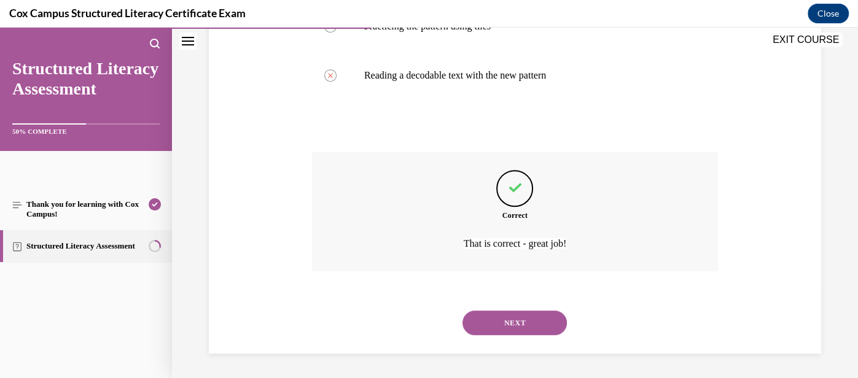
scroll to position [391, 0]
click at [527, 335] on button "NEXT" at bounding box center [515, 323] width 104 height 25
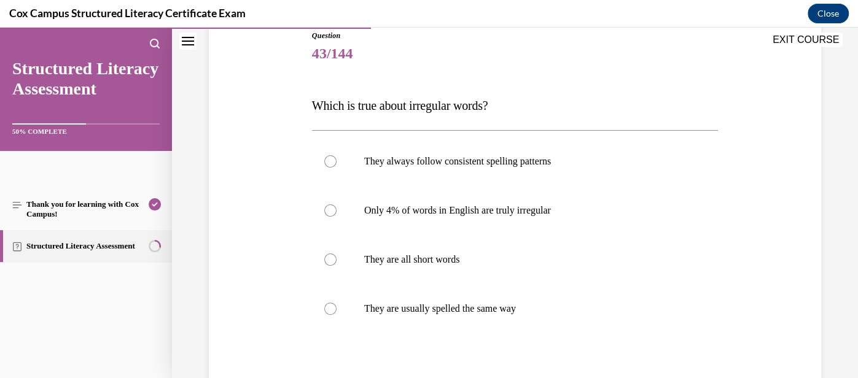
scroll to position [144, 0]
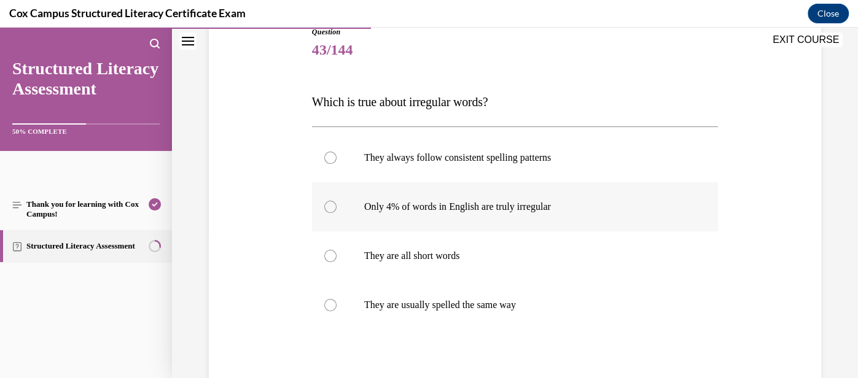
click at [514, 212] on p "Only 4% of words in English are truly irregular" at bounding box center [525, 207] width 323 height 12
click at [337, 212] on input "Only 4% of words in English are truly irregular" at bounding box center [330, 207] width 12 height 12
radio input "true"
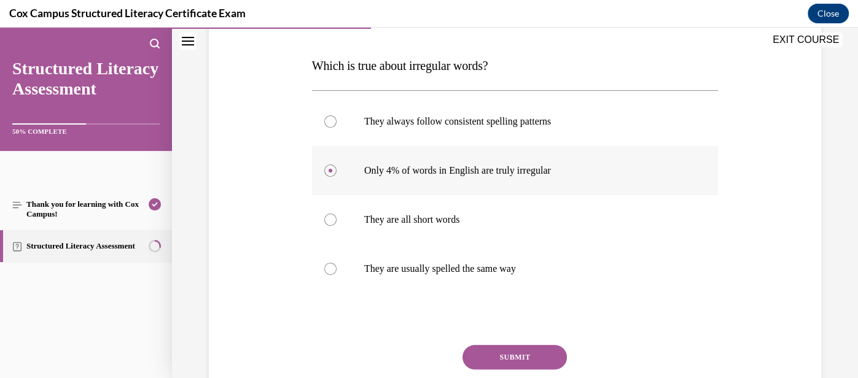
scroll to position [190, 0]
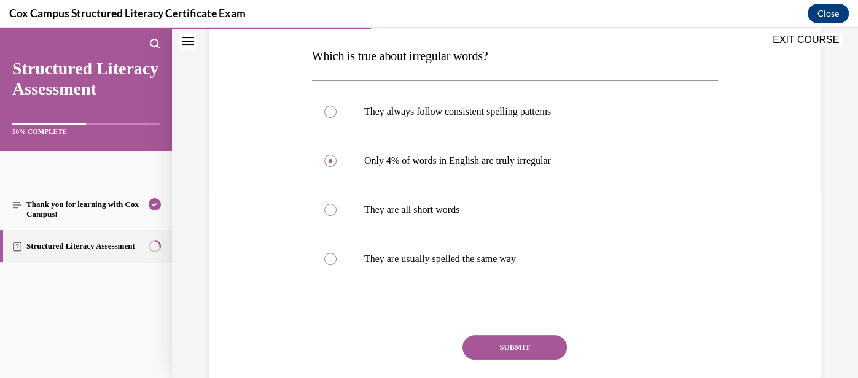
click at [531, 348] on button "SUBMIT" at bounding box center [515, 347] width 104 height 25
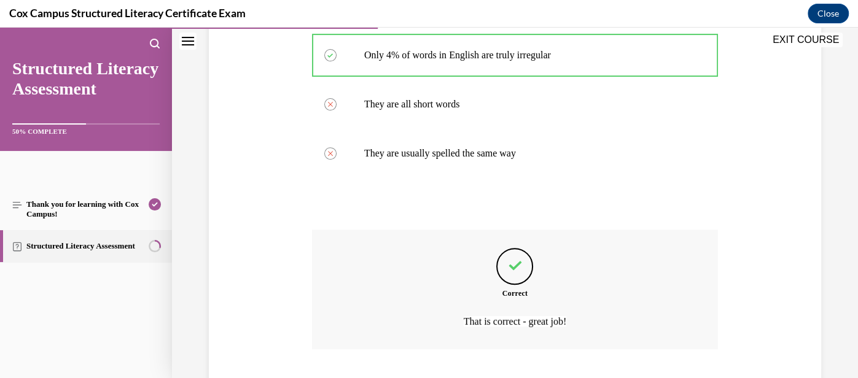
scroll to position [373, 0]
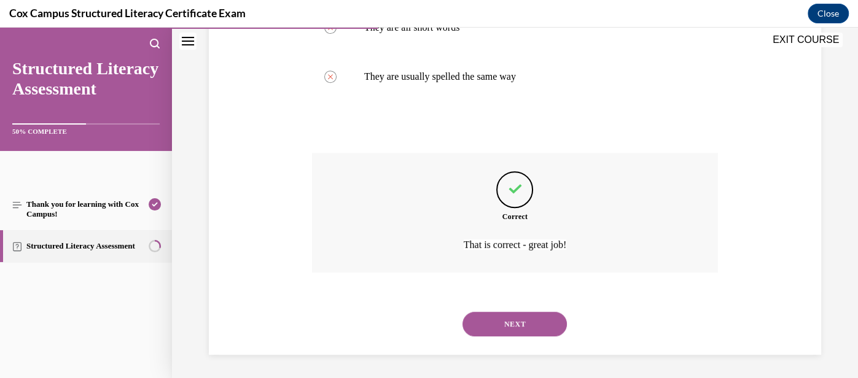
click at [526, 328] on button "NEXT" at bounding box center [515, 324] width 104 height 25
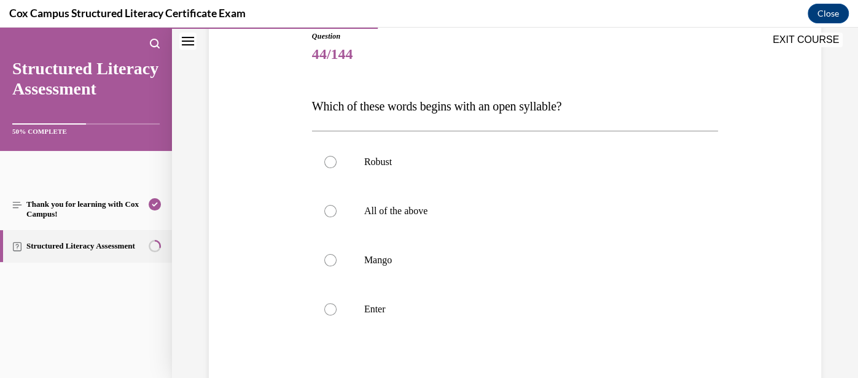
scroll to position [141, 0]
click at [461, 173] on label "Robust" at bounding box center [515, 160] width 406 height 49
click at [337, 167] on input "Robust" at bounding box center [330, 161] width 12 height 12
radio input "true"
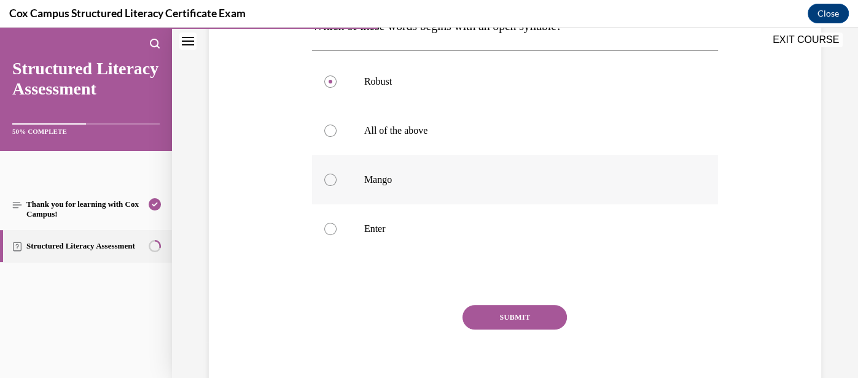
scroll to position [231, 0]
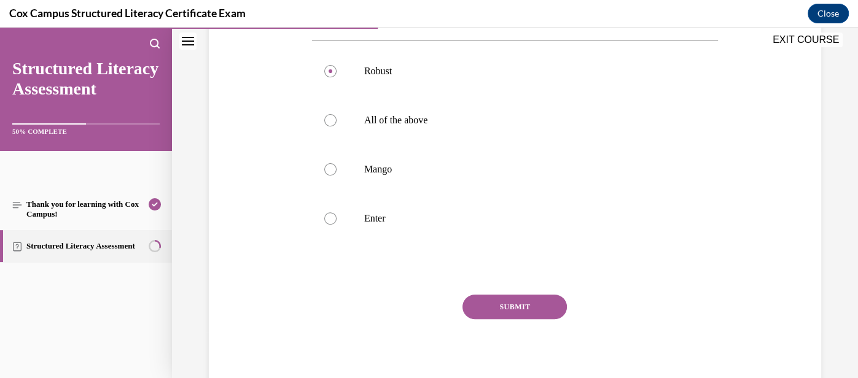
click at [534, 307] on button "SUBMIT" at bounding box center [515, 307] width 104 height 25
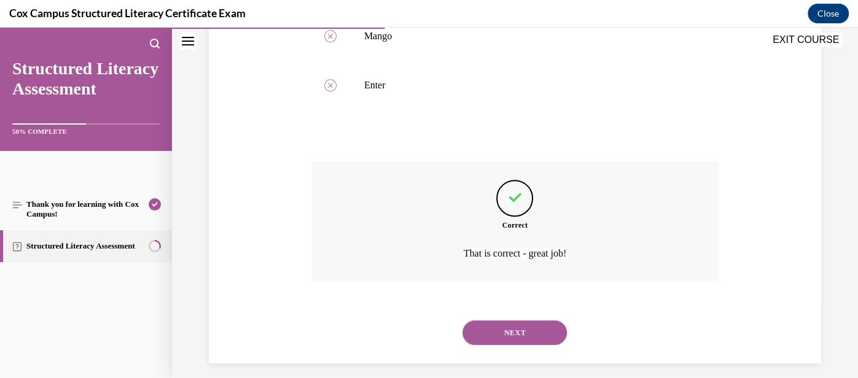
scroll to position [373, 0]
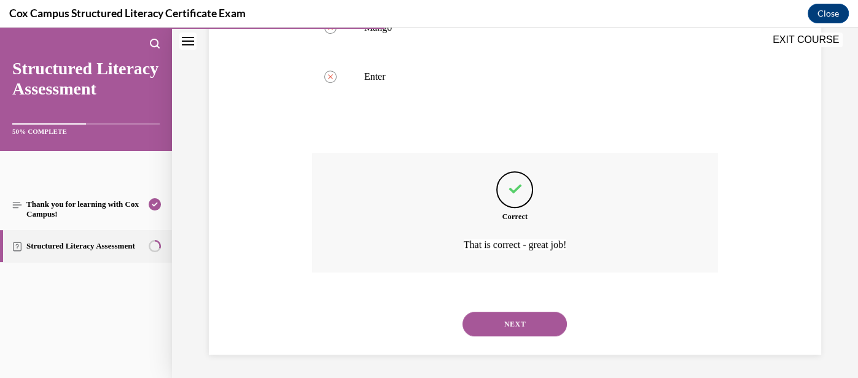
click at [535, 319] on button "NEXT" at bounding box center [515, 324] width 104 height 25
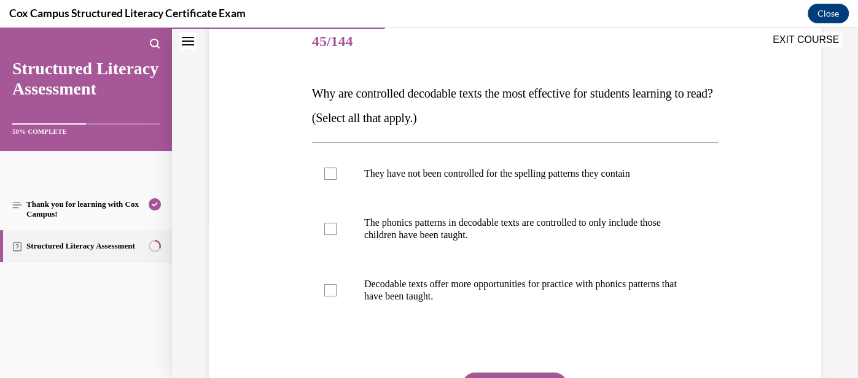
scroll to position [155, 0]
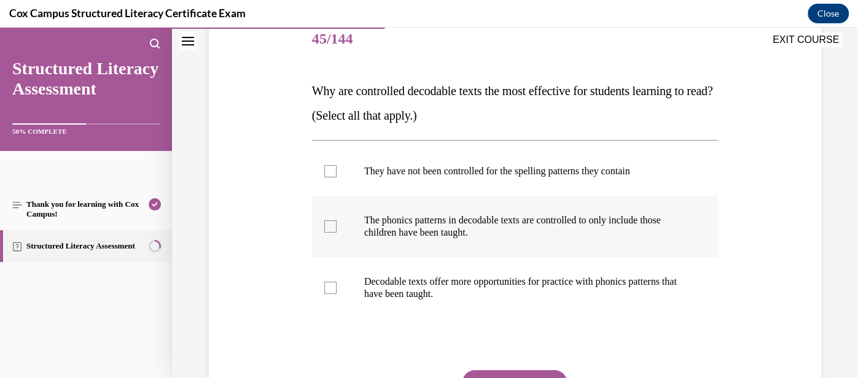
click at [455, 234] on p "The phonics patterns in decodable texts are controlled to only include those ch…" at bounding box center [525, 226] width 323 height 25
click at [337, 233] on input "The phonics patterns in decodable texts are controlled to only include those ch…" at bounding box center [330, 227] width 12 height 12
checkbox input "true"
click at [451, 289] on p "Decodable texts offer more opportunities for practice with phonics patterns tha…" at bounding box center [525, 288] width 323 height 25
click at [337, 289] on input "Decodable texts offer more opportunities for practice with phonics patterns tha…" at bounding box center [330, 288] width 12 height 12
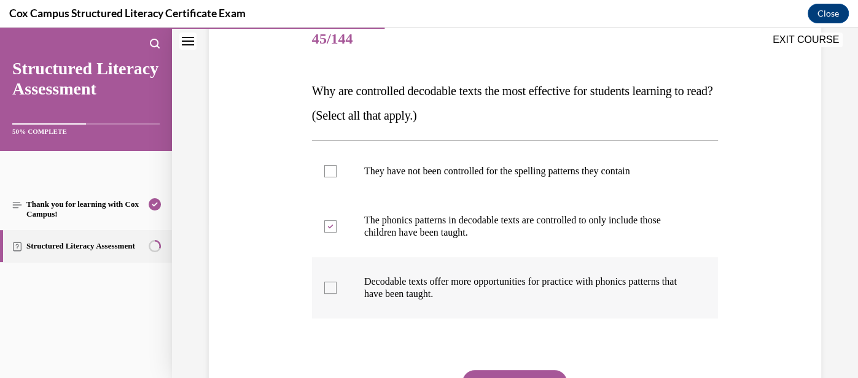
checkbox input "true"
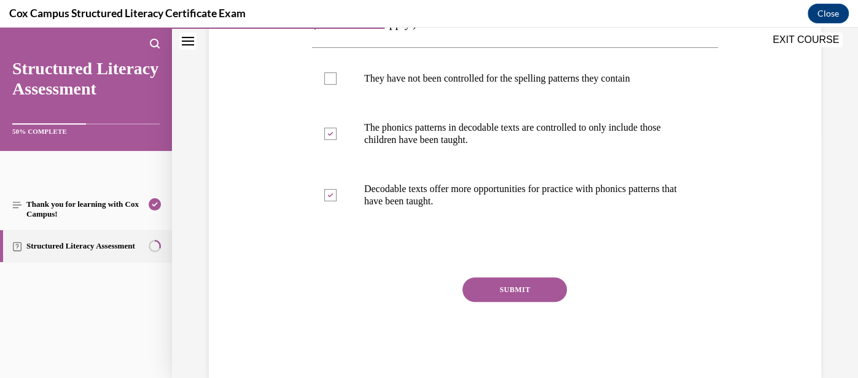
click at [514, 296] on button "SUBMIT" at bounding box center [515, 290] width 104 height 25
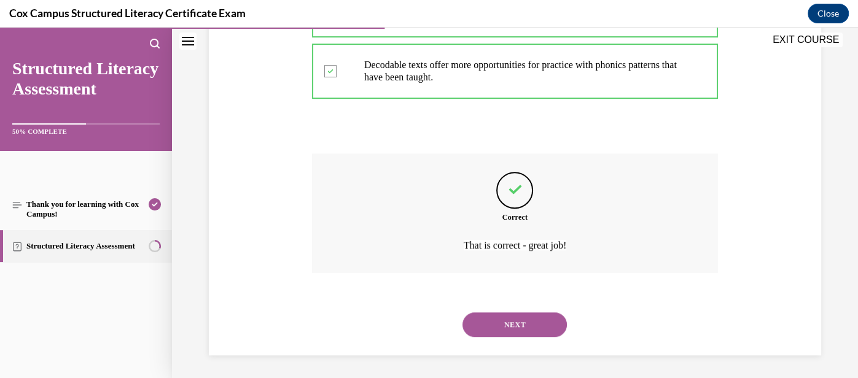
scroll to position [373, 0]
click at [520, 320] on button "NEXT" at bounding box center [515, 324] width 104 height 25
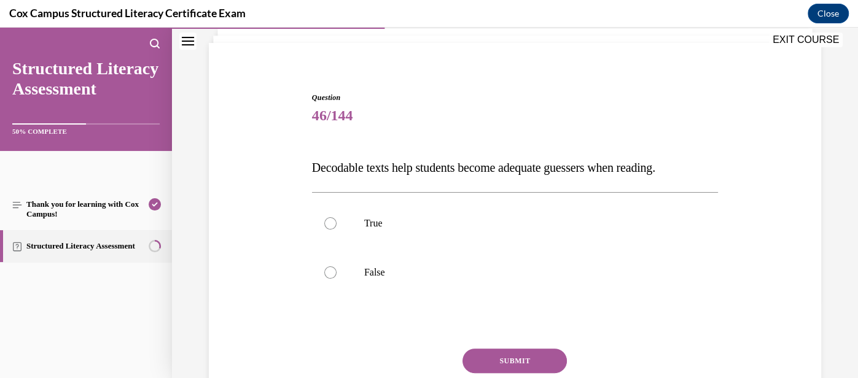
scroll to position [80, 0]
click at [491, 281] on label "False" at bounding box center [515, 270] width 406 height 49
click at [337, 277] on input "False" at bounding box center [330, 271] width 12 height 12
radio input "true"
click at [533, 361] on button "SUBMIT" at bounding box center [515, 359] width 104 height 25
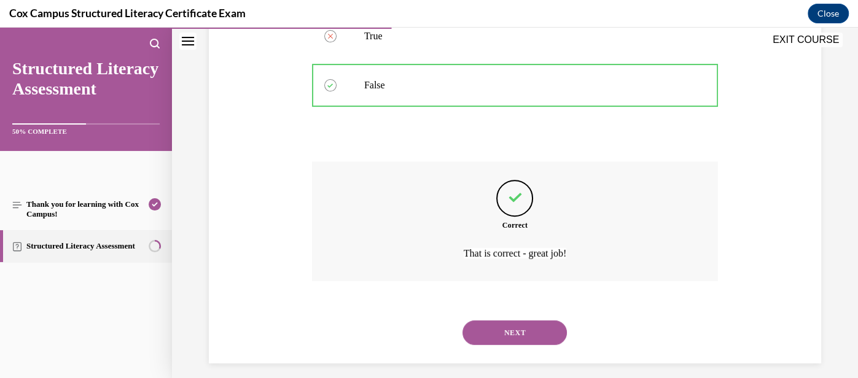
scroll to position [275, 0]
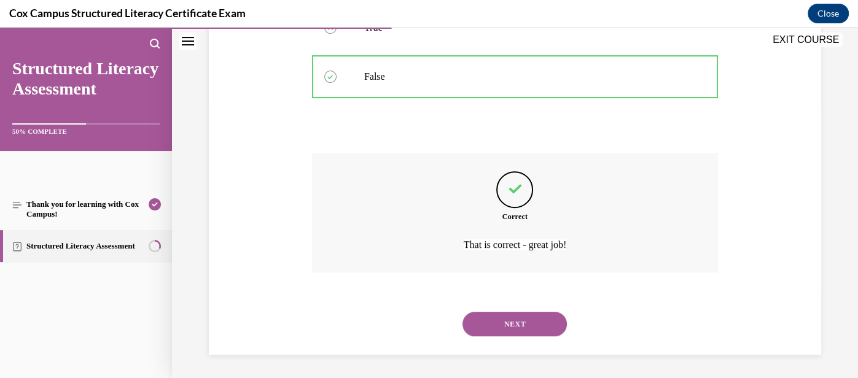
click at [527, 324] on button "NEXT" at bounding box center [515, 324] width 104 height 25
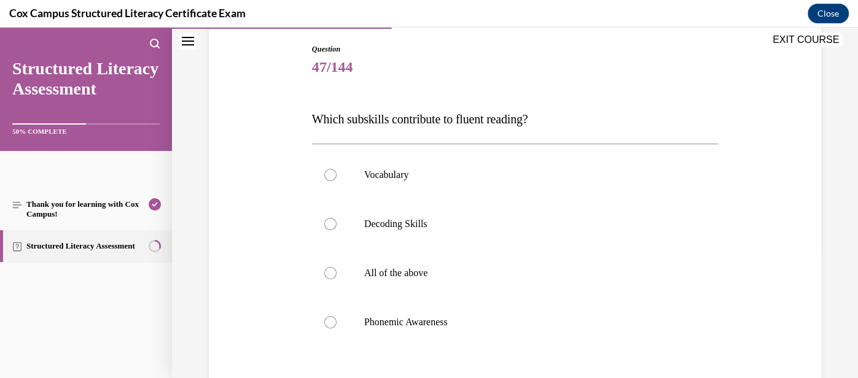
scroll to position [131, 0]
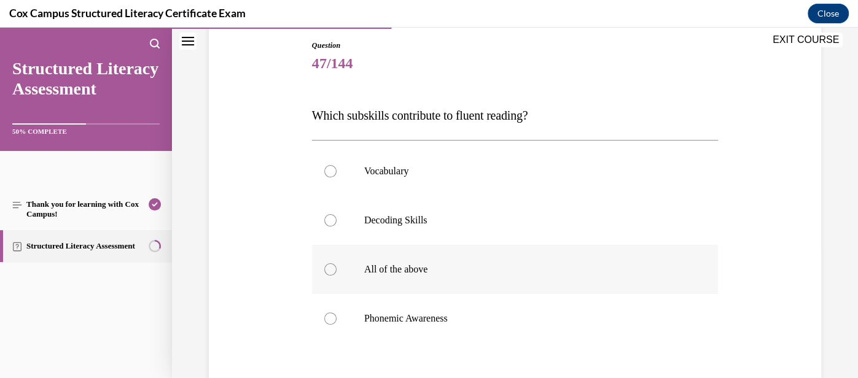
click at [498, 282] on label "All of the above" at bounding box center [515, 269] width 406 height 49
click at [337, 276] on input "All of the above" at bounding box center [330, 270] width 12 height 12
radio input "true"
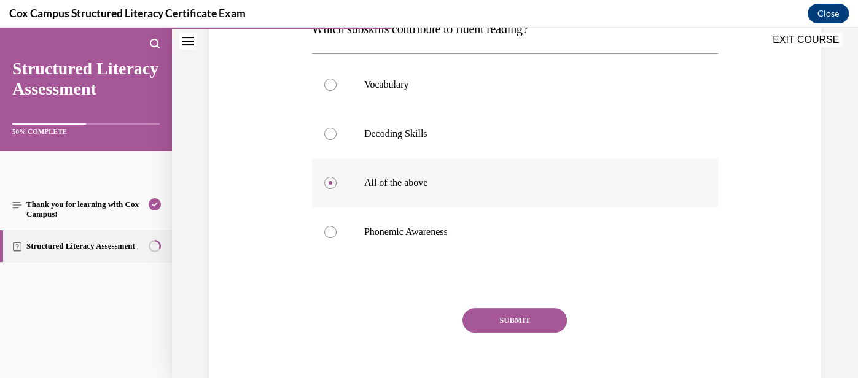
scroll to position [227, 0]
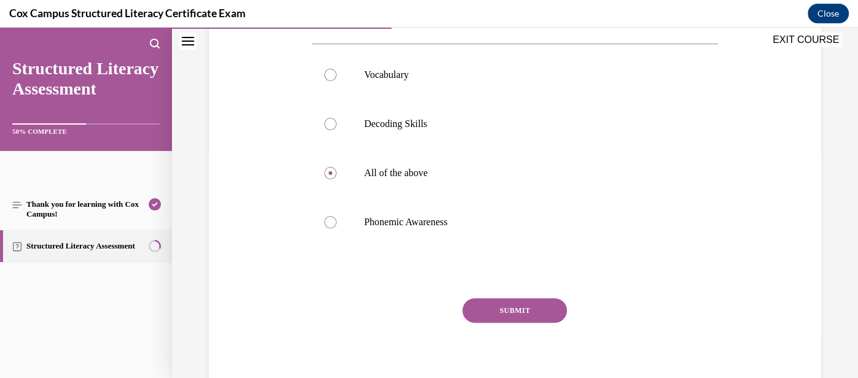
click at [511, 307] on button "SUBMIT" at bounding box center [515, 311] width 104 height 25
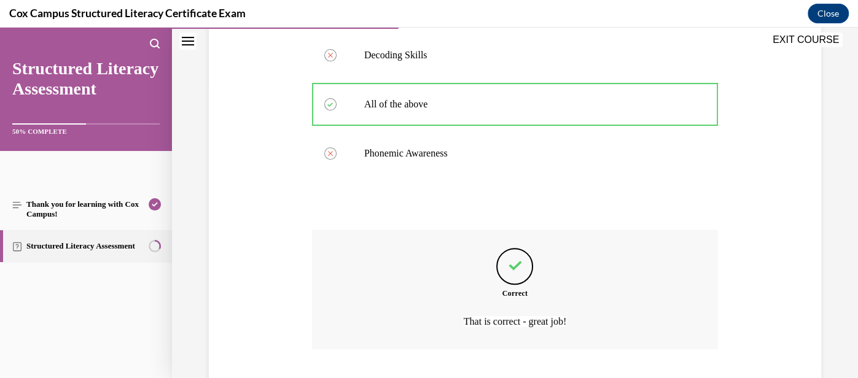
scroll to position [373, 0]
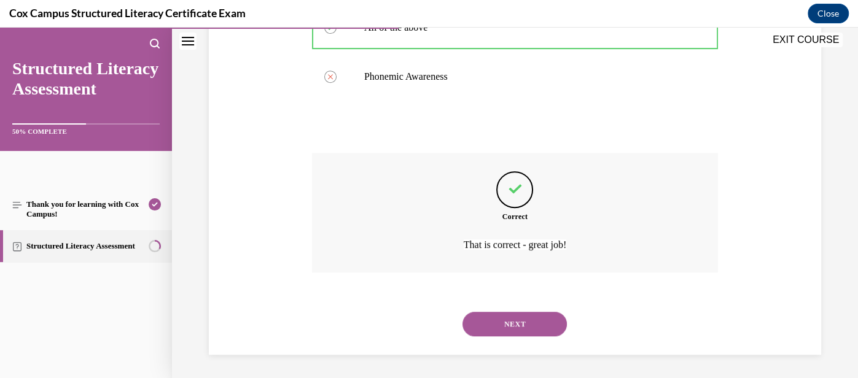
click at [519, 322] on button "NEXT" at bounding box center [515, 324] width 104 height 25
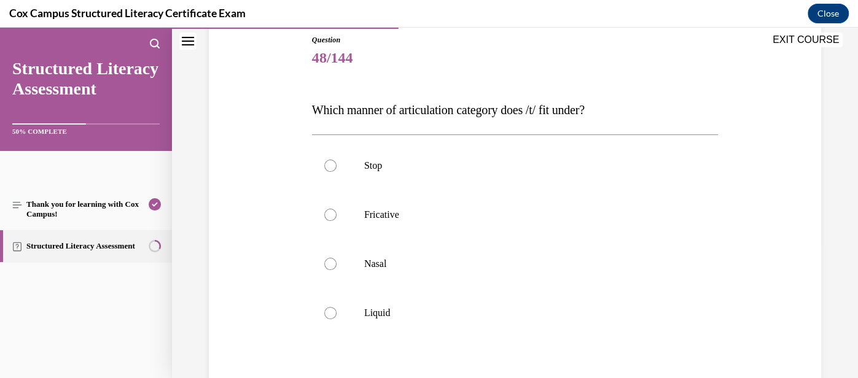
scroll to position [139, 0]
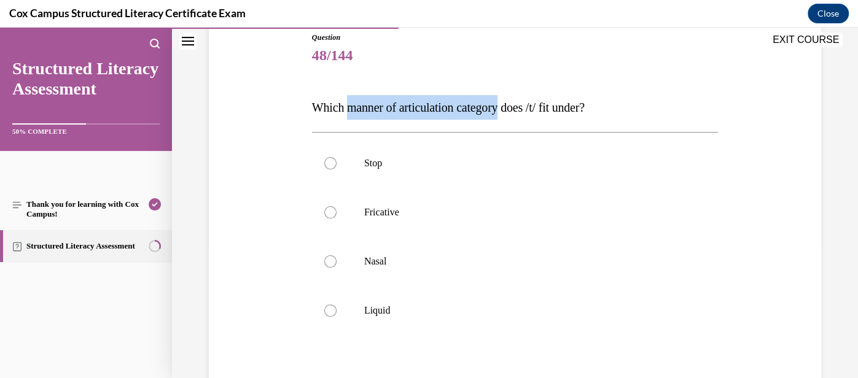
drag, startPoint x: 350, startPoint y: 104, endPoint x: 514, endPoint y: 109, distance: 163.5
click at [514, 109] on span "Which manner of articulation category does /t/ fit under?" at bounding box center [448, 108] width 273 height 14
click at [423, 145] on label "Stop" at bounding box center [515, 163] width 406 height 49
click at [337, 157] on input "Stop" at bounding box center [330, 163] width 12 height 12
radio input "true"
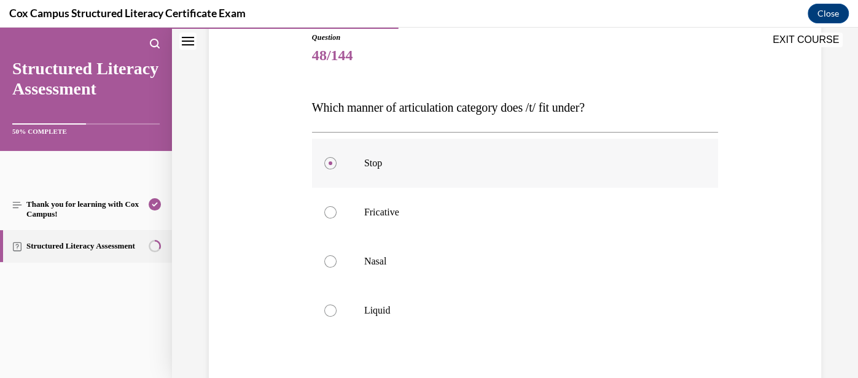
scroll to position [272, 0]
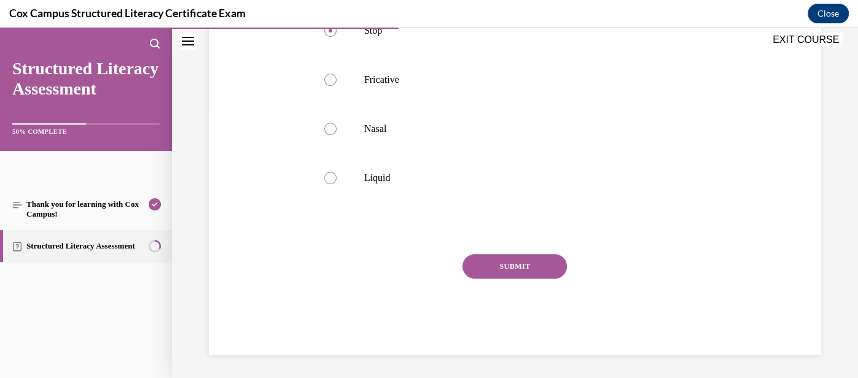
click at [543, 257] on button "SUBMIT" at bounding box center [515, 266] width 104 height 25
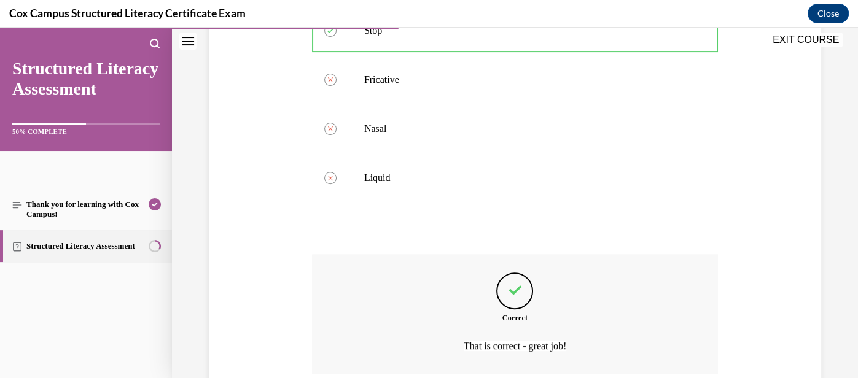
scroll to position [373, 0]
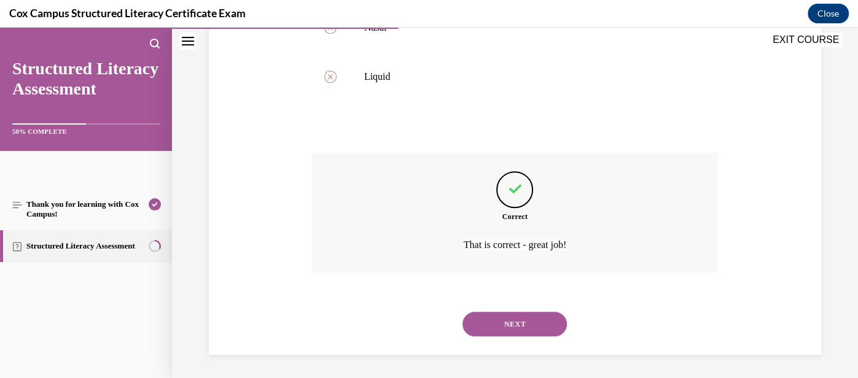
click at [527, 321] on button "NEXT" at bounding box center [515, 324] width 104 height 25
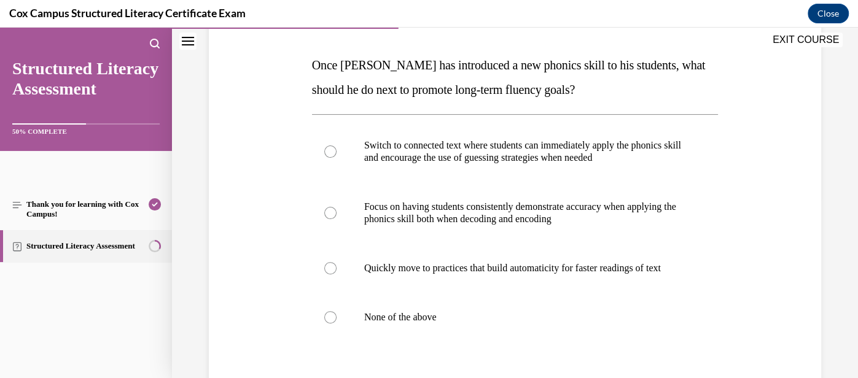
scroll to position [185, 0]
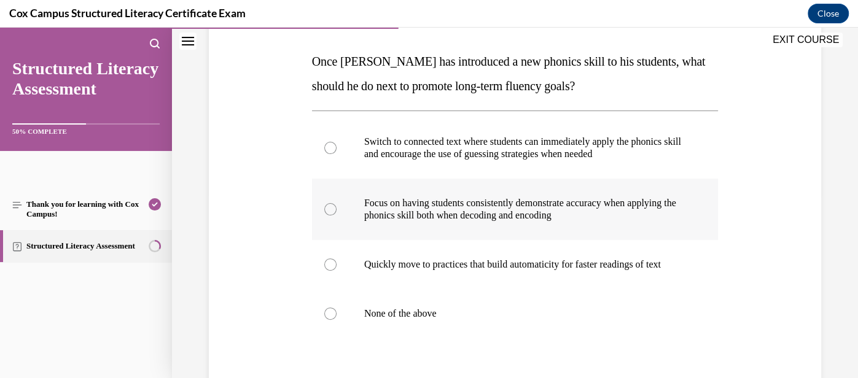
click at [471, 219] on p "Focus on having students consistently demonstrate accuracy when applying the ph…" at bounding box center [525, 209] width 323 height 25
click at [337, 216] on input "Focus on having students consistently demonstrate accuracy when applying the ph…" at bounding box center [330, 209] width 12 height 12
radio input "true"
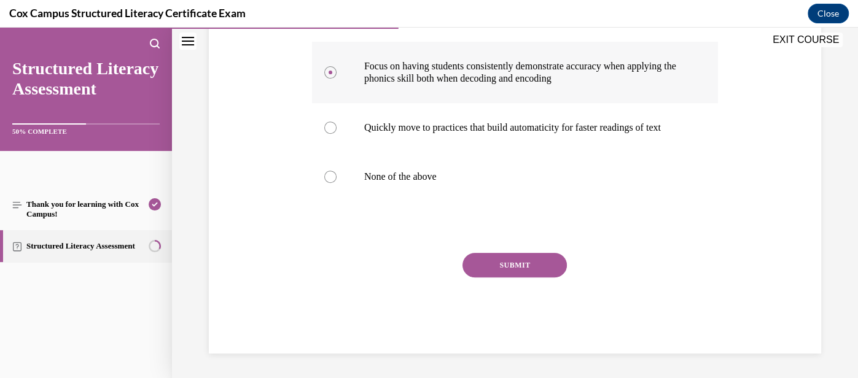
scroll to position [334, 0]
click at [510, 270] on button "SUBMIT" at bounding box center [515, 265] width 104 height 25
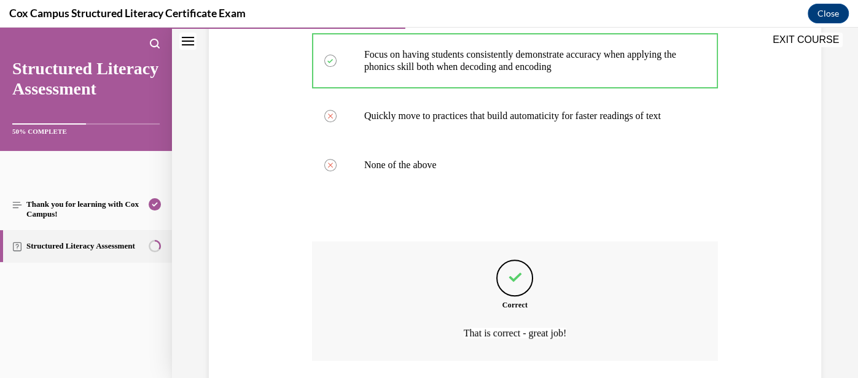
scroll to position [435, 0]
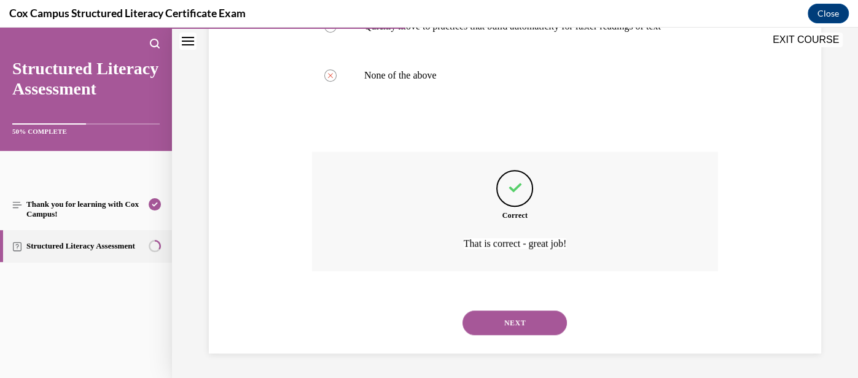
click at [527, 322] on button "NEXT" at bounding box center [515, 323] width 104 height 25
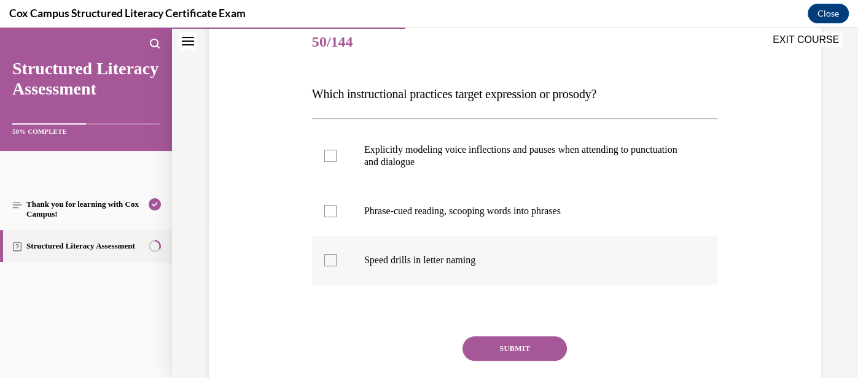
scroll to position [0, 0]
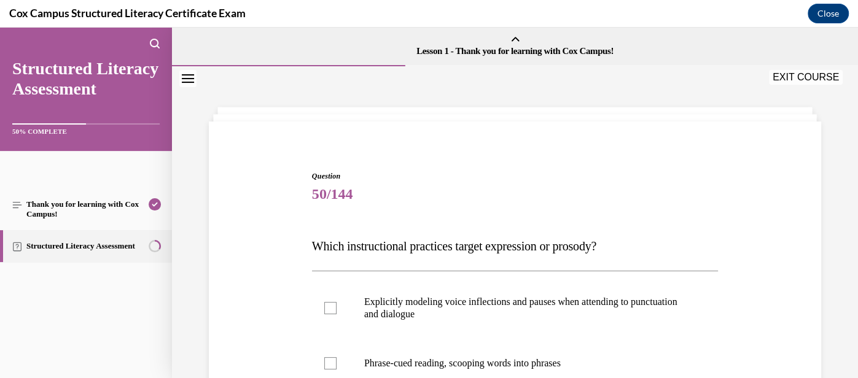
click at [187, 80] on icon "Close navigation menu" at bounding box center [188, 78] width 12 height 9
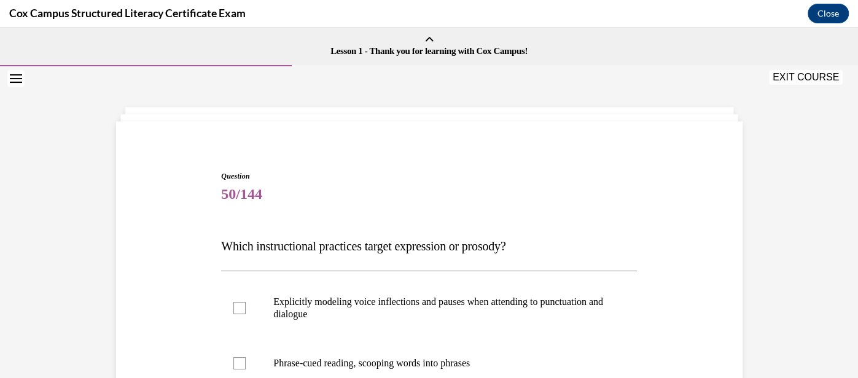
click at [809, 76] on button "EXIT COURSE" at bounding box center [806, 77] width 74 height 15
